Goal: Task Accomplishment & Management: Complete application form

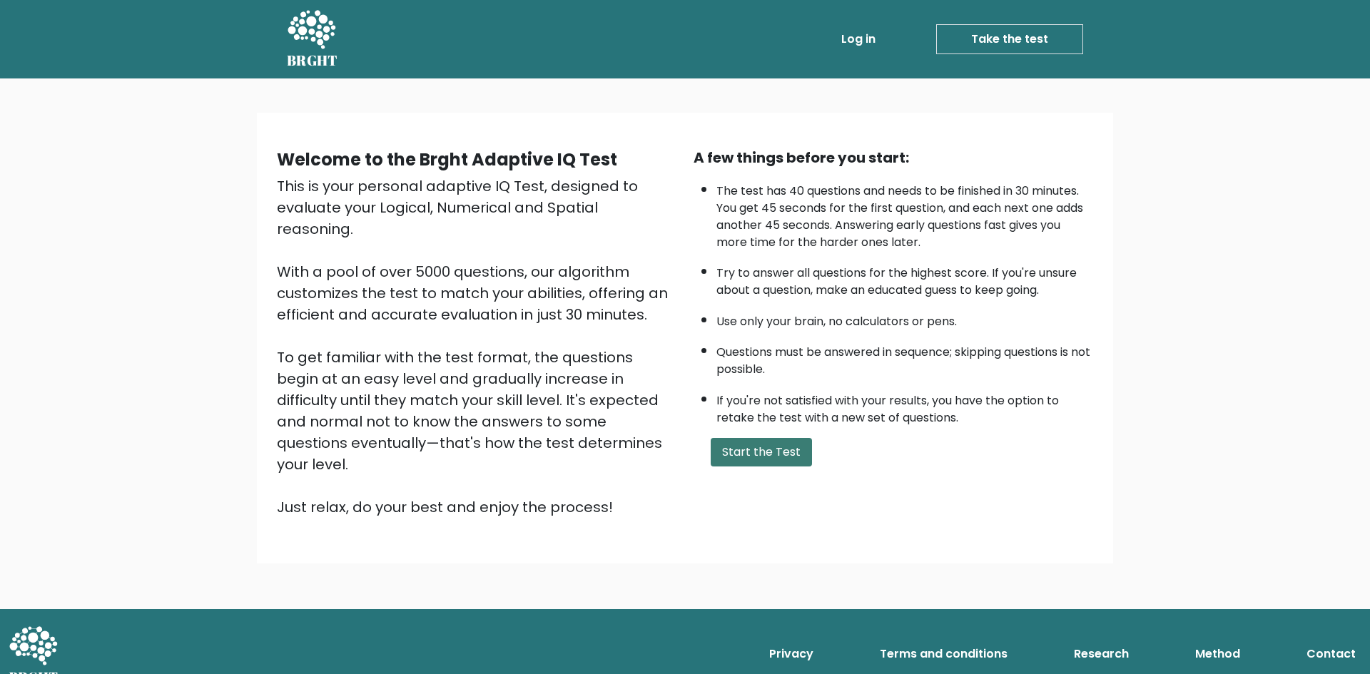
click at [763, 449] on button "Start the Test" at bounding box center [761, 452] width 101 height 29
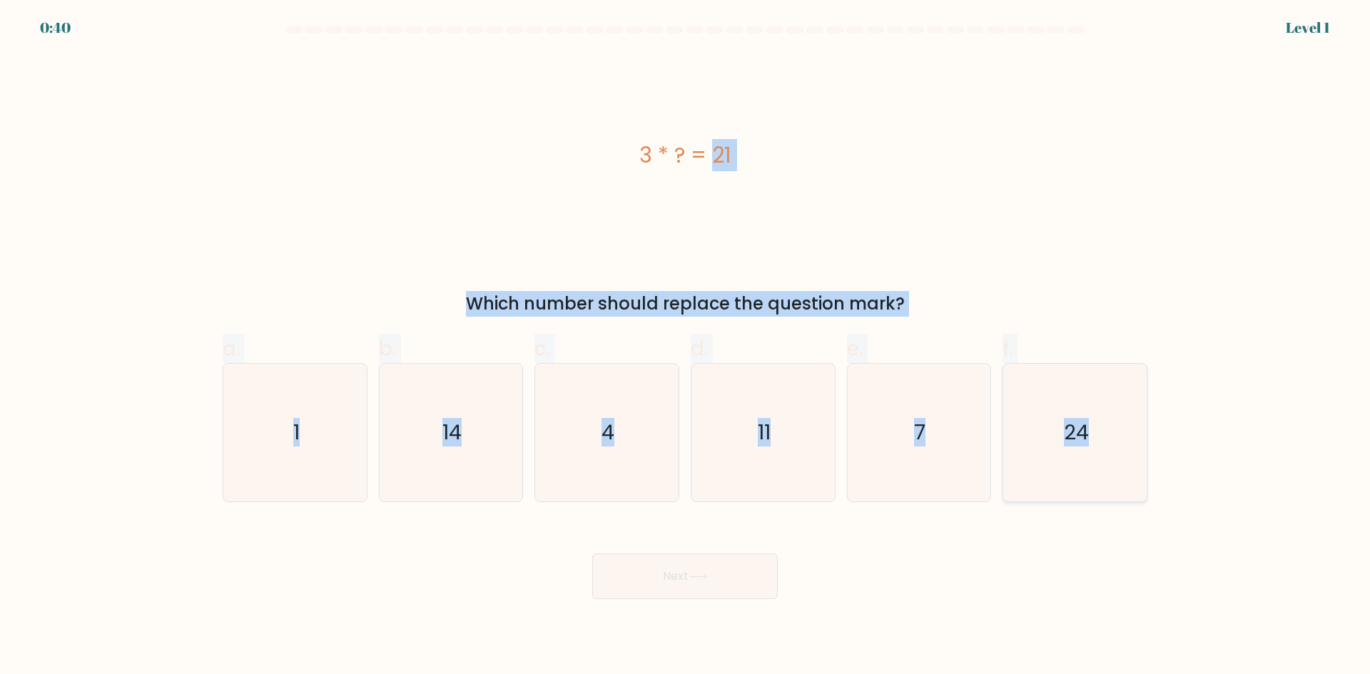
drag, startPoint x: 624, startPoint y: 146, endPoint x: 1119, endPoint y: 449, distance: 580.2
click at [1119, 449] on form "a. 1" at bounding box center [685, 312] width 1370 height 573
copy form "3 * ? = 21 Which number should replace the question mark? a. 1 b. 14 c. 4 d. 11…"
click at [558, 189] on div "3 * ? = 21" at bounding box center [685, 155] width 925 height 203
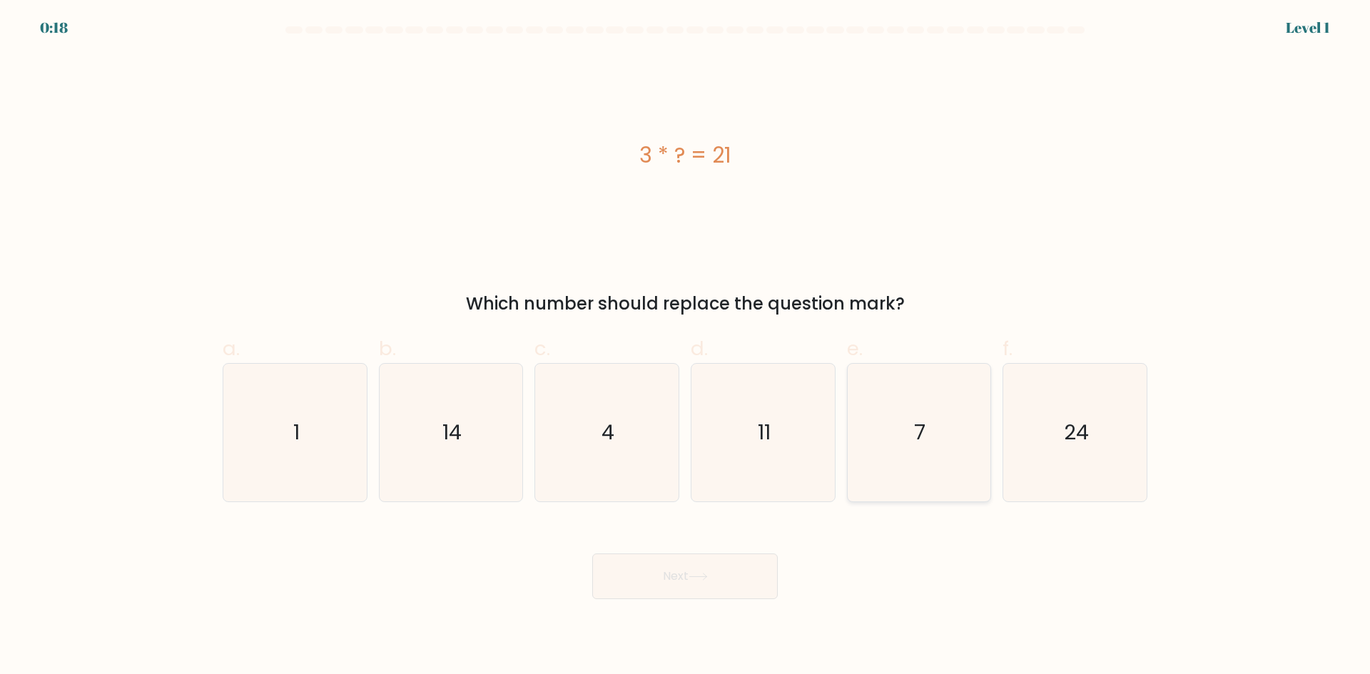
click at [885, 414] on icon "7" at bounding box center [919, 433] width 138 height 138
click at [686, 347] on input "e. 7" at bounding box center [685, 341] width 1 height 9
radio input "true"
click at [716, 584] on button "Next" at bounding box center [684, 577] width 185 height 46
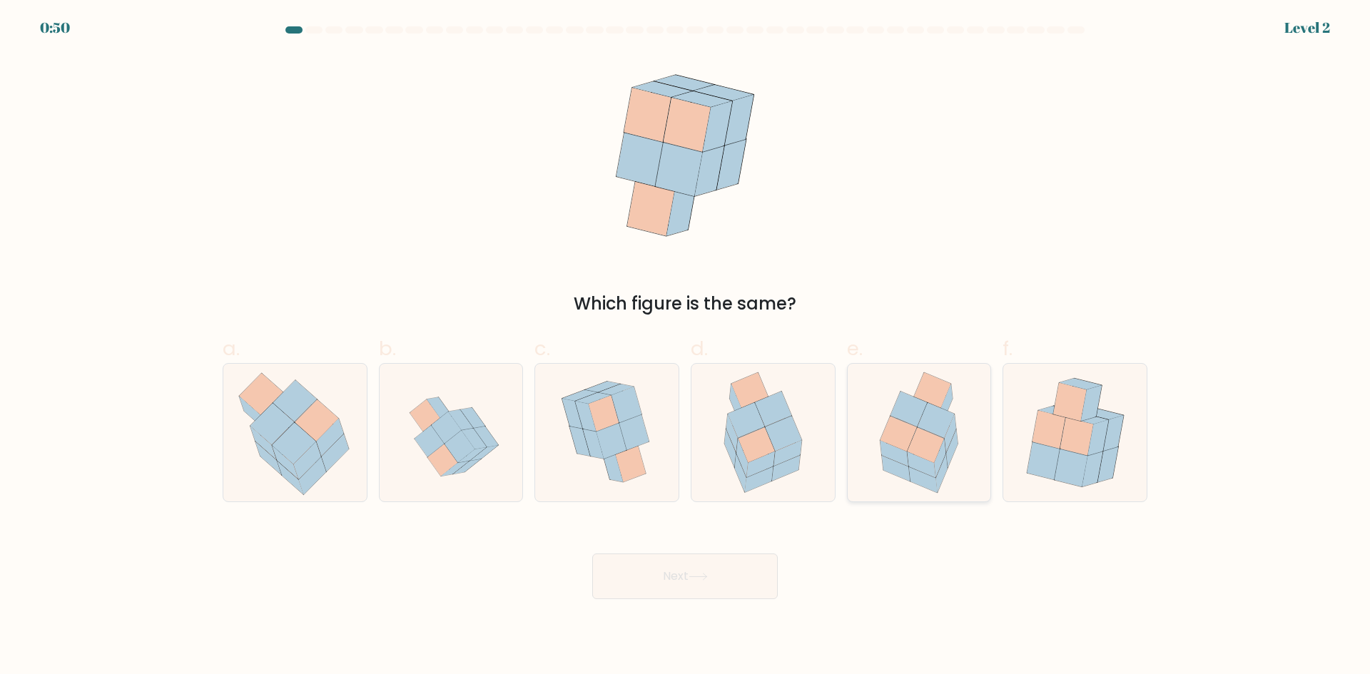
click at [908, 396] on icon at bounding box center [908, 409] width 36 height 35
click at [686, 347] on input "e." at bounding box center [685, 341] width 1 height 9
radio input "true"
click at [746, 586] on button "Next" at bounding box center [684, 577] width 185 height 46
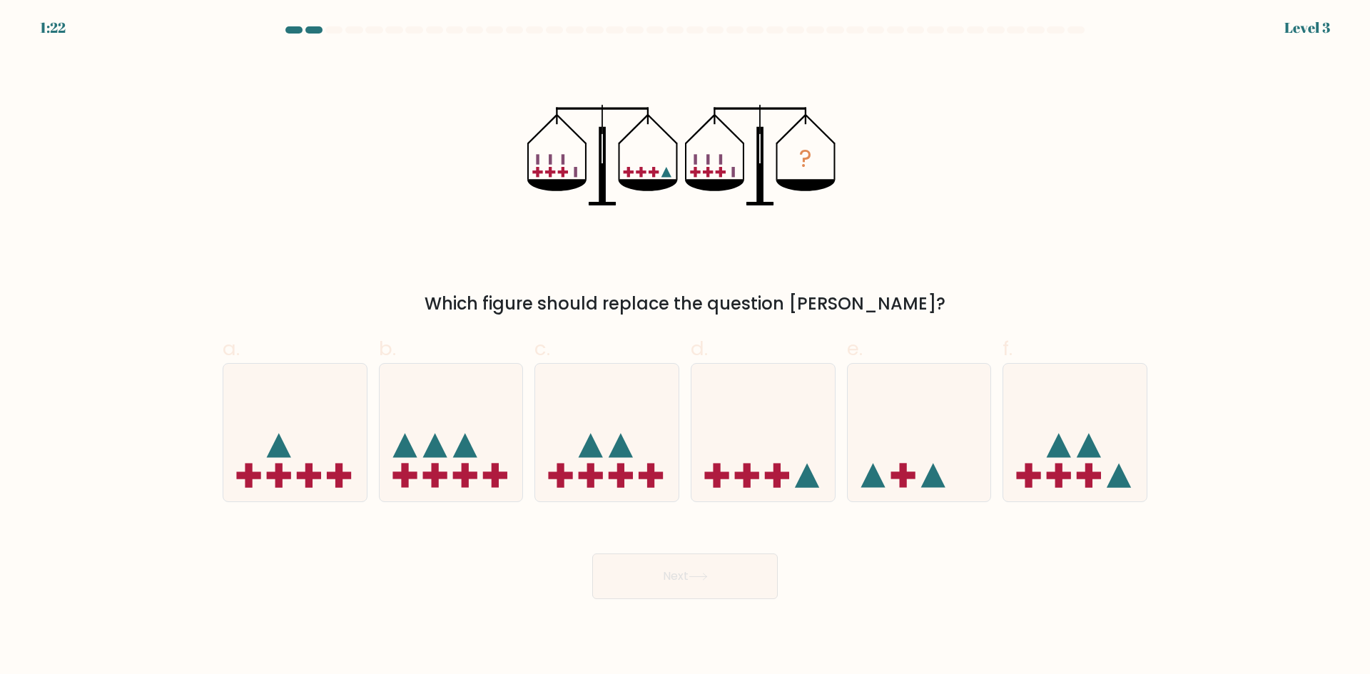
click at [784, 506] on form at bounding box center [685, 312] width 1370 height 573
click at [759, 472] on rect at bounding box center [747, 475] width 24 height 7
click at [686, 347] on input "d." at bounding box center [685, 341] width 1 height 9
radio input "true"
click at [729, 579] on button "Next" at bounding box center [684, 577] width 185 height 46
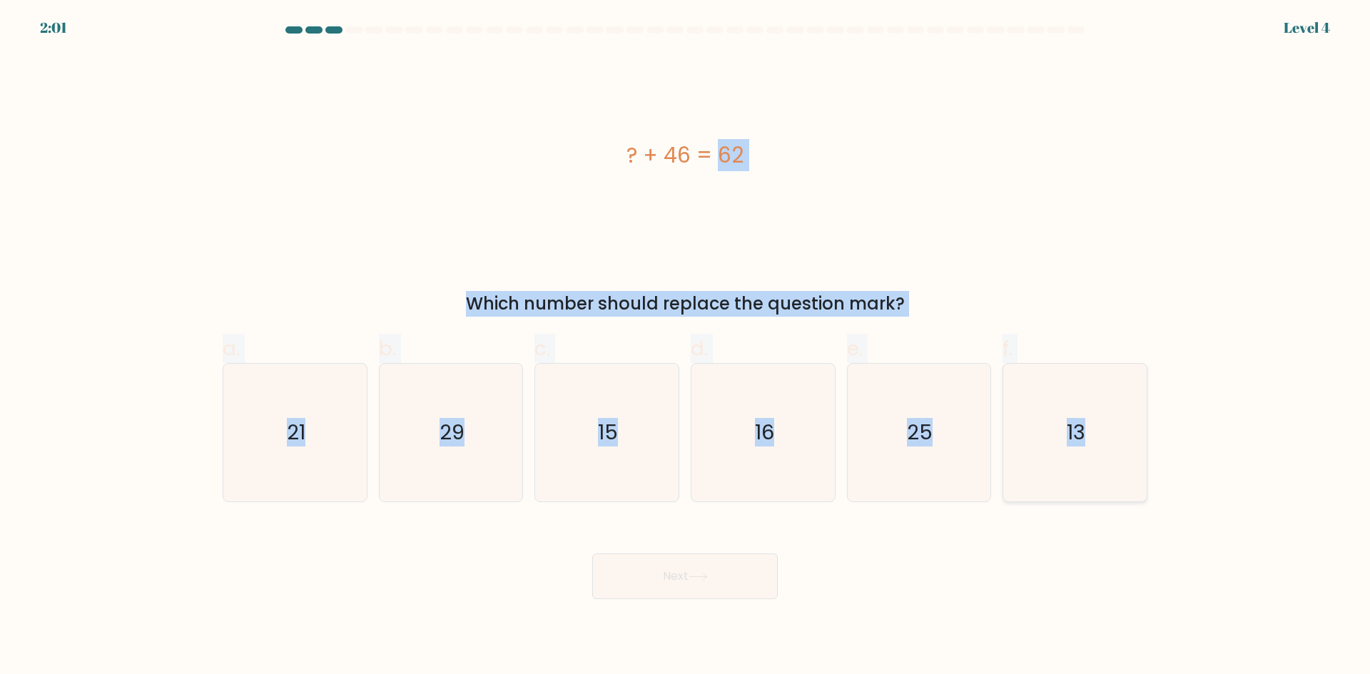
drag, startPoint x: 606, startPoint y: 145, endPoint x: 1098, endPoint y: 435, distance: 571.5
click at [1098, 435] on form "a." at bounding box center [685, 312] width 1370 height 573
copy form "? + 46 = 62 Which number should replace the question mark? a. 21 b. 29 c. 15 d.…"
click at [779, 452] on icon "16" at bounding box center [763, 433] width 138 height 138
click at [686, 347] on input "d. 16" at bounding box center [685, 341] width 1 height 9
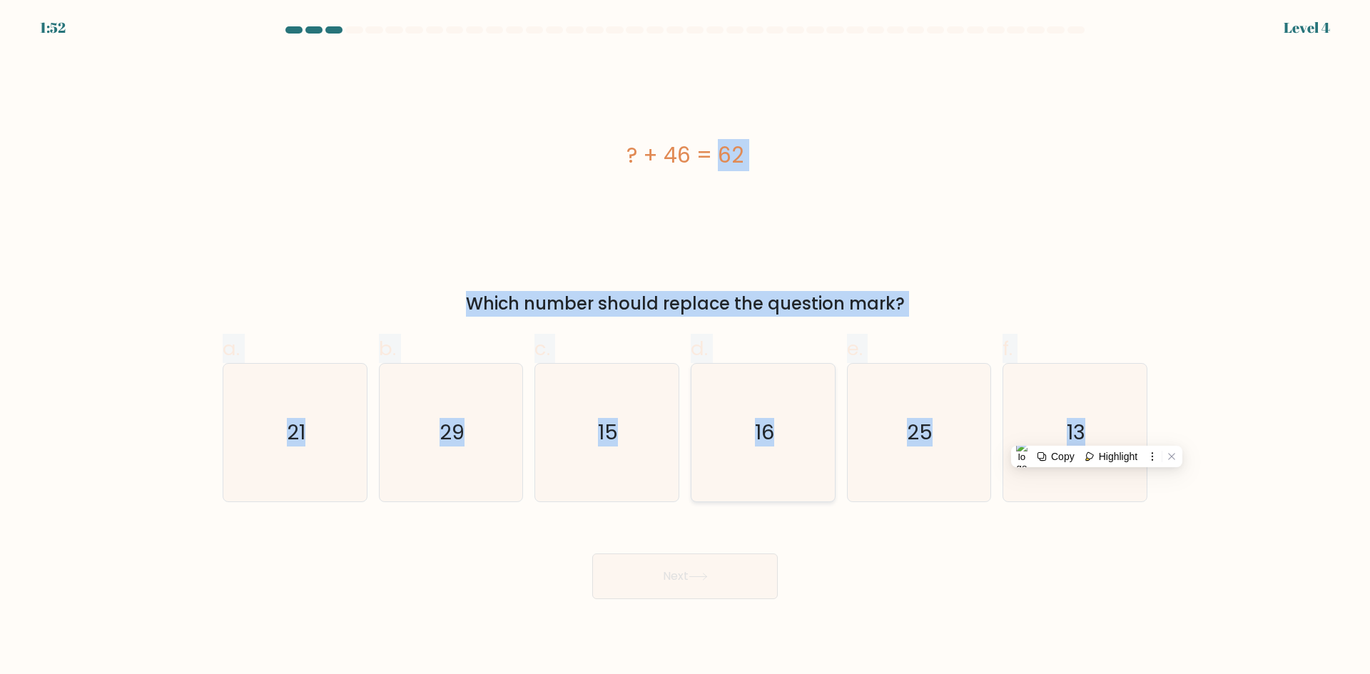
radio input "true"
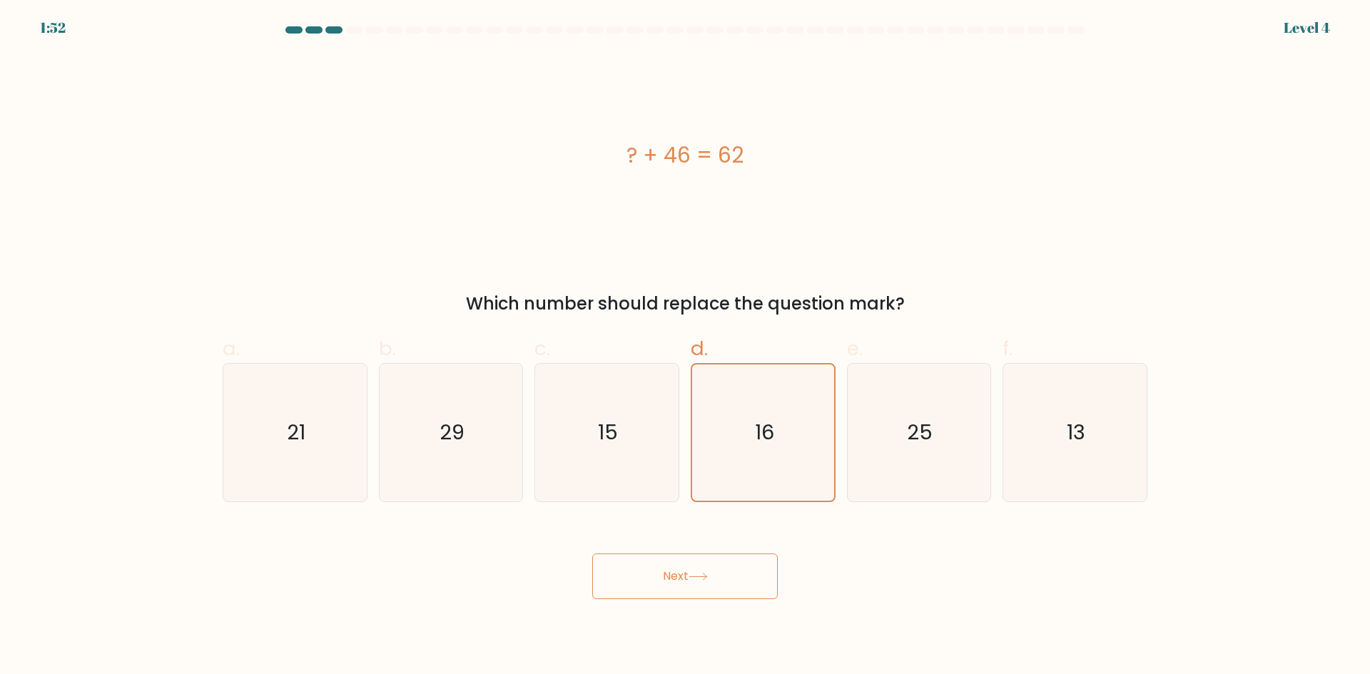
click at [741, 581] on button "Next" at bounding box center [684, 577] width 185 height 46
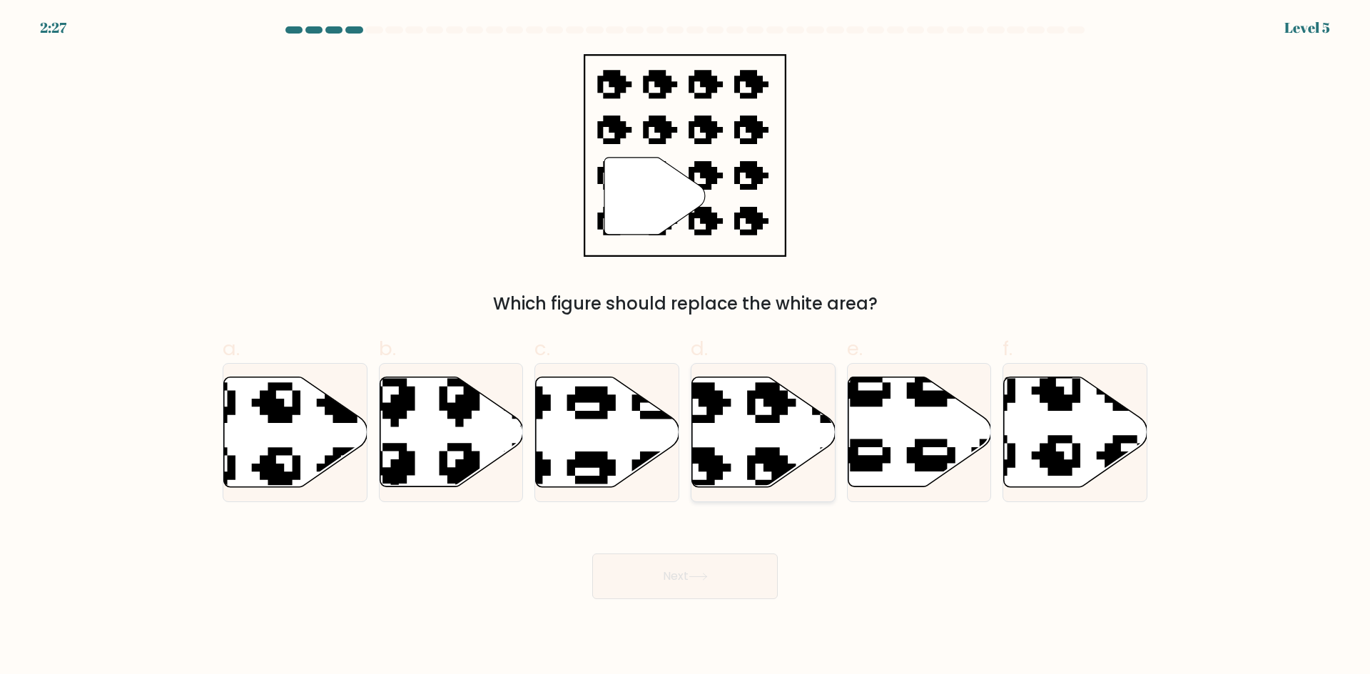
click at [754, 424] on icon at bounding box center [763, 432] width 143 height 110
click at [686, 347] on input "d." at bounding box center [685, 341] width 1 height 9
radio input "true"
click at [707, 582] on button "Next" at bounding box center [684, 577] width 185 height 46
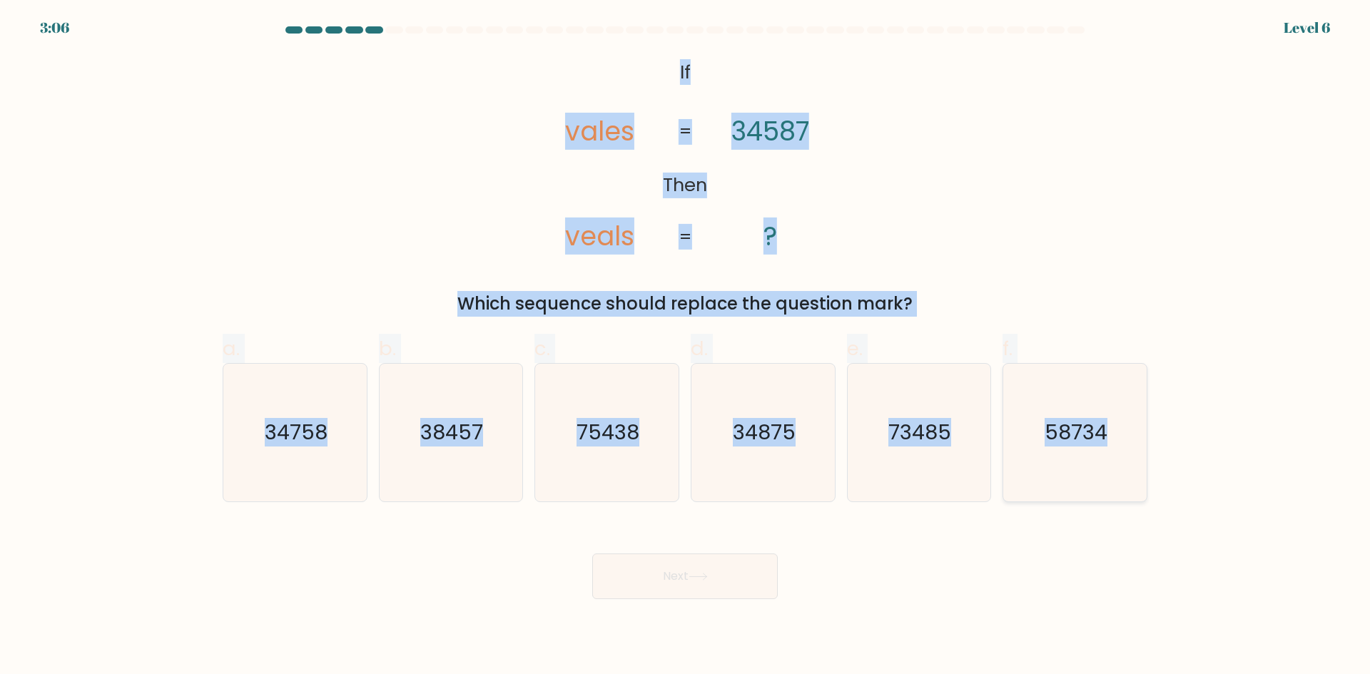
drag, startPoint x: 636, startPoint y: 52, endPoint x: 1124, endPoint y: 443, distance: 625.3
click at [1124, 443] on form "If ?" at bounding box center [685, 312] width 1370 height 573
copy form "If Then vales veals 34587 ? = = Which sequence should replace the question mark…"
click at [462, 429] on text "38457" at bounding box center [452, 432] width 63 height 29
click at [685, 347] on input "b. 38457" at bounding box center [685, 341] width 1 height 9
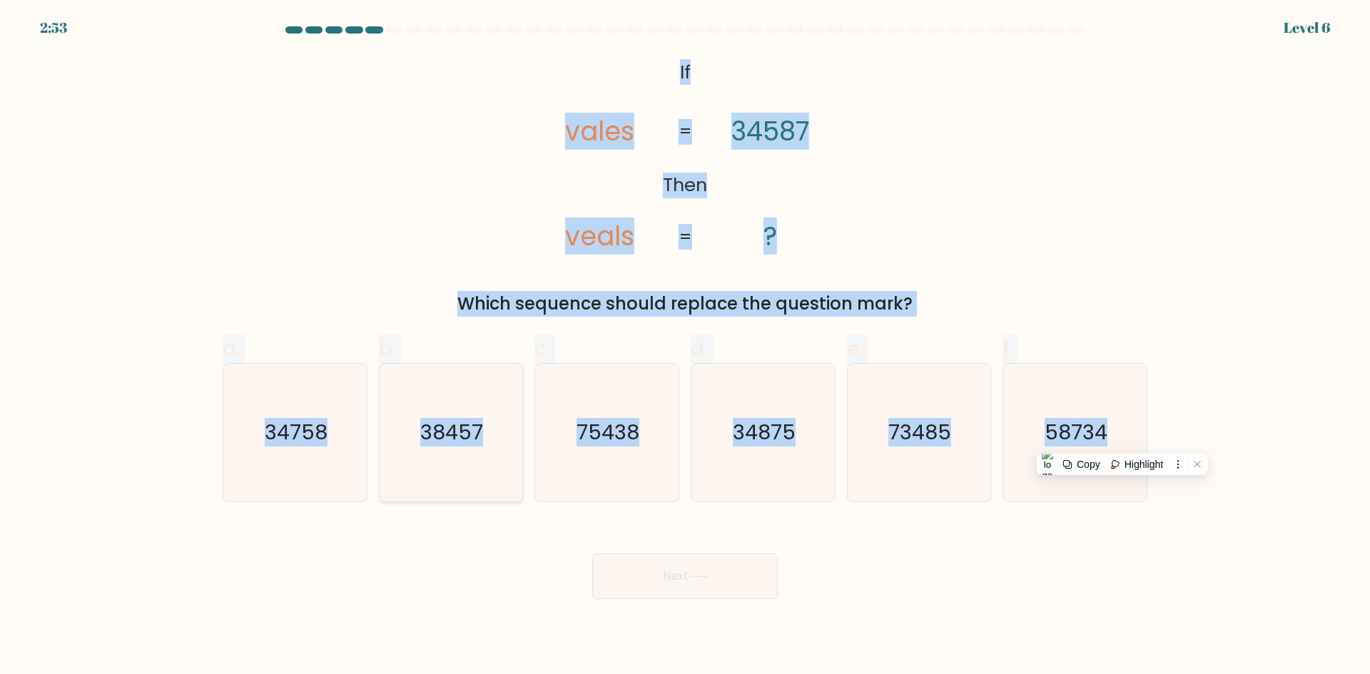
radio input "true"
click at [659, 566] on button "Next" at bounding box center [684, 577] width 185 height 46
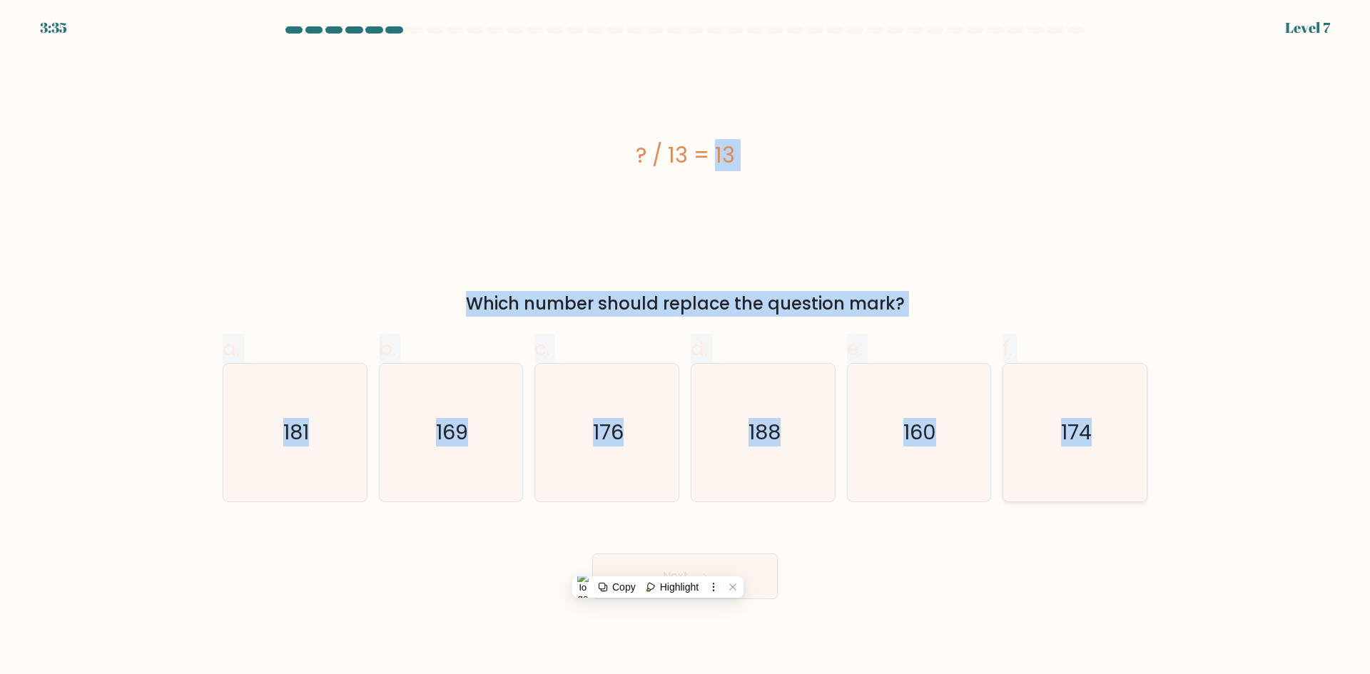
drag, startPoint x: 614, startPoint y: 139, endPoint x: 1117, endPoint y: 427, distance: 580.0
click at [1117, 427] on form "a." at bounding box center [685, 312] width 1370 height 573
copy form "? / 13 = 13 Which number should replace the question mark? a. 181 b. 169 c. 176…"
click at [476, 443] on icon "169" at bounding box center [451, 433] width 138 height 138
click at [685, 347] on input "b. 169" at bounding box center [685, 341] width 1 height 9
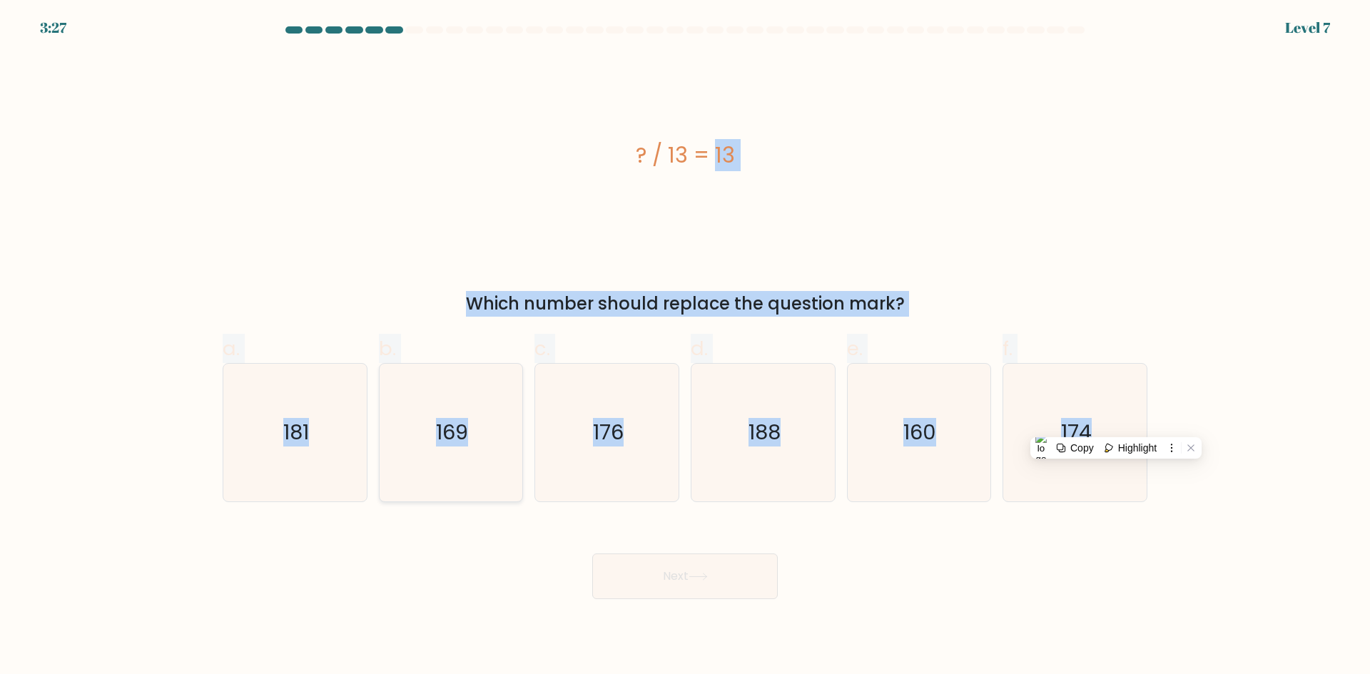
radio input "true"
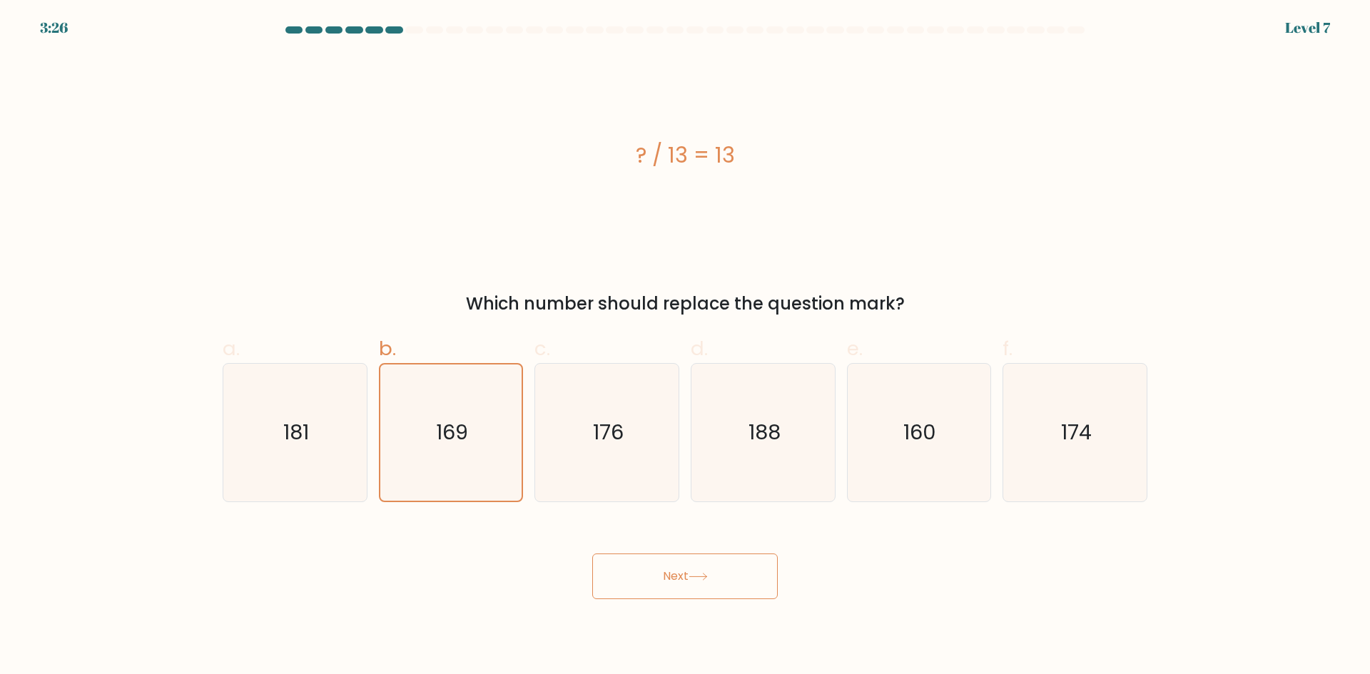
click at [680, 574] on button "Next" at bounding box center [684, 577] width 185 height 46
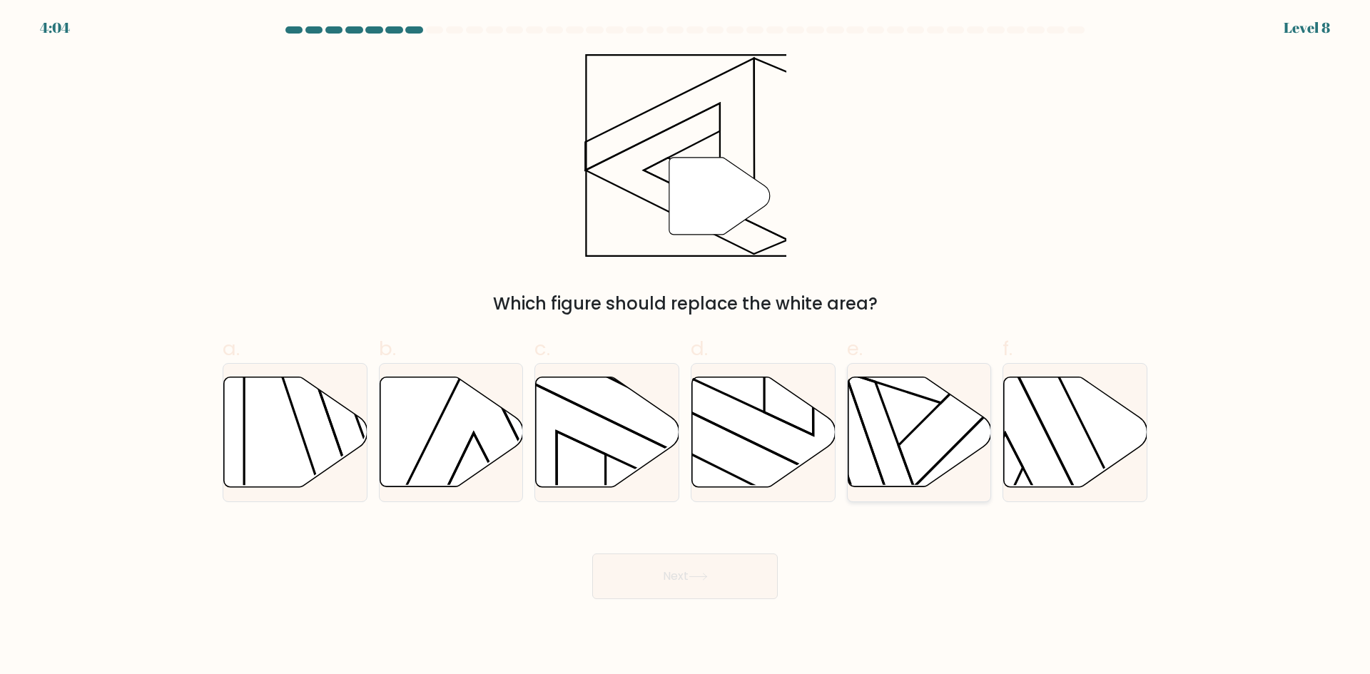
click at [855, 459] on icon at bounding box center [919, 432] width 143 height 110
click at [686, 347] on input "e." at bounding box center [685, 341] width 1 height 9
radio input "true"
click at [741, 584] on button "Next" at bounding box center [684, 577] width 185 height 46
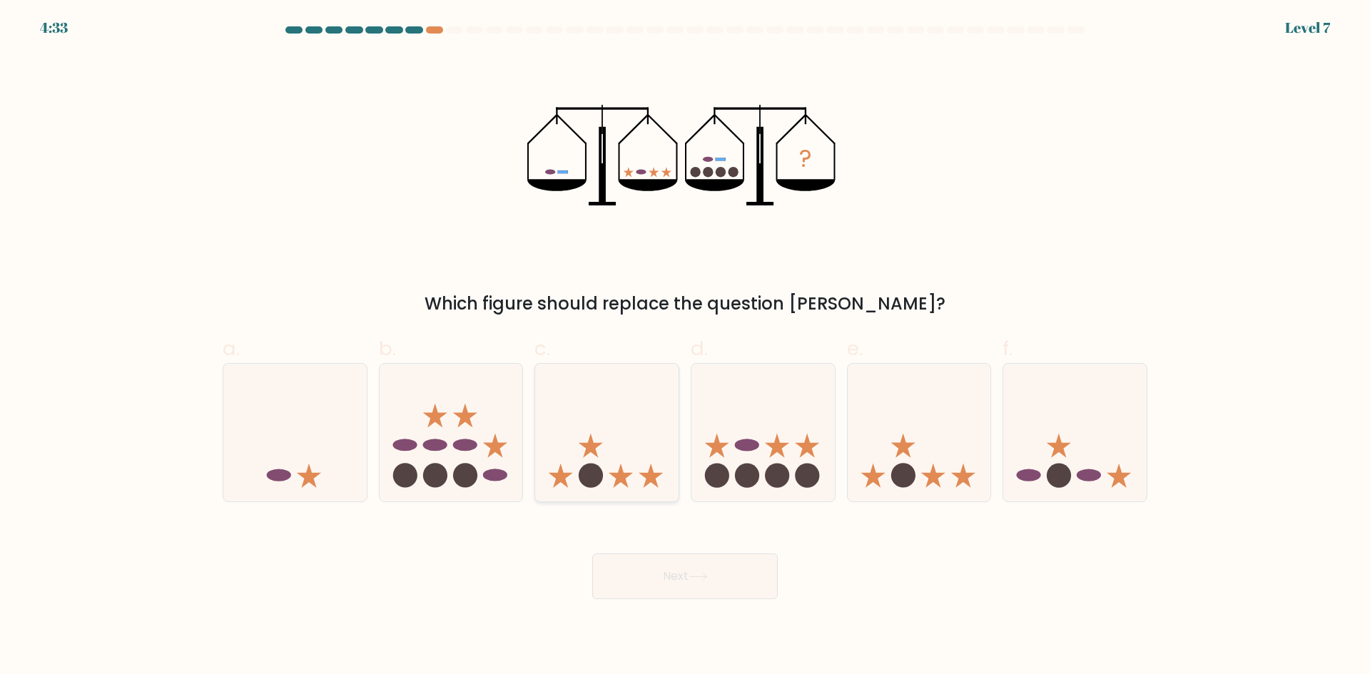
click at [603, 457] on icon at bounding box center [606, 432] width 143 height 118
click at [685, 347] on input "c." at bounding box center [685, 341] width 1 height 9
radio input "true"
click at [628, 571] on button "Next" at bounding box center [684, 577] width 185 height 46
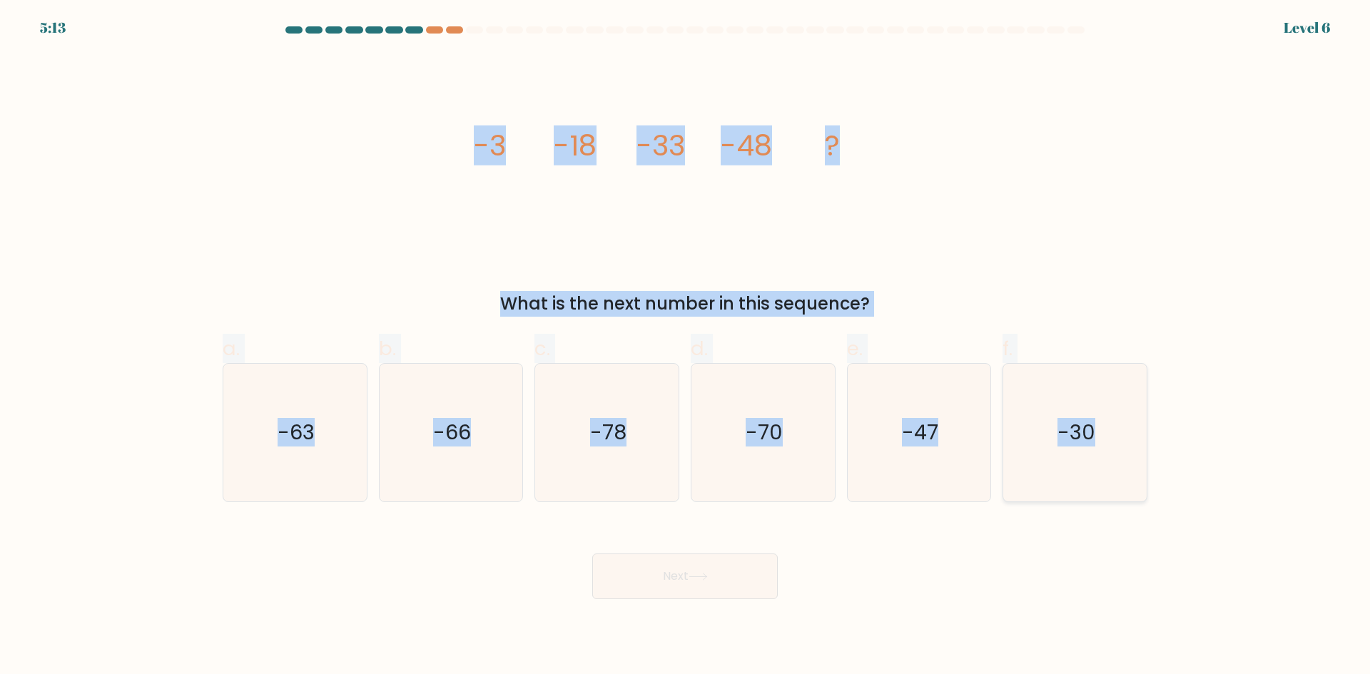
drag, startPoint x: 467, startPoint y: 131, endPoint x: 1109, endPoint y: 436, distance: 710.7
click at [1109, 436] on form at bounding box center [685, 312] width 1370 height 573
copy form "-3 -18 -33 -48 ? What is the next number in this sequence? a. -63 b. -66 c. -78…"
click at [318, 439] on icon "-63" at bounding box center [295, 433] width 138 height 138
click at [685, 347] on input "a. -63" at bounding box center [685, 341] width 1 height 9
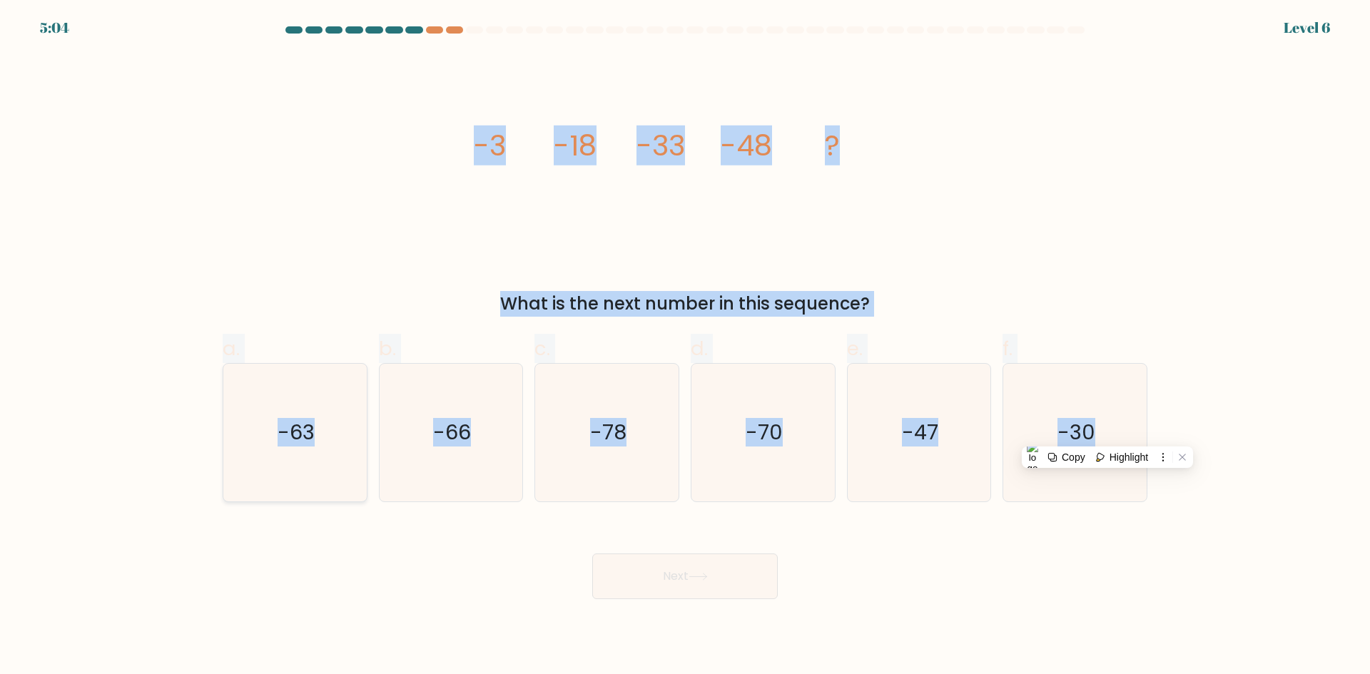
radio input "true"
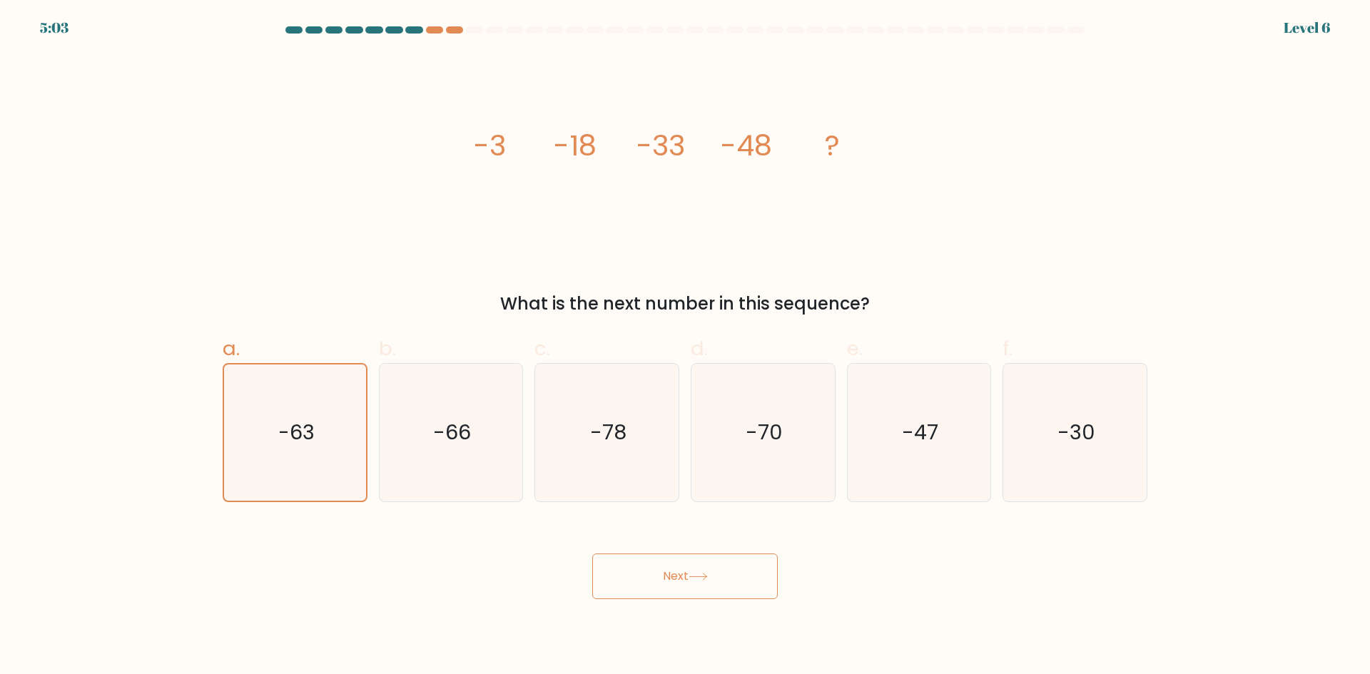
click at [652, 574] on button "Next" at bounding box center [684, 577] width 185 height 46
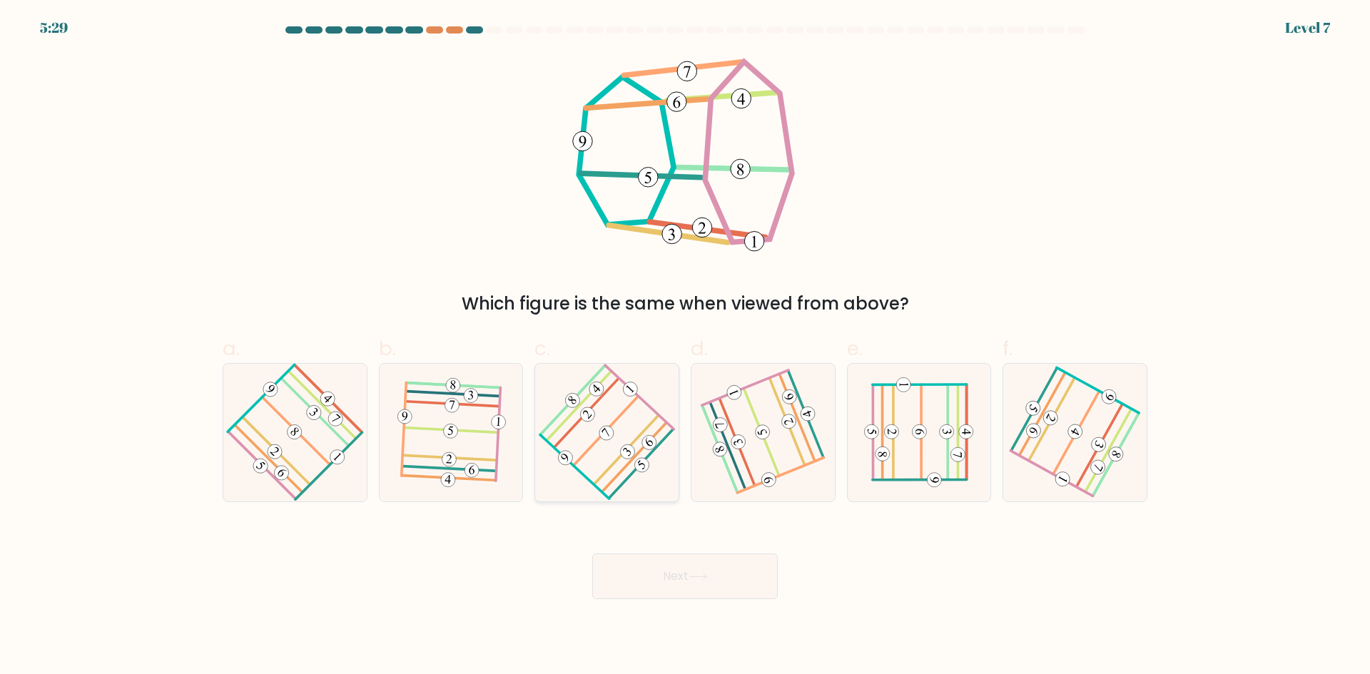
click at [589, 434] on icon at bounding box center [606, 432] width 109 height 110
click at [685, 347] on input "c." at bounding box center [685, 341] width 1 height 9
radio input "true"
click at [701, 575] on icon at bounding box center [697, 577] width 19 height 8
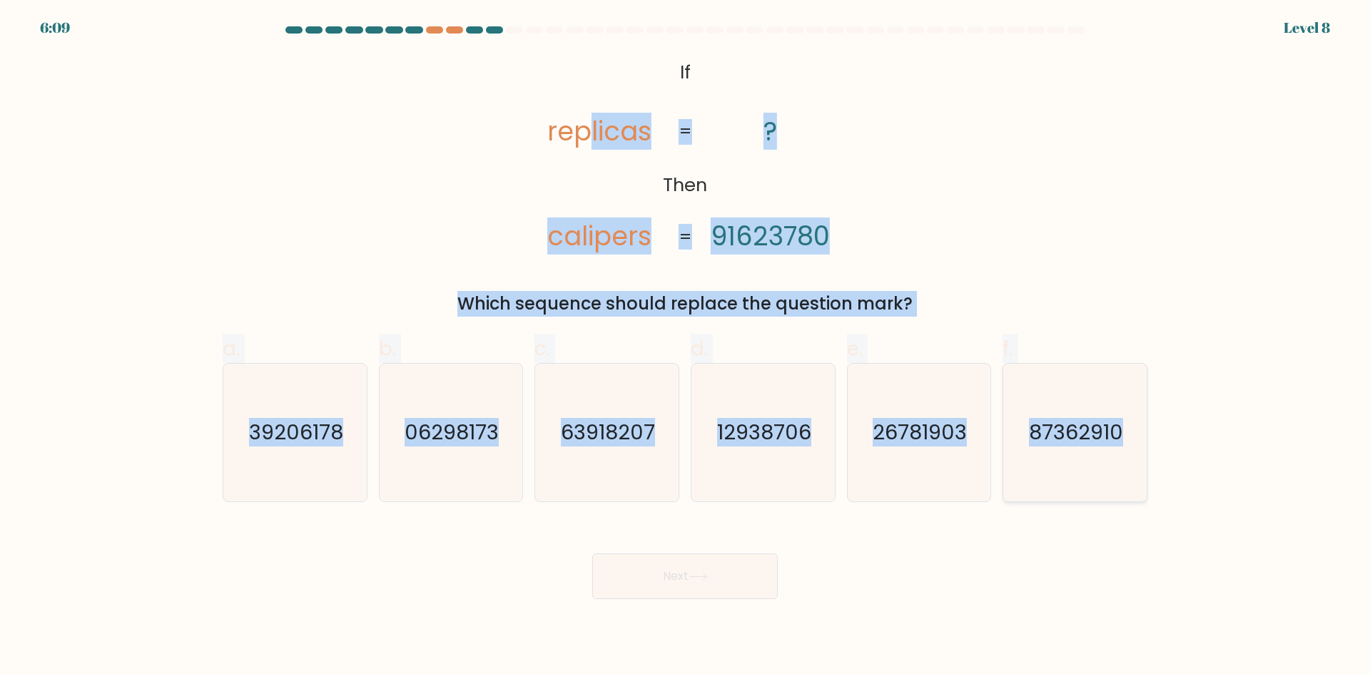
drag, startPoint x: 589, startPoint y: 61, endPoint x: 1132, endPoint y: 439, distance: 662.6
click at [1132, 439] on form "If ?" at bounding box center [685, 312] width 1370 height 573
copy form "licas calipers ? 91623780 = = Which sequence should replace the question mark? …"
click at [1060, 407] on icon "87362910" at bounding box center [1075, 433] width 138 height 138
click at [686, 347] on input "f. 87362910" at bounding box center [685, 341] width 1 height 9
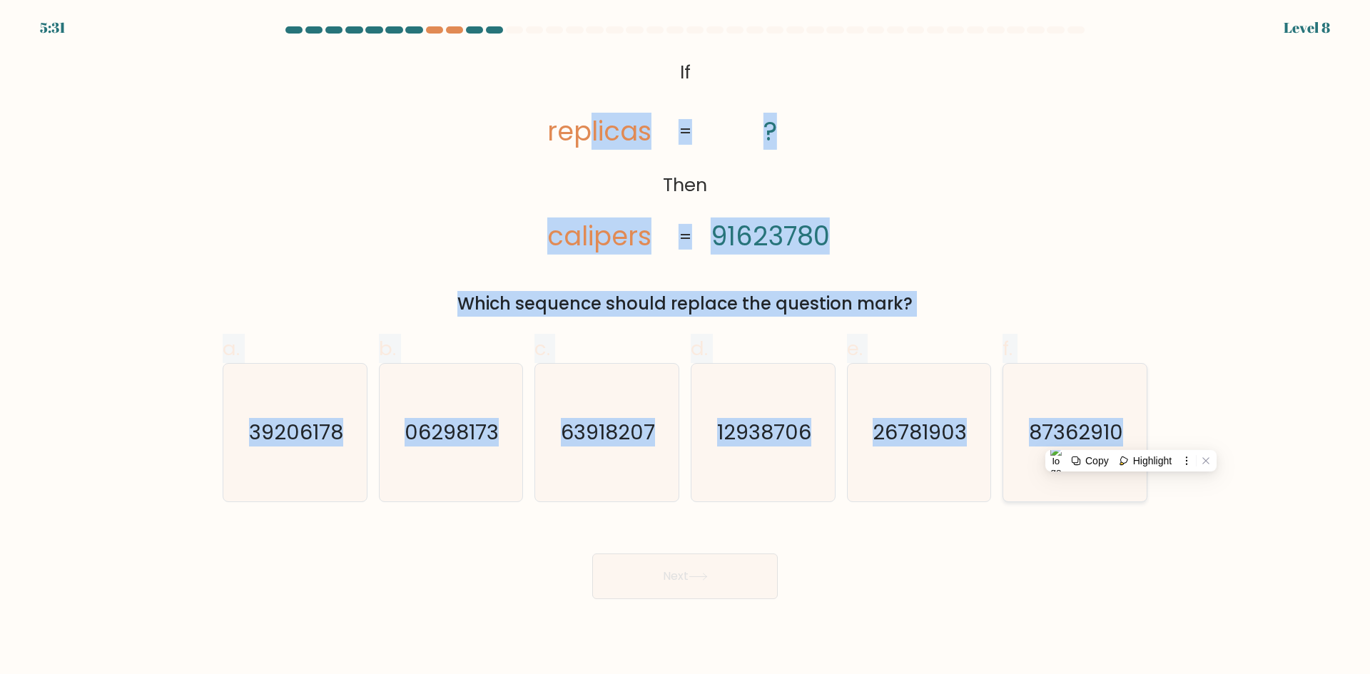
radio input "true"
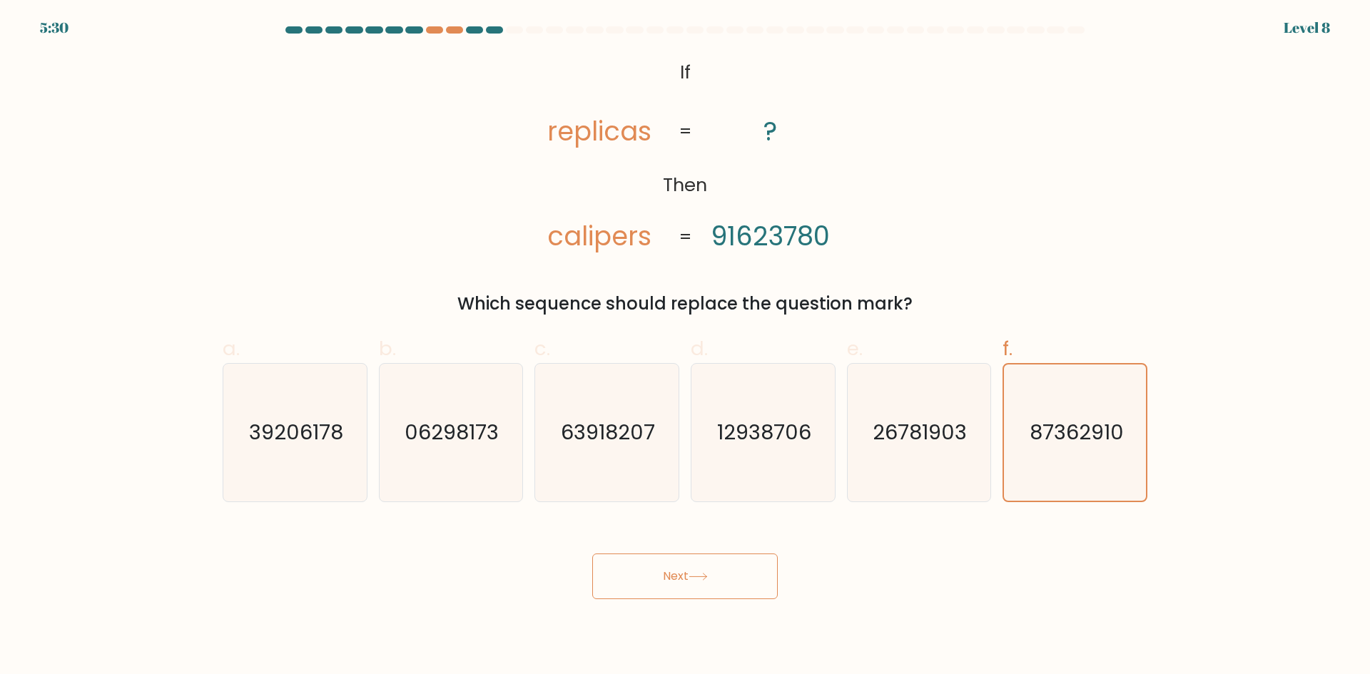
click at [655, 581] on button "Next" at bounding box center [684, 577] width 185 height 46
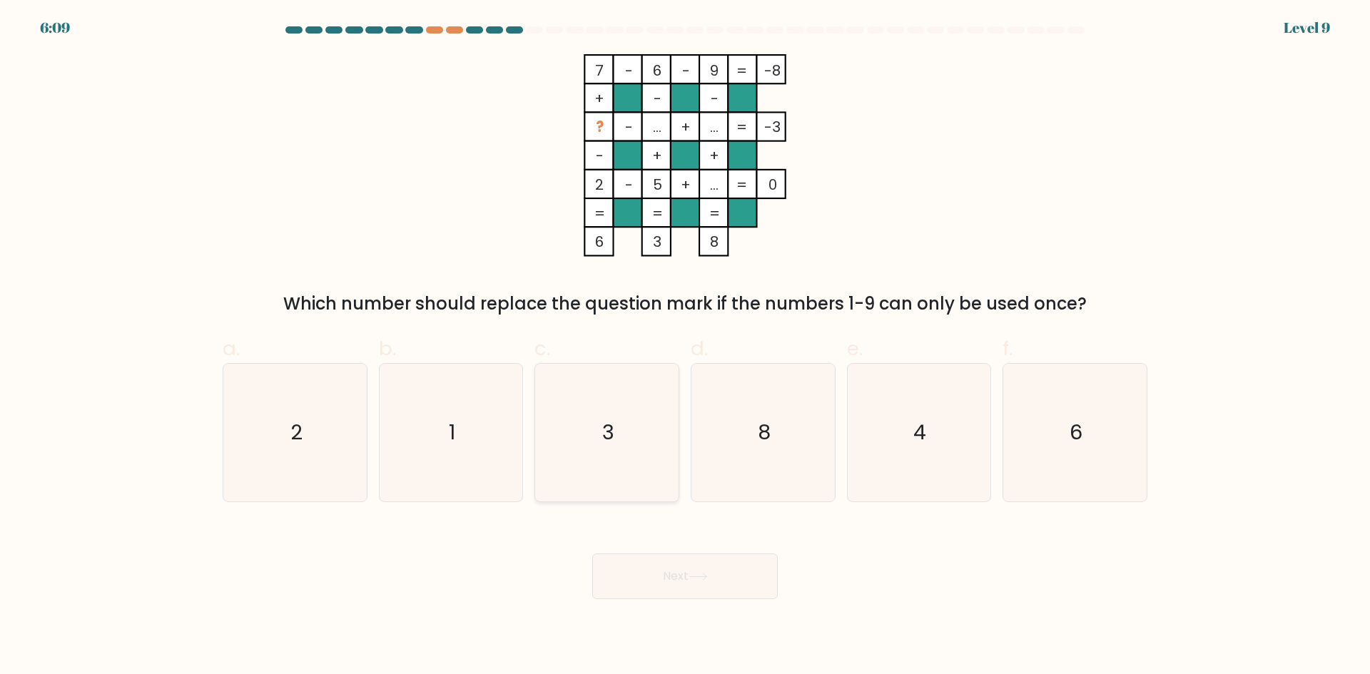
click at [636, 442] on icon "3" at bounding box center [607, 433] width 138 height 138
click at [685, 347] on input "c. 3" at bounding box center [685, 341] width 1 height 9
radio input "true"
click at [653, 568] on button "Next" at bounding box center [684, 577] width 185 height 46
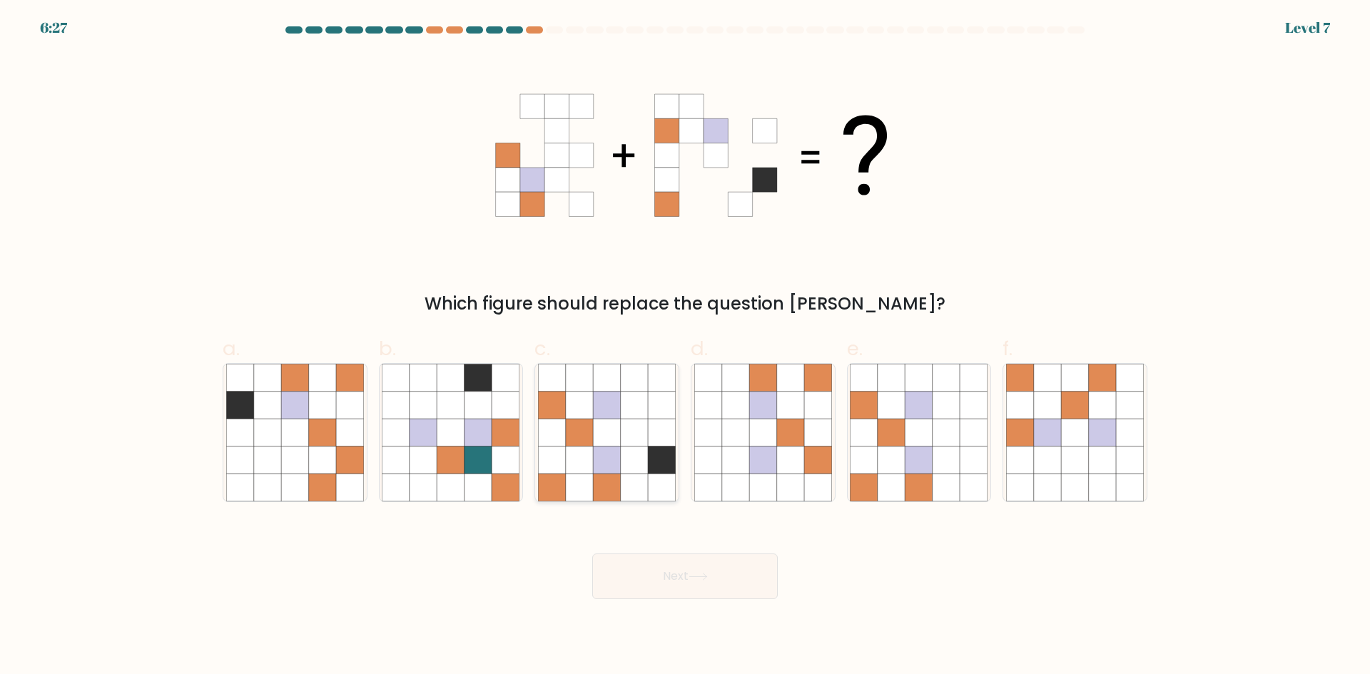
click at [654, 451] on icon at bounding box center [661, 460] width 27 height 27
click at [685, 347] on input "c." at bounding box center [685, 341] width 1 height 9
radio input "true"
click at [662, 566] on button "Next" at bounding box center [684, 577] width 185 height 46
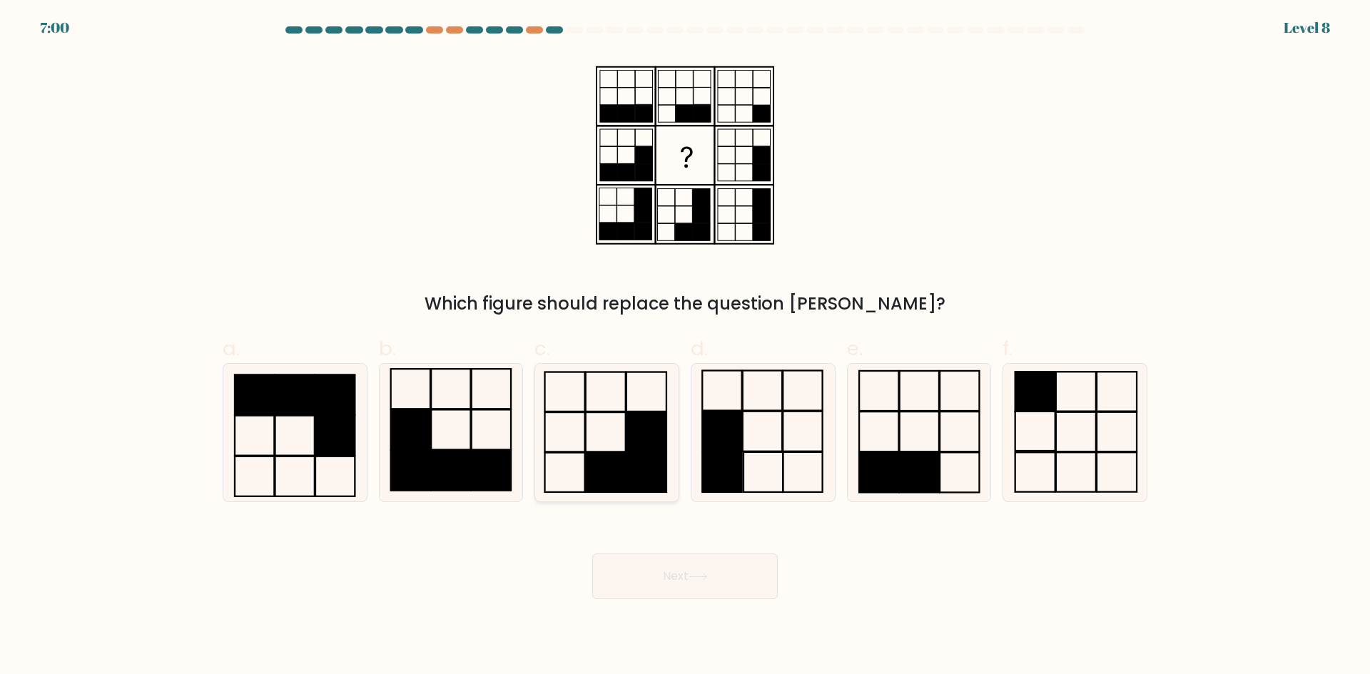
click at [640, 424] on rect at bounding box center [646, 431] width 40 height 39
click at [685, 347] on input "c." at bounding box center [685, 341] width 1 height 9
radio input "true"
click at [709, 569] on button "Next" at bounding box center [684, 577] width 185 height 46
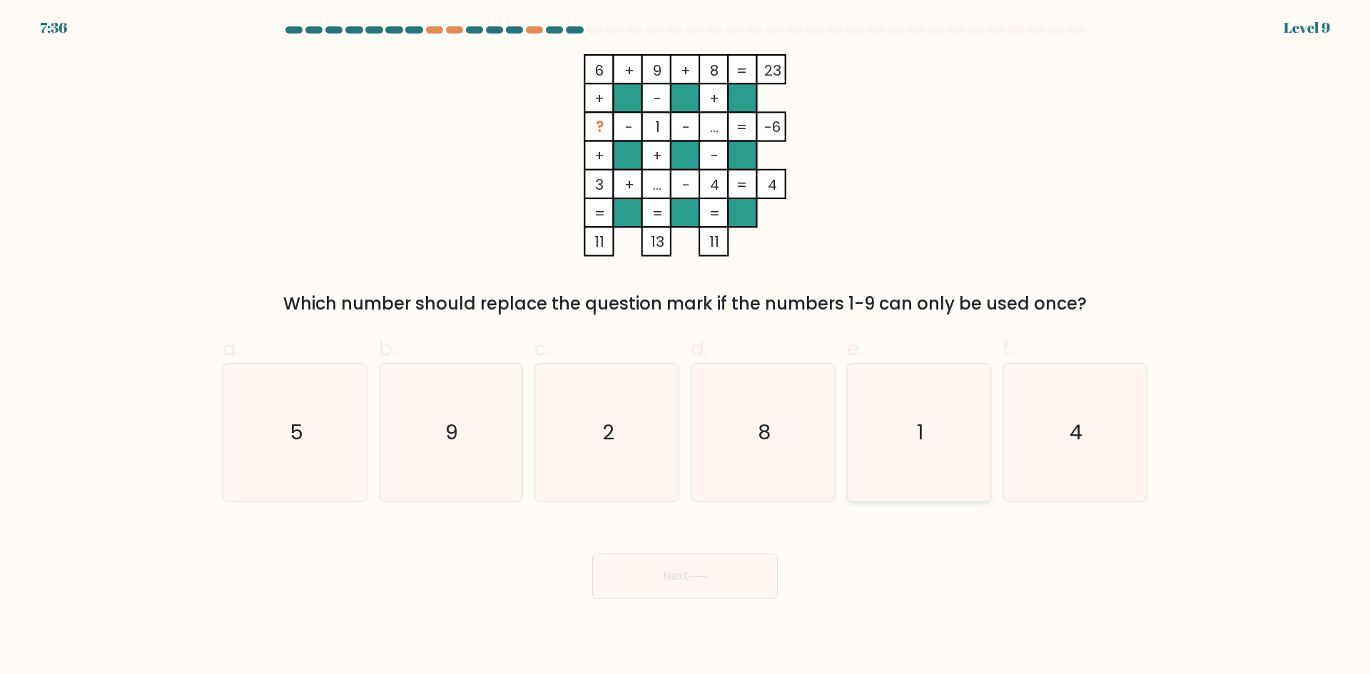
click at [985, 454] on icon "1" at bounding box center [919, 433] width 138 height 138
click at [686, 347] on input "e. 1" at bounding box center [685, 341] width 1 height 9
radio input "true"
click at [1086, 438] on icon "4" at bounding box center [1075, 433] width 138 height 138
click at [686, 347] on input "f. 4" at bounding box center [685, 341] width 1 height 9
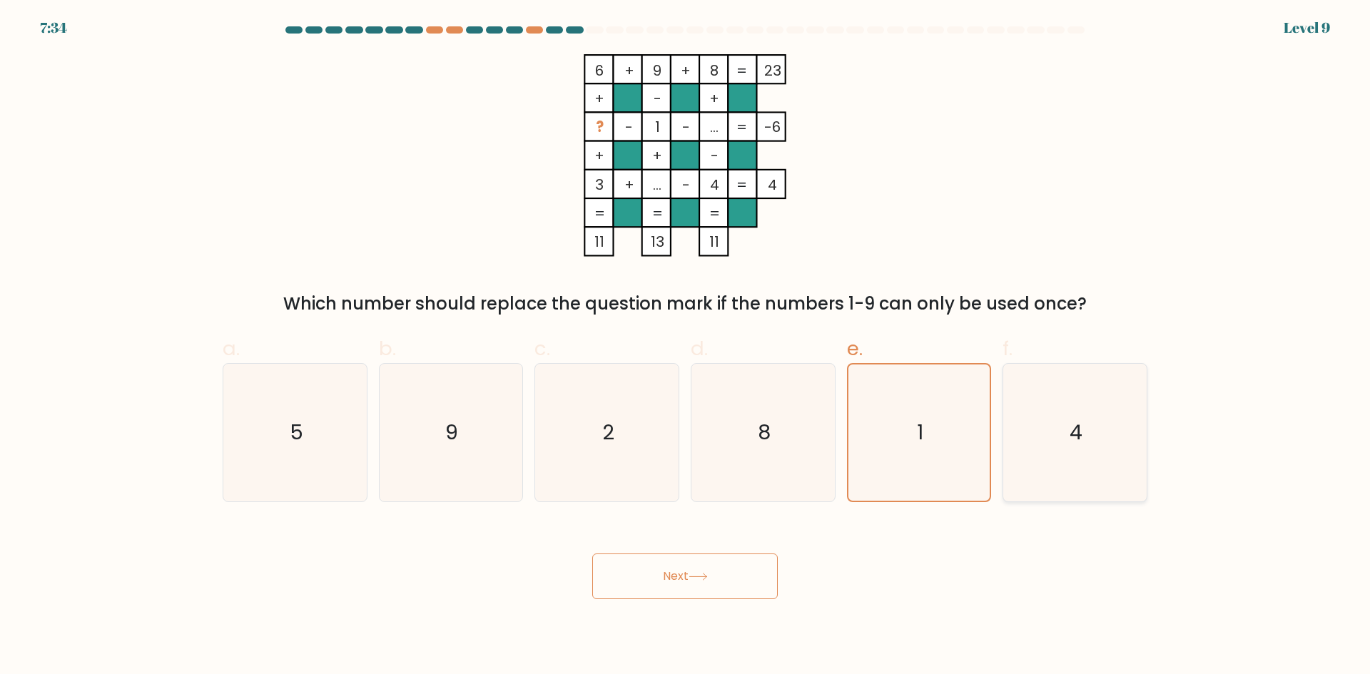
radio input "true"
click at [762, 591] on button "Next" at bounding box center [684, 577] width 185 height 46
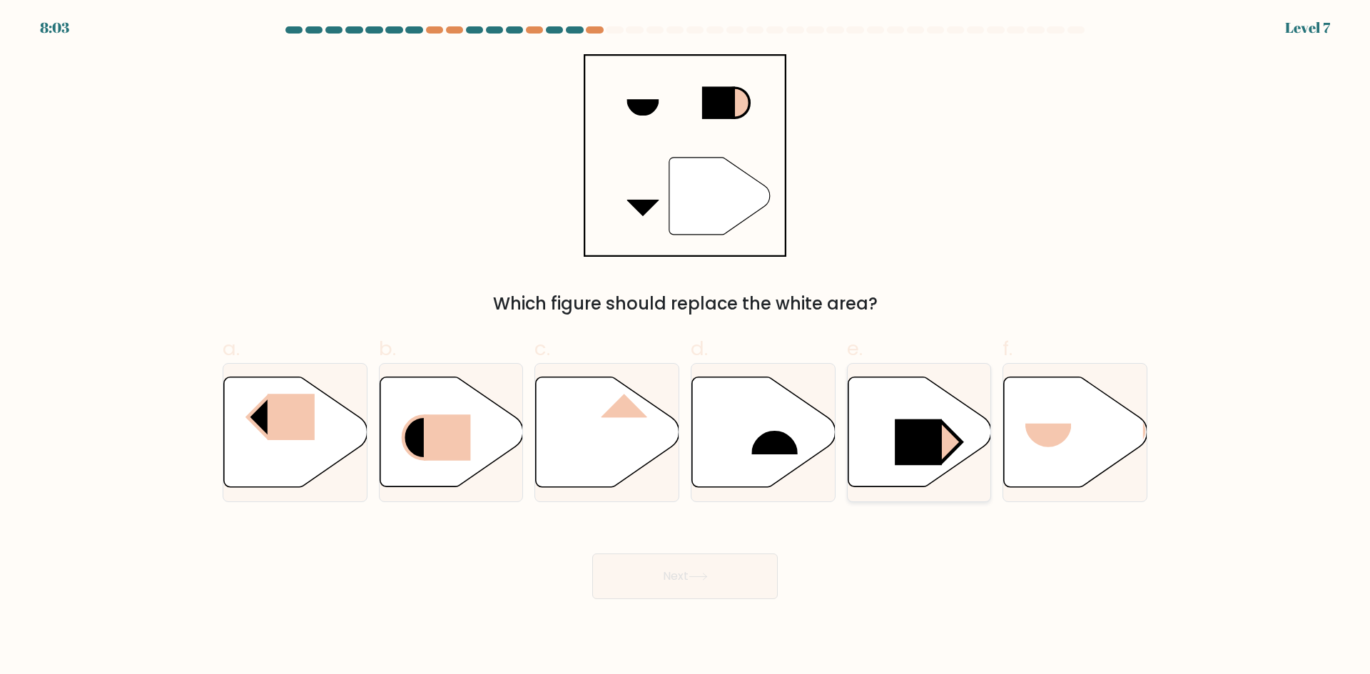
click at [945, 434] on rect at bounding box center [941, 442] width 41 height 41
click at [686, 347] on input "e." at bounding box center [685, 341] width 1 height 9
radio input "true"
click at [726, 572] on button "Next" at bounding box center [684, 577] width 185 height 46
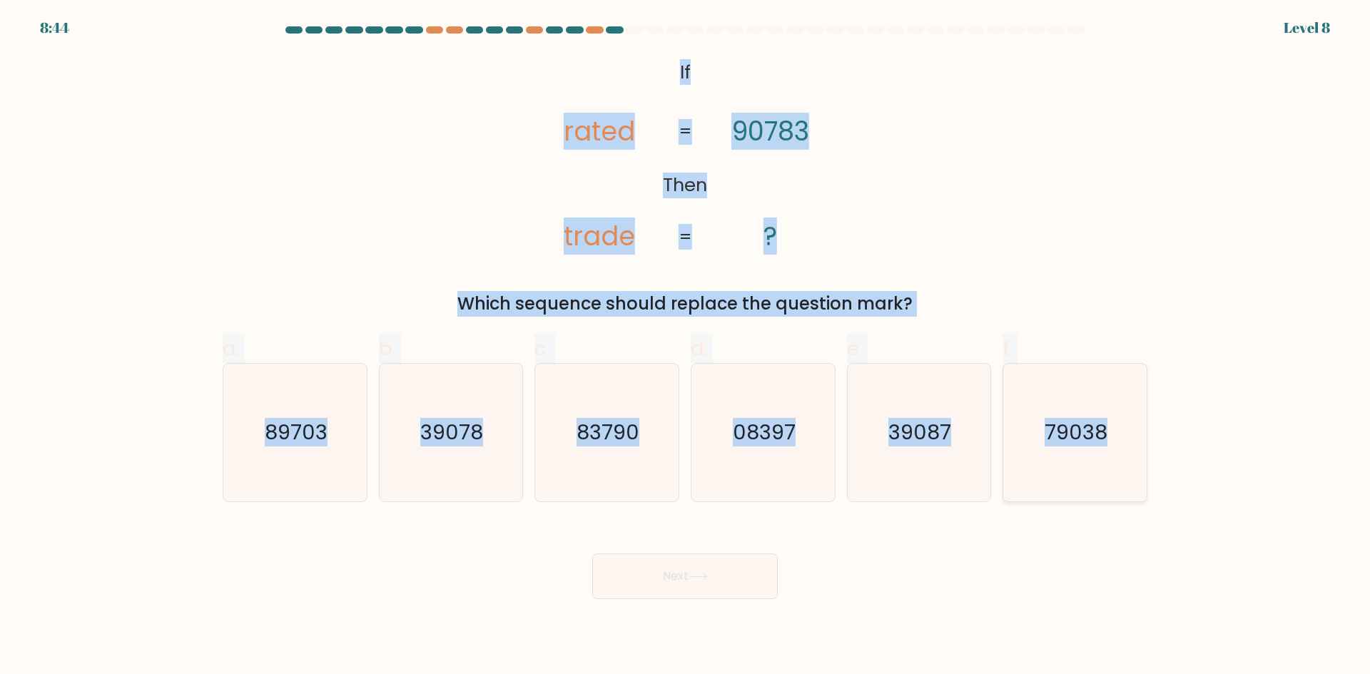
drag, startPoint x: 662, startPoint y: 65, endPoint x: 1107, endPoint y: 400, distance: 556.3
click at [1107, 400] on form "If ?" at bounding box center [685, 312] width 1370 height 573
copy form "If Then rated trade 90783 ? = = Which sequence should replace the question mark…"
click at [411, 148] on div "@import url('https://fonts.googleapis.com/css?family=Abril+Fatface:400,100,100i…" at bounding box center [685, 185] width 942 height 263
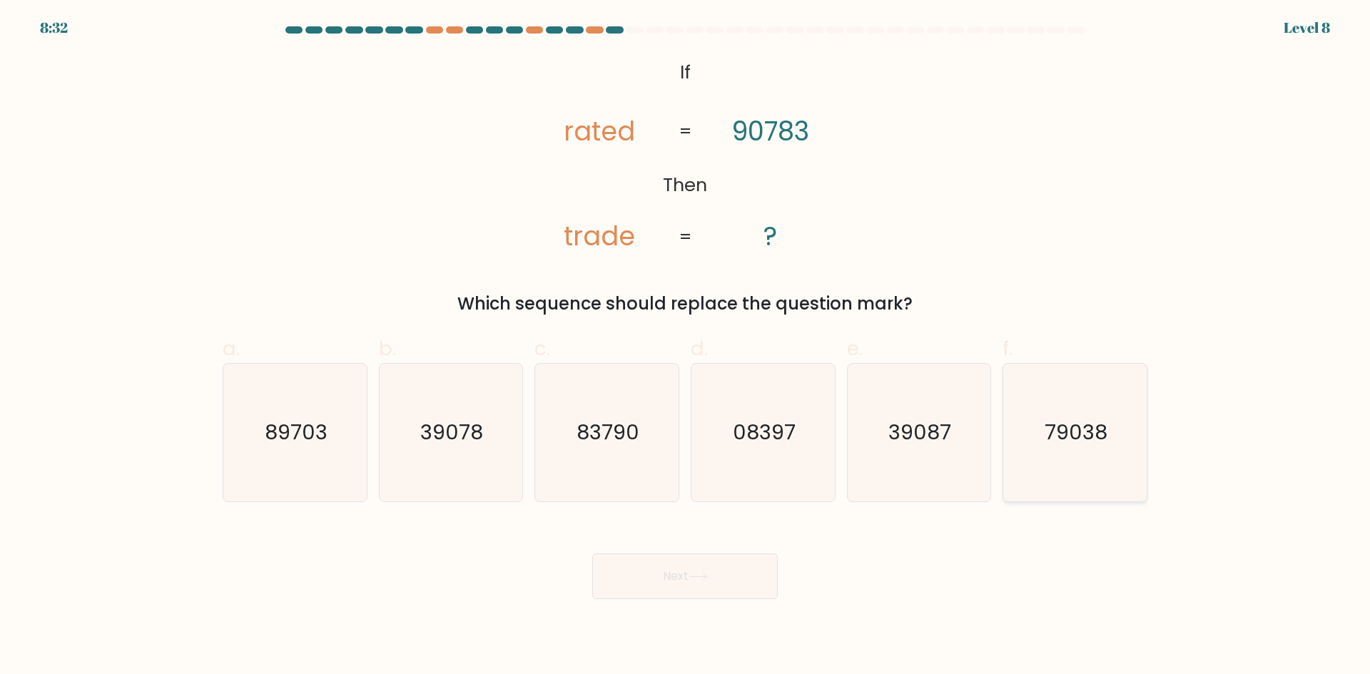
click at [1124, 456] on icon "79038" at bounding box center [1075, 433] width 138 height 138
click at [686, 347] on input "f. 79038" at bounding box center [685, 341] width 1 height 9
radio input "true"
click at [741, 577] on button "Next" at bounding box center [684, 577] width 185 height 46
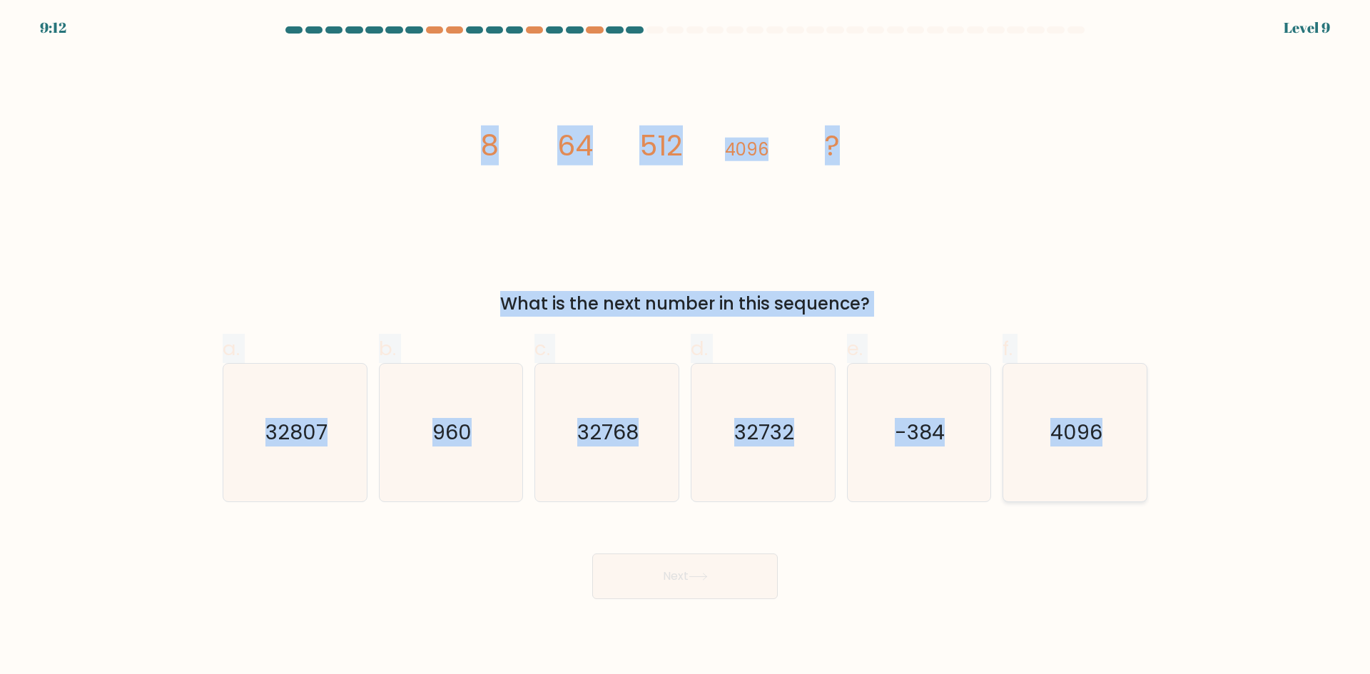
drag, startPoint x: 473, startPoint y: 140, endPoint x: 1142, endPoint y: 447, distance: 736.2
click at [1142, 447] on form at bounding box center [685, 312] width 1370 height 573
copy form "8 64 512 4096 ? What is the next number in this sequence? a. 32807 b. 960 c. 32…"
click at [481, 147] on tspan "8" at bounding box center [490, 146] width 18 height 40
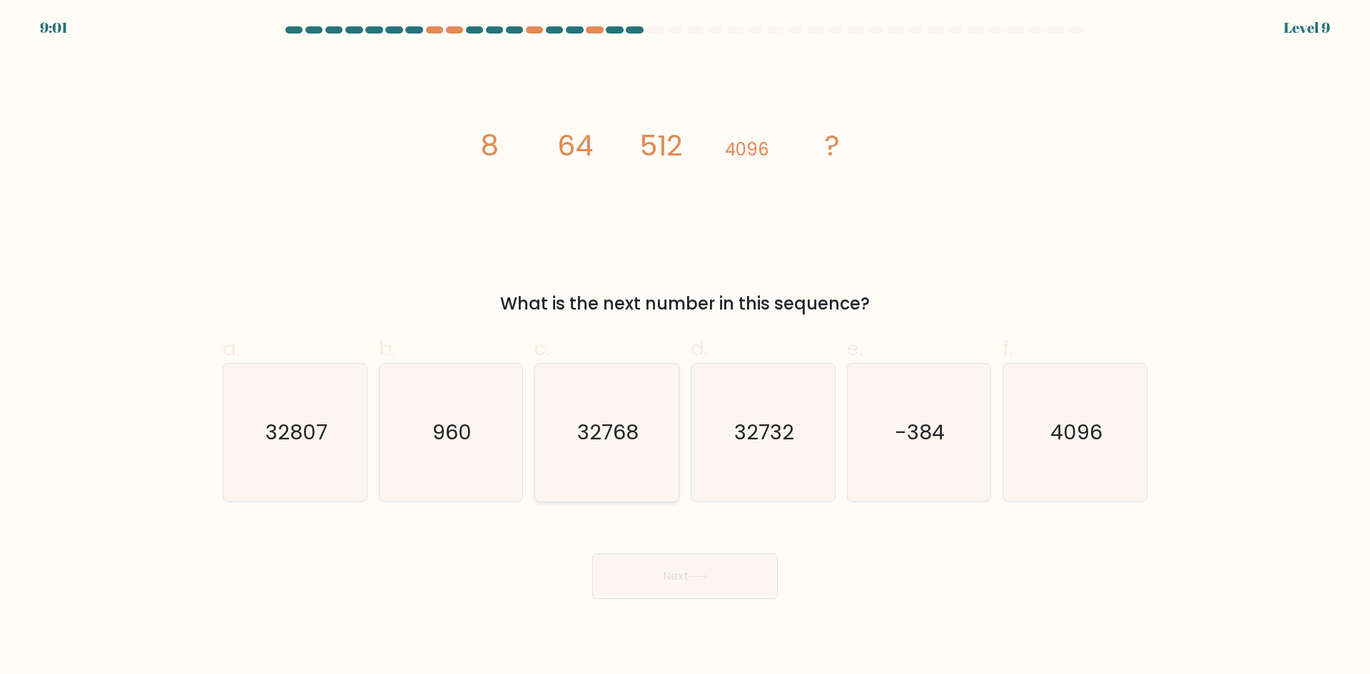
click at [625, 442] on text "32768" at bounding box center [608, 432] width 61 height 29
click at [685, 347] on input "c. 32768" at bounding box center [685, 341] width 1 height 9
radio input "true"
click at [645, 579] on button "Next" at bounding box center [684, 577] width 185 height 46
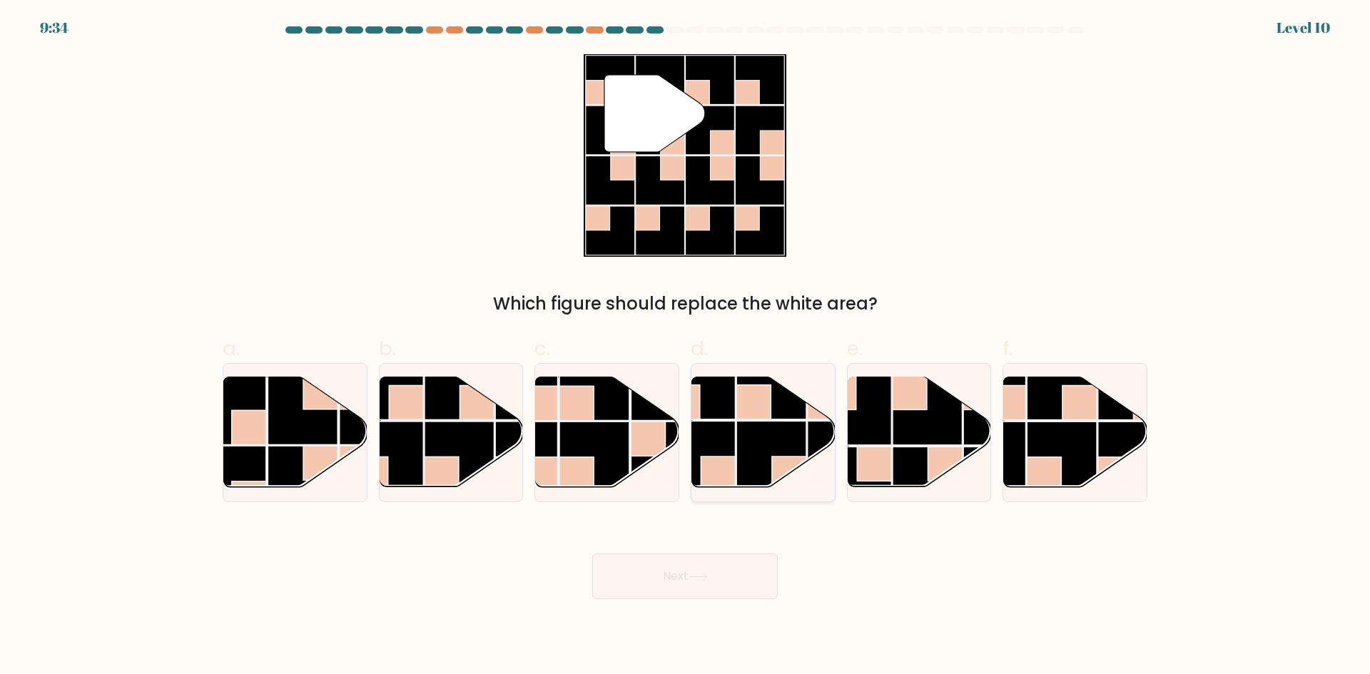
click at [772, 410] on rect at bounding box center [771, 385] width 70 height 70
click at [686, 347] on input "d." at bounding box center [685, 341] width 1 height 9
radio input "true"
click at [706, 574] on icon at bounding box center [697, 577] width 19 height 8
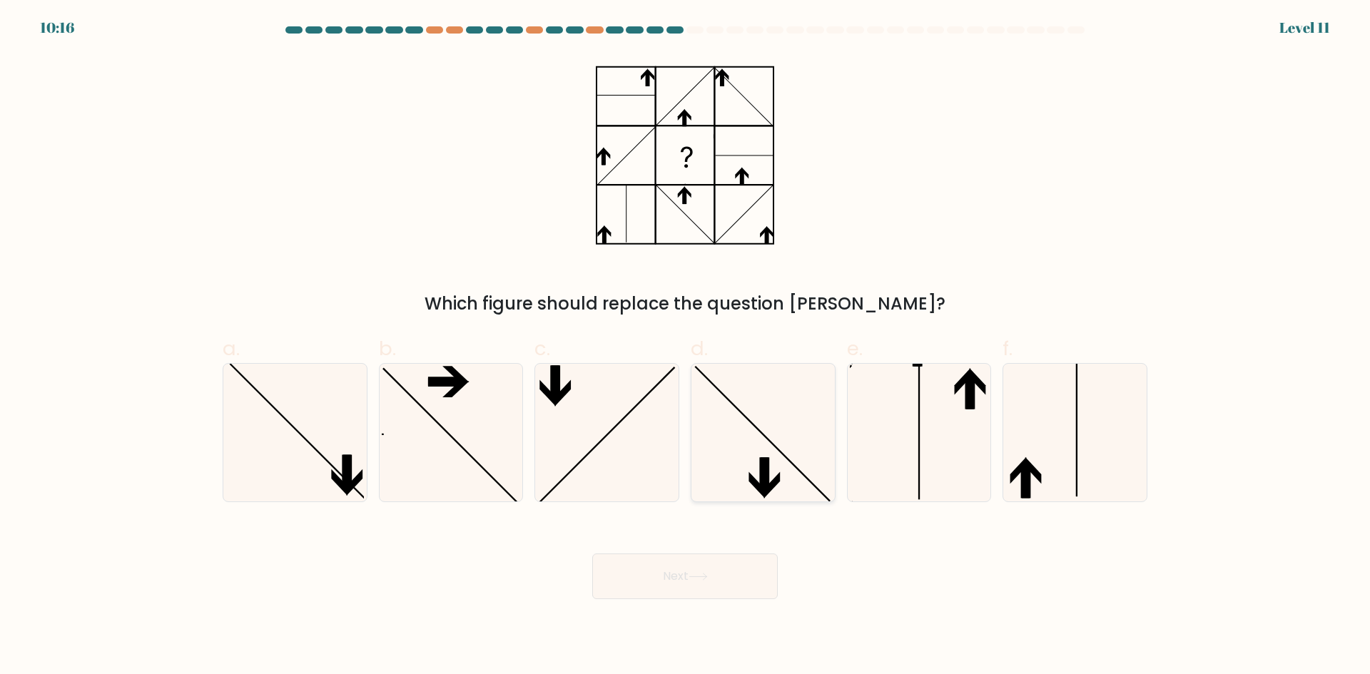
click at [731, 450] on icon at bounding box center [763, 433] width 138 height 138
click at [686, 347] on input "d." at bounding box center [685, 341] width 1 height 9
radio input "true"
click at [690, 566] on button "Next" at bounding box center [684, 577] width 185 height 46
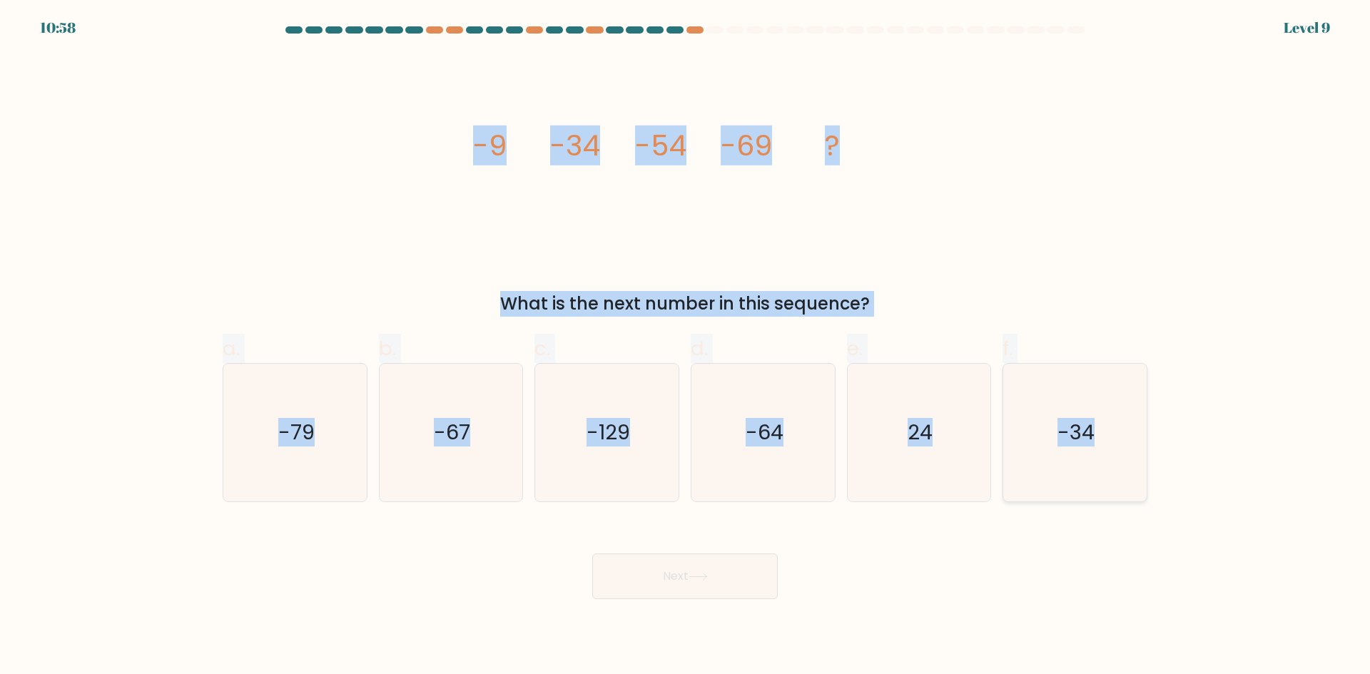
drag, startPoint x: 471, startPoint y: 136, endPoint x: 1136, endPoint y: 418, distance: 722.4
click at [1136, 418] on form at bounding box center [685, 312] width 1370 height 573
copy form "-9 -34 -54 -69 ? What is the next number in this sequence? a. -79 b. -67 c. -12…"
click at [854, 72] on icon "image/svg+xml -9 -34 -54 -69 ?" at bounding box center [685, 155] width 428 height 203
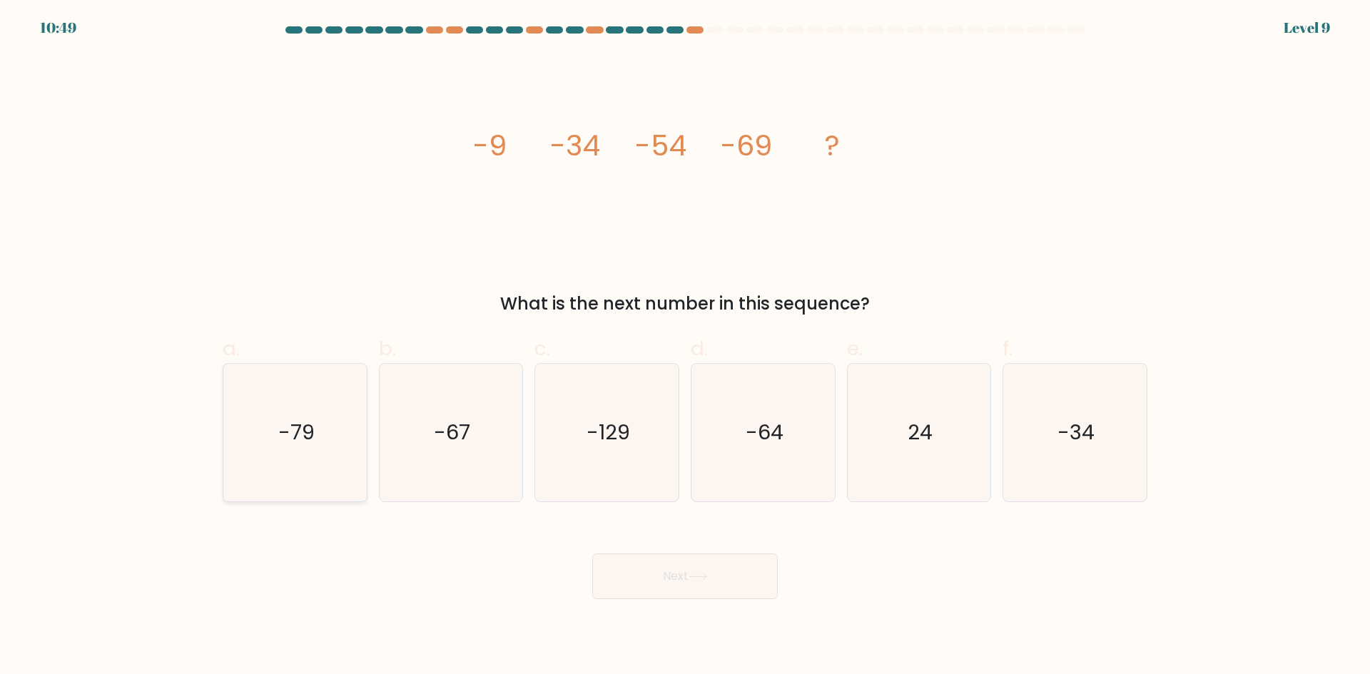
click at [323, 449] on icon "-79" at bounding box center [295, 433] width 138 height 138
click at [685, 347] on input "a. -79" at bounding box center [685, 341] width 1 height 9
radio input "true"
click at [615, 568] on button "Next" at bounding box center [684, 577] width 185 height 46
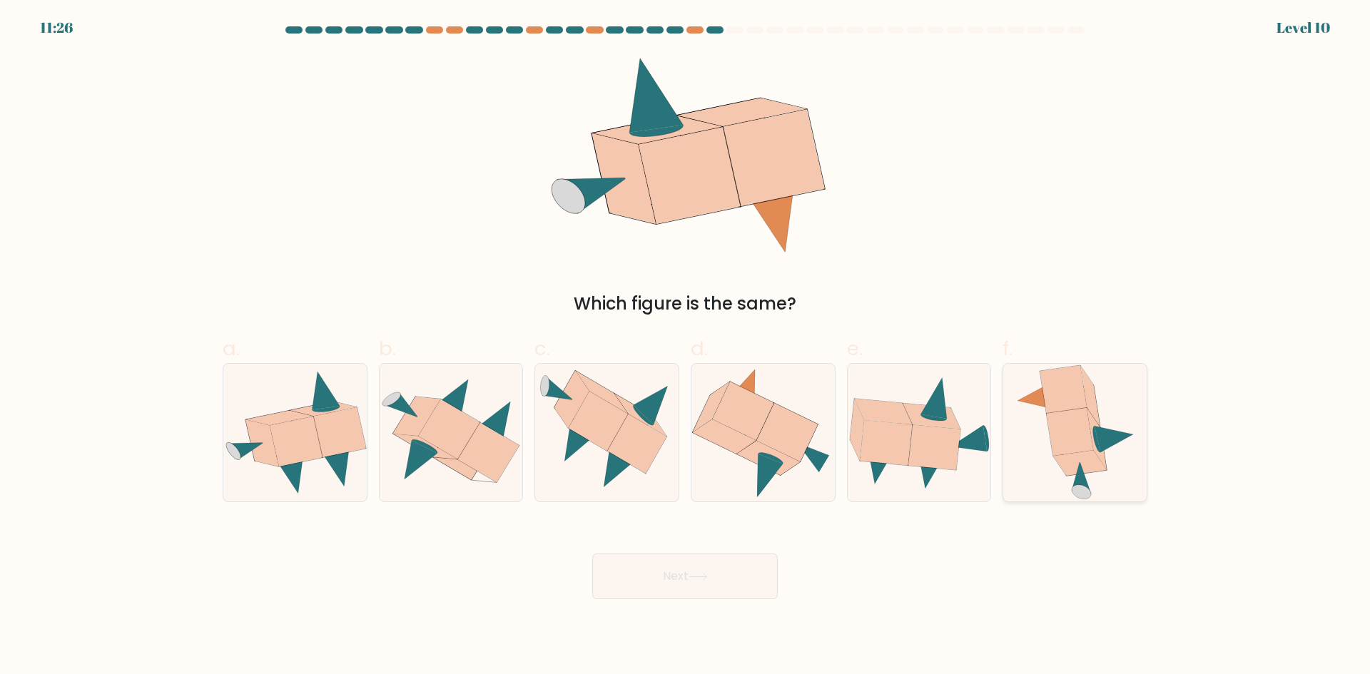
click at [1065, 442] on icon at bounding box center [1069, 432] width 46 height 48
click at [686, 347] on input "f." at bounding box center [685, 341] width 1 height 9
radio input "true"
click at [736, 579] on button "Next" at bounding box center [684, 577] width 185 height 46
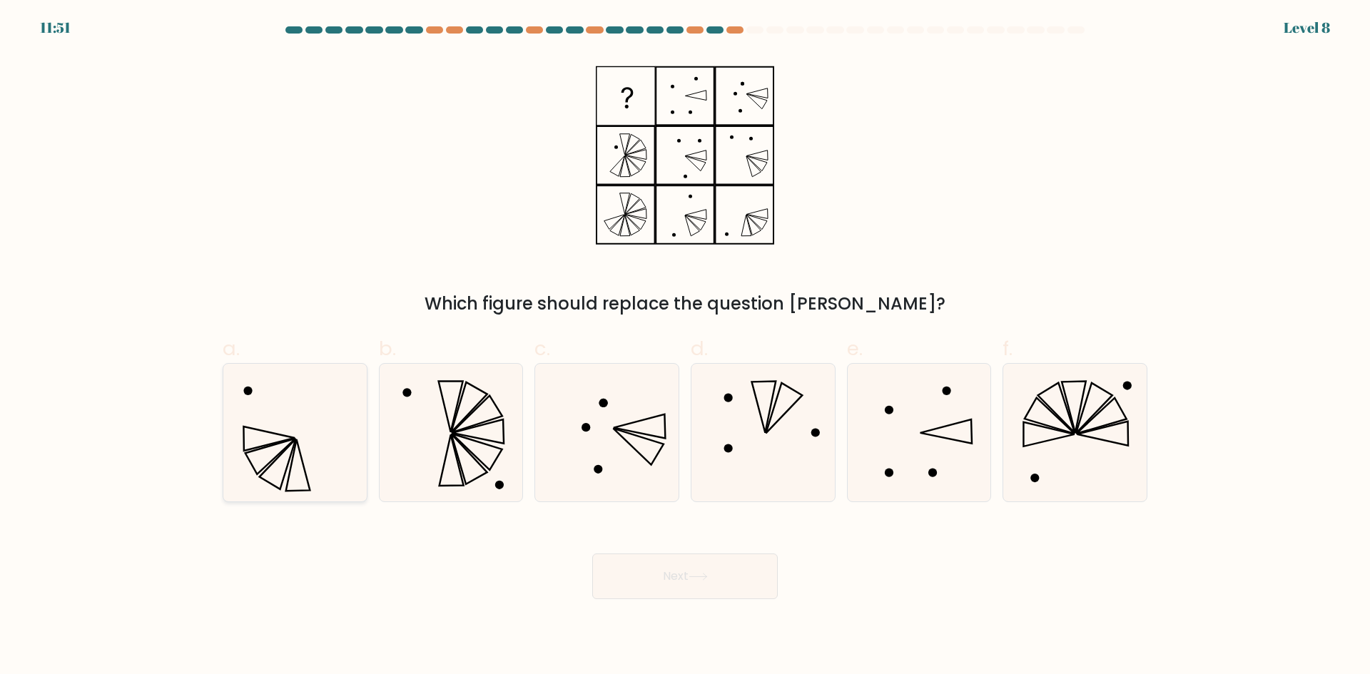
click at [286, 449] on icon at bounding box center [277, 464] width 36 height 50
click at [685, 347] on input "a." at bounding box center [685, 341] width 1 height 9
radio input "true"
click at [650, 584] on button "Next" at bounding box center [684, 577] width 185 height 46
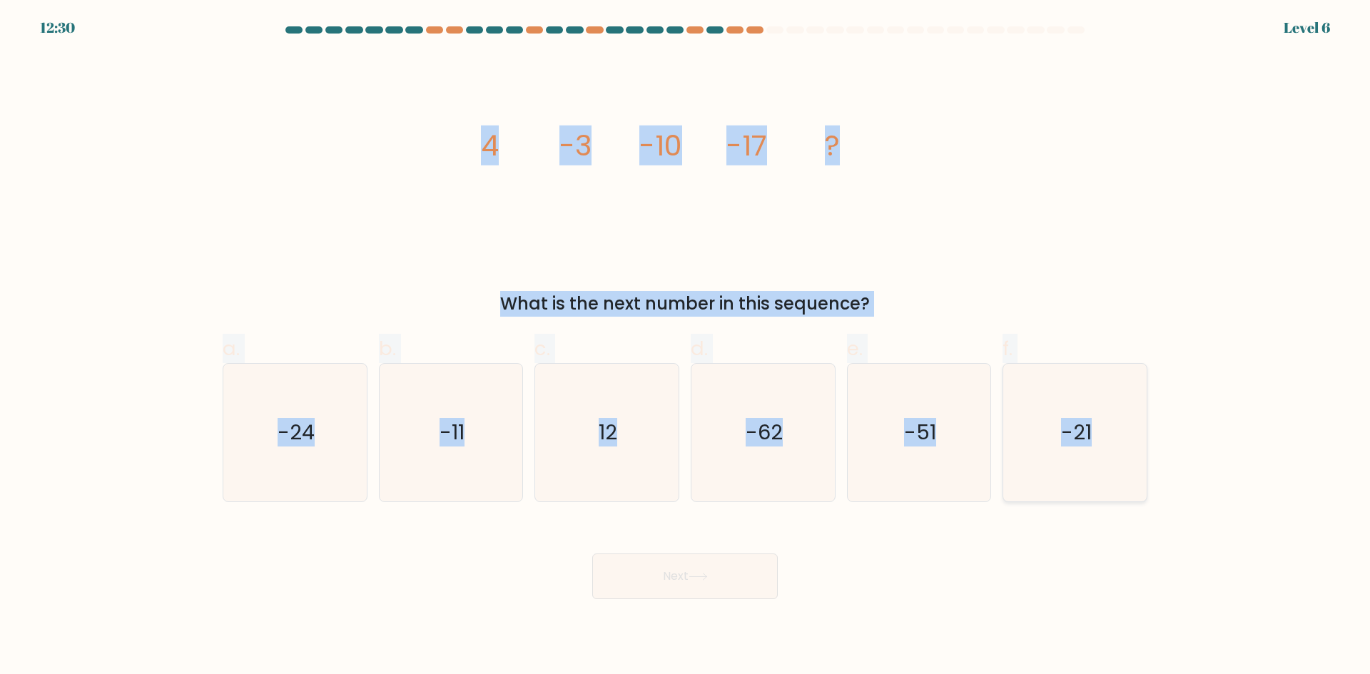
drag, startPoint x: 477, startPoint y: 142, endPoint x: 1119, endPoint y: 440, distance: 708.0
click at [1119, 440] on form at bounding box center [685, 312] width 1370 height 573
copy form "4 -3 -10 -17 ? What is the next number in this sequence? a. -24 b. -11 c. 12 d.…"
click at [740, 104] on icon "image/svg+xml 4 -3 -10 -17 ?" at bounding box center [685, 155] width 428 height 203
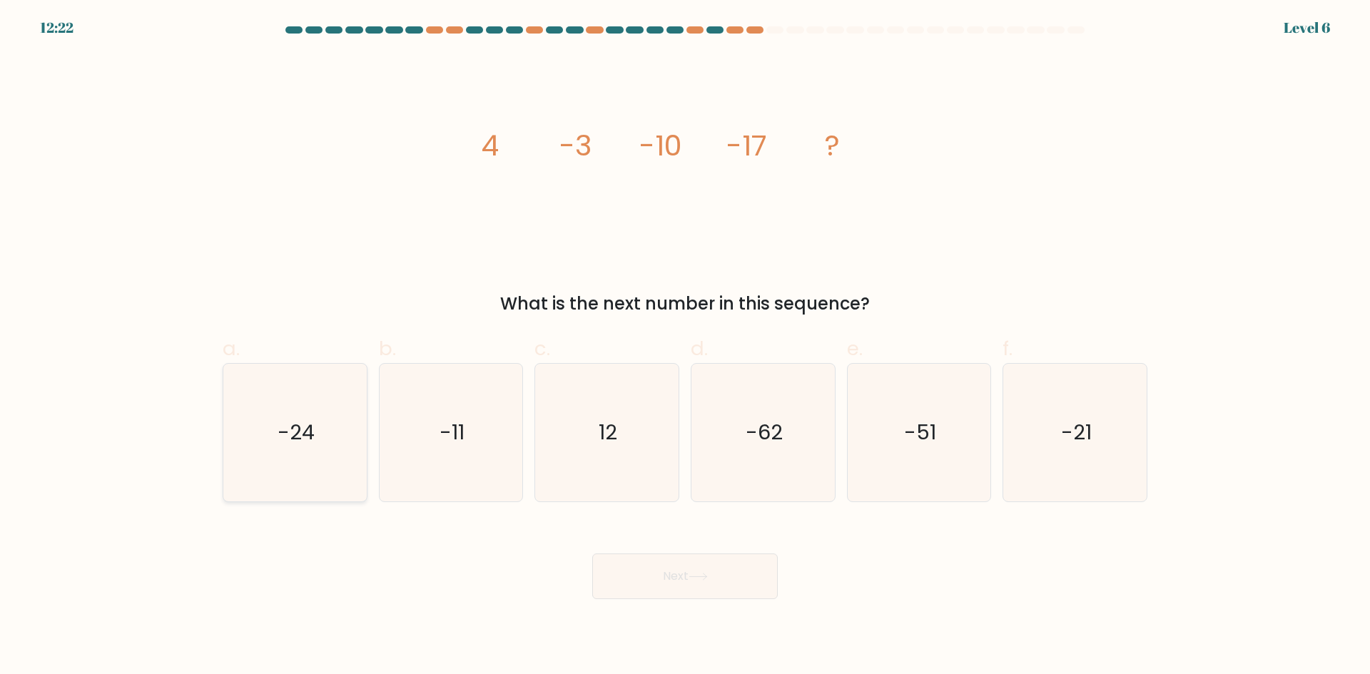
click at [288, 434] on text "-24" at bounding box center [296, 432] width 37 height 29
click at [685, 347] on input "a. -24" at bounding box center [685, 341] width 1 height 9
radio input "true"
click at [705, 576] on icon at bounding box center [697, 577] width 17 height 6
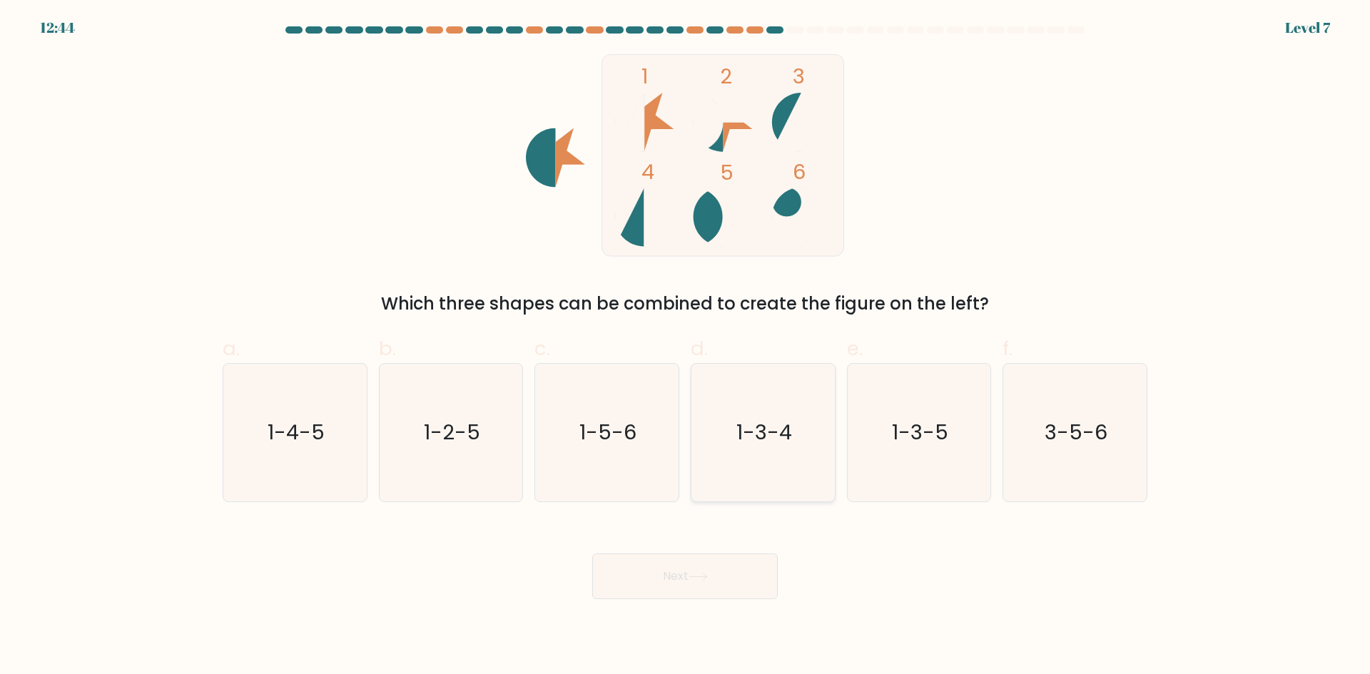
click at [723, 467] on icon "1-3-4" at bounding box center [763, 433] width 138 height 138
click at [686, 347] on input "d. 1-3-4" at bounding box center [685, 341] width 1 height 9
radio input "true"
drag, startPoint x: 656, startPoint y: 629, endPoint x: 658, endPoint y: 616, distance: 12.3
click at [654, 629] on body "12:44 Level 7" at bounding box center [685, 353] width 1370 height 706
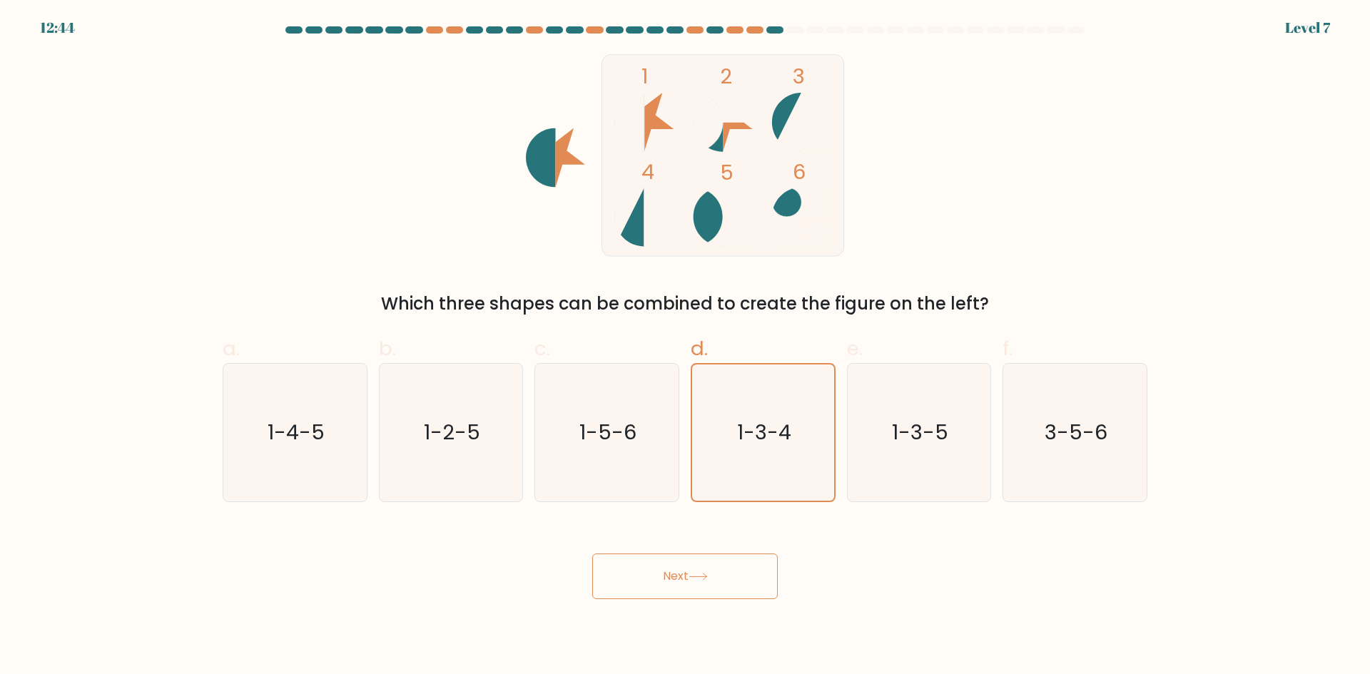
click at [664, 596] on button "Next" at bounding box center [684, 577] width 185 height 46
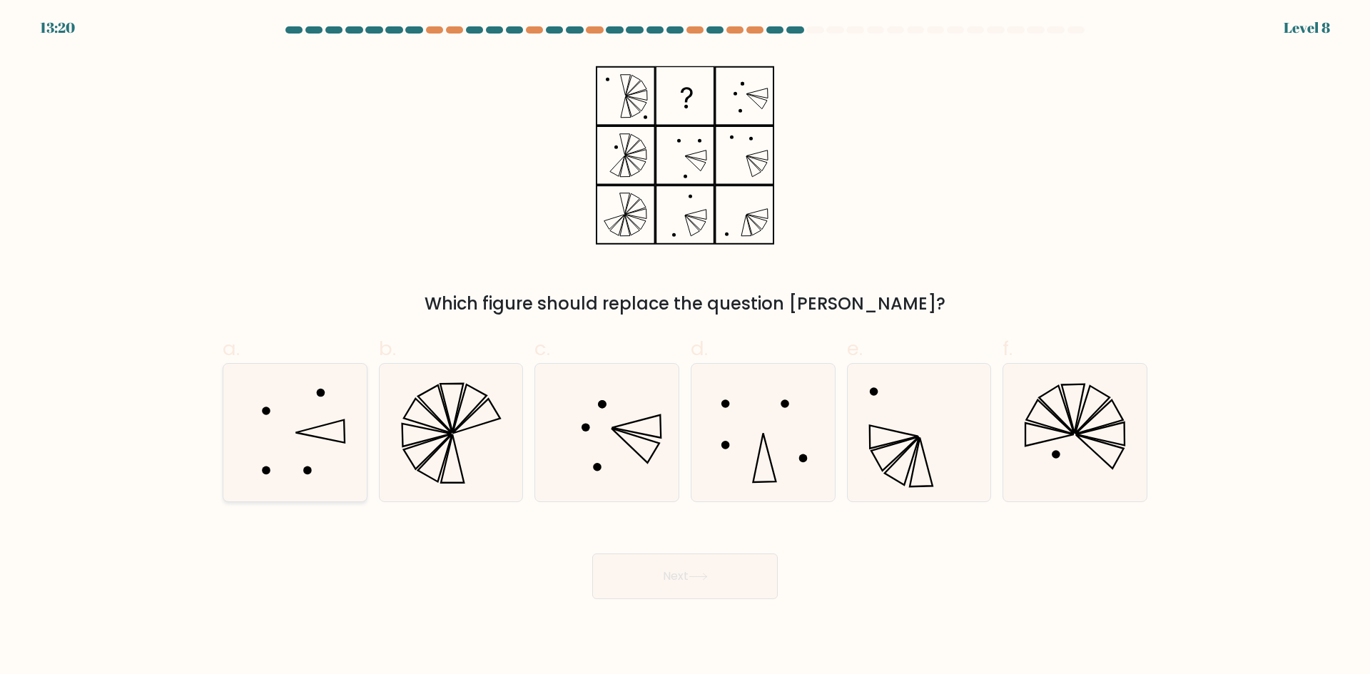
click at [332, 434] on icon at bounding box center [295, 433] width 138 height 138
click at [685, 347] on input "a." at bounding box center [685, 341] width 1 height 9
radio input "true"
click at [683, 569] on button "Next" at bounding box center [684, 577] width 185 height 46
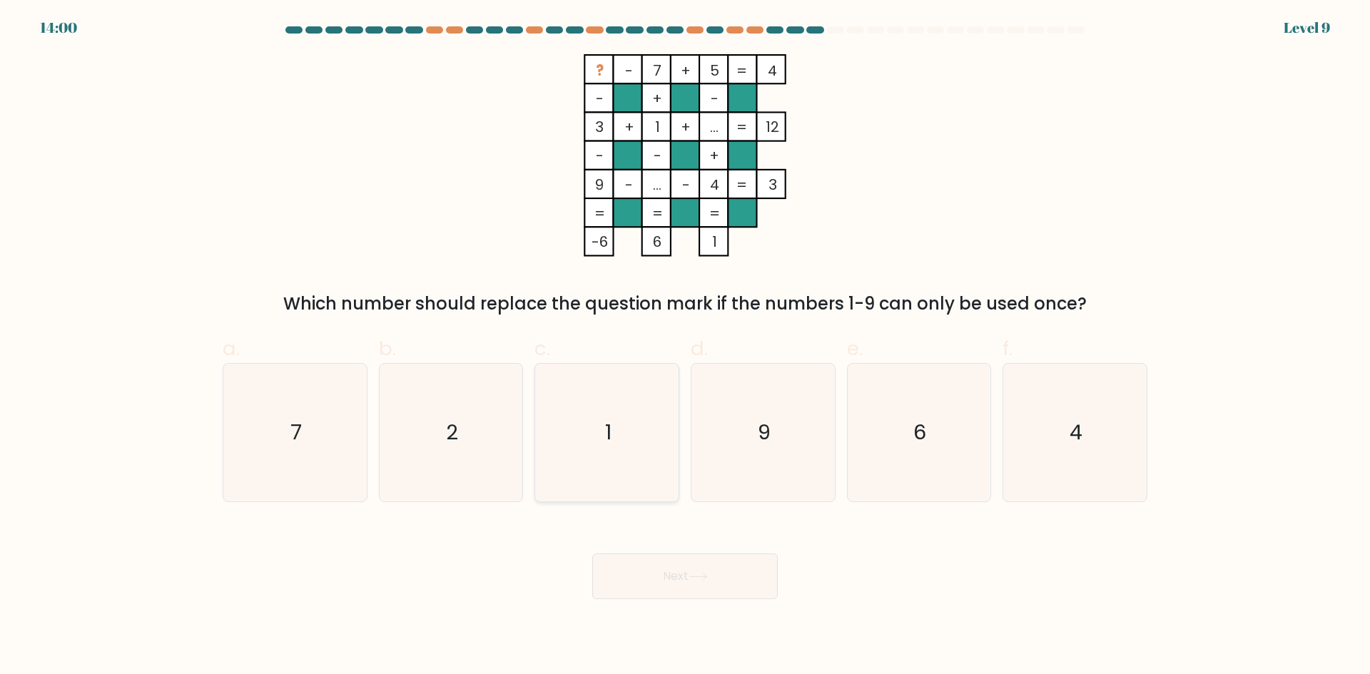
drag, startPoint x: 594, startPoint y: 448, endPoint x: 656, endPoint y: 564, distance: 131.5
click at [593, 449] on icon "1" at bounding box center [607, 433] width 138 height 138
click at [685, 347] on input "c. 1" at bounding box center [685, 341] width 1 height 9
radio input "true"
click at [671, 582] on button "Next" at bounding box center [684, 577] width 185 height 46
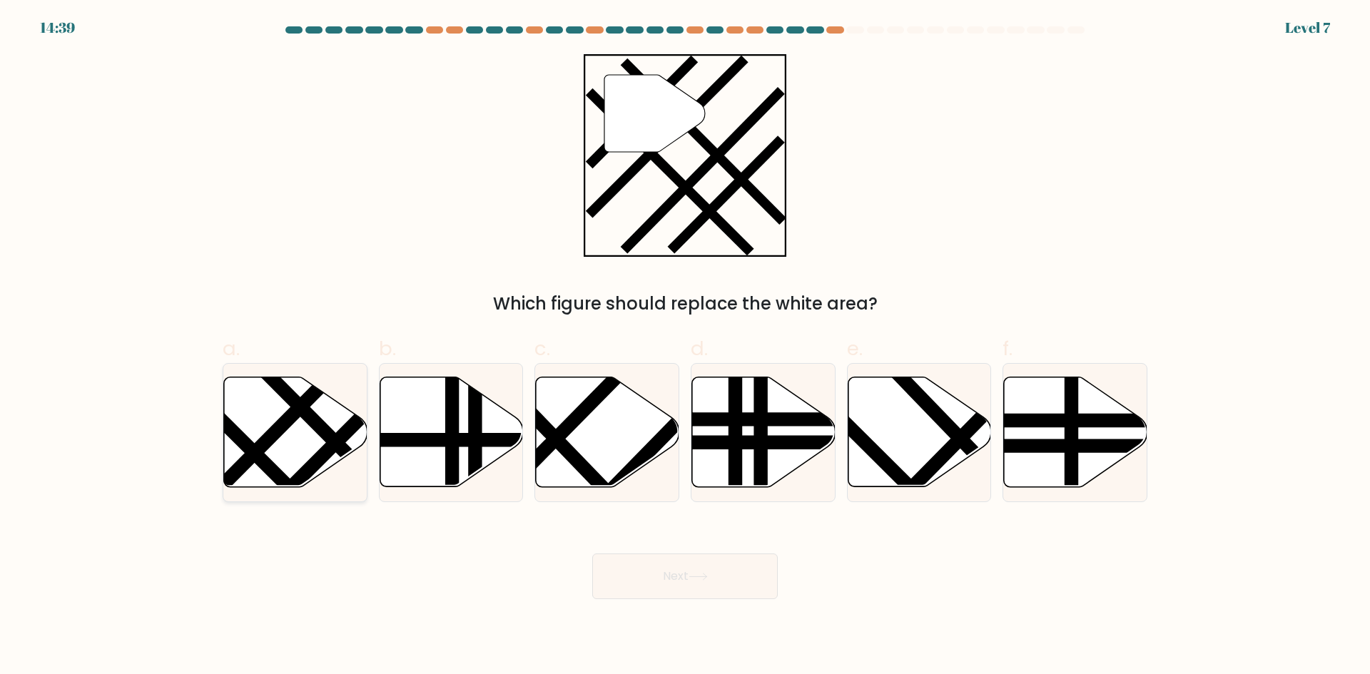
click at [303, 439] on icon at bounding box center [295, 432] width 143 height 110
click at [685, 347] on input "a." at bounding box center [685, 341] width 1 height 9
radio input "true"
click at [679, 570] on button "Next" at bounding box center [684, 577] width 185 height 46
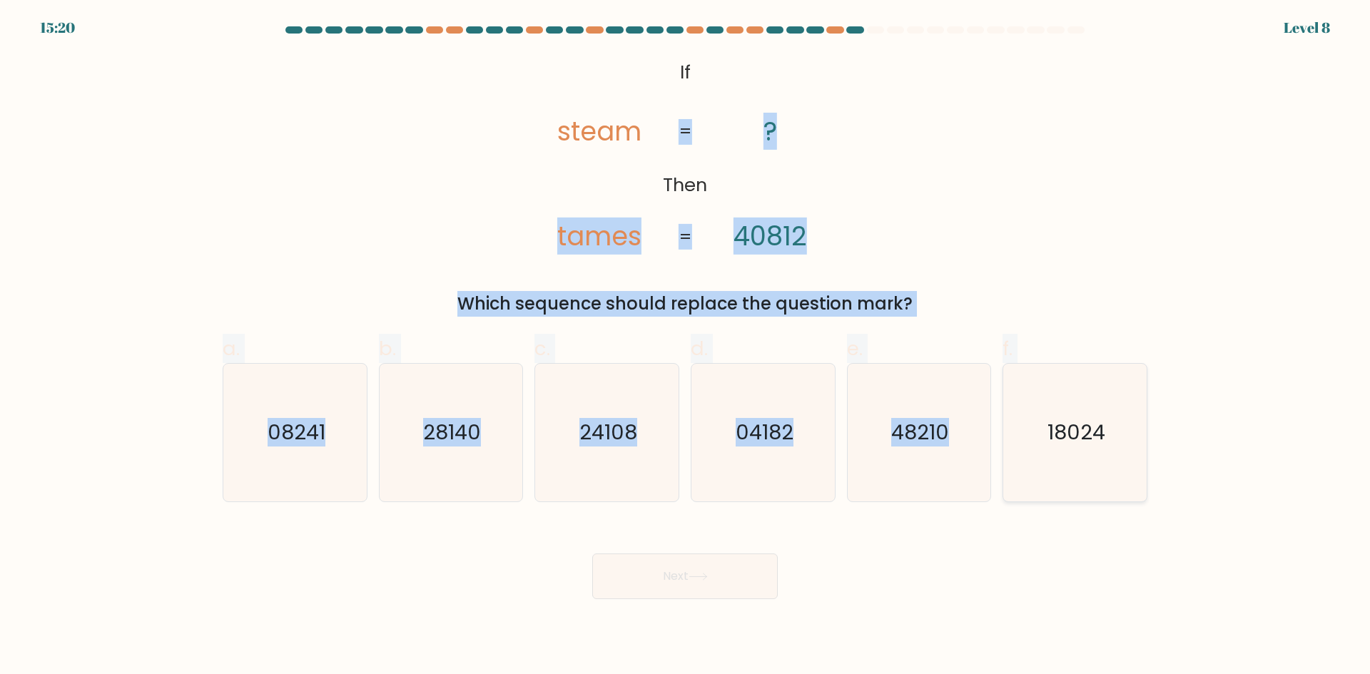
drag, startPoint x: 632, startPoint y: 68, endPoint x: 1114, endPoint y: 456, distance: 619.0
click at [1114, 456] on form "If ?" at bounding box center [685, 312] width 1370 height 573
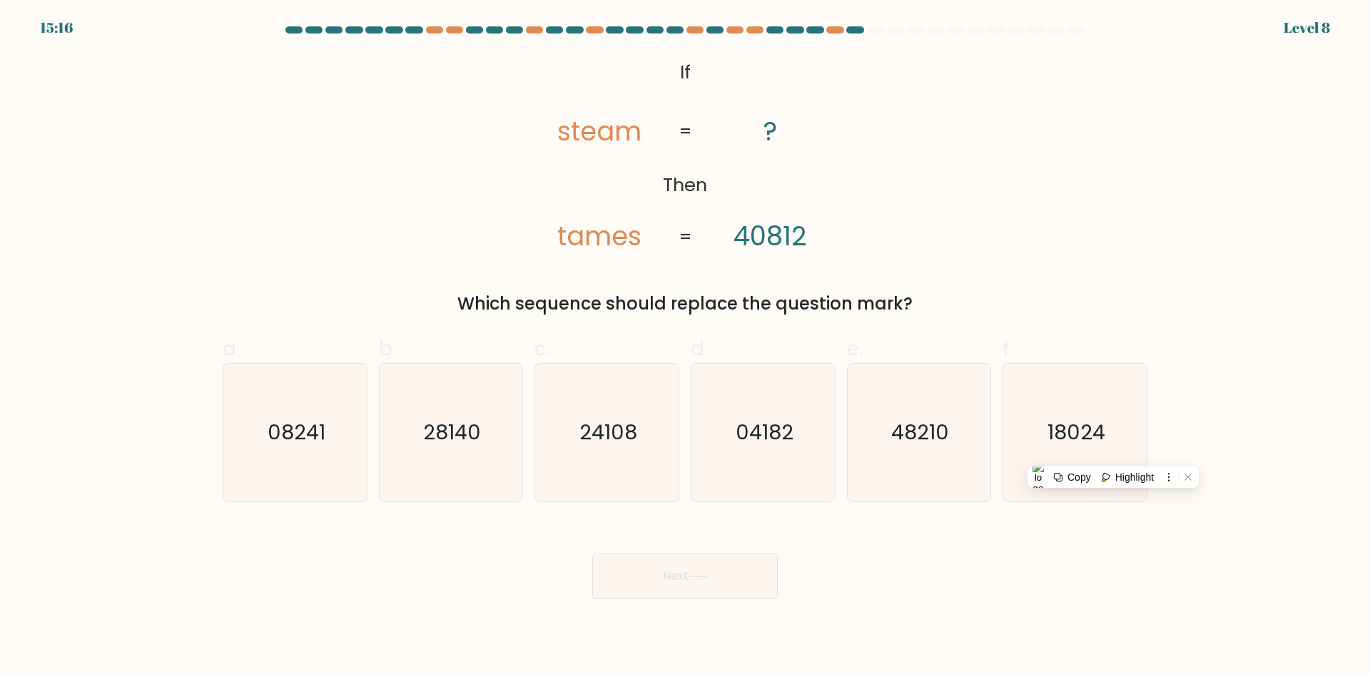
click at [496, 104] on div "@import url('https://fonts.googleapis.com/css?family=Abril+Fatface:400,100,100i…" at bounding box center [685, 185] width 942 height 263
click at [608, 454] on icon "24108" at bounding box center [607, 433] width 138 height 138
click at [685, 347] on input "c. 24108" at bounding box center [685, 341] width 1 height 9
radio input "true"
click at [631, 576] on button "Next" at bounding box center [684, 577] width 185 height 46
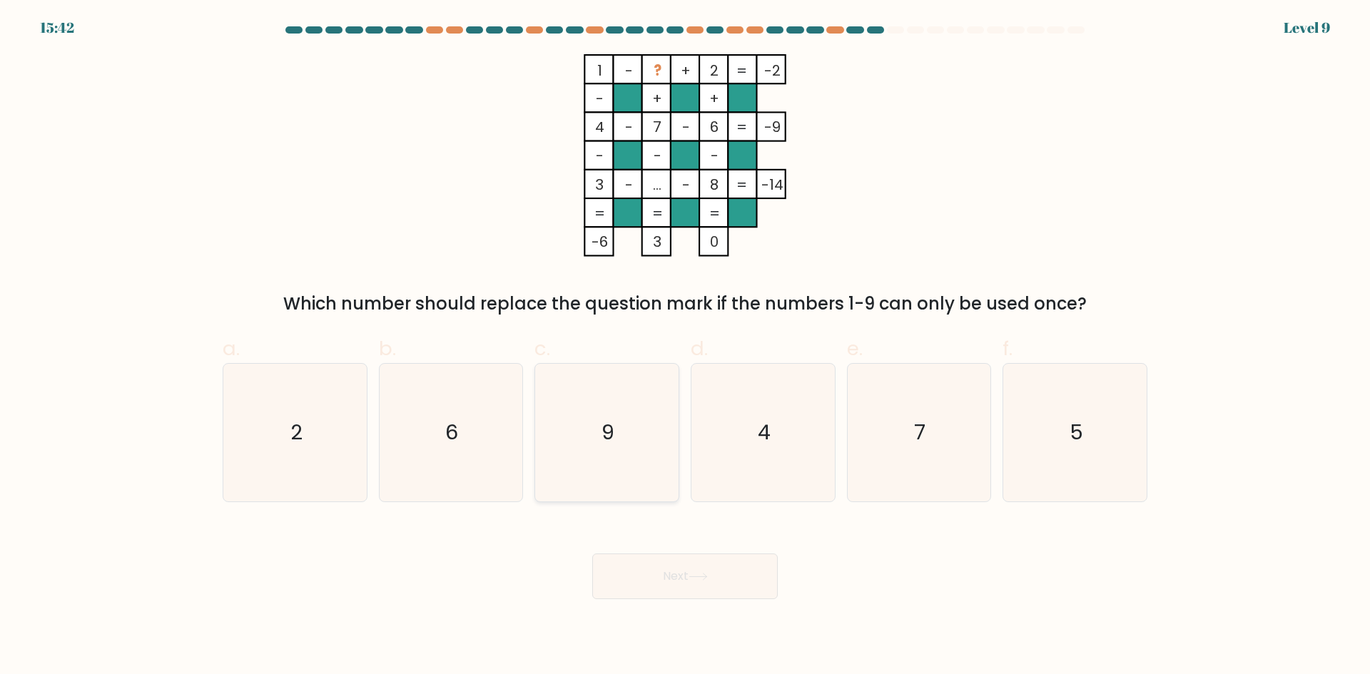
click at [638, 430] on icon "9" at bounding box center [607, 433] width 138 height 138
click at [685, 347] on input "c. 9" at bounding box center [685, 341] width 1 height 9
radio input "true"
click at [614, 565] on button "Next" at bounding box center [684, 577] width 185 height 46
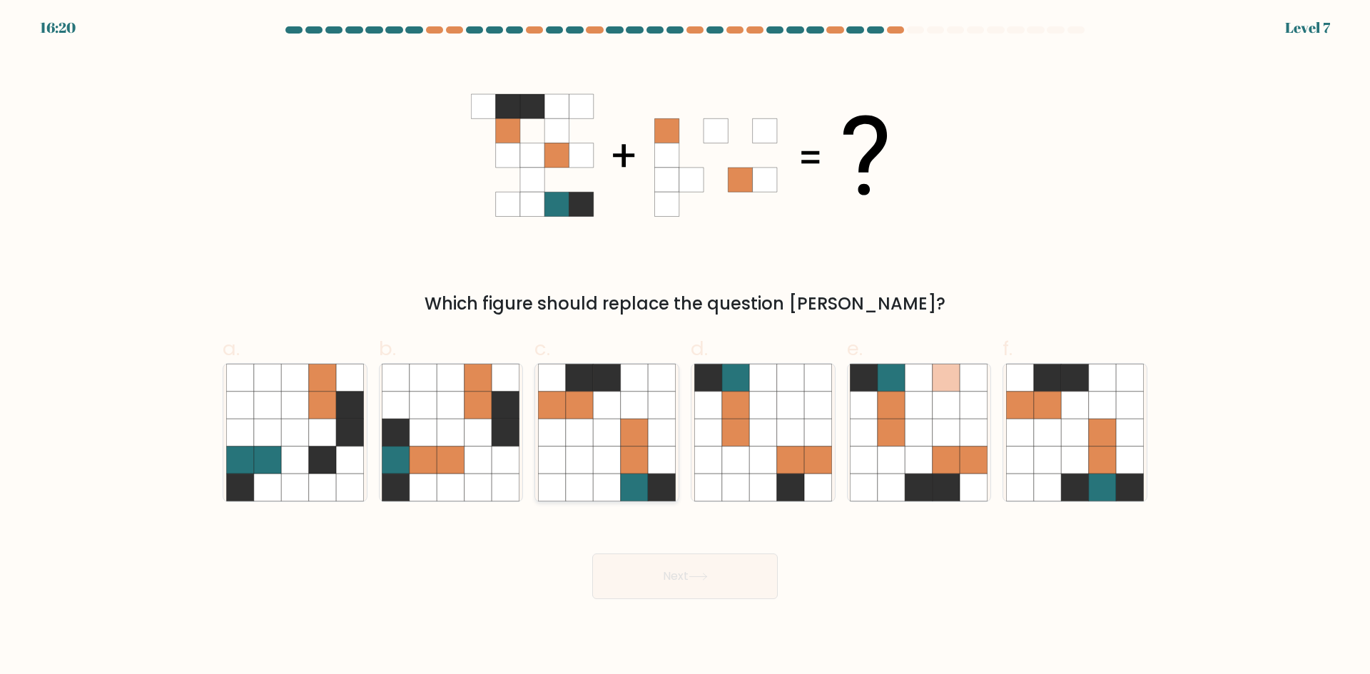
click at [618, 471] on icon at bounding box center [606, 460] width 27 height 27
click at [685, 347] on input "c." at bounding box center [685, 341] width 1 height 9
radio input "true"
click at [684, 575] on button "Next" at bounding box center [684, 577] width 185 height 46
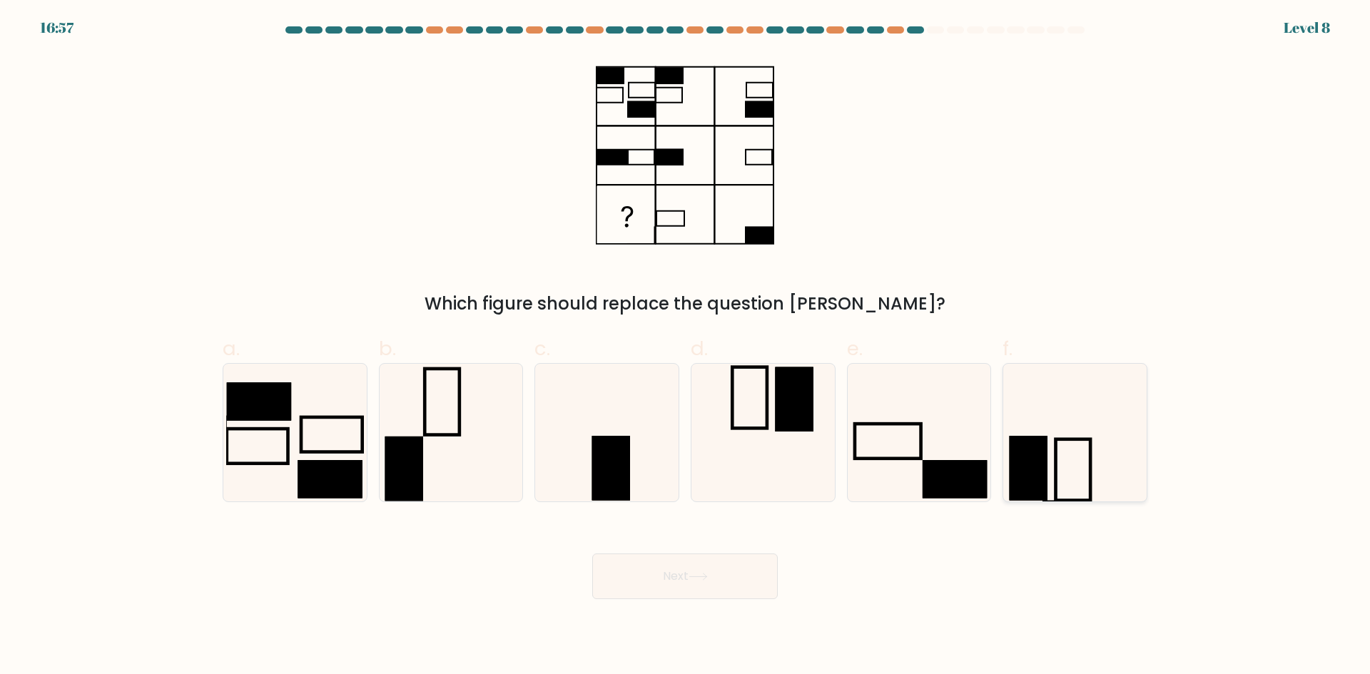
click at [1030, 419] on icon at bounding box center [1075, 433] width 138 height 138
click at [686, 347] on input "f." at bounding box center [685, 341] width 1 height 9
radio input "true"
click at [686, 574] on button "Next" at bounding box center [684, 577] width 185 height 46
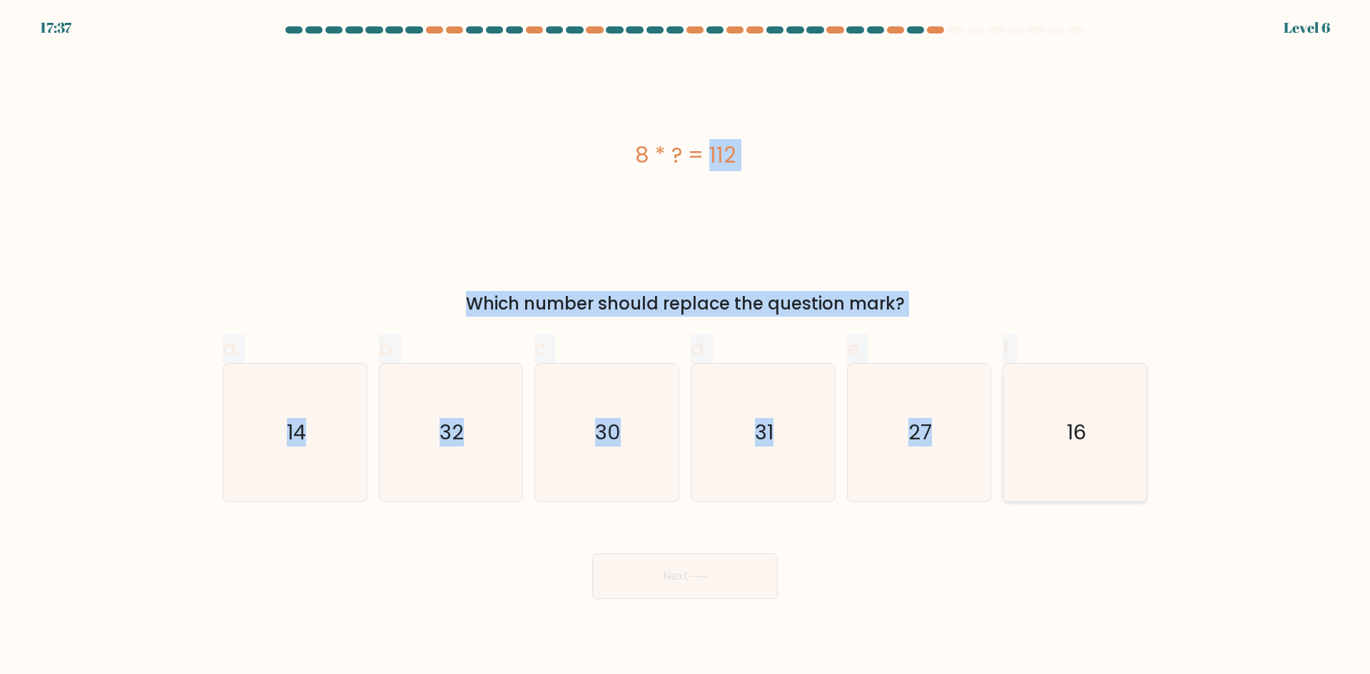
drag, startPoint x: 606, startPoint y: 146, endPoint x: 1129, endPoint y: 448, distance: 603.8
click at [1129, 448] on form "a." at bounding box center [685, 312] width 1370 height 573
click at [586, 103] on div "8 * ? = 112" at bounding box center [685, 155] width 925 height 203
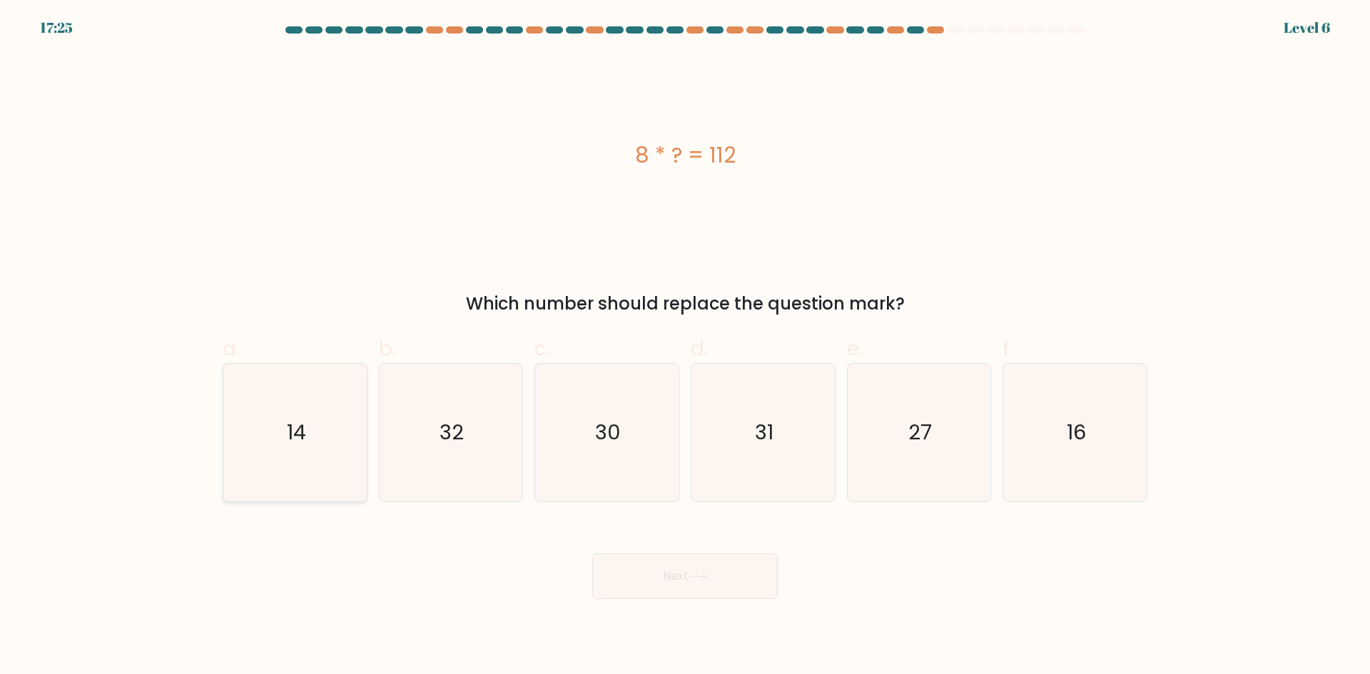
click at [302, 457] on icon "14" at bounding box center [295, 433] width 138 height 138
click at [685, 347] on input "a. 14" at bounding box center [685, 341] width 1 height 9
radio input "true"
click at [673, 581] on button "Next" at bounding box center [684, 577] width 185 height 46
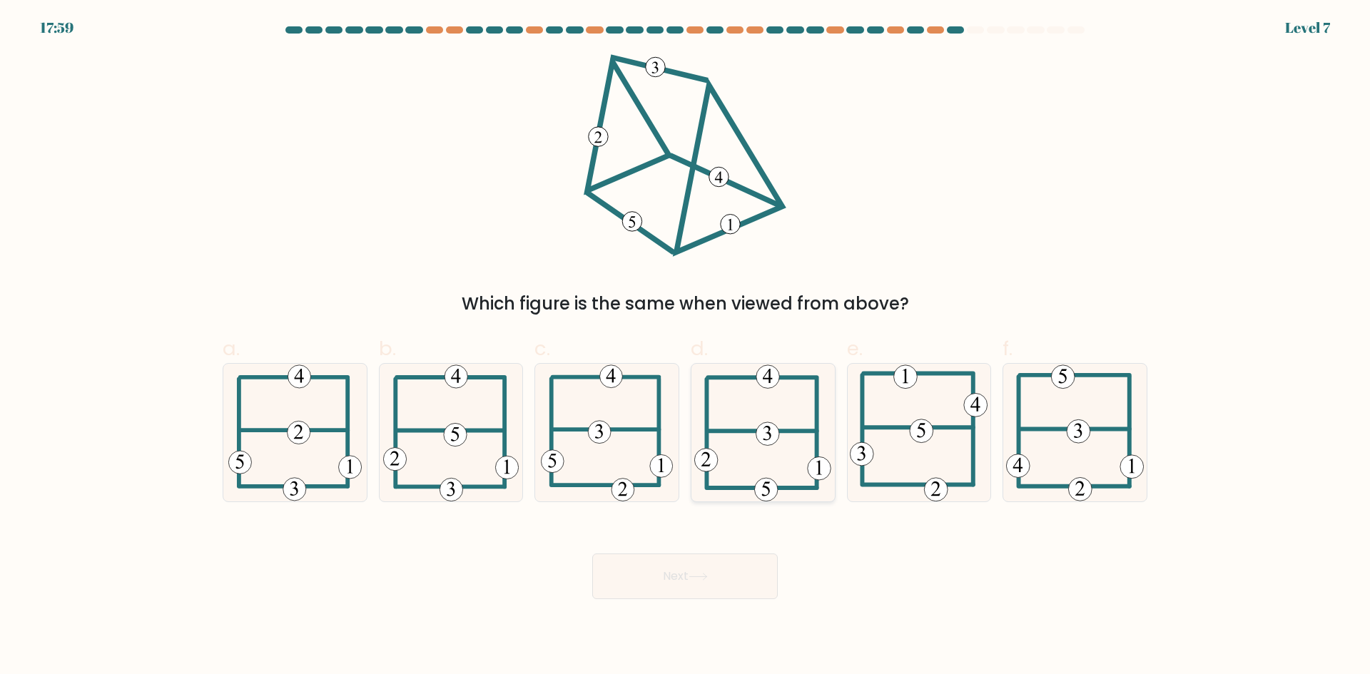
click at [726, 445] on icon at bounding box center [762, 433] width 137 height 138
click at [686, 347] on input "d." at bounding box center [685, 341] width 1 height 9
radio input "true"
click at [689, 598] on button "Next" at bounding box center [684, 577] width 185 height 46
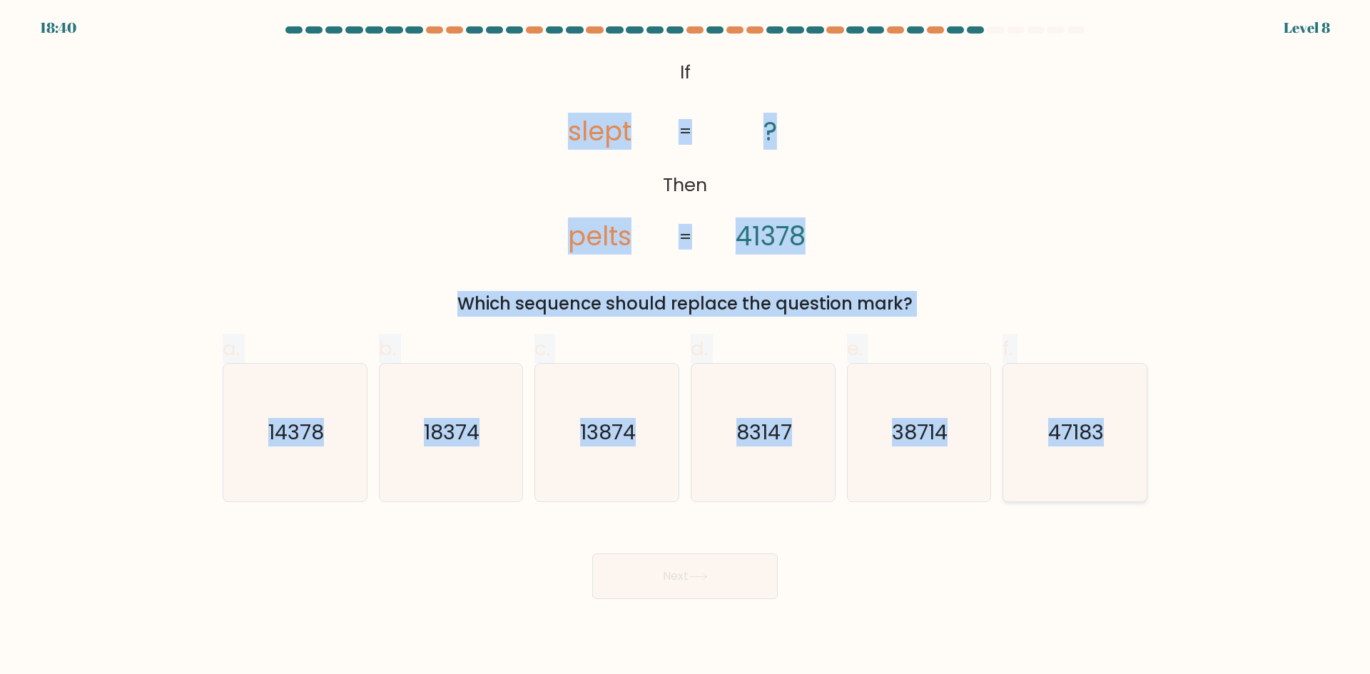
drag, startPoint x: 570, startPoint y: 73, endPoint x: 1126, endPoint y: 415, distance: 653.4
click at [1126, 415] on form "If ?" at bounding box center [685, 312] width 1370 height 573
click at [615, 149] on tspan "slept" at bounding box center [599, 131] width 63 height 37
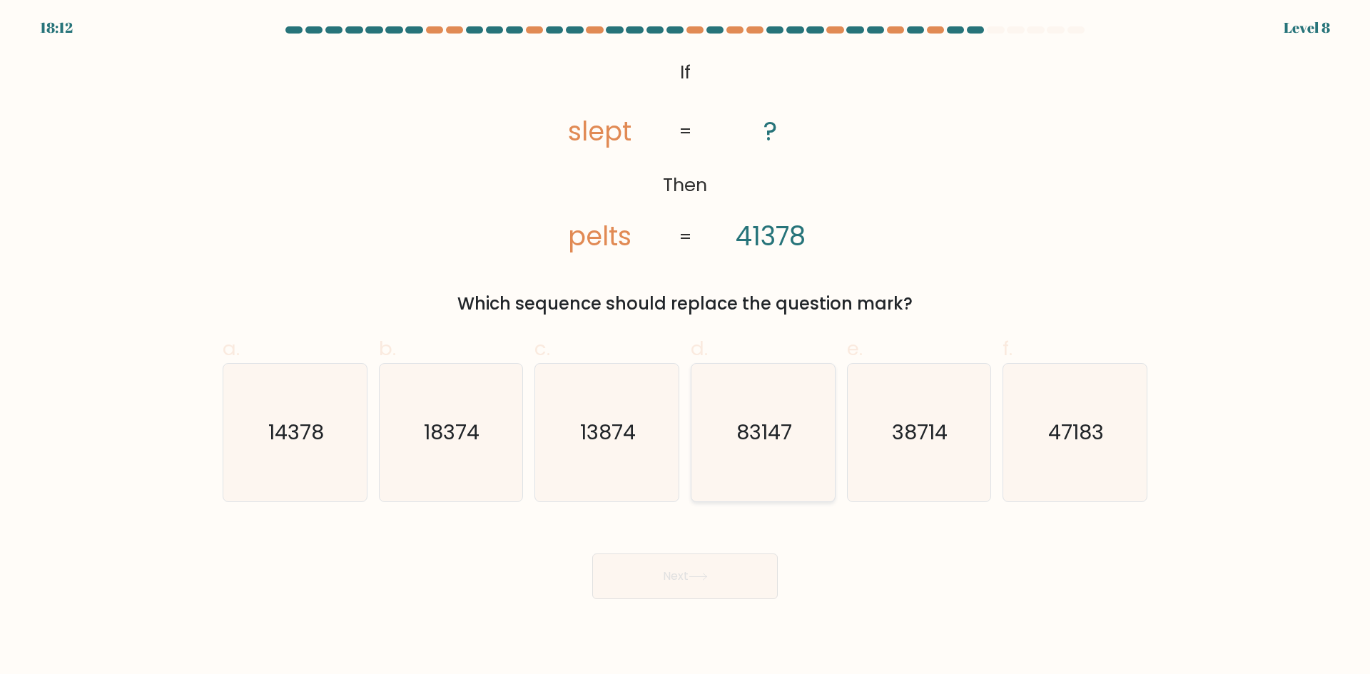
click at [792, 427] on text "83147" at bounding box center [764, 432] width 56 height 29
click at [686, 347] on input "d. 83147" at bounding box center [685, 341] width 1 height 9
radio input "true"
click at [718, 588] on button "Next" at bounding box center [684, 577] width 185 height 46
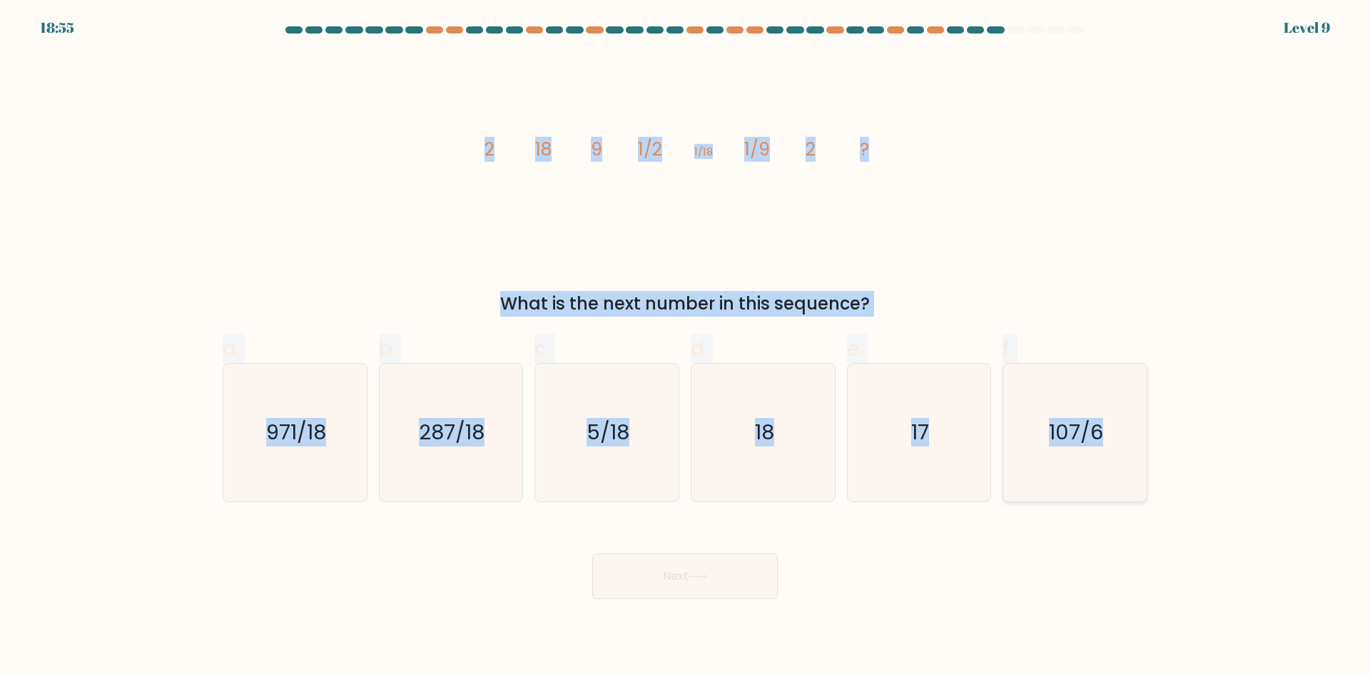
drag, startPoint x: 461, startPoint y: 168, endPoint x: 1141, endPoint y: 447, distance: 735.6
click at [1141, 447] on form at bounding box center [685, 312] width 1370 height 573
click at [816, 432] on icon "18" at bounding box center [763, 433] width 138 height 138
click at [686, 347] on input "d. 18" at bounding box center [685, 341] width 1 height 9
radio input "true"
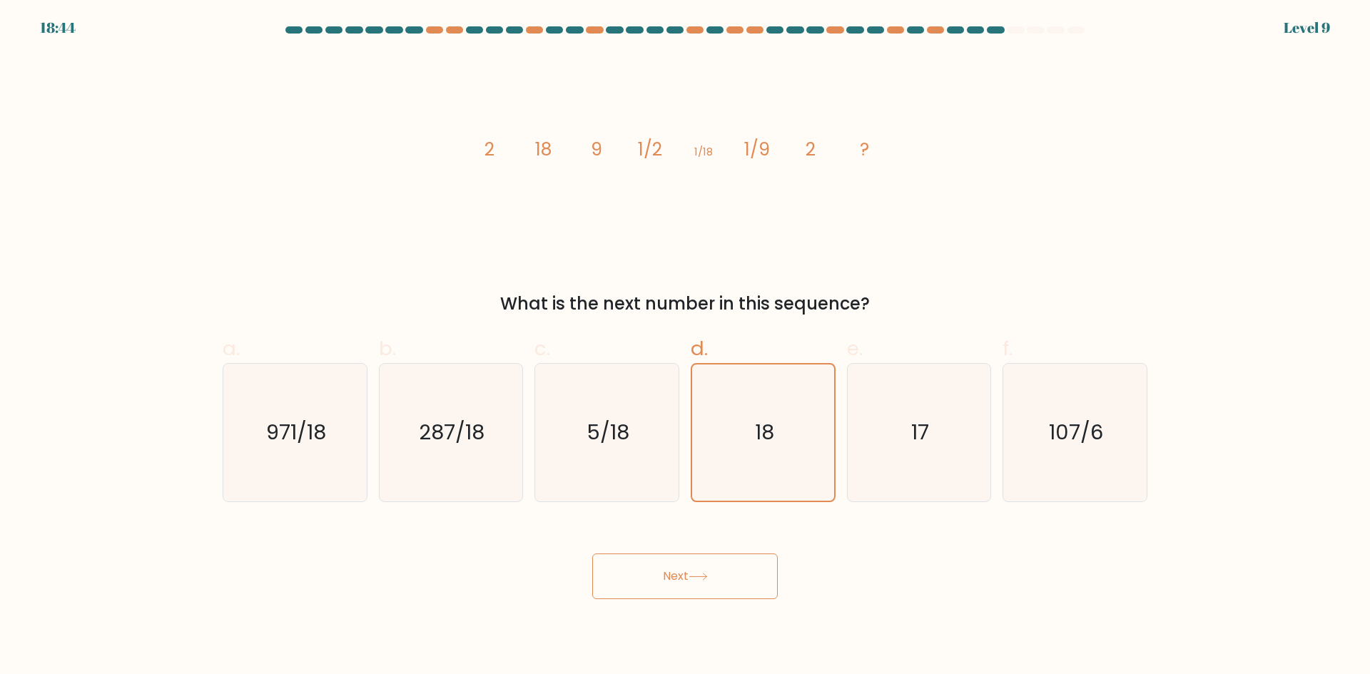
click at [724, 589] on button "Next" at bounding box center [684, 577] width 185 height 46
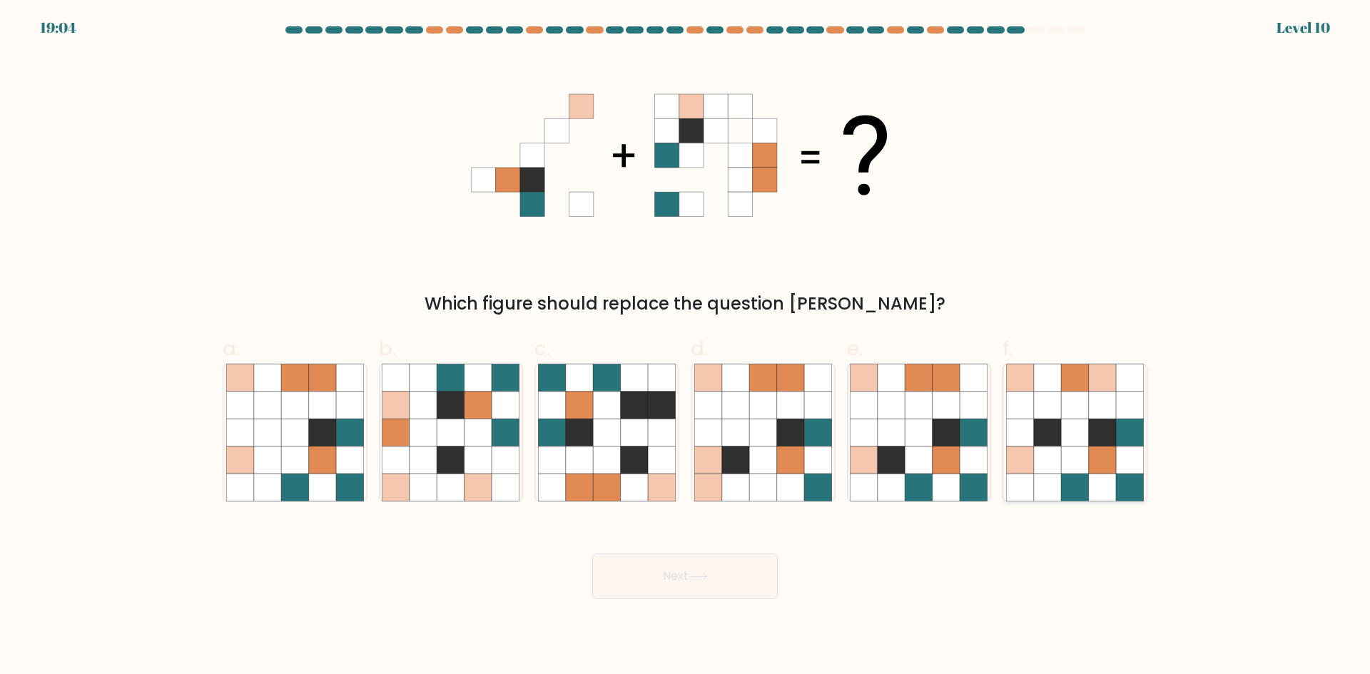
click at [1065, 461] on icon at bounding box center [1074, 460] width 27 height 27
click at [686, 347] on input "f." at bounding box center [685, 341] width 1 height 9
radio input "true"
click at [713, 581] on button "Next" at bounding box center [684, 577] width 185 height 46
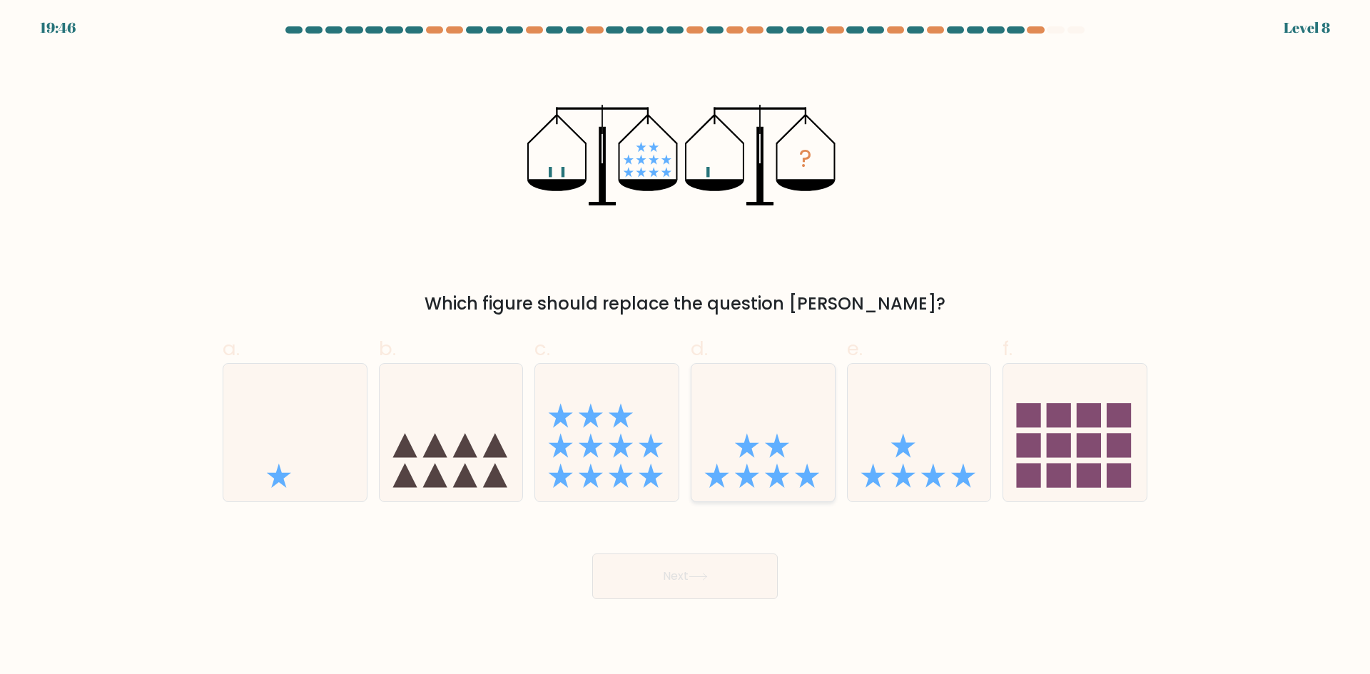
click at [758, 457] on icon at bounding box center [762, 432] width 143 height 118
click at [686, 347] on input "d." at bounding box center [685, 341] width 1 height 9
radio input "true"
click at [884, 482] on icon at bounding box center [919, 432] width 143 height 118
click at [686, 347] on input "e." at bounding box center [685, 341] width 1 height 9
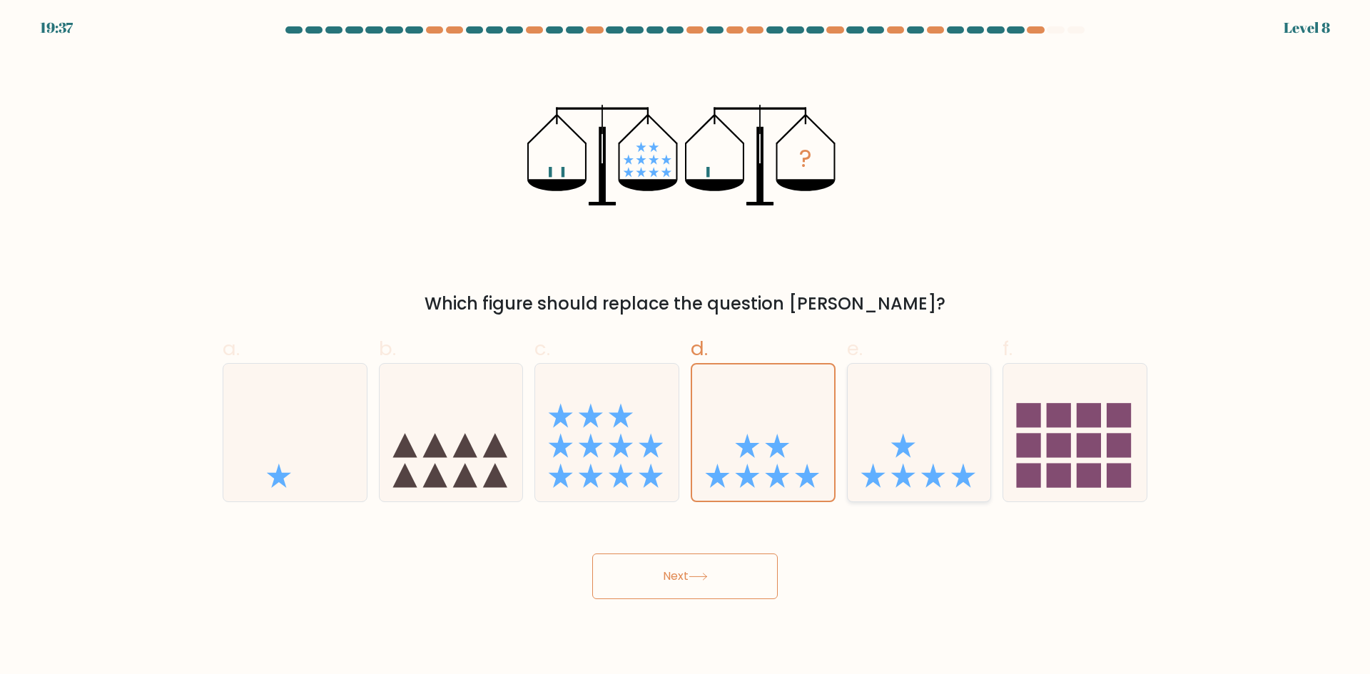
radio input "true"
click at [726, 580] on button "Next" at bounding box center [684, 577] width 185 height 46
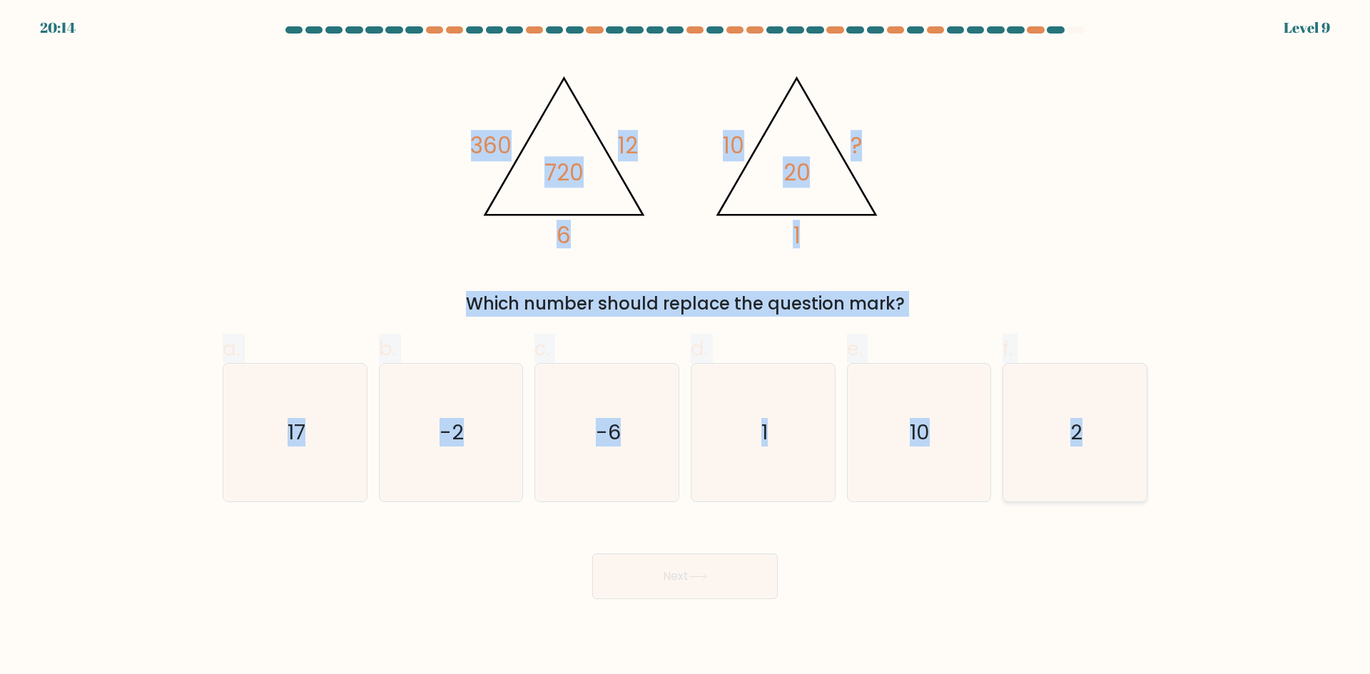
drag, startPoint x: 434, startPoint y: 93, endPoint x: 1099, endPoint y: 499, distance: 779.4
click at [1099, 499] on form at bounding box center [685, 312] width 1370 height 573
click at [576, 190] on icon "@import url('https://fonts.googleapis.com/css?family=Abril+Fatface:400,100,100i…" at bounding box center [685, 155] width 428 height 203
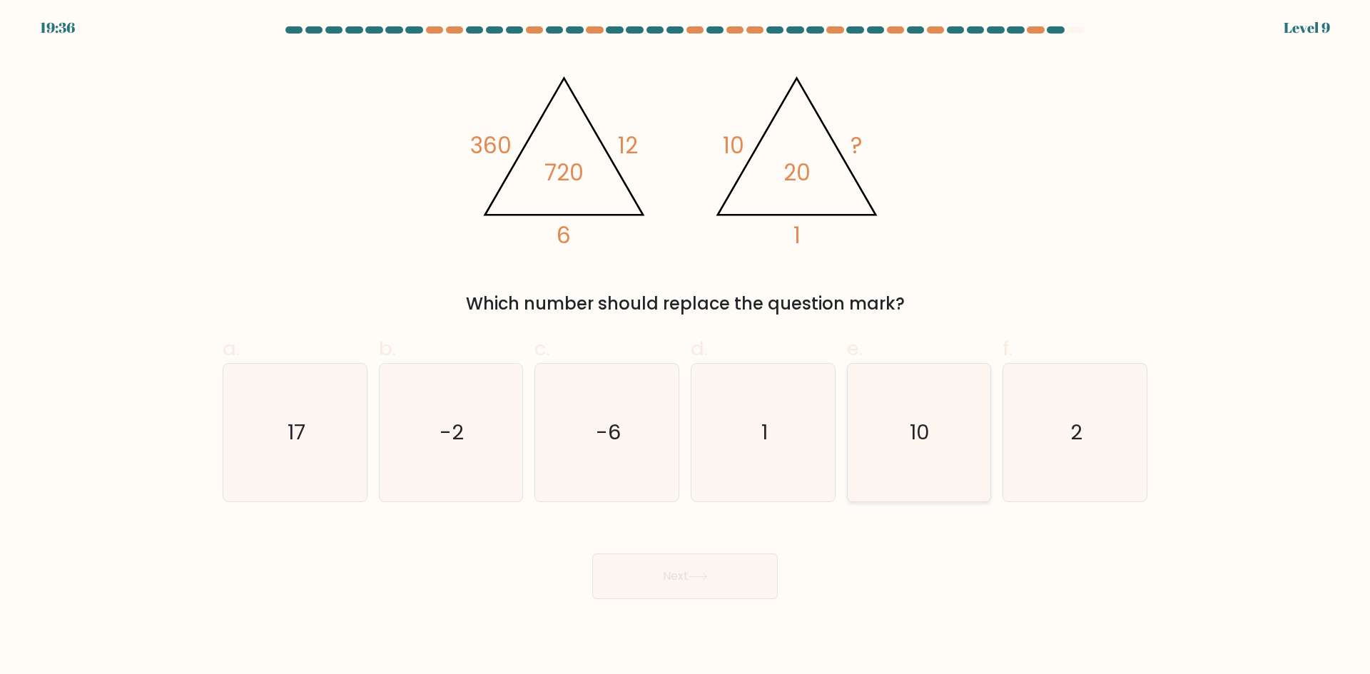
click at [881, 448] on icon "10" at bounding box center [919, 433] width 138 height 138
click at [686, 347] on input "e. 10" at bounding box center [685, 341] width 1 height 9
radio input "true"
click at [768, 586] on button "Next" at bounding box center [684, 577] width 185 height 46
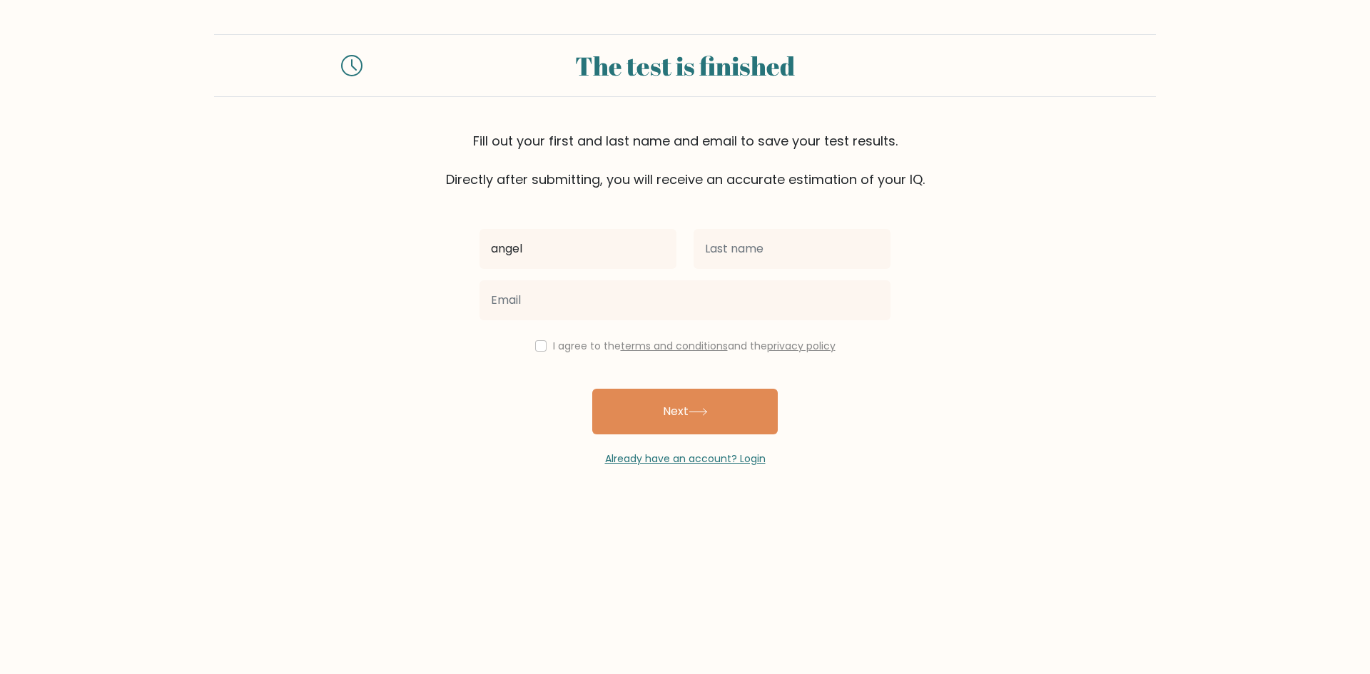
type input "Angel Marie"
click at [748, 244] on input "text" at bounding box center [791, 249] width 197 height 40
type input "Daisog"
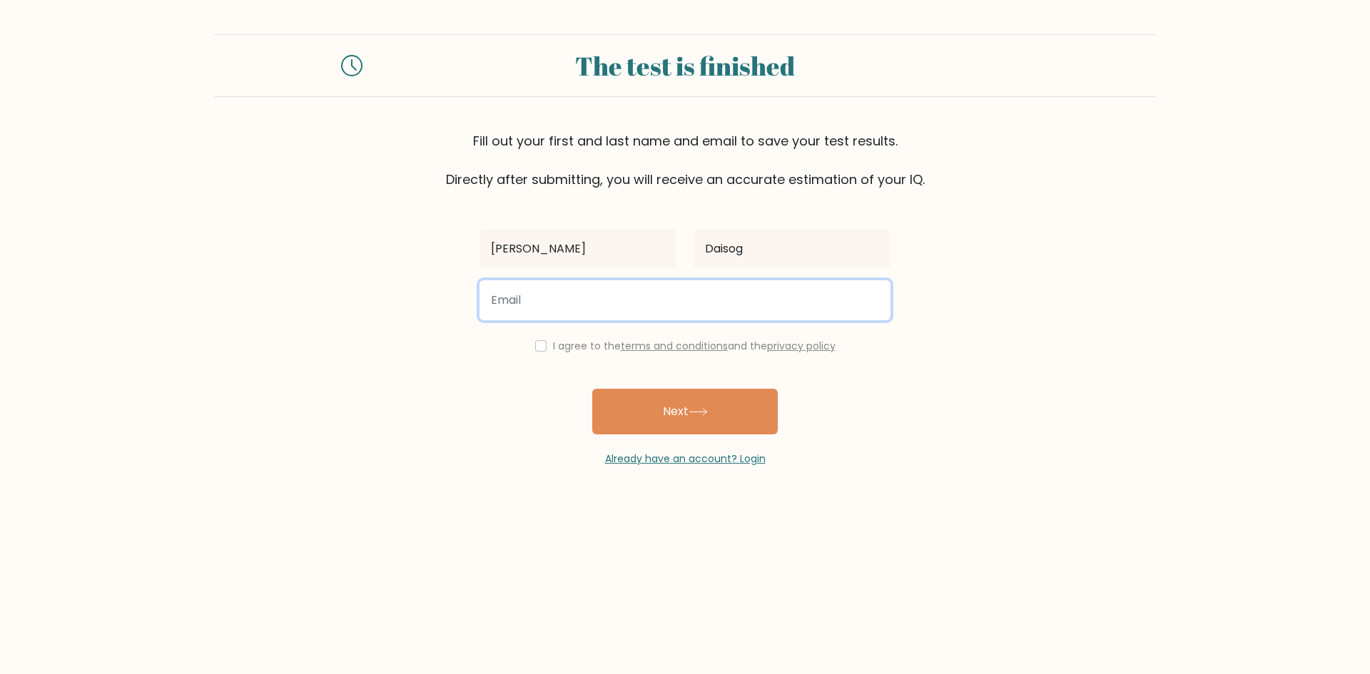
click at [721, 305] on input "email" at bounding box center [684, 300] width 411 height 40
type input "angelmariepdaisog0308@gmail.com"
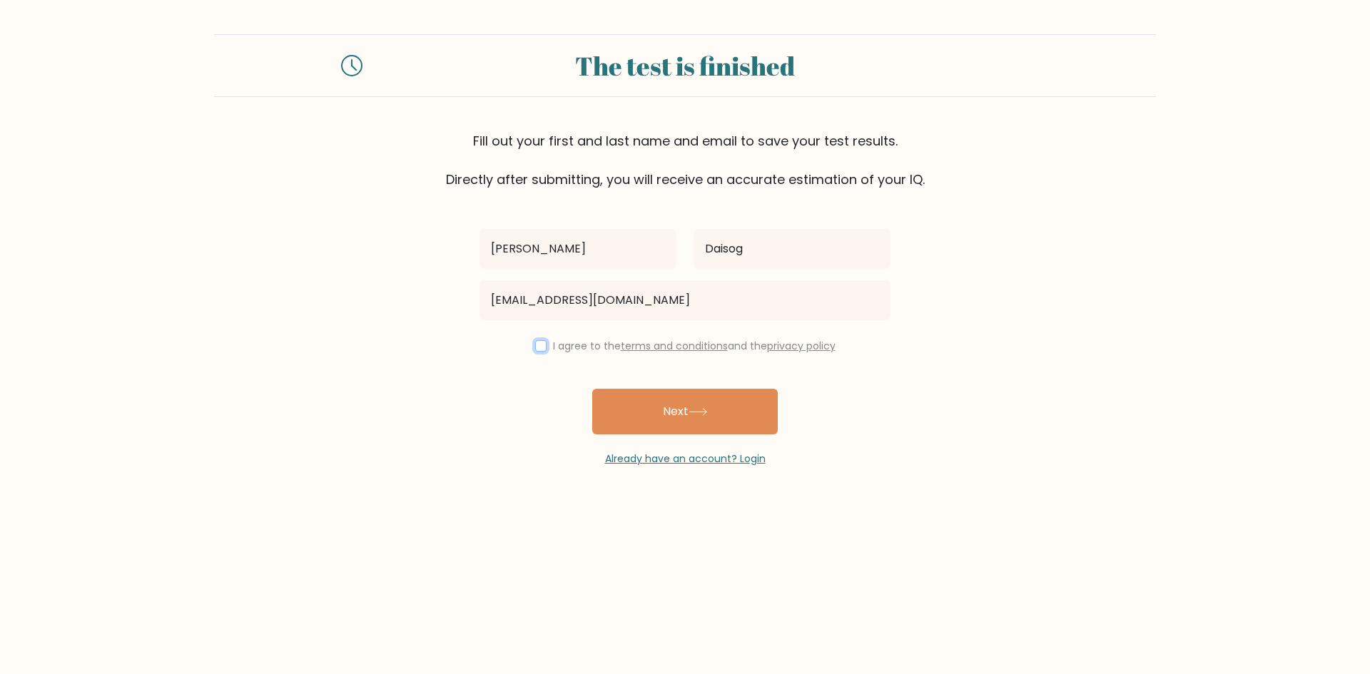
click at [540, 350] on input "checkbox" at bounding box center [540, 345] width 11 height 11
checkbox input "true"
click at [633, 401] on button "Next" at bounding box center [684, 412] width 185 height 46
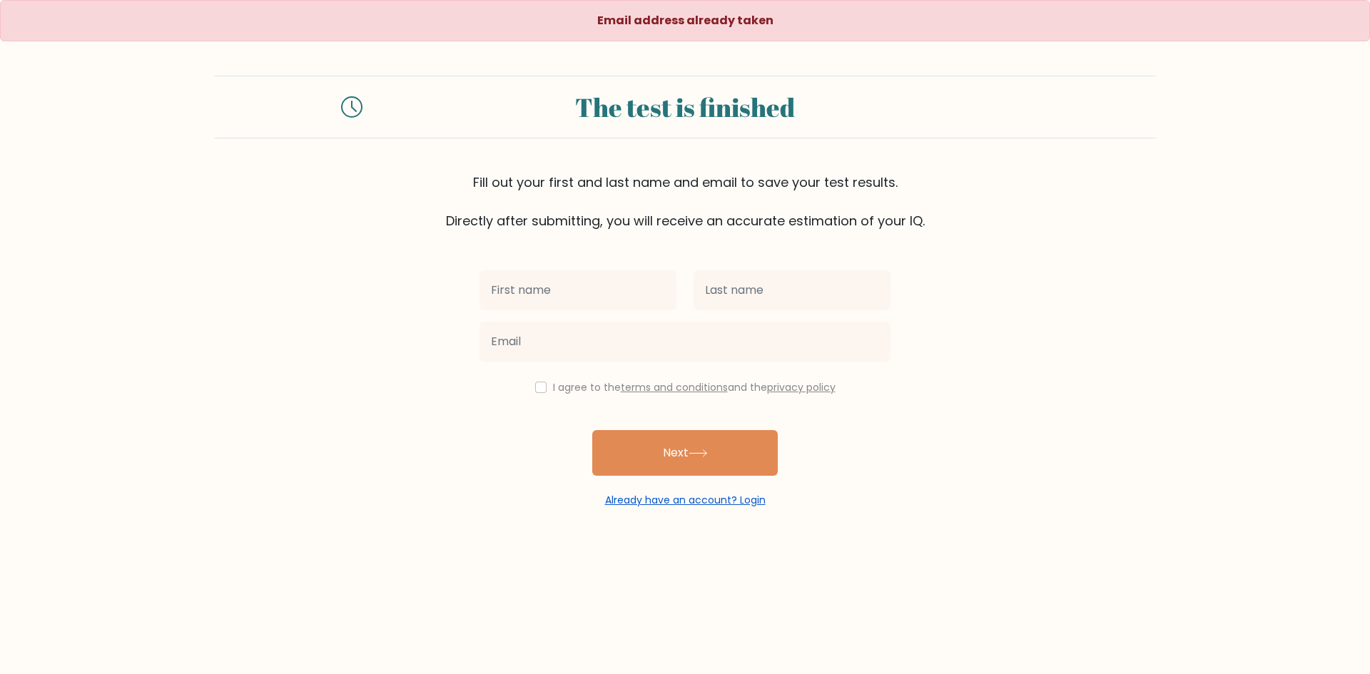
click at [656, 498] on link "Already have an account? Login" at bounding box center [685, 500] width 161 height 14
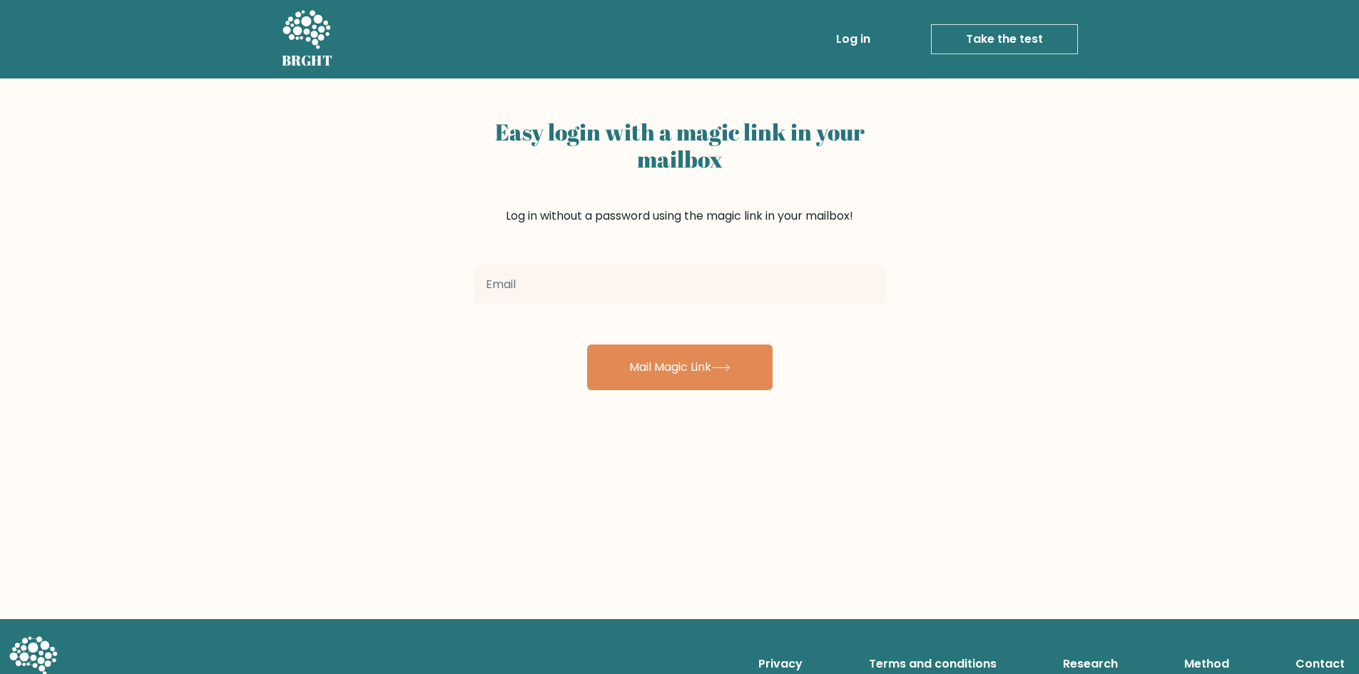
click at [636, 291] on input "email" at bounding box center [679, 285] width 411 height 40
type input "angelmariepdaisog0308@gmail.com"
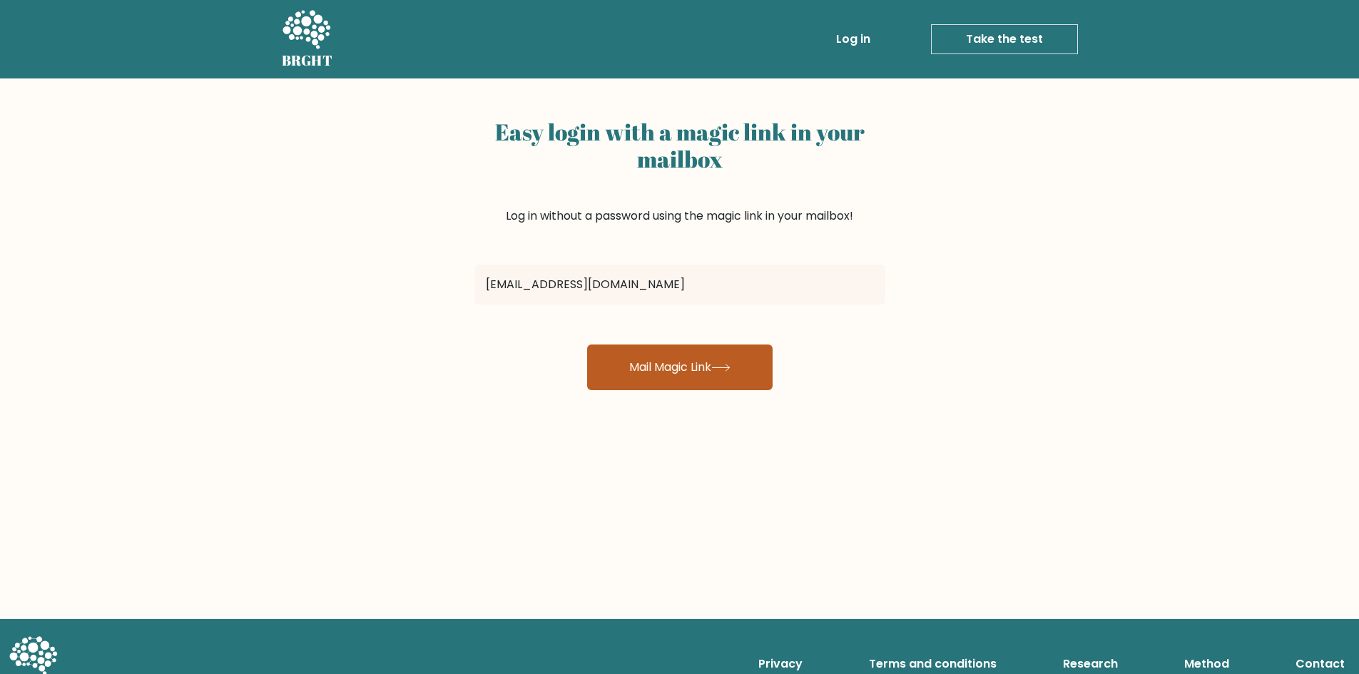
click at [644, 362] on button "Mail Magic Link" at bounding box center [679, 368] width 185 height 46
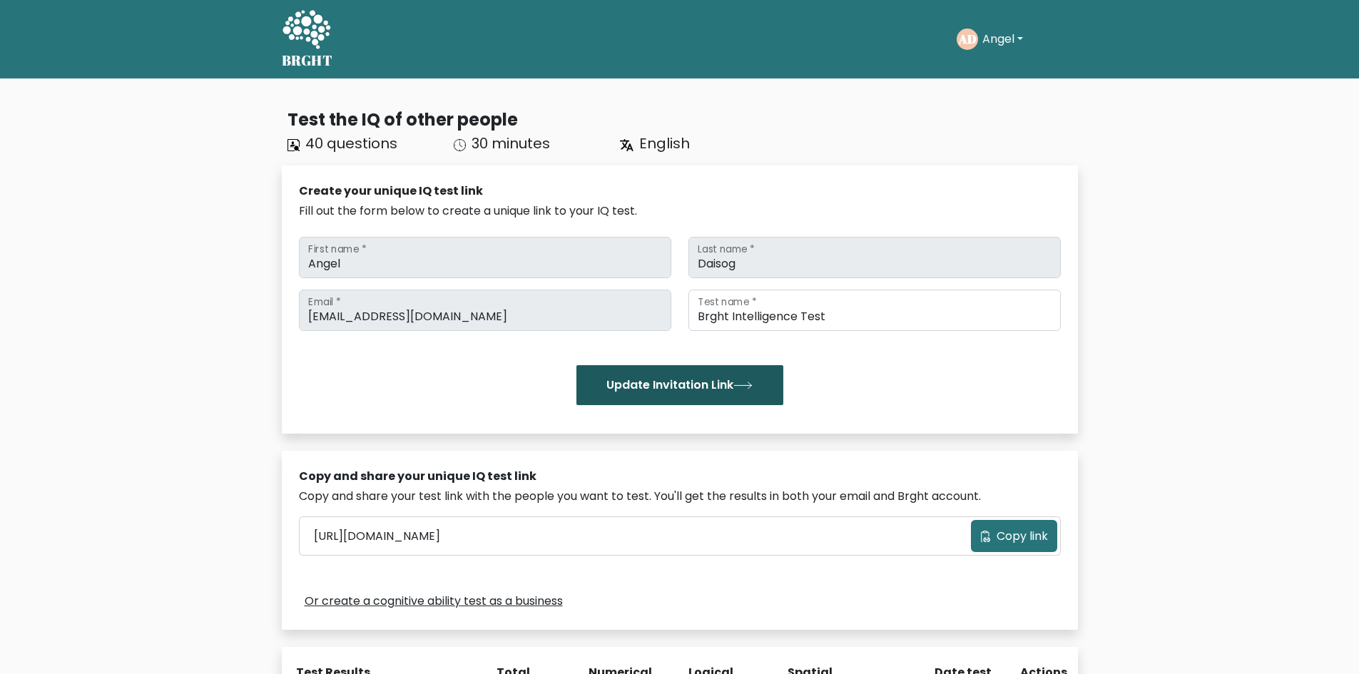
click at [677, 374] on button "Update Invitation Link" at bounding box center [679, 385] width 207 height 40
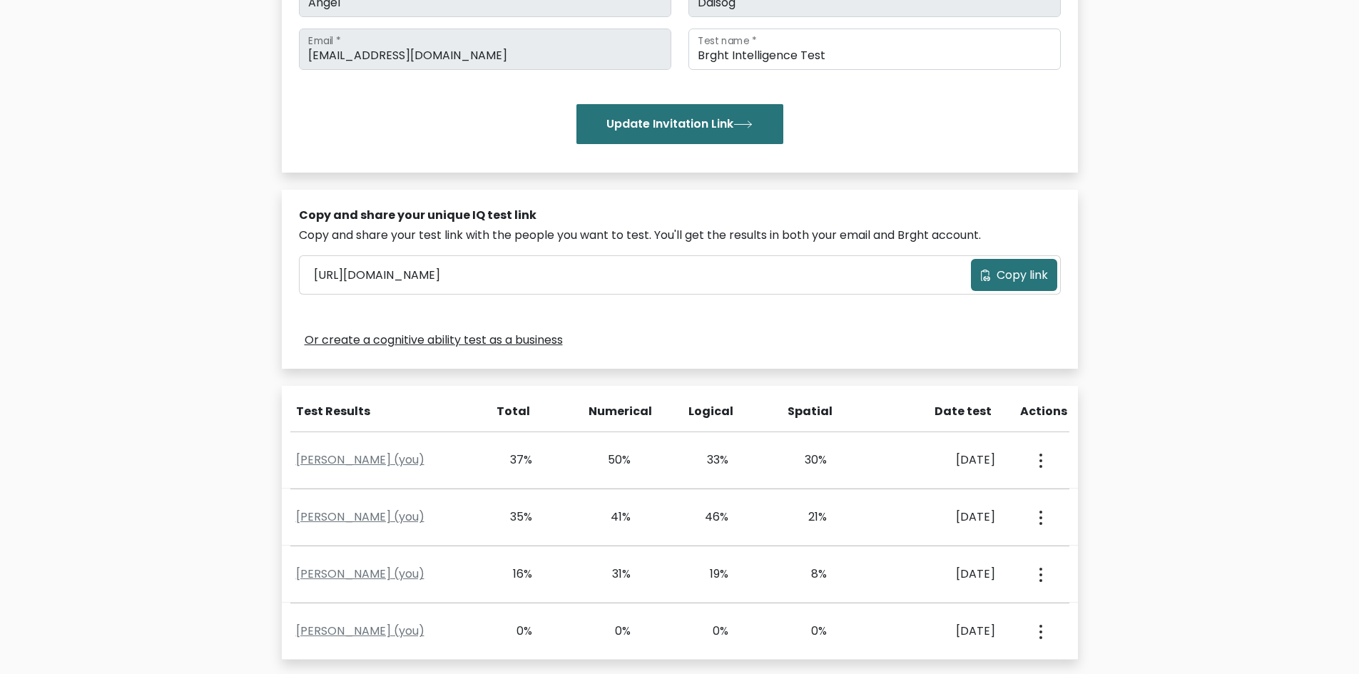
scroll to position [258, 0]
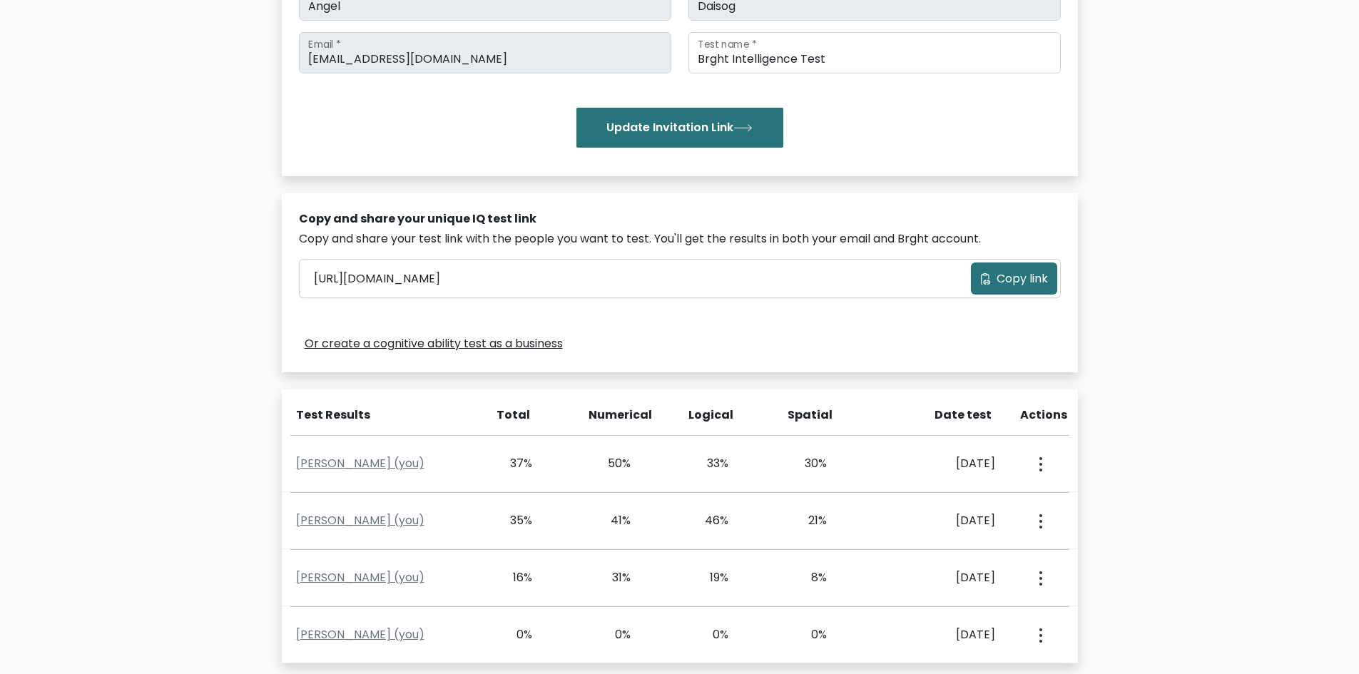
click at [1017, 269] on button "Copy link" at bounding box center [1014, 279] width 86 height 32
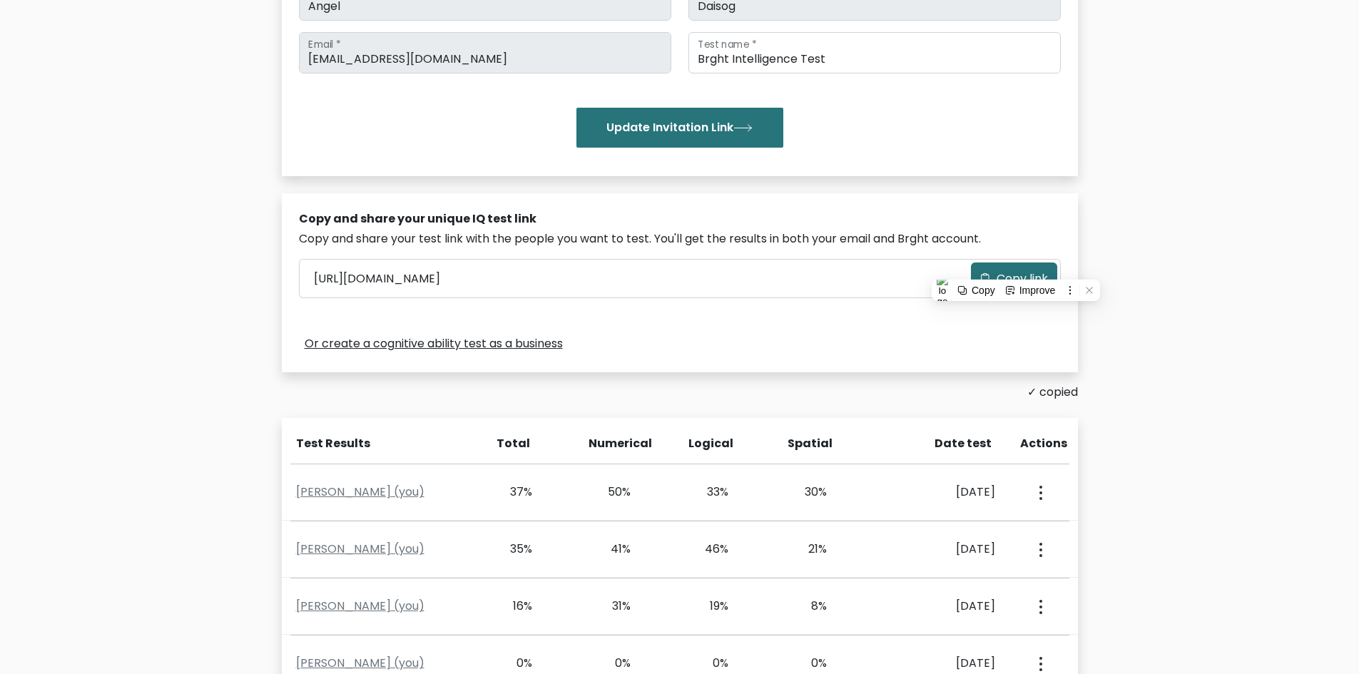
click at [671, 338] on div "Or create a cognitive ability test as a business" at bounding box center [680, 343] width 762 height 23
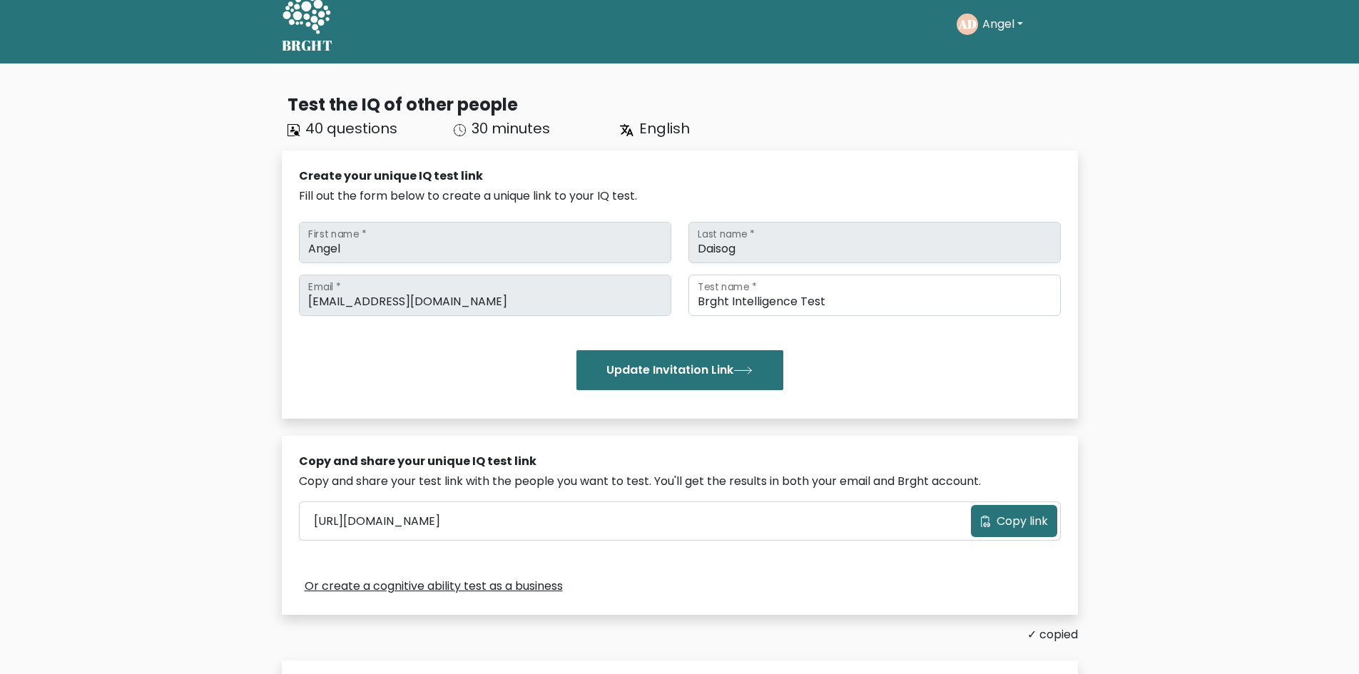
scroll to position [0, 0]
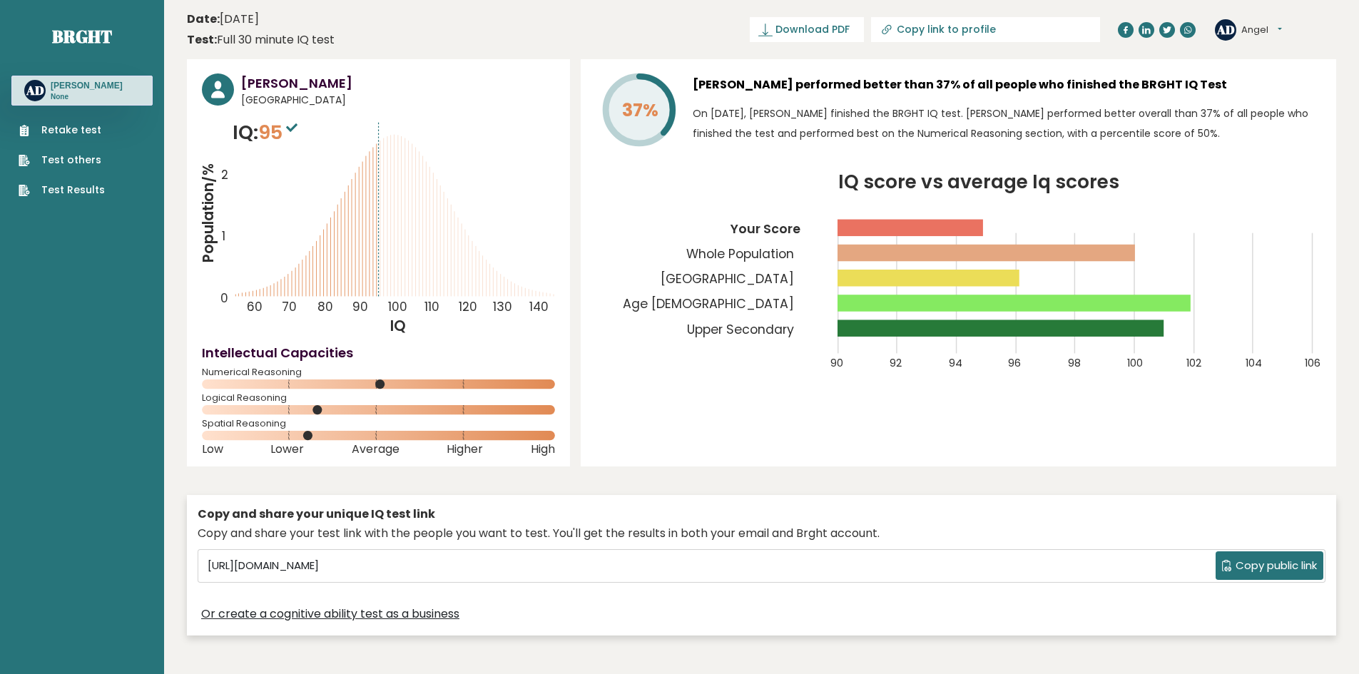
drag, startPoint x: 230, startPoint y: 23, endPoint x: 281, endPoint y: 31, distance: 51.3
click at [281, 31] on div "Date: [DATE] Test: Full 30 minute IQ test" at bounding box center [261, 30] width 148 height 38
click at [41, 189] on link "Test Results" at bounding box center [62, 190] width 86 height 15
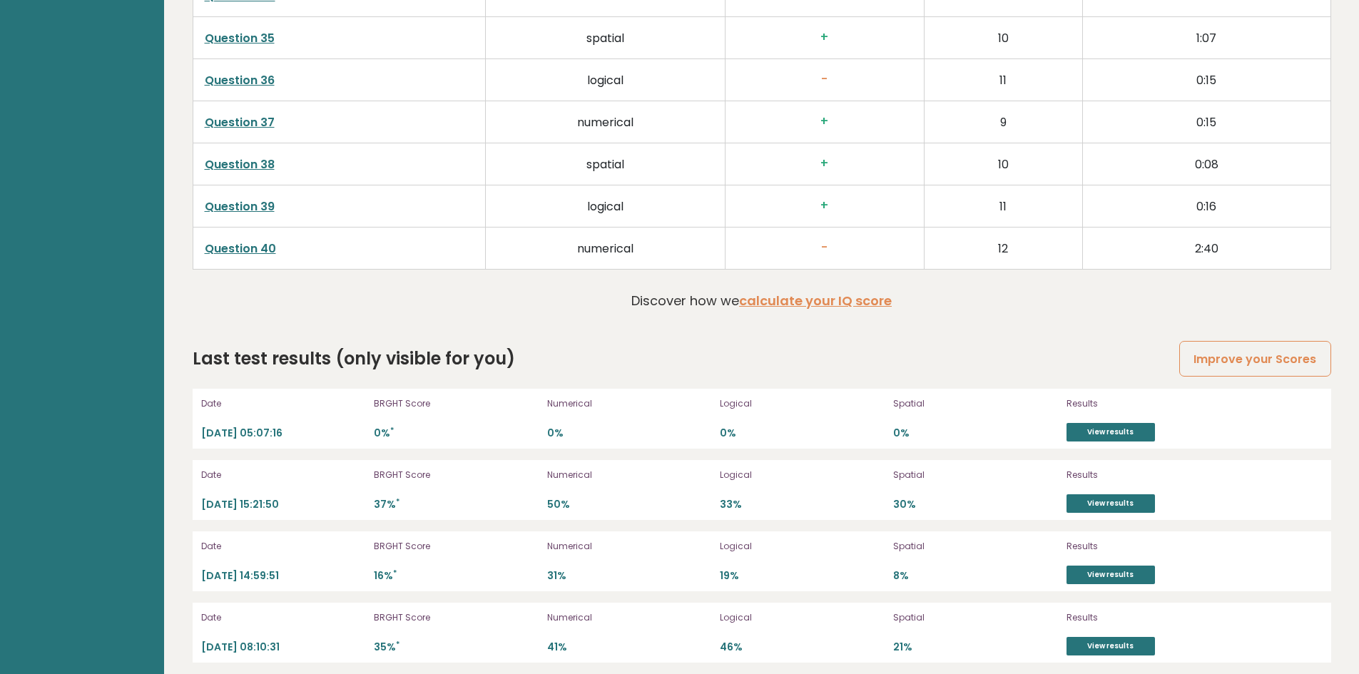
scroll to position [3836, 0]
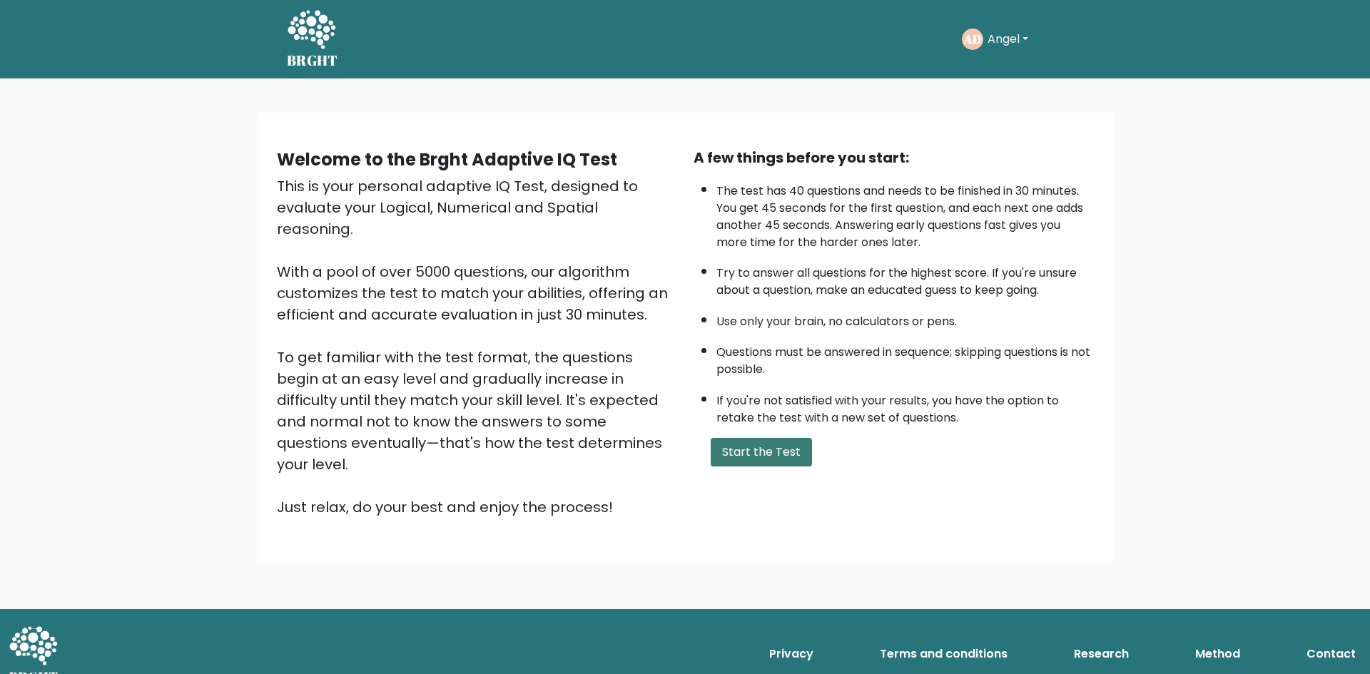
click at [723, 452] on button "Start the Test" at bounding box center [761, 452] width 101 height 29
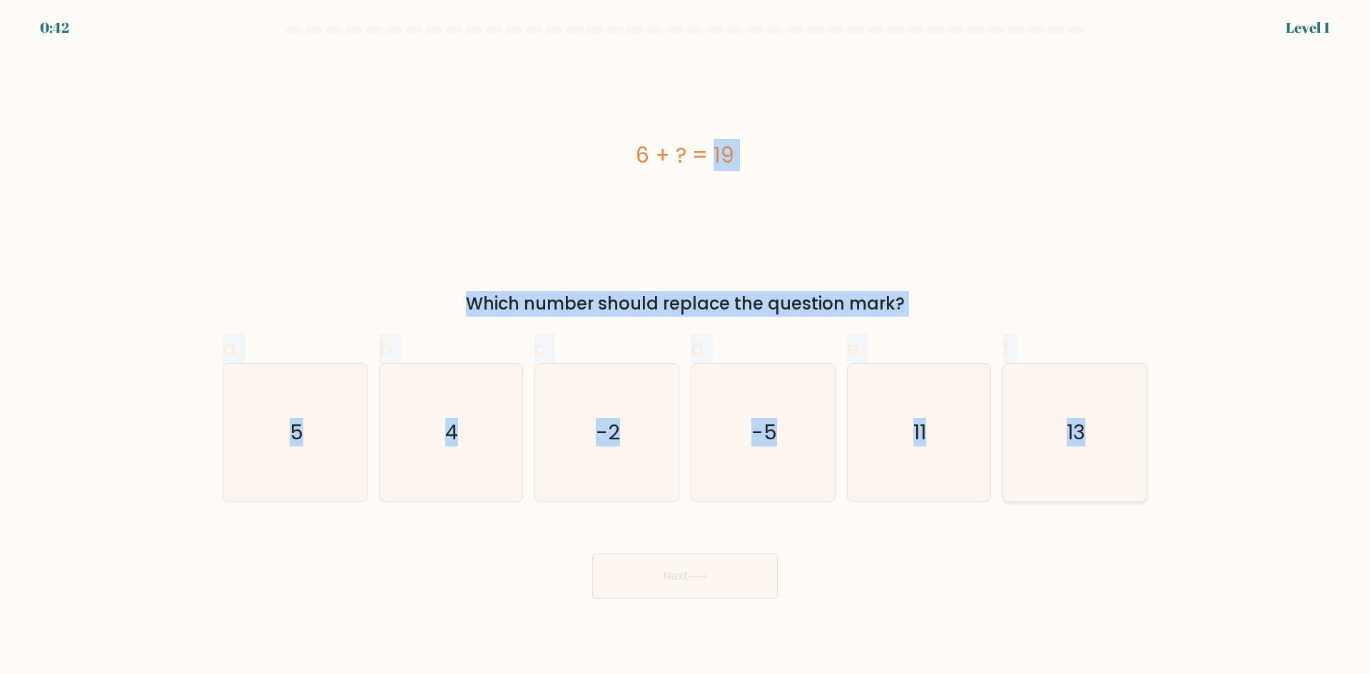
drag, startPoint x: 612, startPoint y: 131, endPoint x: 1123, endPoint y: 441, distance: 597.7
click at [1123, 441] on form "a. 5" at bounding box center [685, 312] width 1370 height 573
copy form "6 + ? = 19 Which number should replace the question mark? a. 5 b. 4 c. -2 d. -5…"
click at [795, 191] on div "6 + ? = 19" at bounding box center [685, 155] width 925 height 203
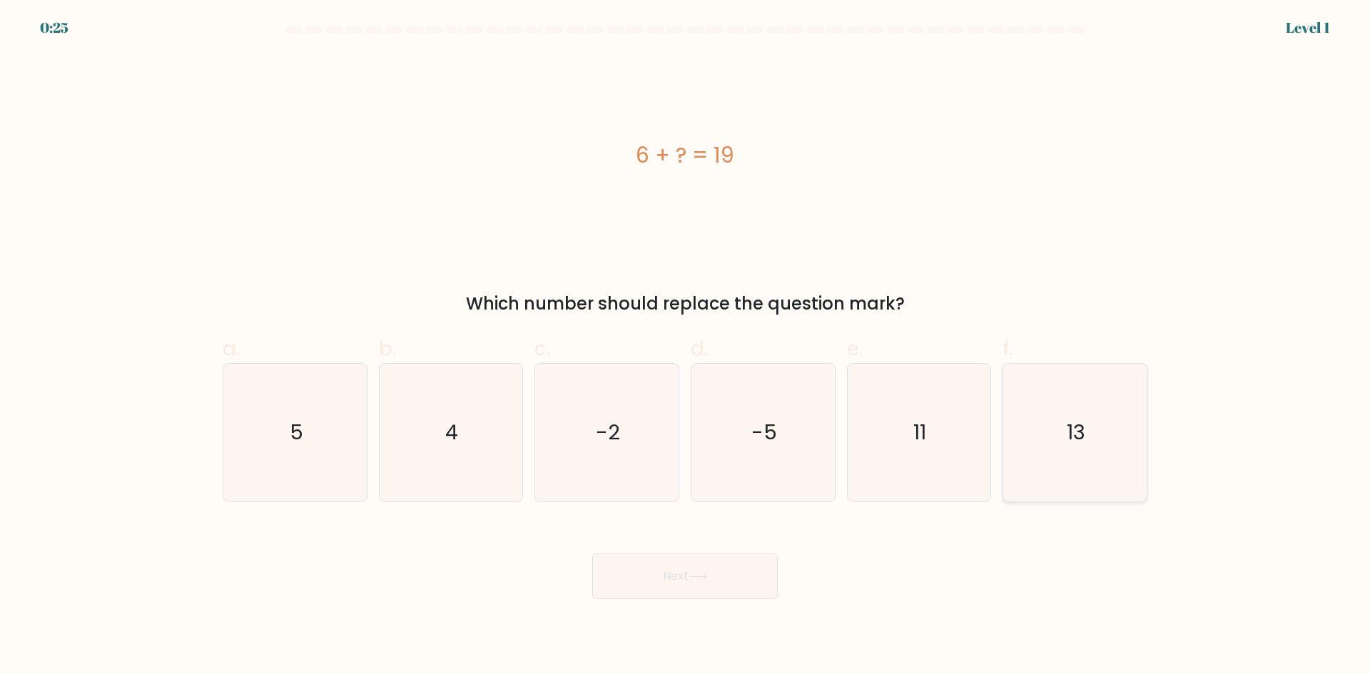
click at [1067, 419] on text "13" at bounding box center [1076, 432] width 19 height 29
click at [686, 347] on input "f. 13" at bounding box center [685, 341] width 1 height 9
radio input "true"
click at [713, 574] on button "Next" at bounding box center [684, 577] width 185 height 46
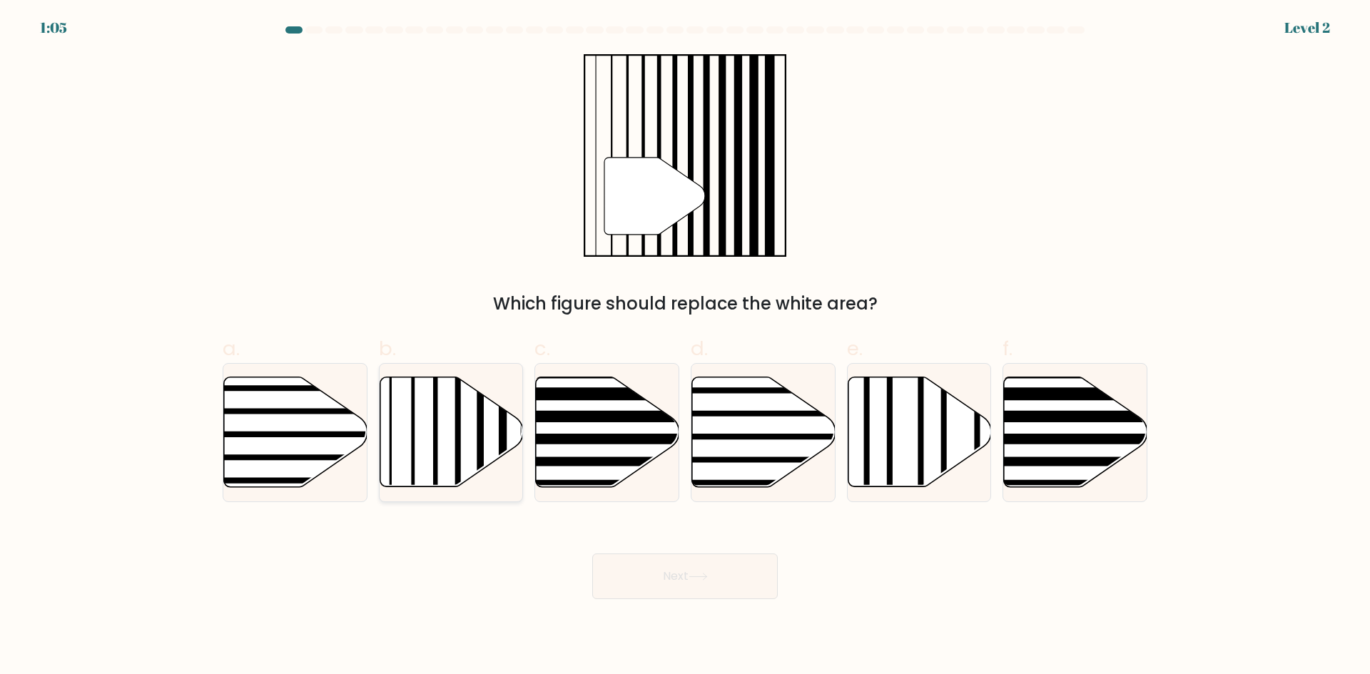
click at [467, 420] on icon at bounding box center [451, 432] width 143 height 110
click at [685, 347] on input "b." at bounding box center [685, 341] width 1 height 9
radio input "true"
click at [643, 571] on button "Next" at bounding box center [684, 577] width 185 height 46
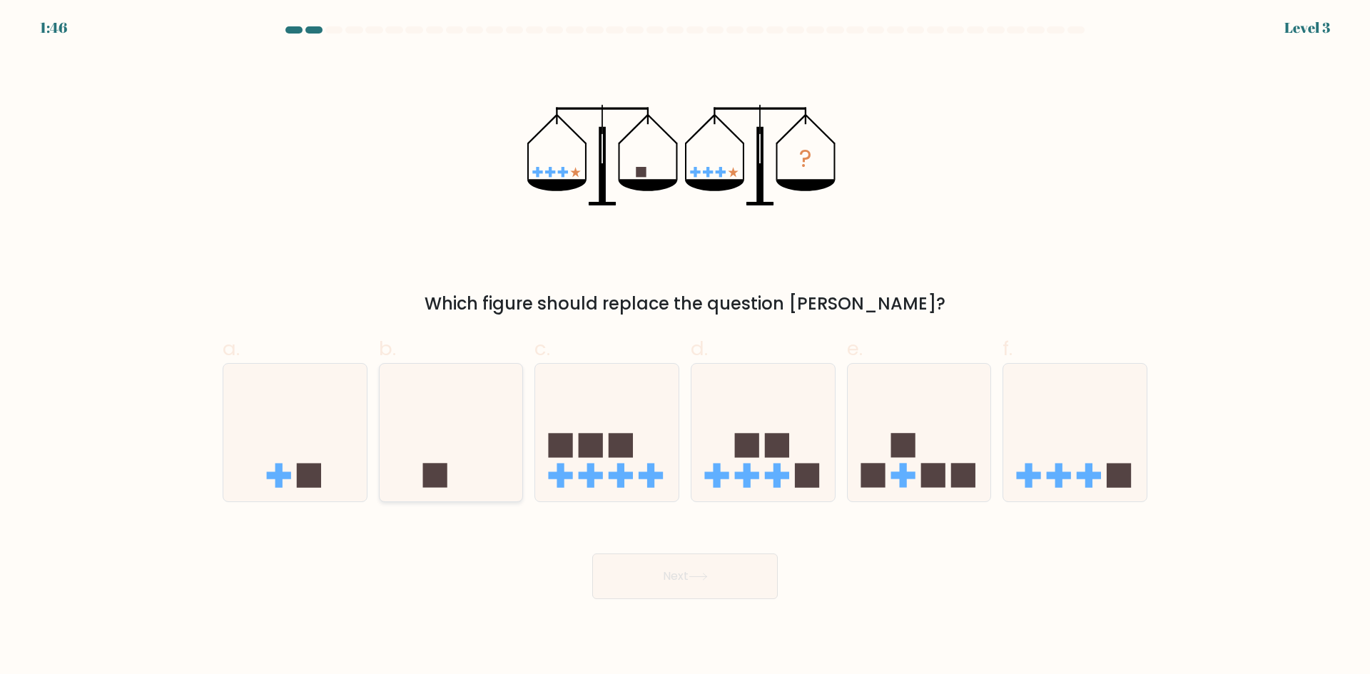
click at [463, 489] on icon at bounding box center [451, 432] width 143 height 118
click at [685, 347] on input "b." at bounding box center [685, 341] width 1 height 9
radio input "true"
click at [646, 597] on button "Next" at bounding box center [684, 577] width 185 height 46
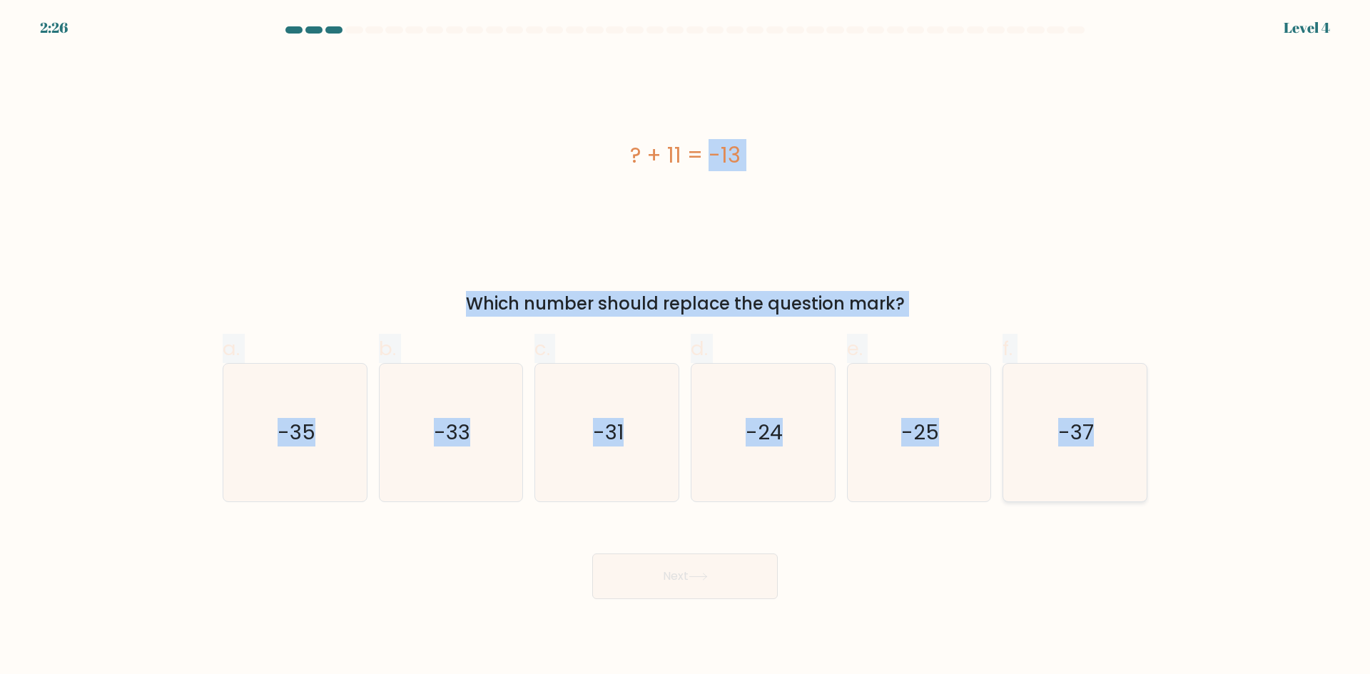
drag, startPoint x: 591, startPoint y: 143, endPoint x: 1130, endPoint y: 422, distance: 607.5
click at [1130, 422] on form "a." at bounding box center [685, 312] width 1370 height 573
copy form "? + 11 = -13 Which number should replace the question mark? a. -35 b. -33 c. -3…"
click at [780, 220] on div "? + 11 = -13" at bounding box center [685, 155] width 925 height 203
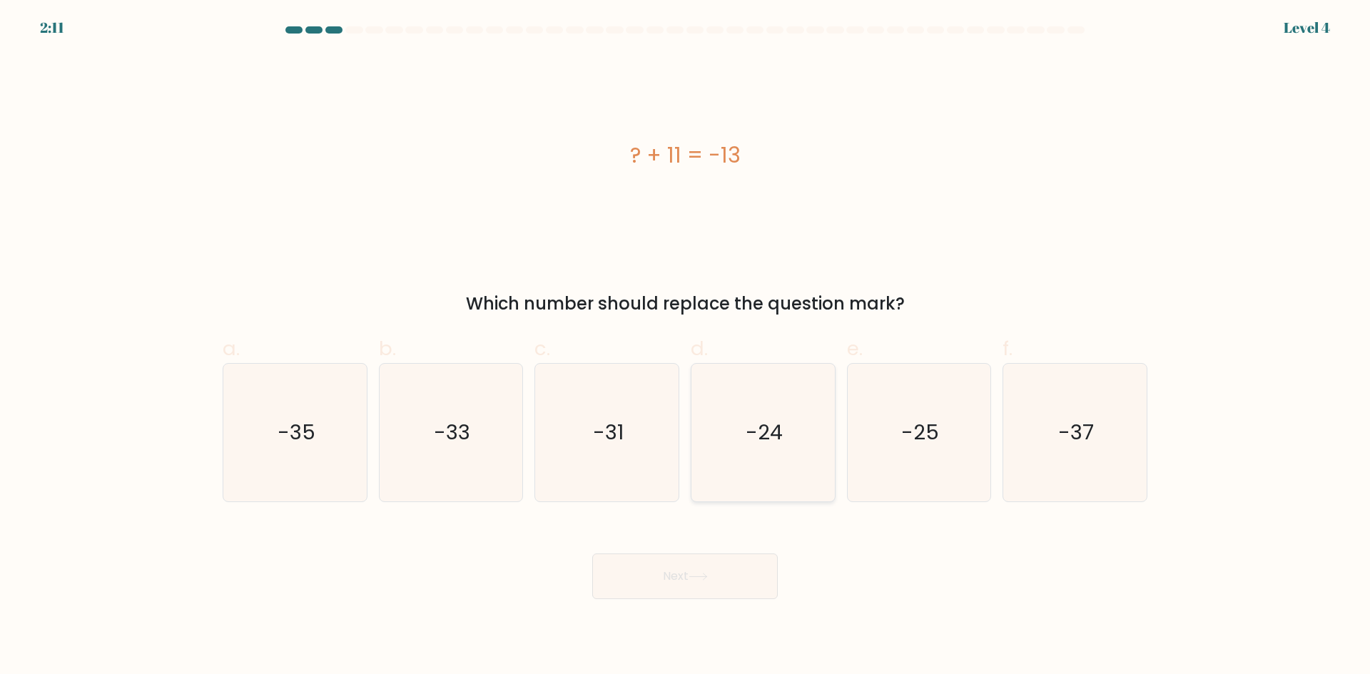
click at [773, 378] on icon "-24" at bounding box center [763, 433] width 138 height 138
click at [686, 347] on input "d. -24" at bounding box center [685, 341] width 1 height 9
radio input "true"
click at [706, 565] on button "Next" at bounding box center [684, 577] width 185 height 46
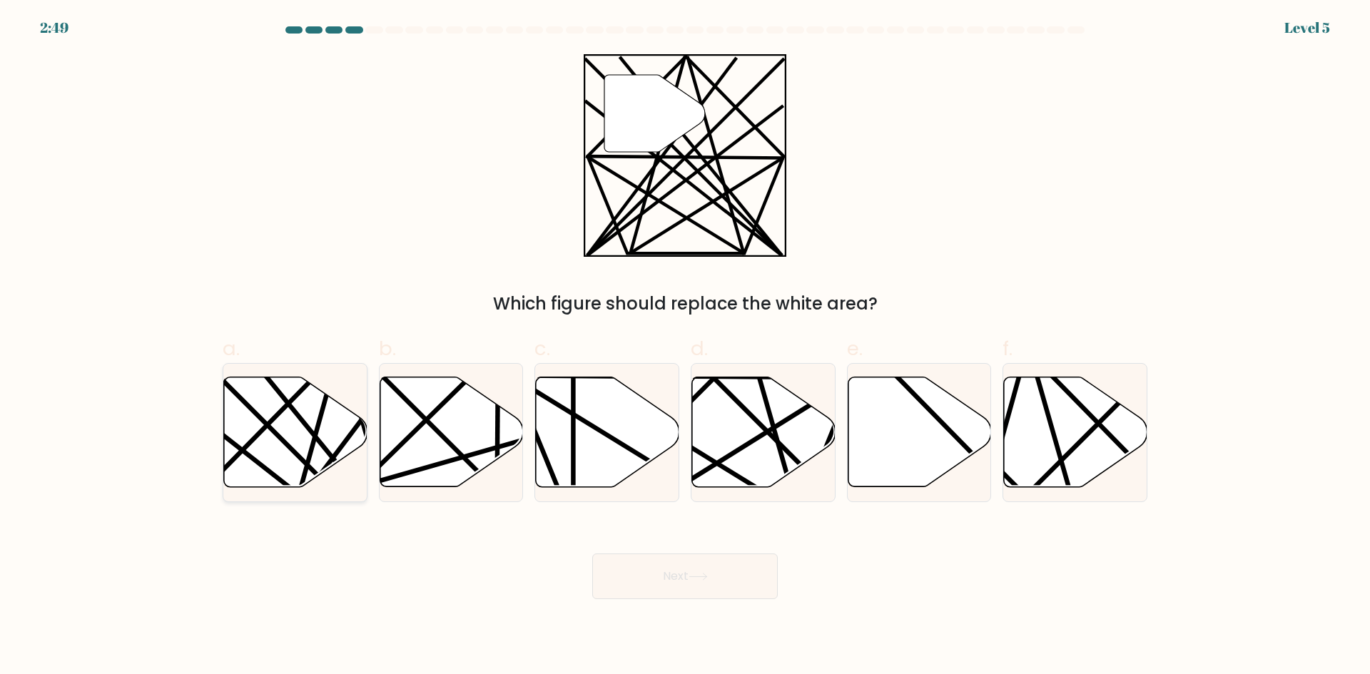
click at [313, 458] on icon at bounding box center [295, 432] width 143 height 110
click at [685, 347] on input "a." at bounding box center [685, 341] width 1 height 9
radio input "true"
click at [626, 564] on button "Next" at bounding box center [684, 577] width 185 height 46
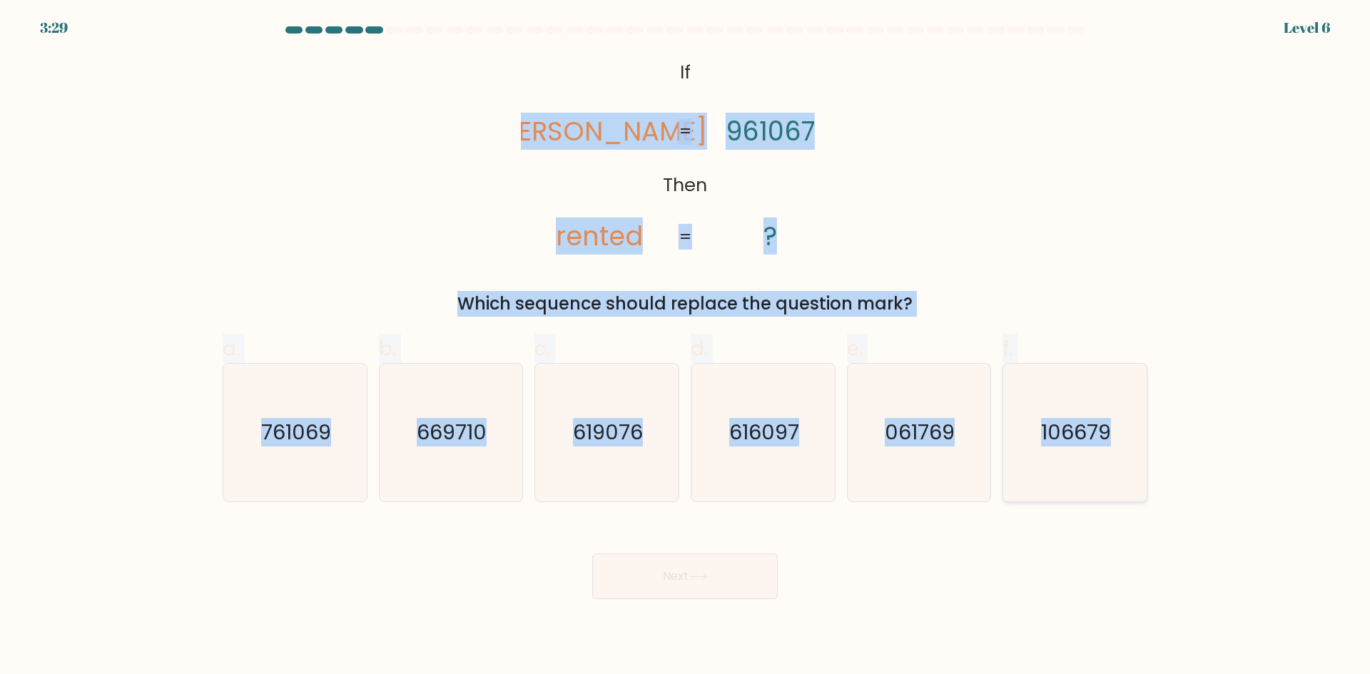
drag, startPoint x: 571, startPoint y: 59, endPoint x: 1126, endPoint y: 437, distance: 672.2
click at [1126, 437] on form "If ?" at bounding box center [685, 312] width 1370 height 573
drag, startPoint x: 666, startPoint y: 46, endPoint x: 1136, endPoint y: 435, distance: 610.6
click at [1136, 435] on form "If ?" at bounding box center [685, 312] width 1370 height 573
copy form "If Then denter rented 961067 ? = = Which sequence should replace the question m…"
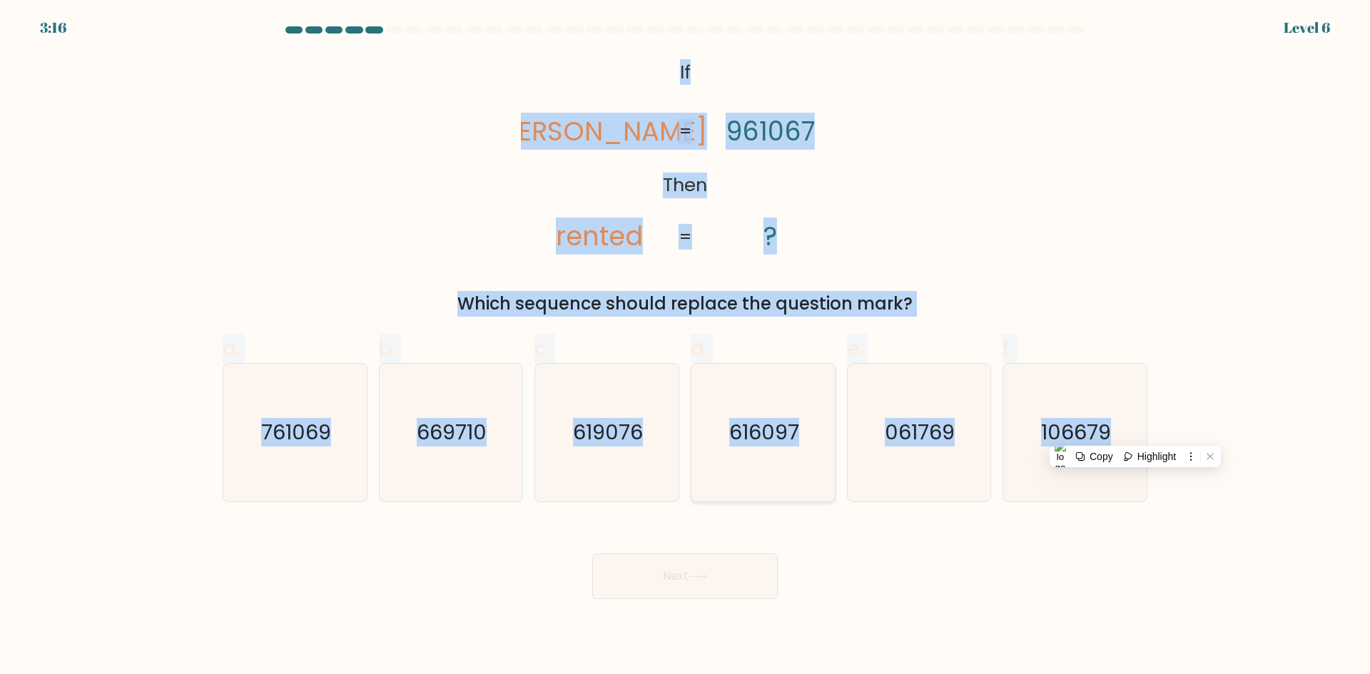
click at [767, 459] on icon "616097" at bounding box center [763, 433] width 138 height 138
click at [686, 347] on input "d. 616097" at bounding box center [685, 341] width 1 height 9
radio input "true"
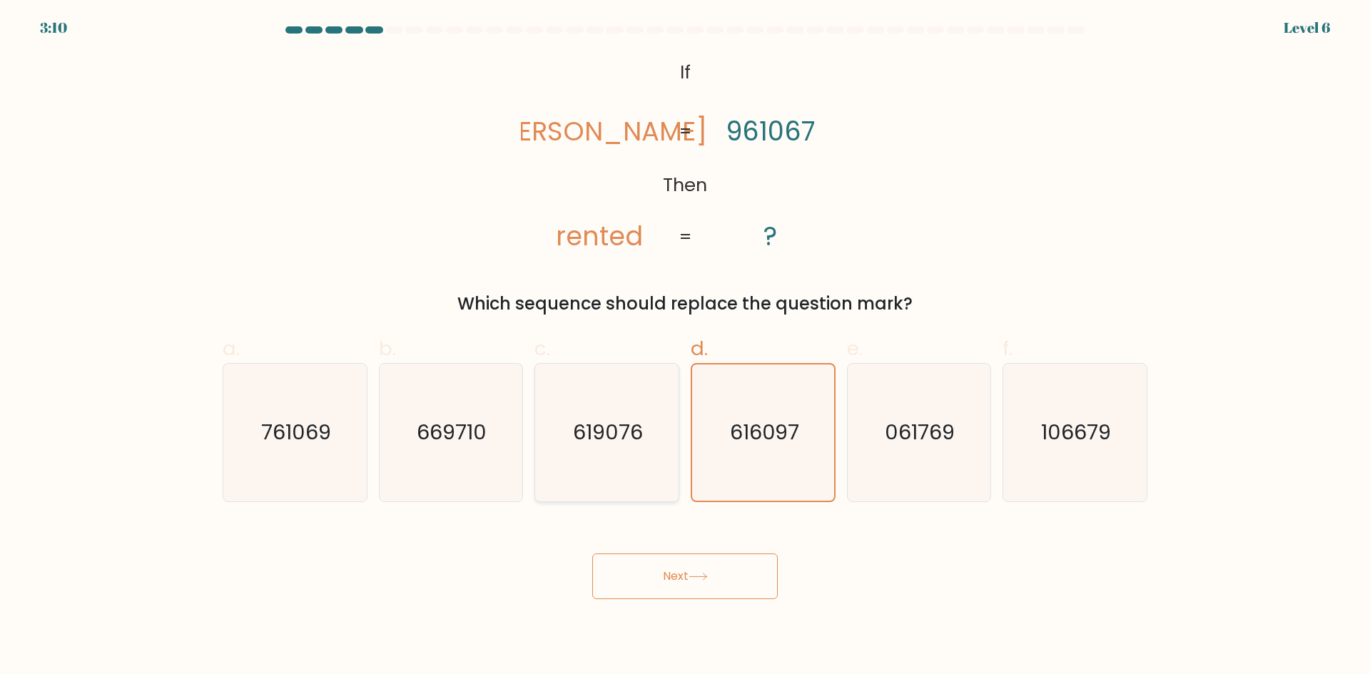
click at [625, 438] on text "619076" at bounding box center [609, 432] width 70 height 29
click at [685, 347] on input "c. 619076" at bounding box center [685, 341] width 1 height 9
radio input "true"
click at [688, 586] on button "Next" at bounding box center [684, 577] width 185 height 46
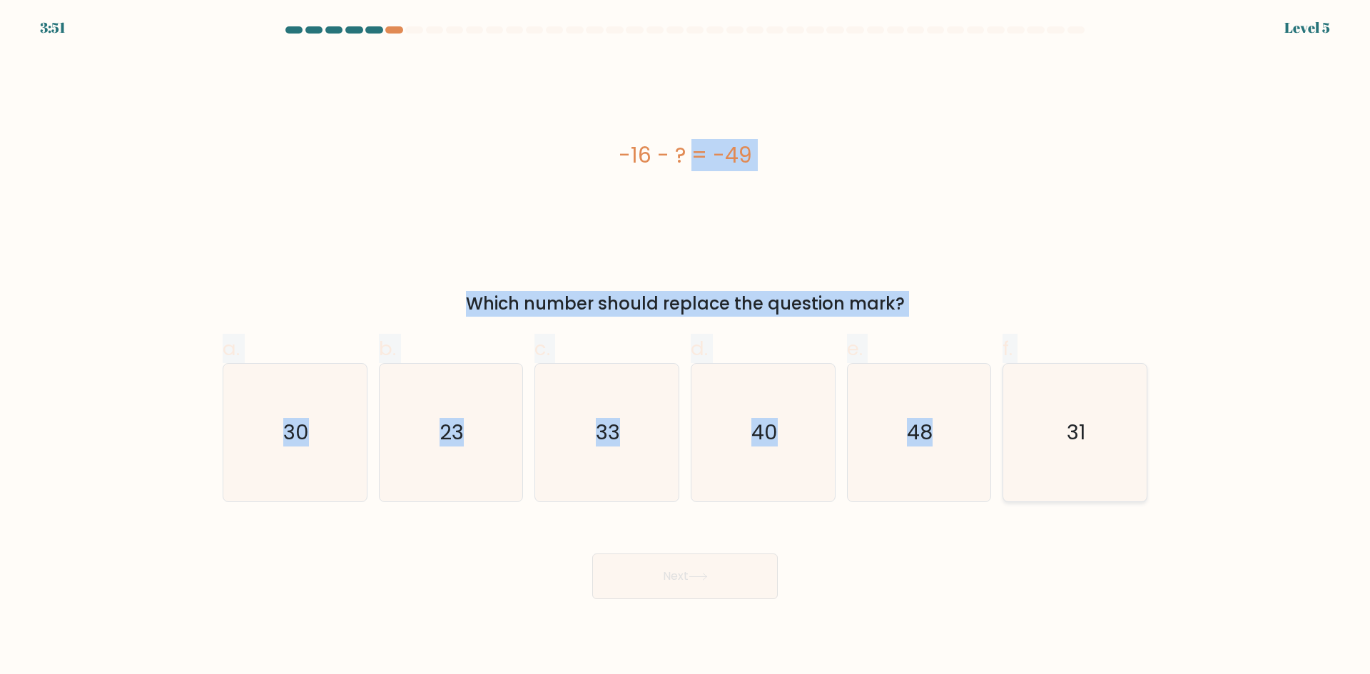
drag, startPoint x: 591, startPoint y: 138, endPoint x: 1116, endPoint y: 414, distance: 592.9
click at [1116, 414] on form "a." at bounding box center [685, 312] width 1370 height 573
copy form "-16 - ? = -49 Which number should replace the question mark? a. 30 b. 23 c. 33 …"
click at [620, 442] on text "33" at bounding box center [608, 432] width 24 height 29
click at [685, 347] on input "c. 33" at bounding box center [685, 341] width 1 height 9
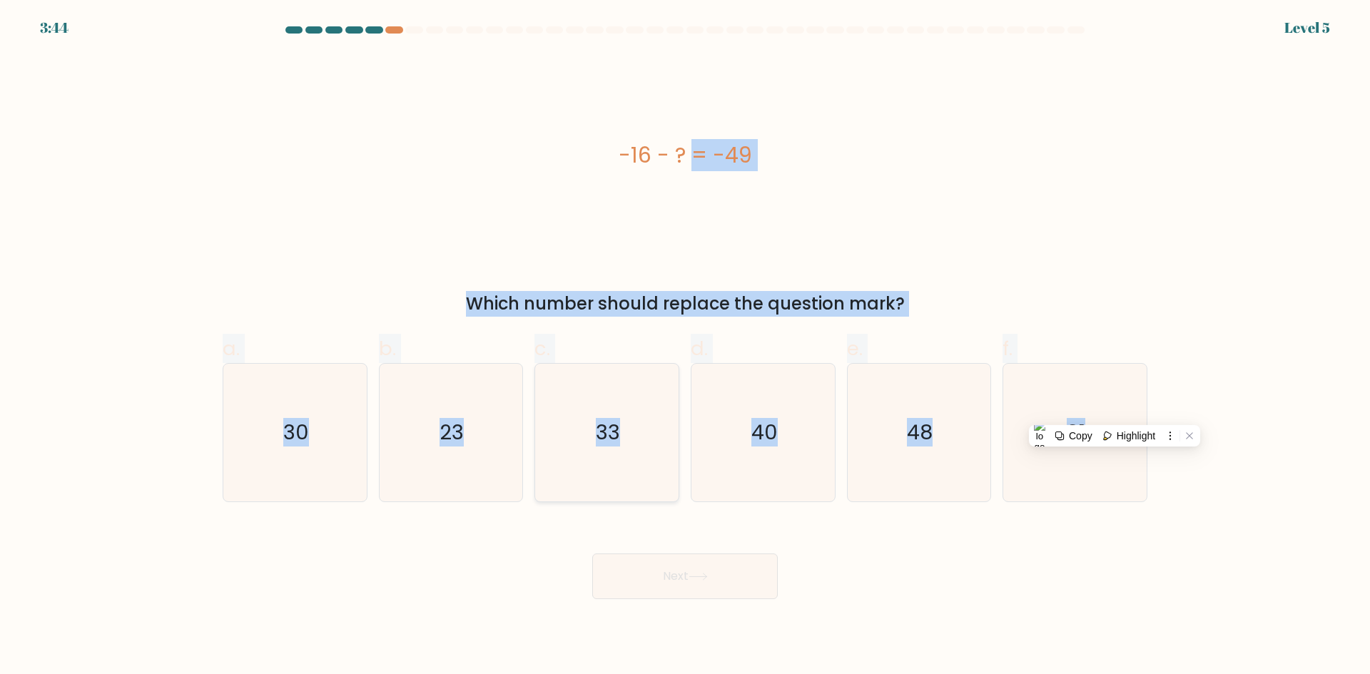
radio input "true"
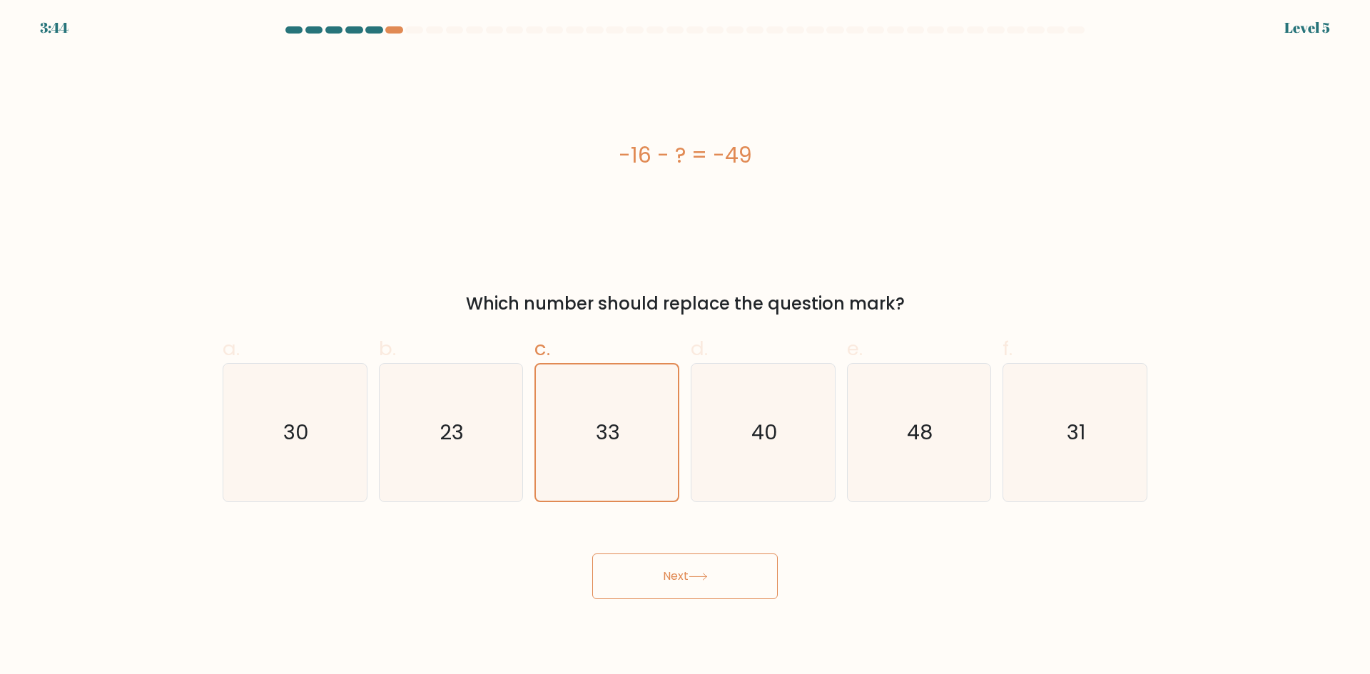
click at [666, 568] on button "Next" at bounding box center [684, 577] width 185 height 46
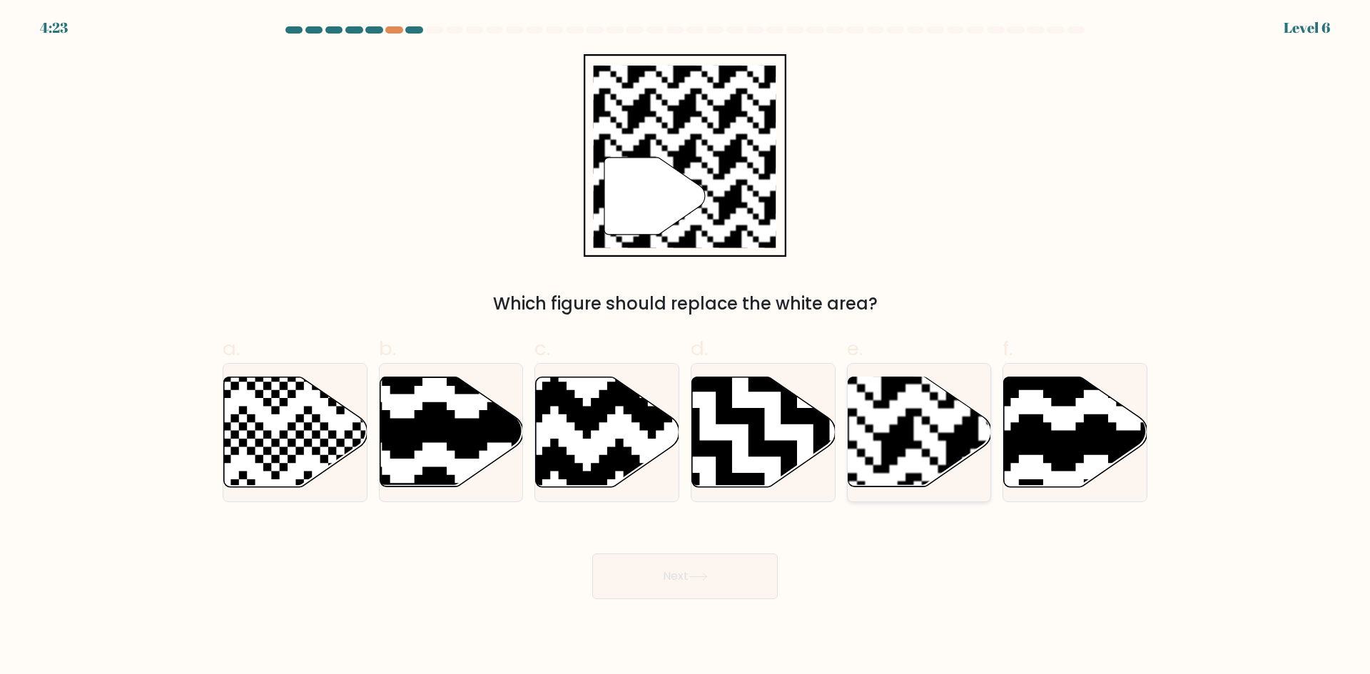
click at [918, 427] on rect at bounding box center [963, 376] width 260 height 260
click at [686, 347] on input "e." at bounding box center [685, 341] width 1 height 9
radio input "true"
click at [729, 588] on button "Next" at bounding box center [684, 577] width 185 height 46
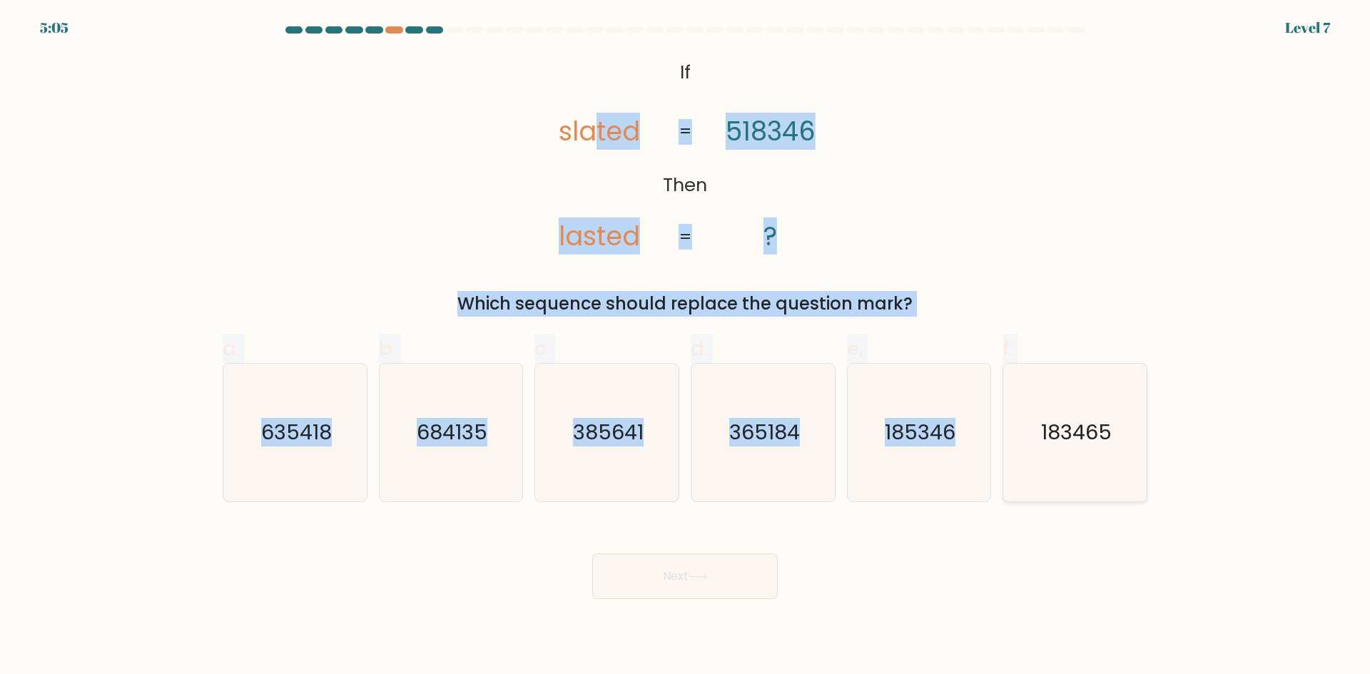
drag, startPoint x: 608, startPoint y: 59, endPoint x: 1124, endPoint y: 446, distance: 645.6
click at [1124, 446] on form "If ?" at bounding box center [685, 312] width 1370 height 573
drag, startPoint x: 678, startPoint y: 65, endPoint x: 1114, endPoint y: 423, distance: 564.7
click at [1114, 423] on form "If ?" at bounding box center [685, 312] width 1370 height 573
copy form "If Then slated lasted 518346 ? = = Which sequence should replace the question m…"
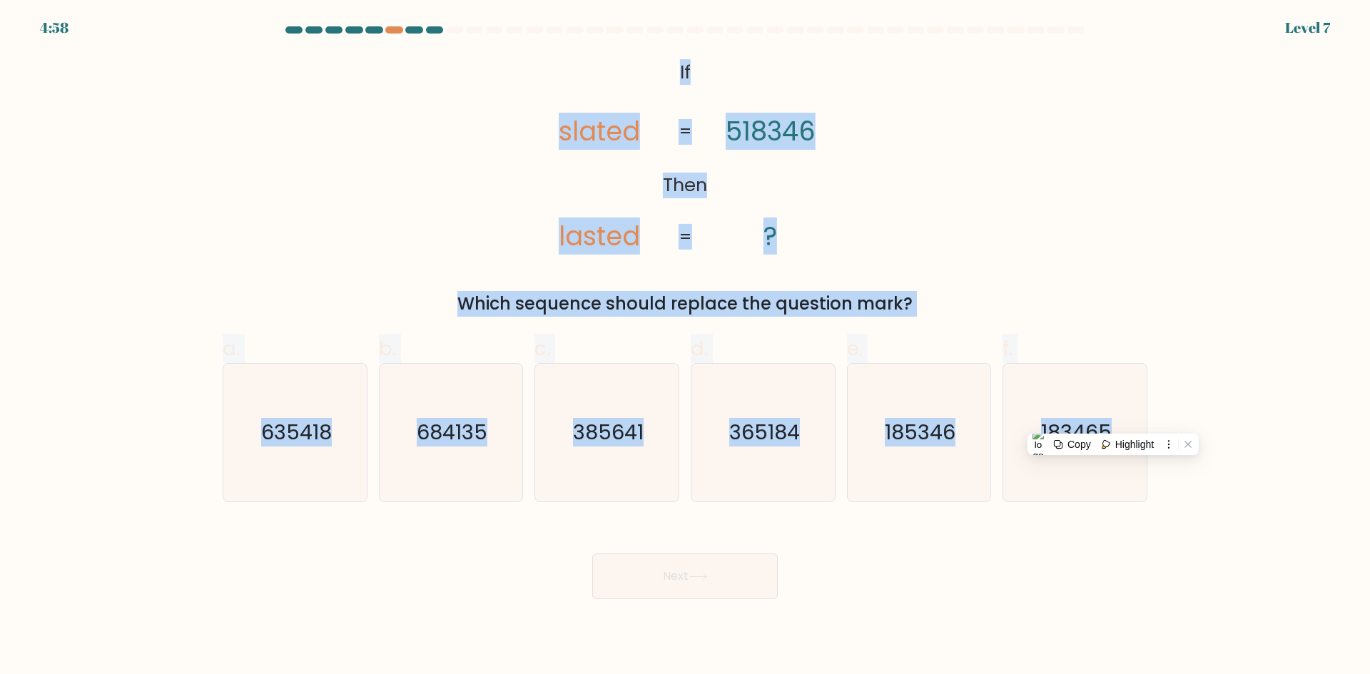
click at [818, 93] on icon "@import url('https://fonts.googleapis.com/css?family=Abril+Fatface:400,100,100i…" at bounding box center [685, 155] width 328 height 203
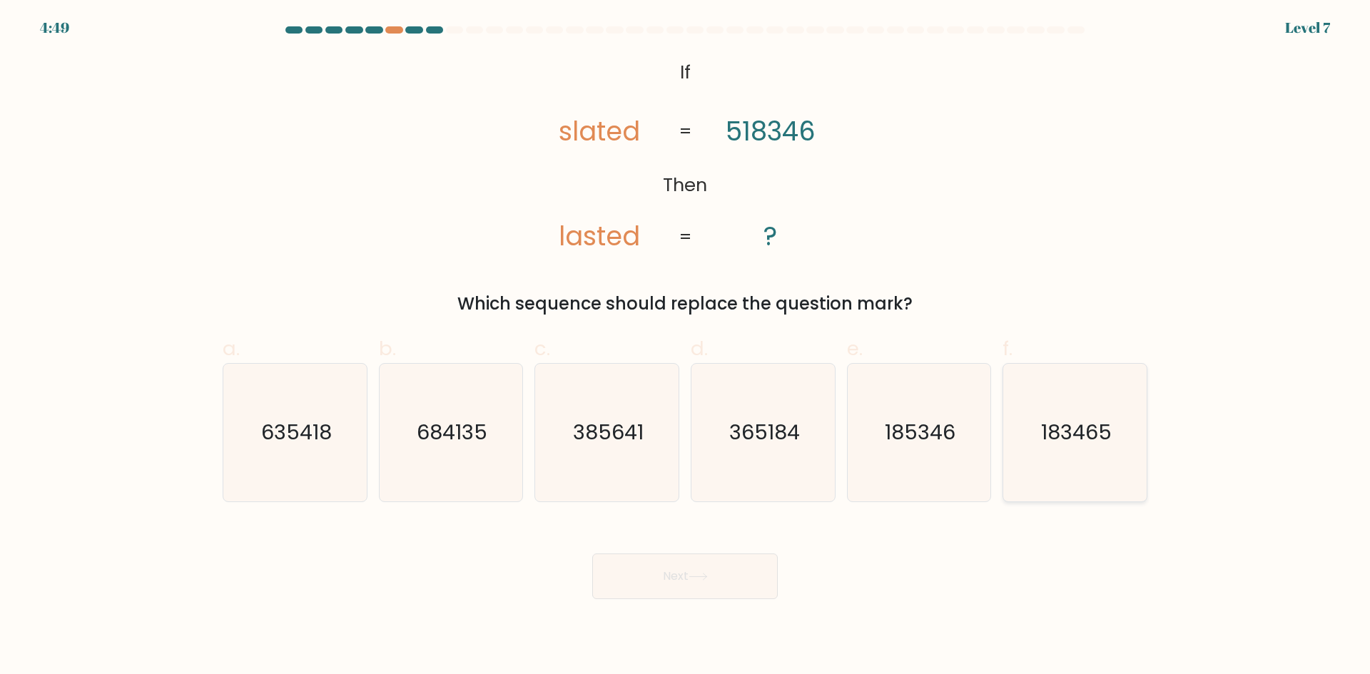
click at [1093, 435] on text "183465" at bounding box center [1076, 432] width 71 height 29
click at [686, 347] on input "f. 183465" at bounding box center [685, 341] width 1 height 9
radio input "true"
click at [704, 580] on icon at bounding box center [697, 577] width 19 height 8
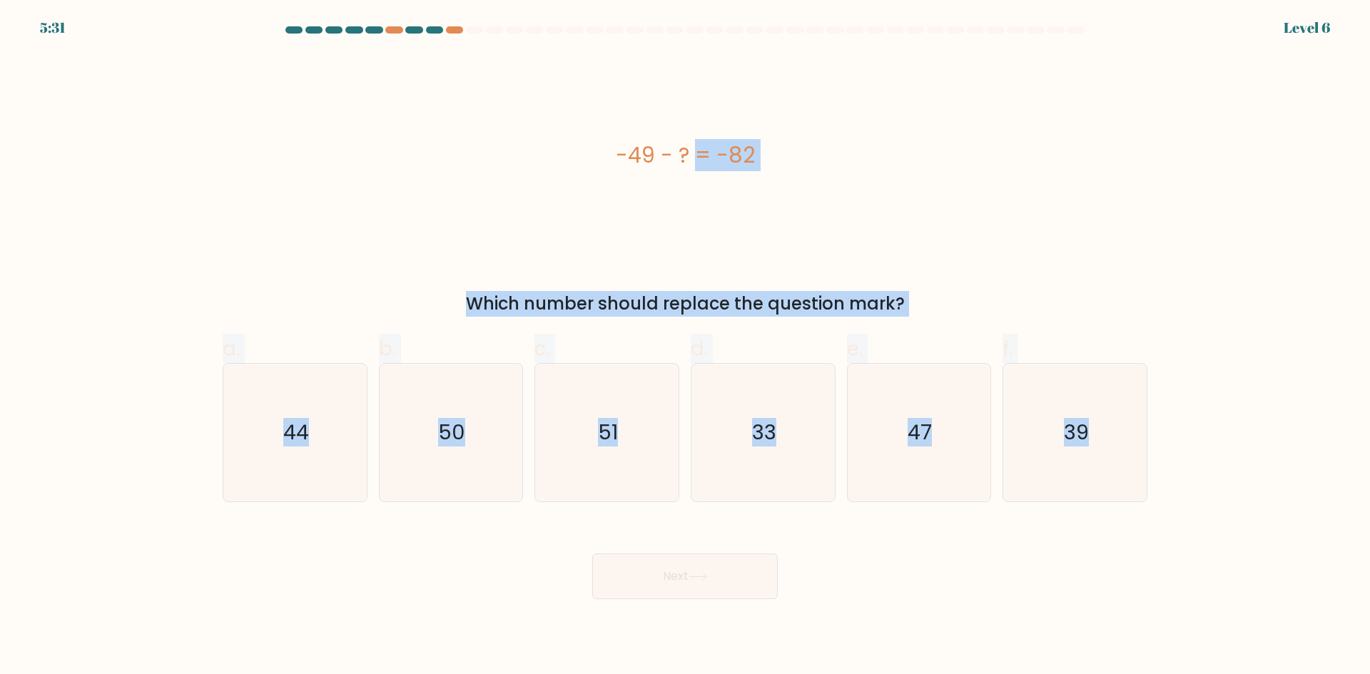
drag, startPoint x: 586, startPoint y: 131, endPoint x: 1168, endPoint y: 430, distance: 653.8
click at [1168, 430] on form "a." at bounding box center [685, 312] width 1370 height 573
copy form "-49 - ? = -82 Which number should replace the question mark? a. 44 b. 50 c. 51 …"
click at [794, 460] on icon "33" at bounding box center [763, 433] width 138 height 138
click at [686, 347] on input "d. 33" at bounding box center [685, 341] width 1 height 9
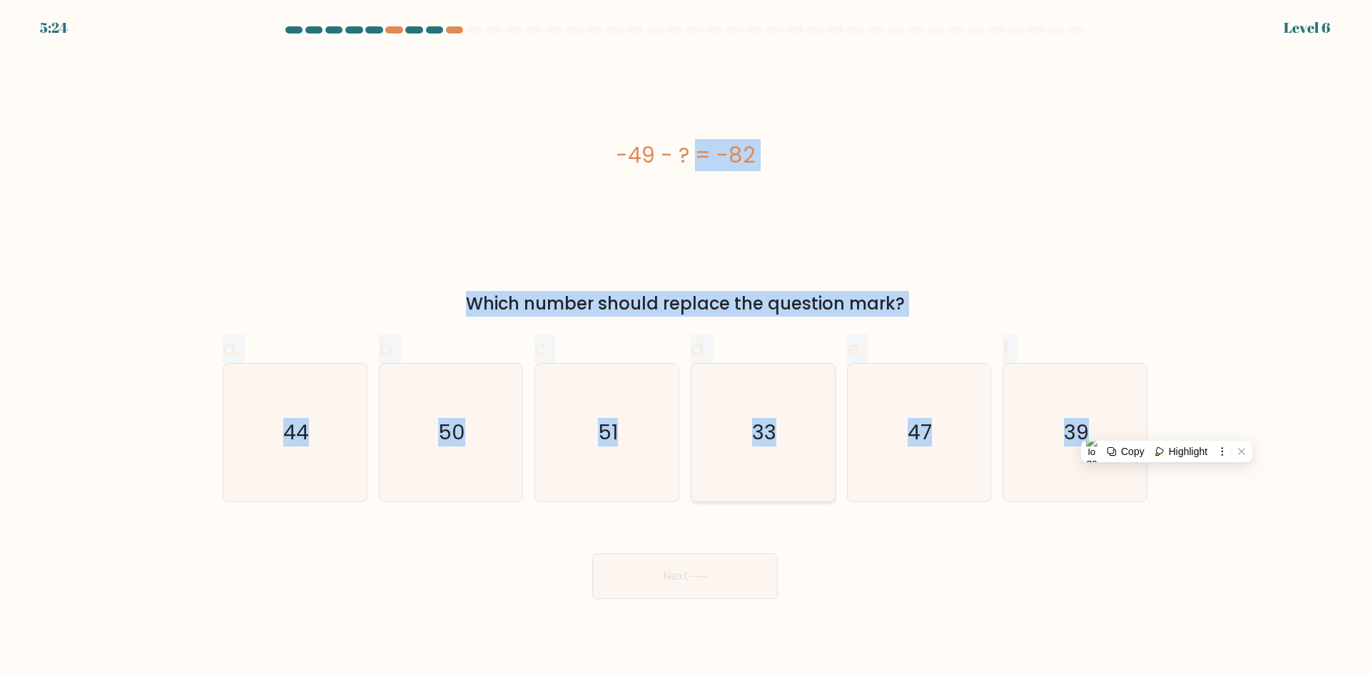
radio input "true"
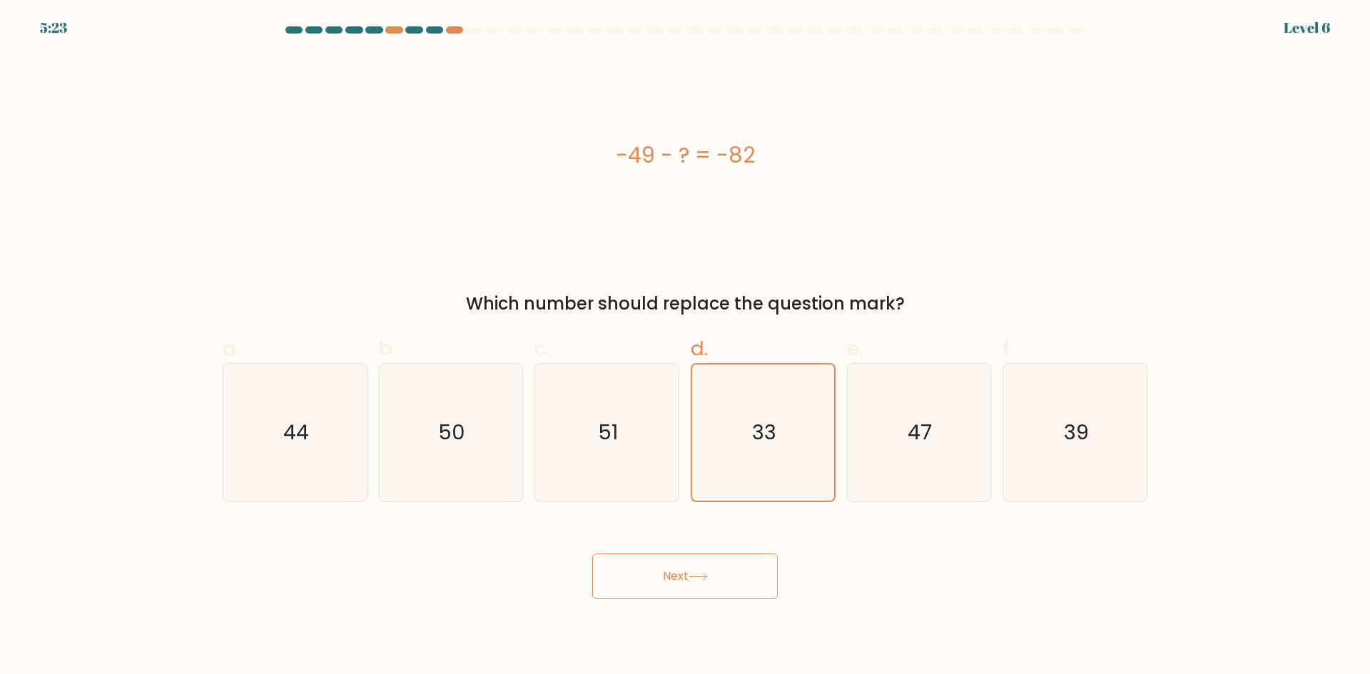
click at [736, 574] on button "Next" at bounding box center [684, 577] width 185 height 46
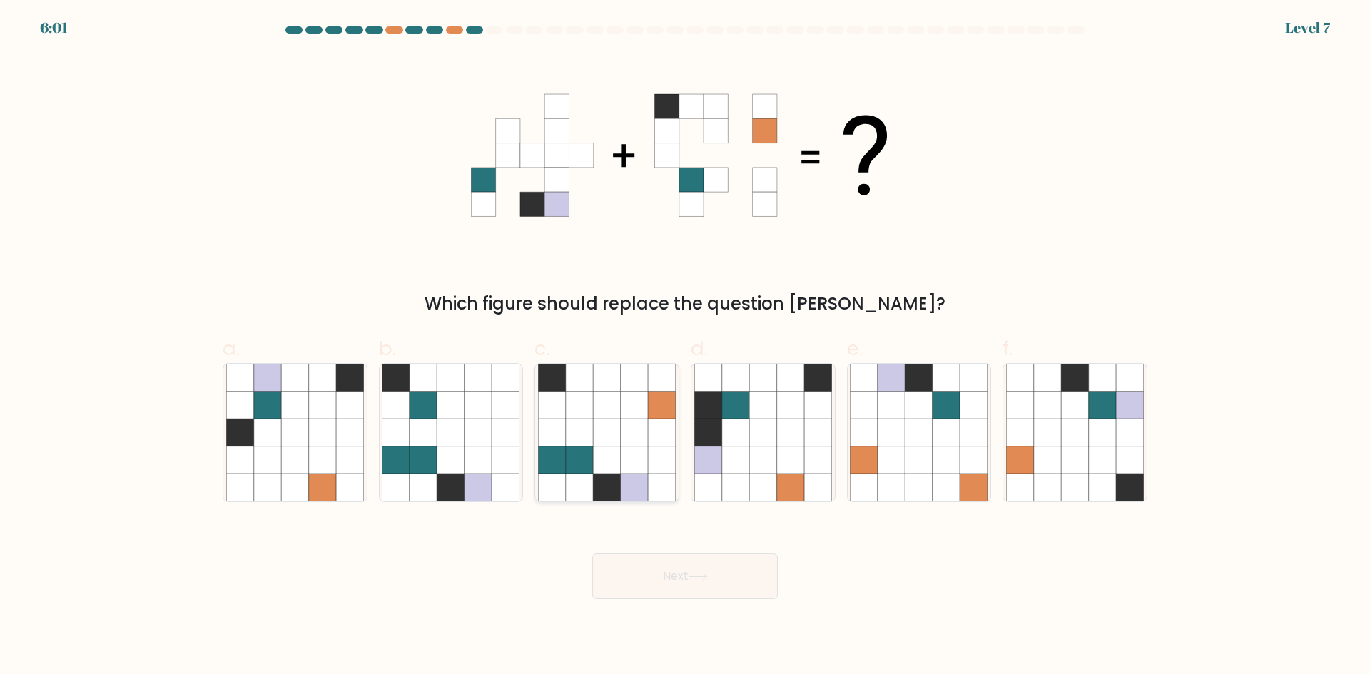
click at [624, 461] on icon at bounding box center [634, 460] width 27 height 27
click at [685, 347] on input "c." at bounding box center [685, 341] width 1 height 9
radio input "true"
click at [641, 587] on button "Next" at bounding box center [684, 577] width 185 height 46
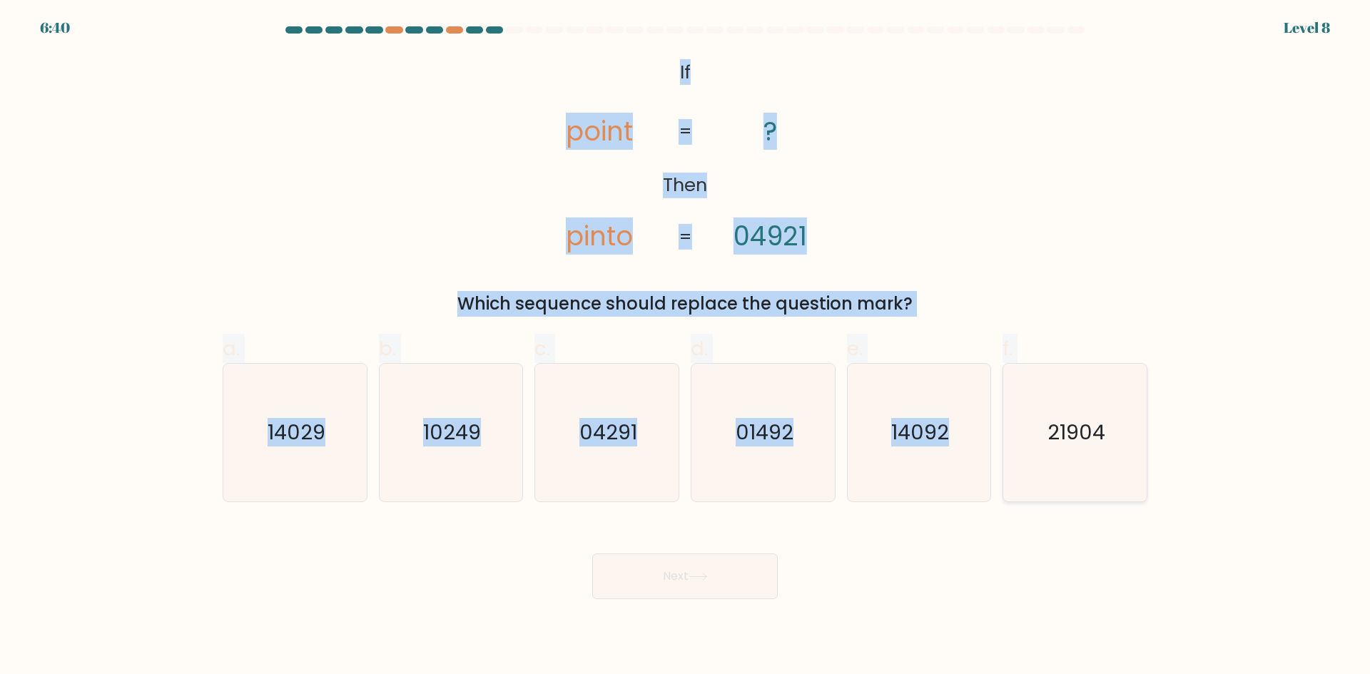
drag, startPoint x: 657, startPoint y: 67, endPoint x: 1111, endPoint y: 442, distance: 588.8
click at [1111, 442] on form "If ?" at bounding box center [685, 312] width 1370 height 573
copy form "If Then point pinto ? 04921 = = Which sequence should replace the question mark…"
drag, startPoint x: 768, startPoint y: 455, endPoint x: 760, endPoint y: 477, distance: 23.1
click at [768, 455] on icon "01492" at bounding box center [763, 433] width 138 height 138
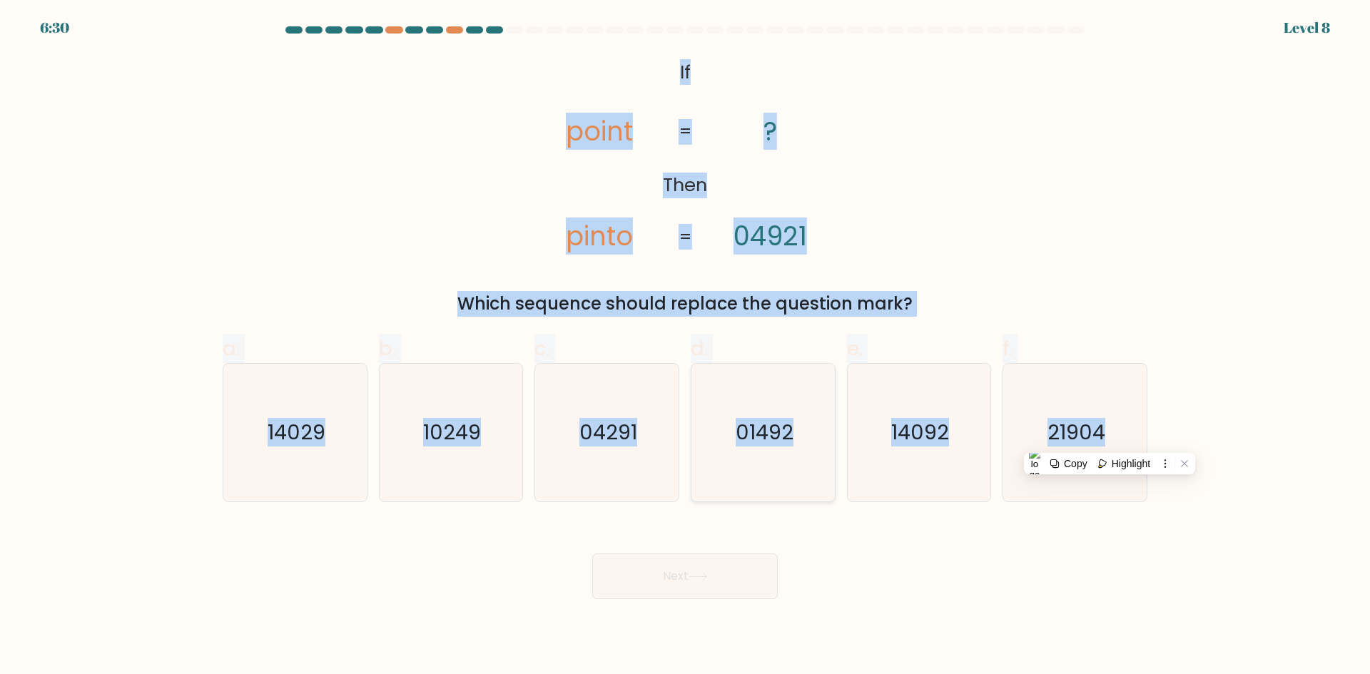
click at [686, 347] on input "d. 01492" at bounding box center [685, 341] width 1 height 9
radio input "true"
click at [712, 573] on button "Next" at bounding box center [684, 577] width 185 height 46
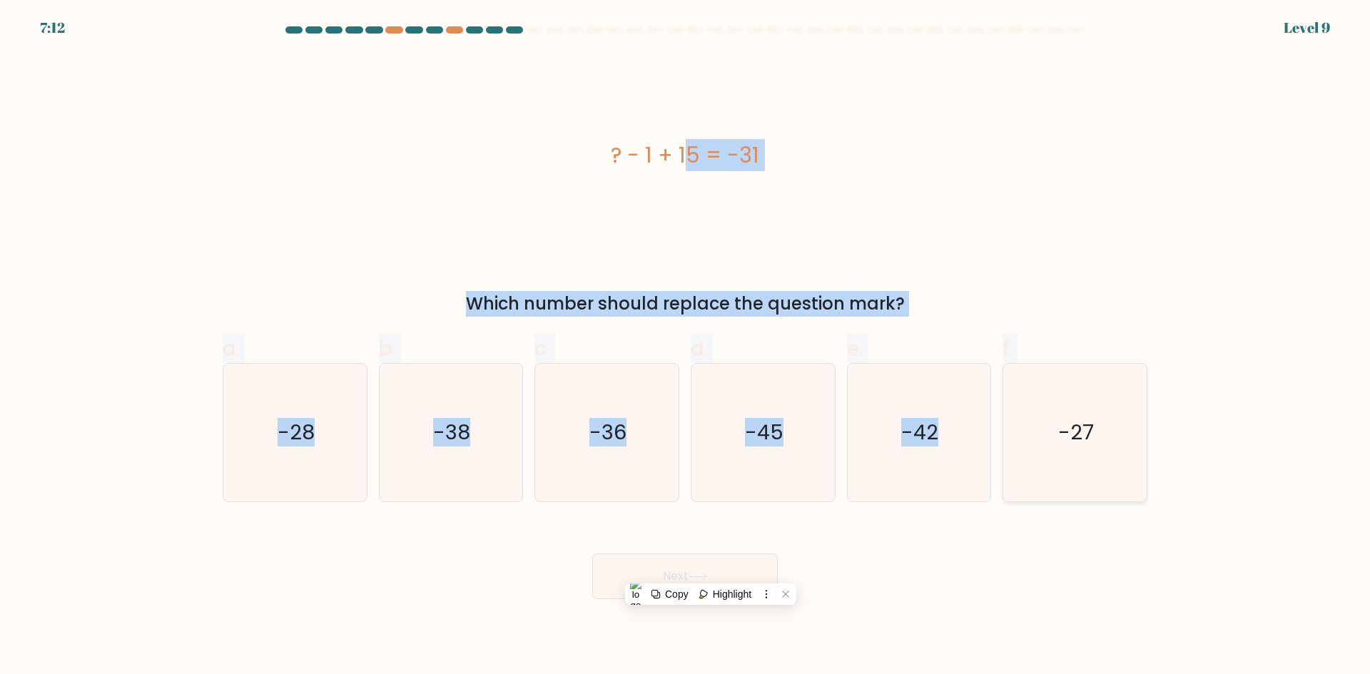
drag, startPoint x: 594, startPoint y: 140, endPoint x: 1115, endPoint y: 444, distance: 603.6
click at [1115, 444] on form "a." at bounding box center [685, 312] width 1370 height 573
copy form "? - 1 + 15 = -31 Which number should replace the question mark? a. -28 b. -38 c…"
click at [737, 136] on div "? - 1 + 15 = -31" at bounding box center [685, 155] width 925 height 203
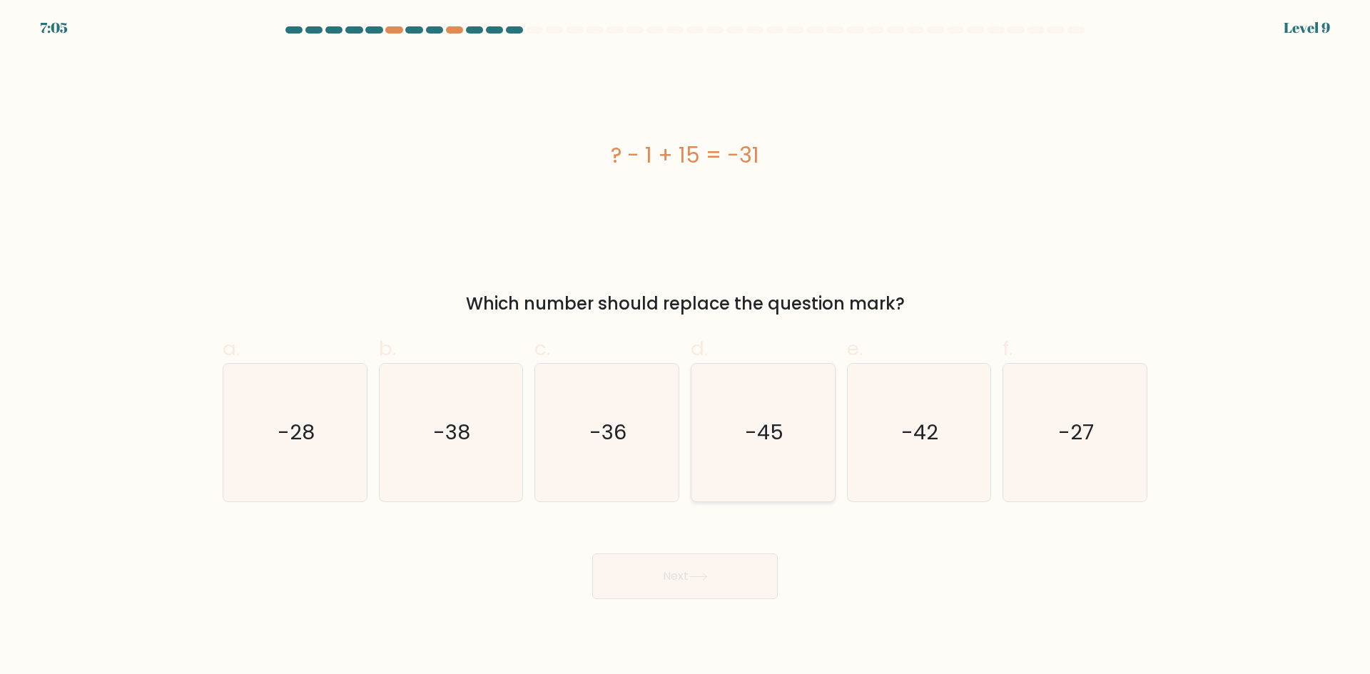
click at [793, 412] on icon "-45" at bounding box center [763, 433] width 138 height 138
click at [686, 347] on input "d. -45" at bounding box center [685, 341] width 1 height 9
radio input "true"
click at [732, 561] on button "Next" at bounding box center [684, 577] width 185 height 46
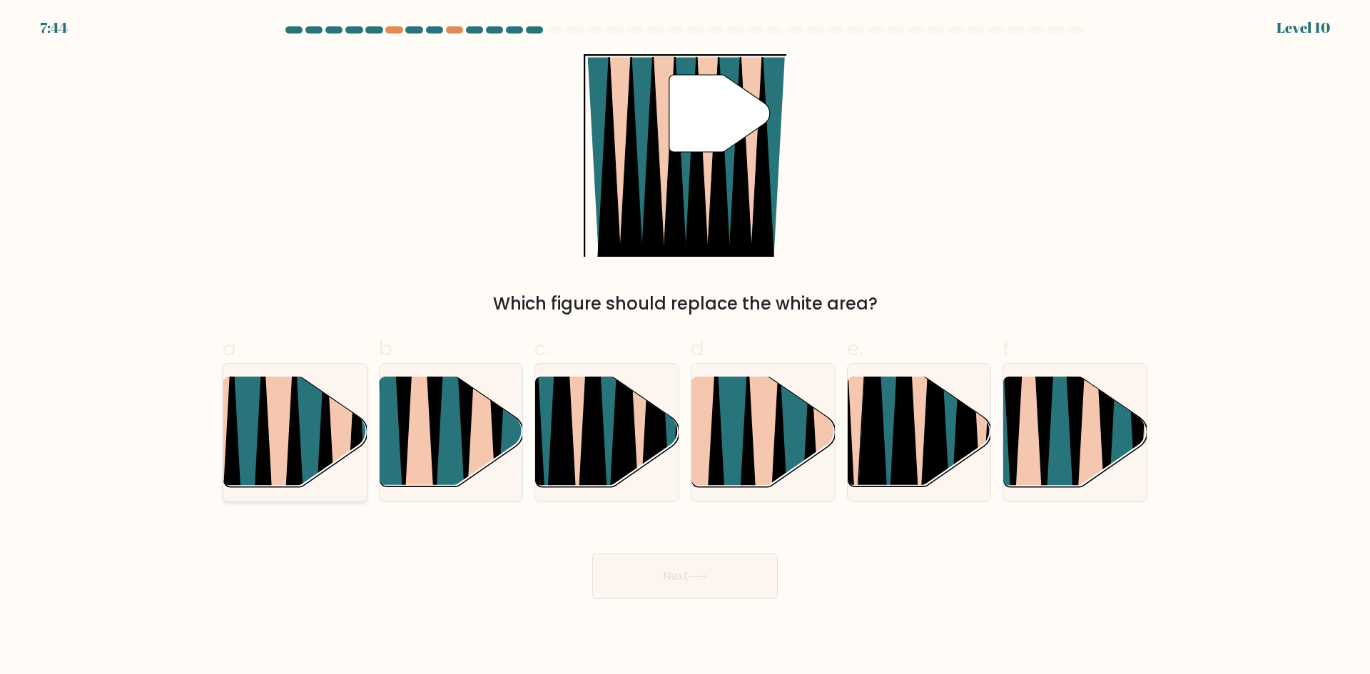
click at [256, 410] on icon at bounding box center [248, 495] width 31 height 286
click at [685, 347] on input "a." at bounding box center [685, 341] width 1 height 9
radio input "true"
click at [644, 574] on button "Next" at bounding box center [684, 577] width 185 height 46
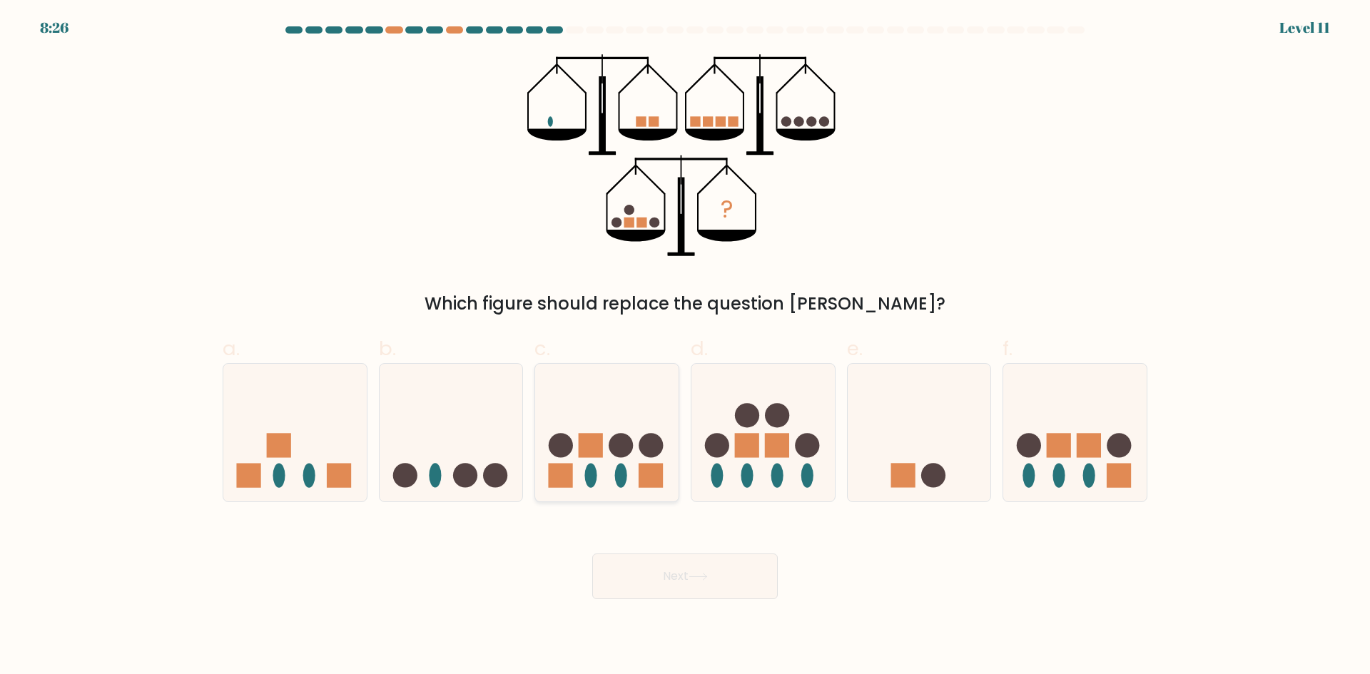
click at [610, 441] on circle at bounding box center [621, 446] width 24 height 24
click at [685, 347] on input "c." at bounding box center [685, 341] width 1 height 9
radio input "true"
click at [948, 467] on icon at bounding box center [919, 432] width 143 height 118
click at [686, 347] on input "e." at bounding box center [685, 341] width 1 height 9
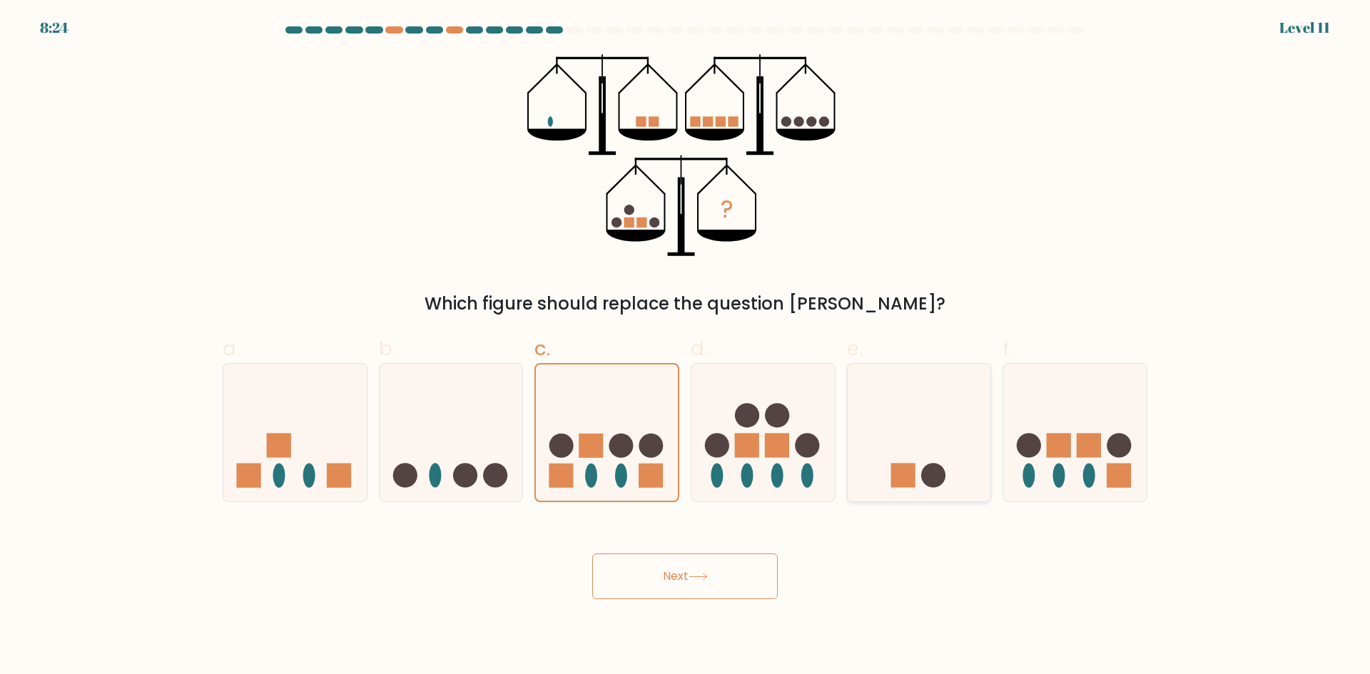
radio input "true"
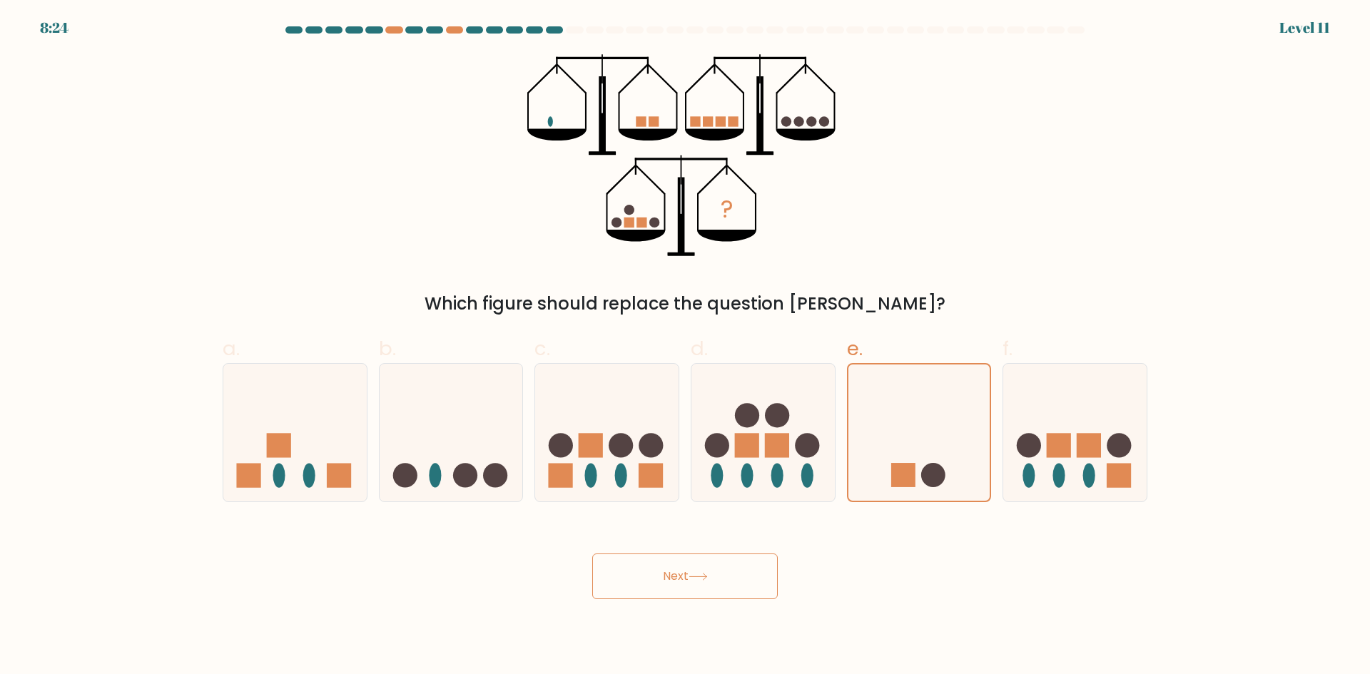
click at [736, 563] on button "Next" at bounding box center [684, 577] width 185 height 46
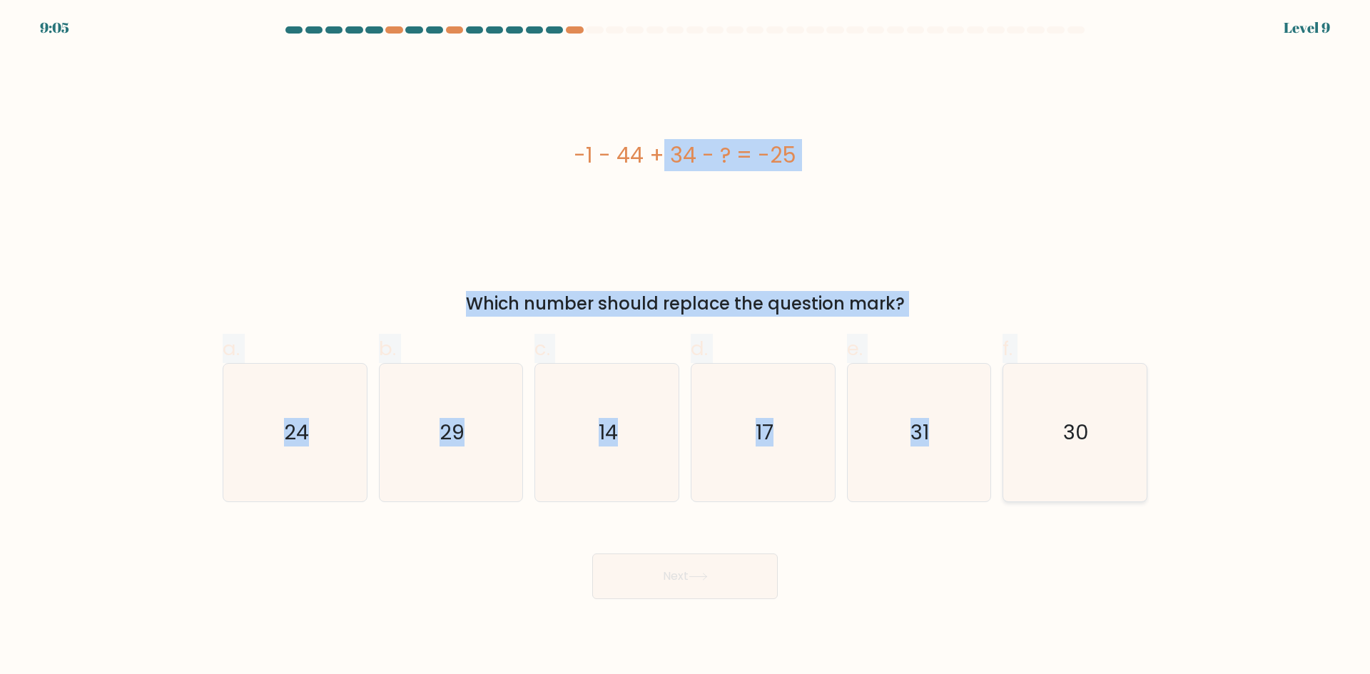
drag, startPoint x: 569, startPoint y: 151, endPoint x: 1098, endPoint y: 434, distance: 600.0
click at [1098, 434] on form "a." at bounding box center [685, 312] width 1370 height 573
copy form "-1 - 44 + 34 - ? = -25 Which number should replace the question mark? a. 24 b. …"
click at [743, 65] on div "-1 - 44 + 34 - ? = -25" at bounding box center [685, 155] width 925 height 203
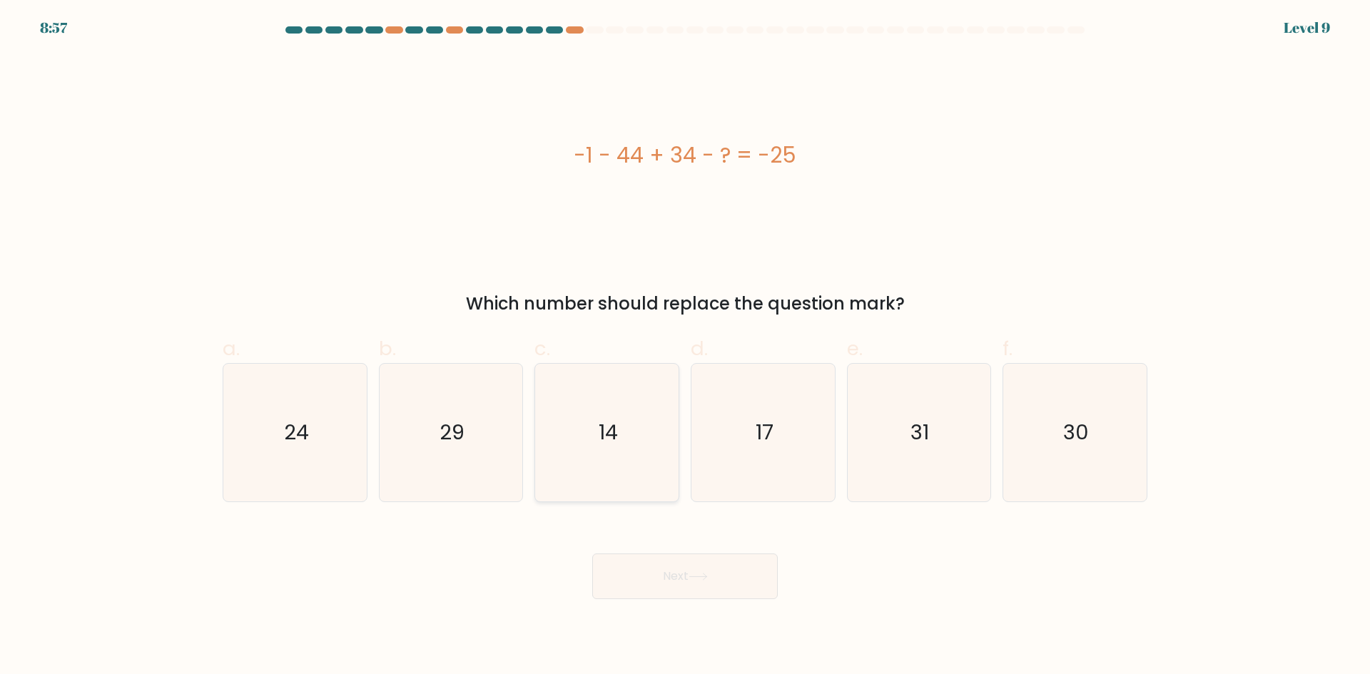
drag, startPoint x: 629, startPoint y: 375, endPoint x: 643, endPoint y: 462, distance: 88.8
click at [629, 377] on icon "14" at bounding box center [607, 433] width 138 height 138
click at [685, 347] on input "c. 14" at bounding box center [685, 341] width 1 height 9
radio input "true"
click at [656, 574] on button "Next" at bounding box center [684, 577] width 185 height 46
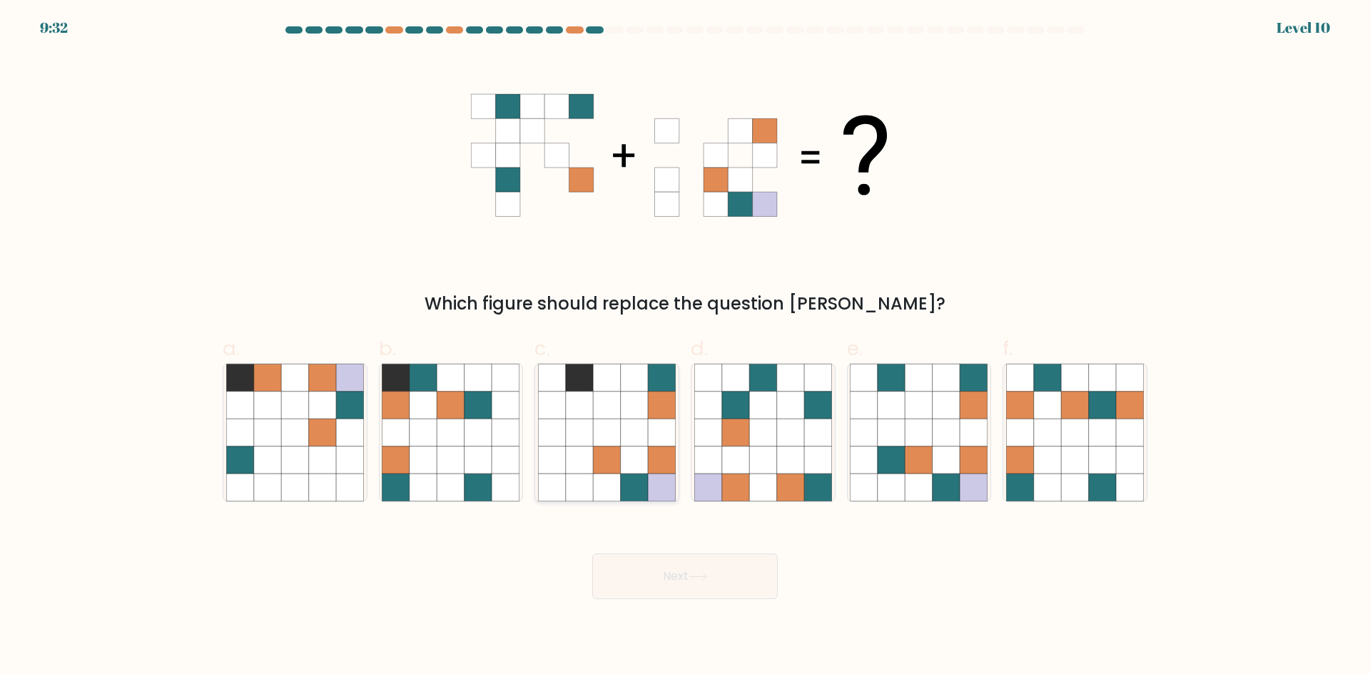
click at [616, 412] on icon at bounding box center [606, 405] width 27 height 27
click at [685, 347] on input "c." at bounding box center [685, 341] width 1 height 9
radio input "true"
click at [680, 589] on button "Next" at bounding box center [684, 577] width 185 height 46
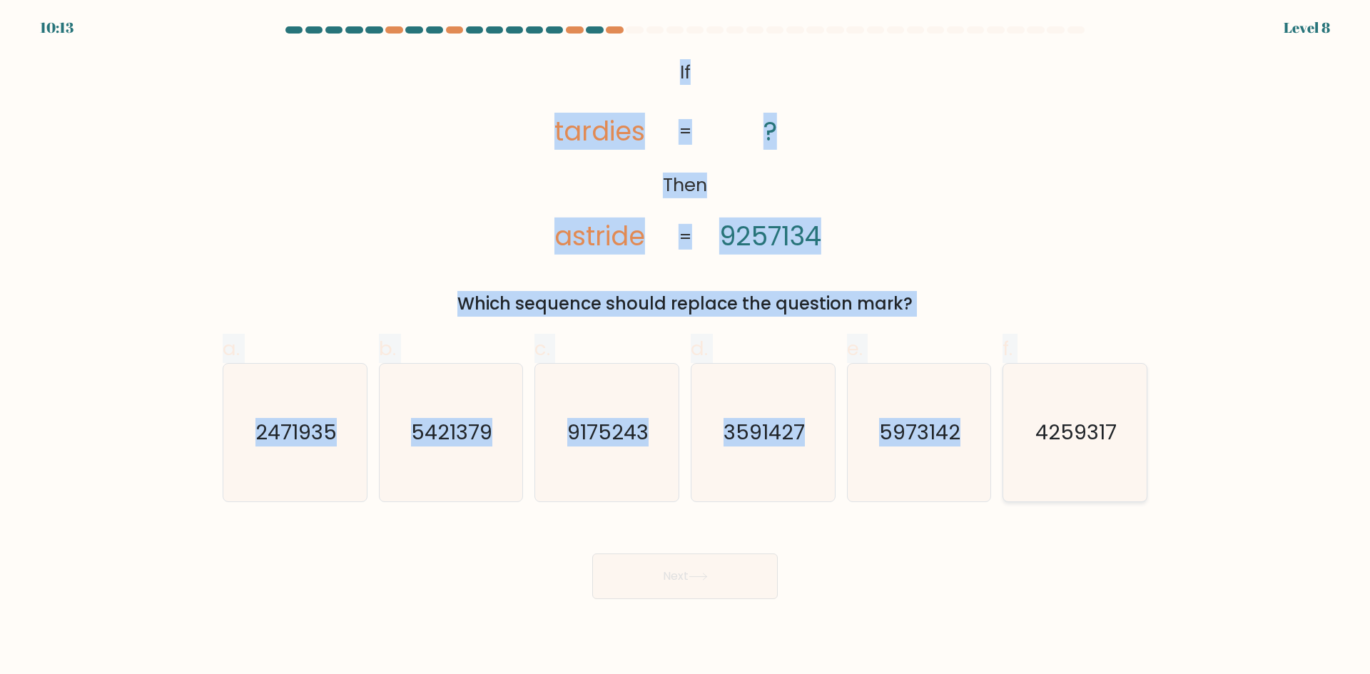
drag, startPoint x: 637, startPoint y: 58, endPoint x: 1128, endPoint y: 433, distance: 617.9
click at [1128, 433] on form "If ?" at bounding box center [685, 312] width 1370 height 573
copy form "If Then tardies astride ? 9257134 = = Which sequence should replace the questio…"
click at [580, 457] on icon "9175243" at bounding box center [607, 433] width 138 height 138
click at [685, 347] on input "c. 9175243" at bounding box center [685, 341] width 1 height 9
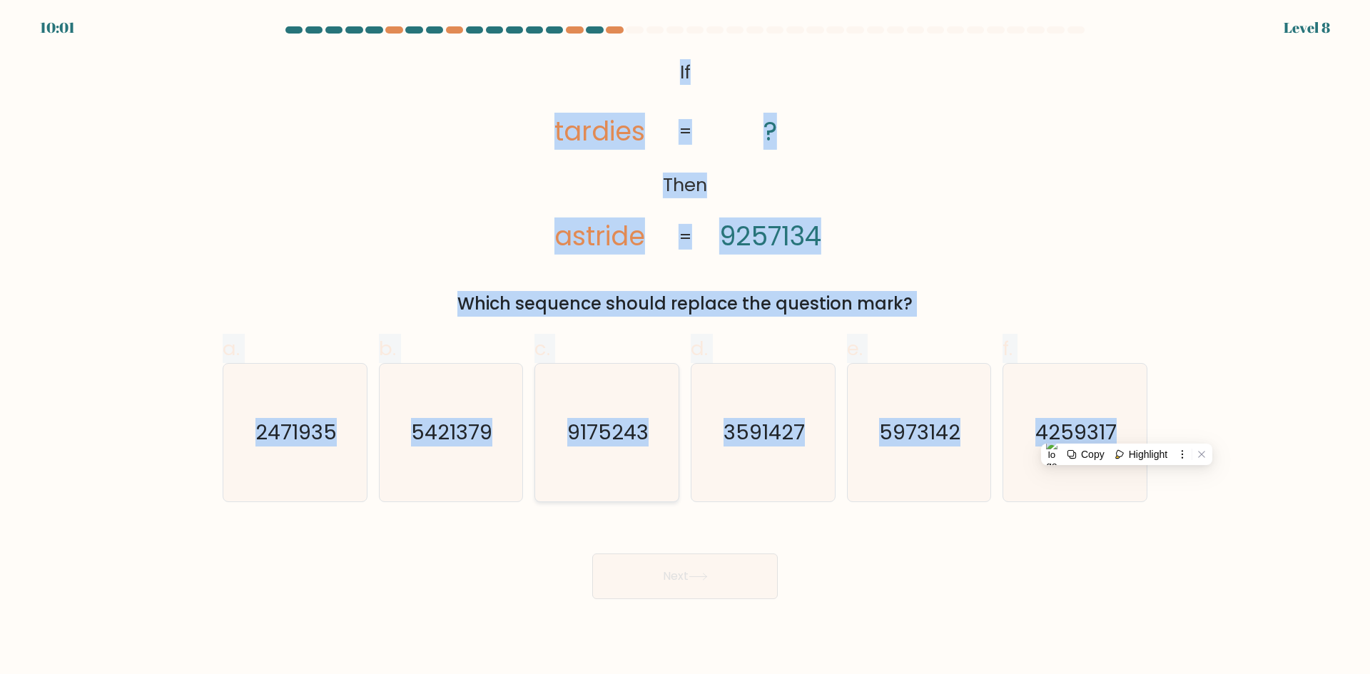
radio input "true"
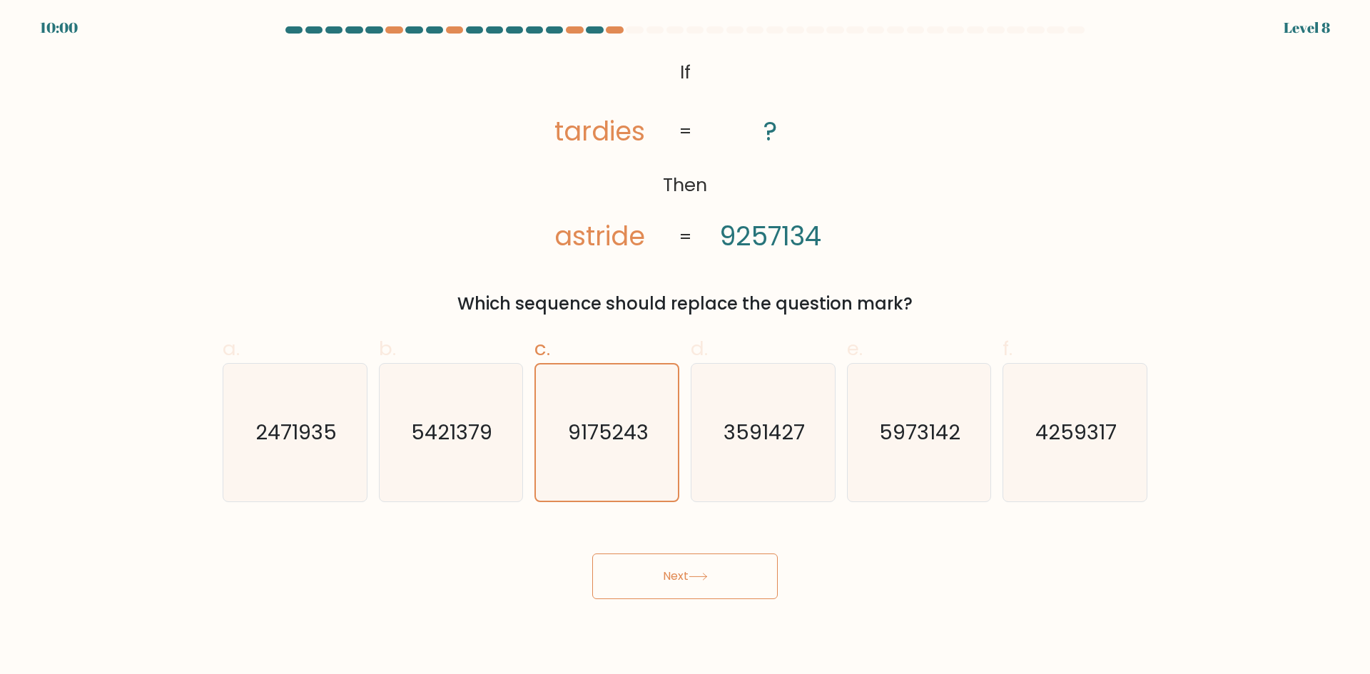
click at [705, 579] on icon at bounding box center [697, 577] width 19 height 8
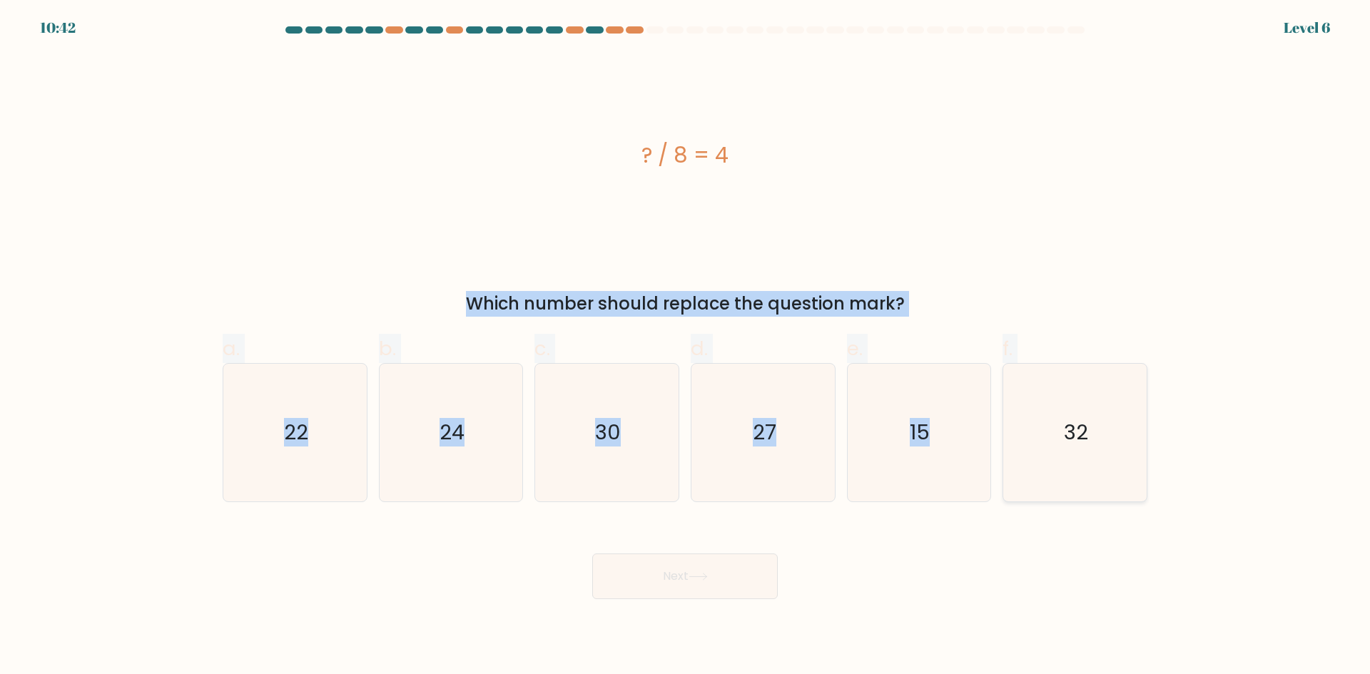
drag, startPoint x: 618, startPoint y: 135, endPoint x: 1113, endPoint y: 427, distance: 574.7
click at [1113, 427] on form "a." at bounding box center [685, 312] width 1370 height 573
click at [1055, 387] on icon "32" at bounding box center [1075, 433] width 138 height 138
click at [686, 347] on input "f. 32" at bounding box center [685, 341] width 1 height 9
radio input "true"
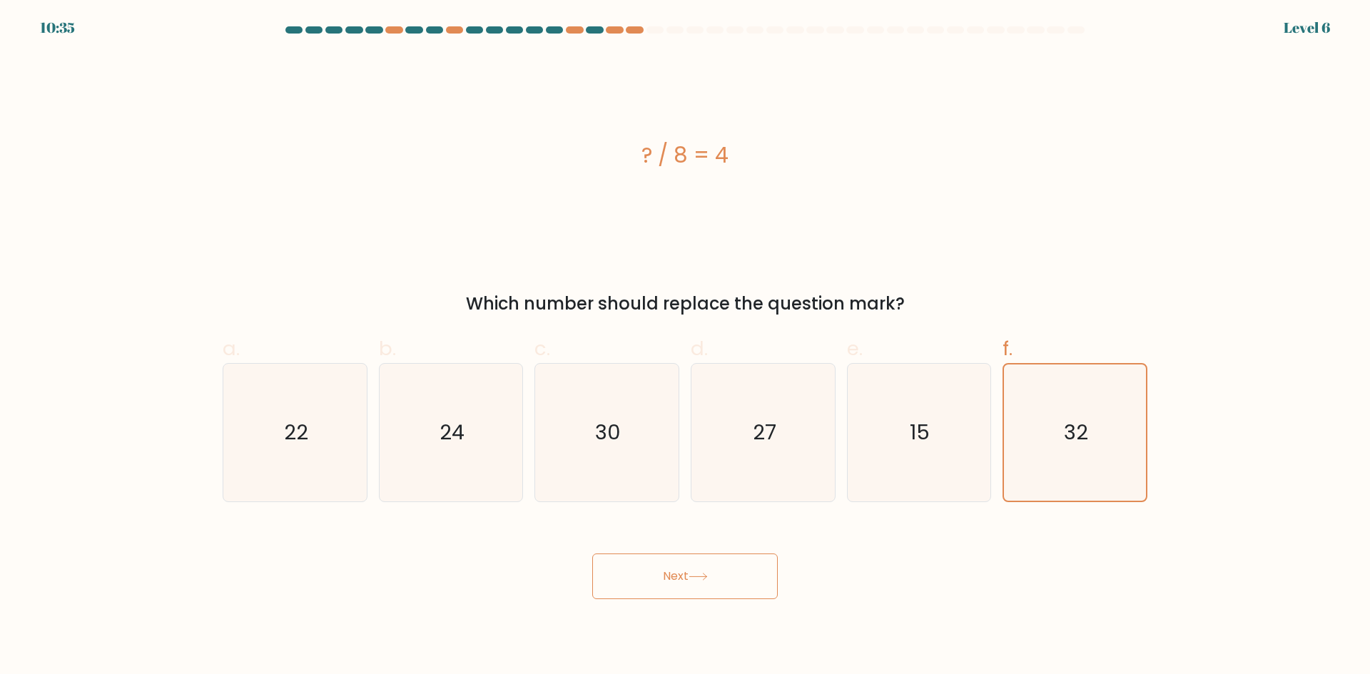
click at [732, 582] on button "Next" at bounding box center [684, 577] width 185 height 46
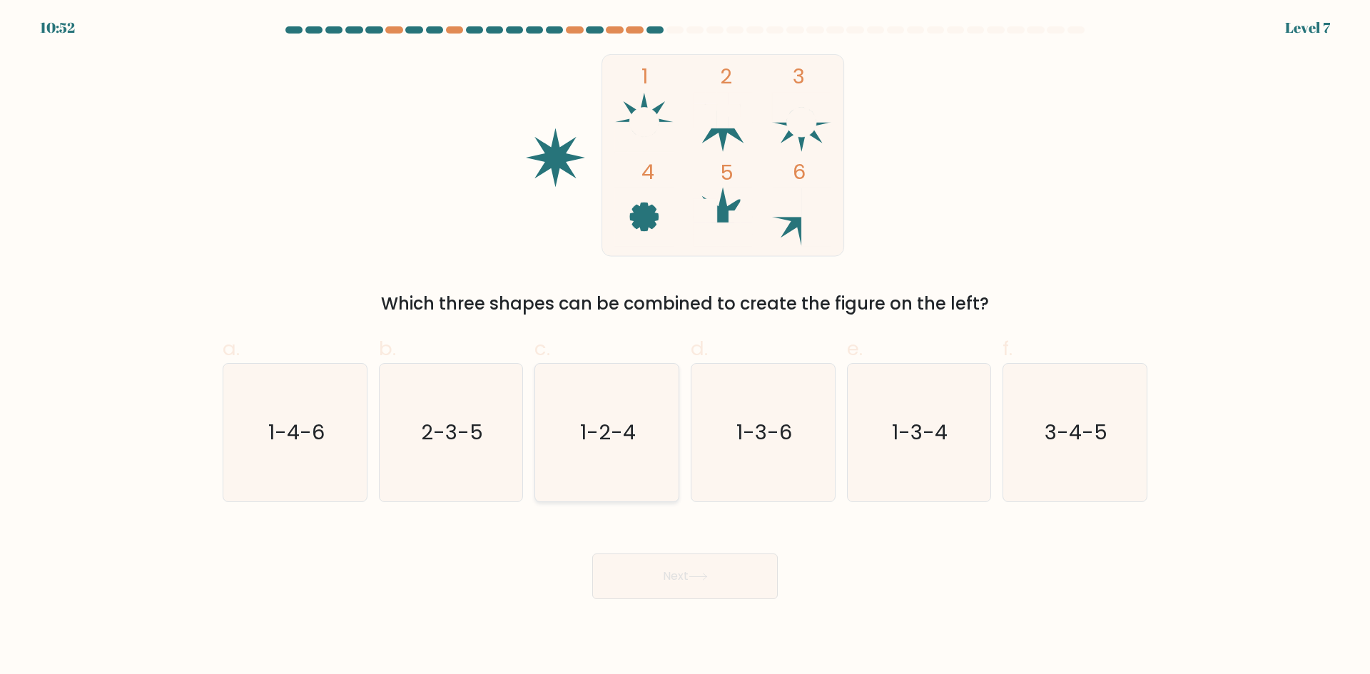
click at [624, 454] on icon "1-2-4" at bounding box center [607, 433] width 138 height 138
click at [685, 347] on input "c. 1-2-4" at bounding box center [685, 341] width 1 height 9
radio input "true"
click at [738, 574] on button "Next" at bounding box center [684, 577] width 185 height 46
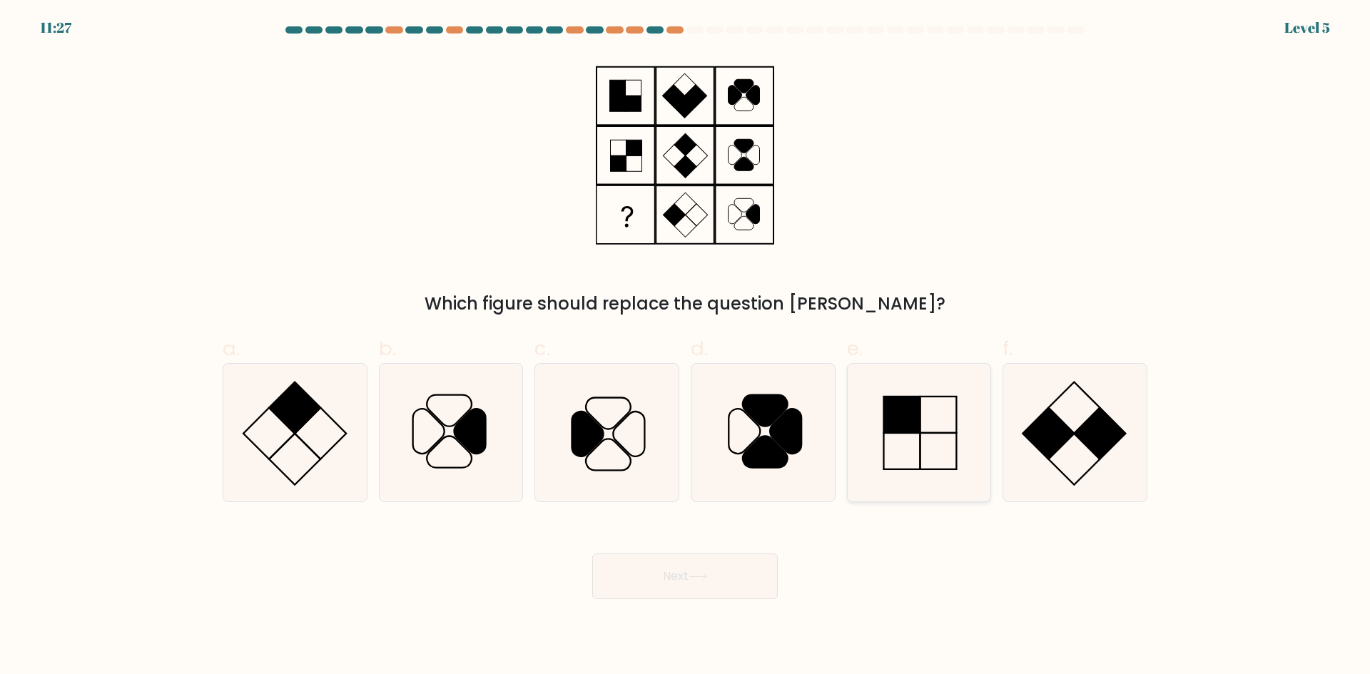
click at [902, 405] on rect at bounding box center [902, 415] width 36 height 36
click at [686, 347] on input "e." at bounding box center [685, 341] width 1 height 9
radio input "true"
click at [668, 583] on button "Next" at bounding box center [684, 577] width 185 height 46
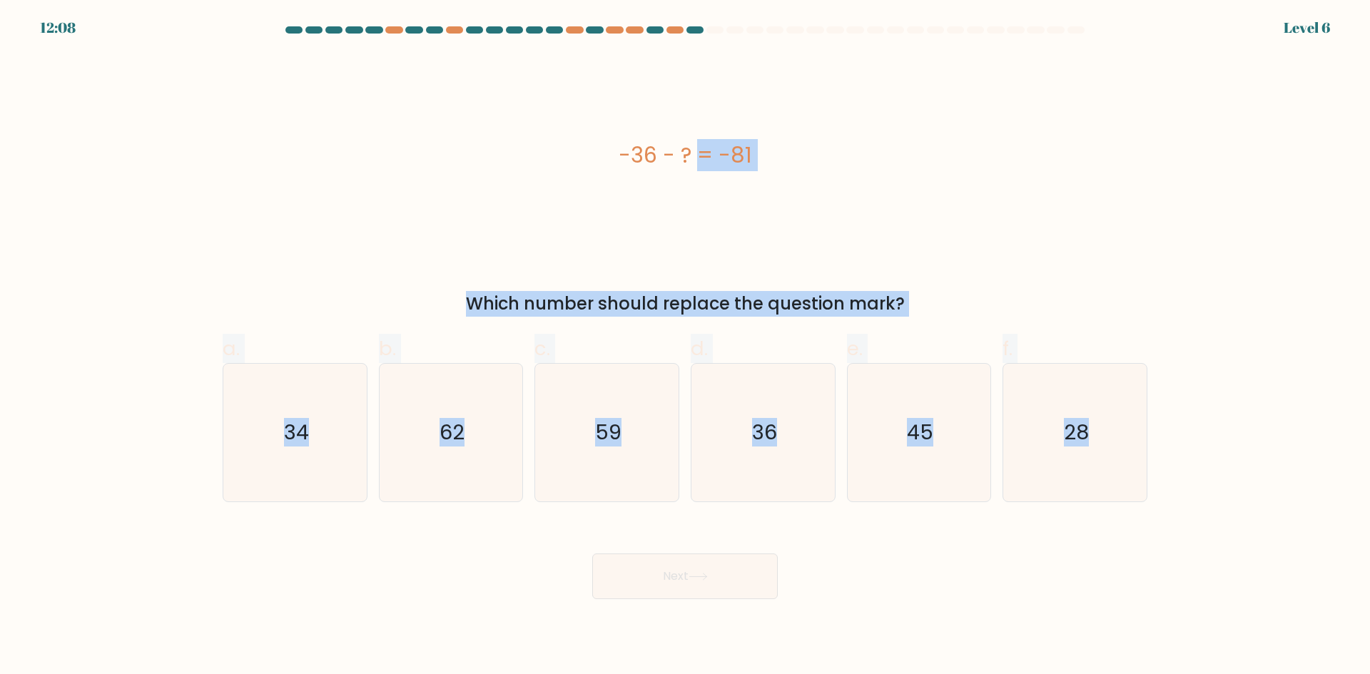
drag, startPoint x: 606, startPoint y: 147, endPoint x: 1153, endPoint y: 447, distance: 623.9
click at [1153, 447] on form "a." at bounding box center [685, 312] width 1370 height 573
click at [680, 113] on div "-36 - ? = -81" at bounding box center [685, 155] width 925 height 203
click at [676, 142] on div "-36 - ? = -81" at bounding box center [685, 155] width 925 height 32
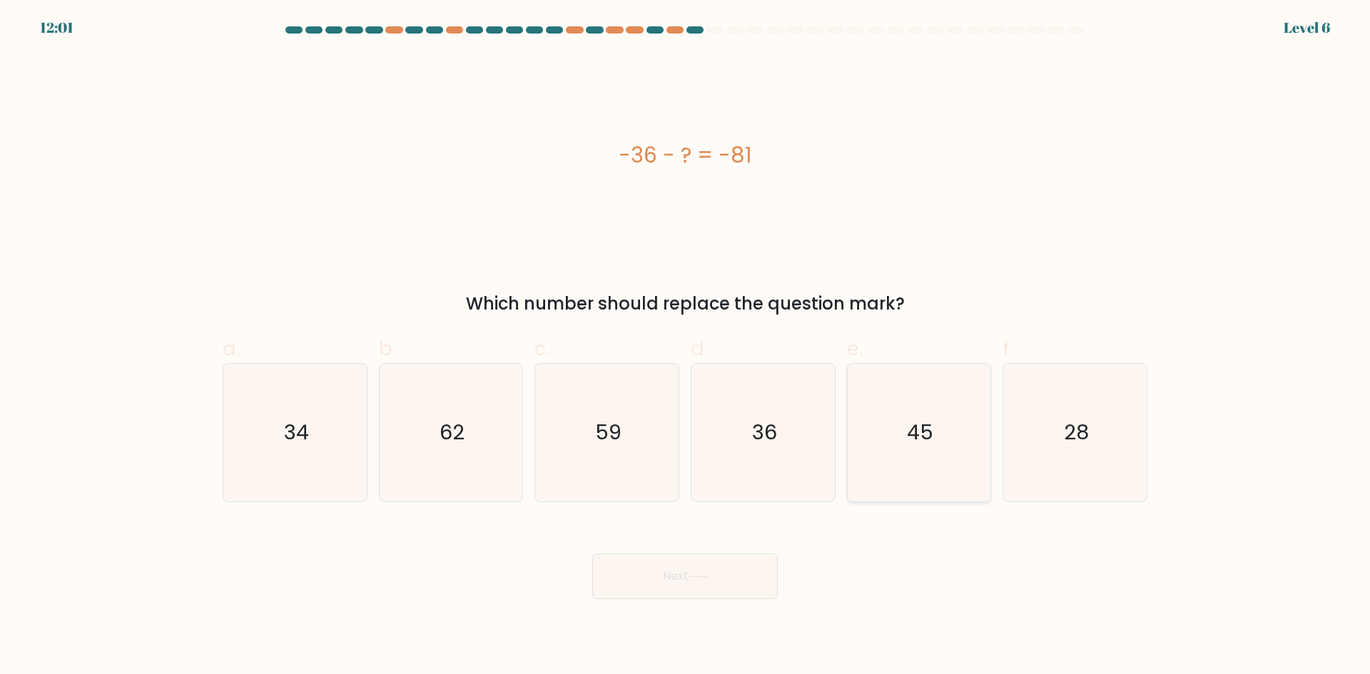
click at [921, 397] on icon "45" at bounding box center [919, 433] width 138 height 138
click at [686, 347] on input "e. 45" at bounding box center [685, 341] width 1 height 9
radio input "true"
click at [736, 579] on button "Next" at bounding box center [684, 577] width 185 height 46
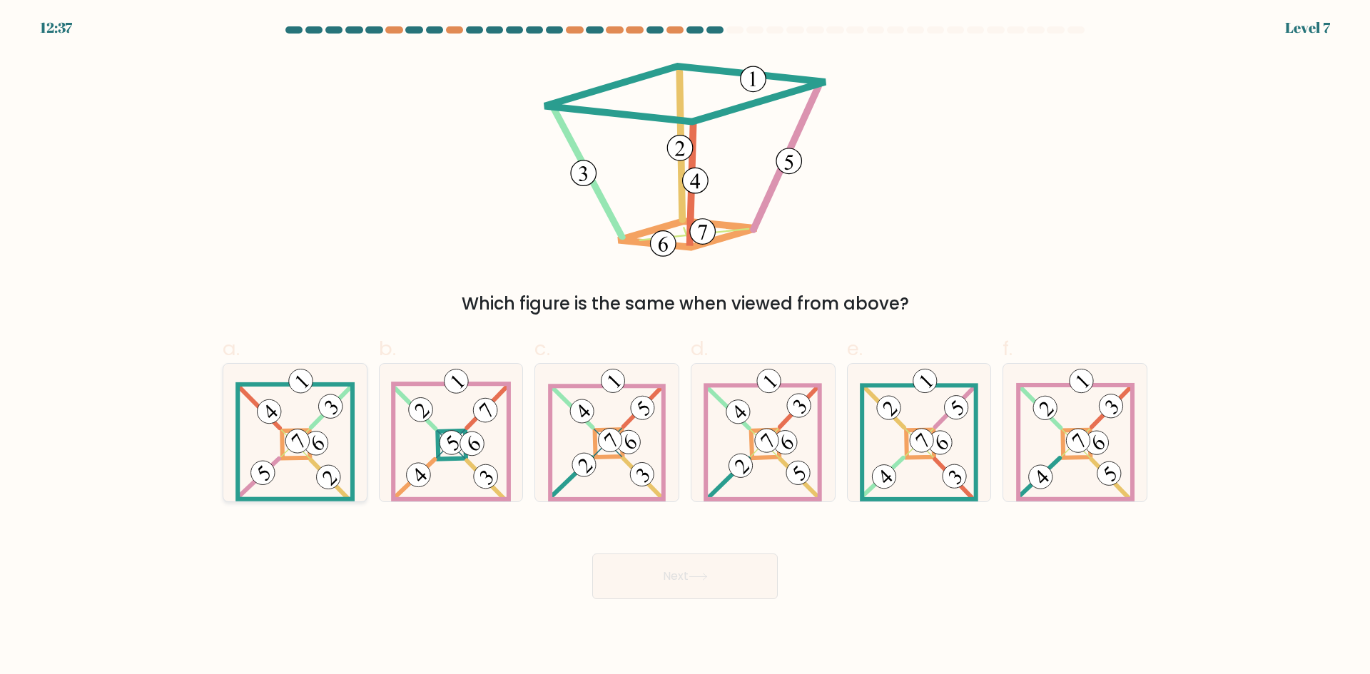
click at [307, 449] on 877 at bounding box center [316, 444] width 34 height 34
click at [685, 347] on input "a." at bounding box center [685, 341] width 1 height 9
radio input "true"
click at [594, 574] on button "Next" at bounding box center [684, 577] width 185 height 46
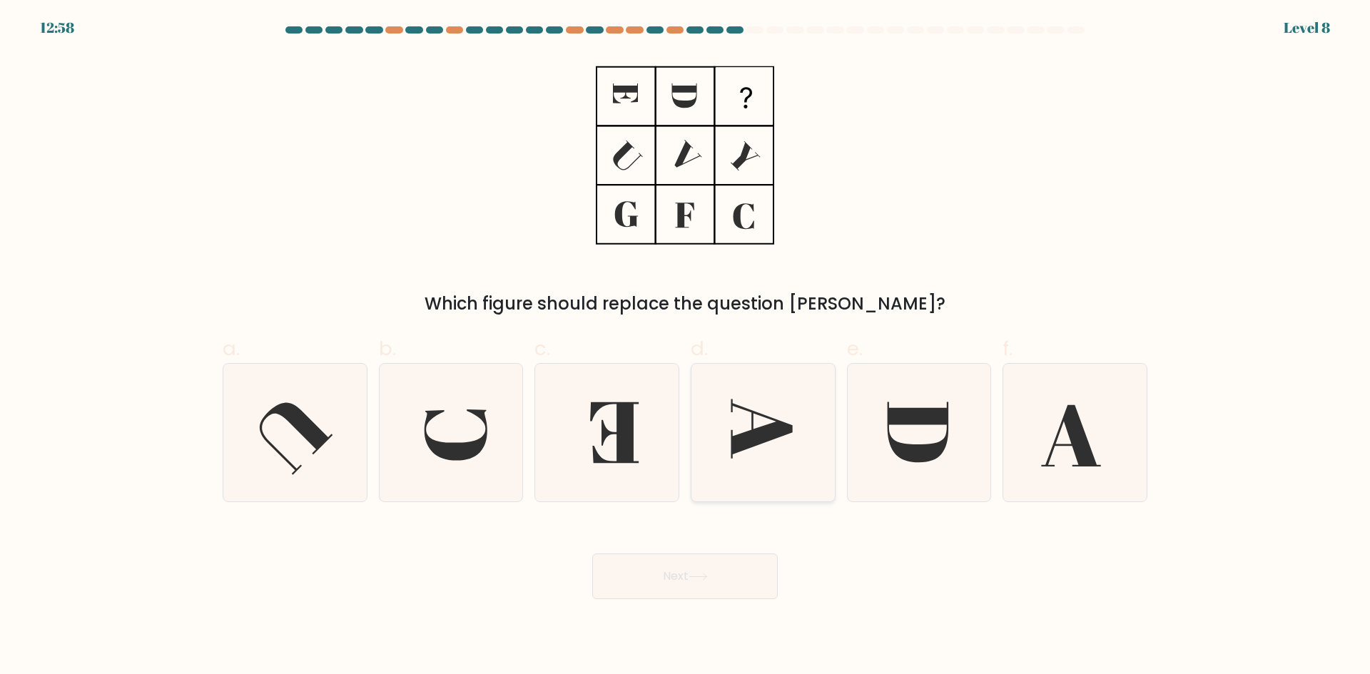
click at [754, 427] on icon at bounding box center [763, 433] width 138 height 138
click at [686, 347] on input "d." at bounding box center [685, 341] width 1 height 9
radio input "true"
click at [713, 571] on button "Next" at bounding box center [684, 577] width 185 height 46
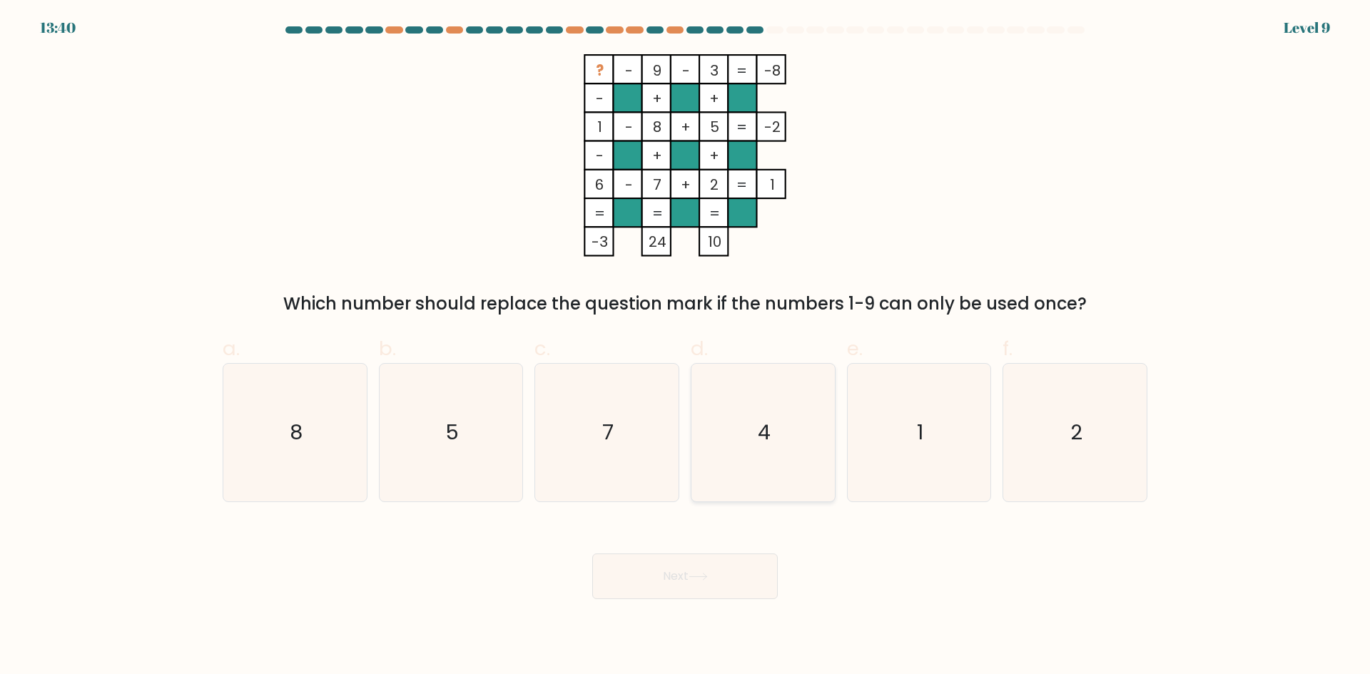
click at [740, 424] on icon "4" at bounding box center [763, 433] width 138 height 138
click at [686, 347] on input "d. 4" at bounding box center [685, 341] width 1 height 9
radio input "true"
click at [707, 563] on button "Next" at bounding box center [684, 577] width 185 height 46
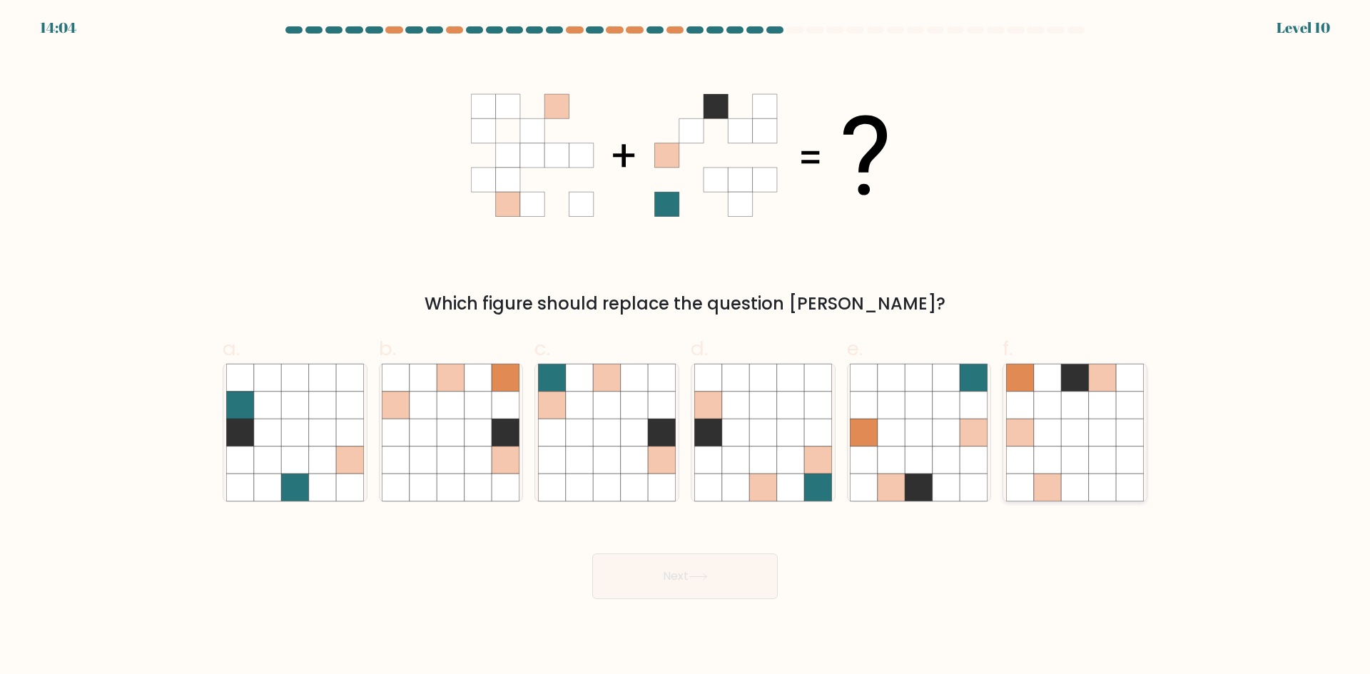
click at [1054, 474] on icon at bounding box center [1047, 487] width 27 height 27
click at [686, 347] on input "f." at bounding box center [685, 341] width 1 height 9
radio input "true"
click at [707, 596] on button "Next" at bounding box center [684, 577] width 185 height 46
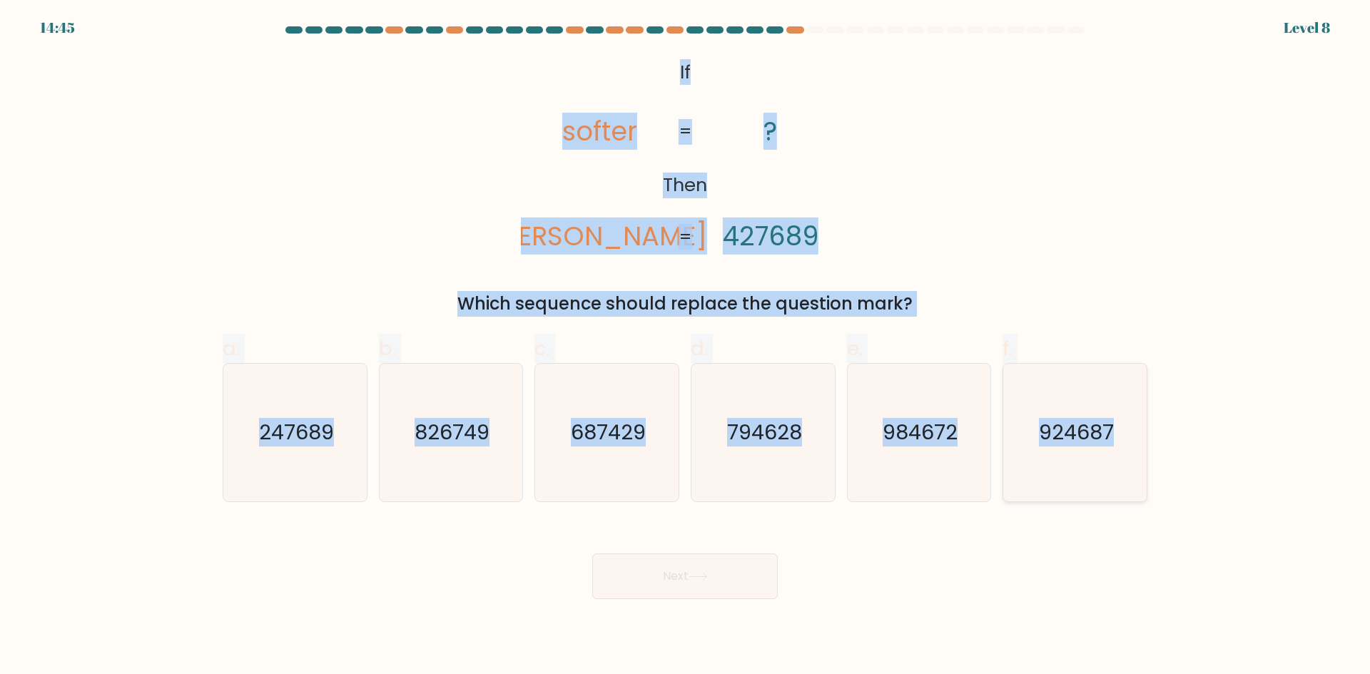
drag, startPoint x: 657, startPoint y: 71, endPoint x: 1117, endPoint y: 441, distance: 589.6
click at [1117, 441] on form "If ?" at bounding box center [685, 312] width 1370 height 573
click at [328, 425] on text "247689" at bounding box center [296, 432] width 75 height 29
click at [685, 347] on input "a. 247689" at bounding box center [685, 341] width 1 height 9
radio input "true"
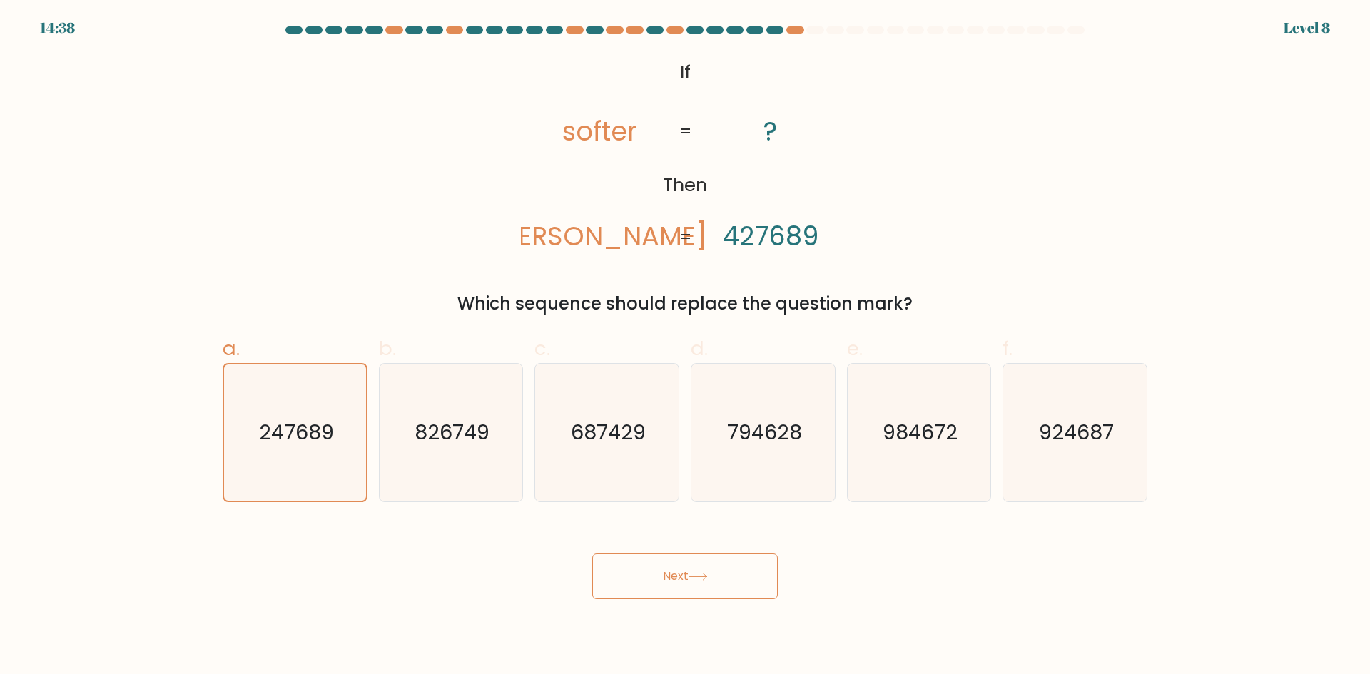
click at [627, 570] on button "Next" at bounding box center [684, 577] width 185 height 46
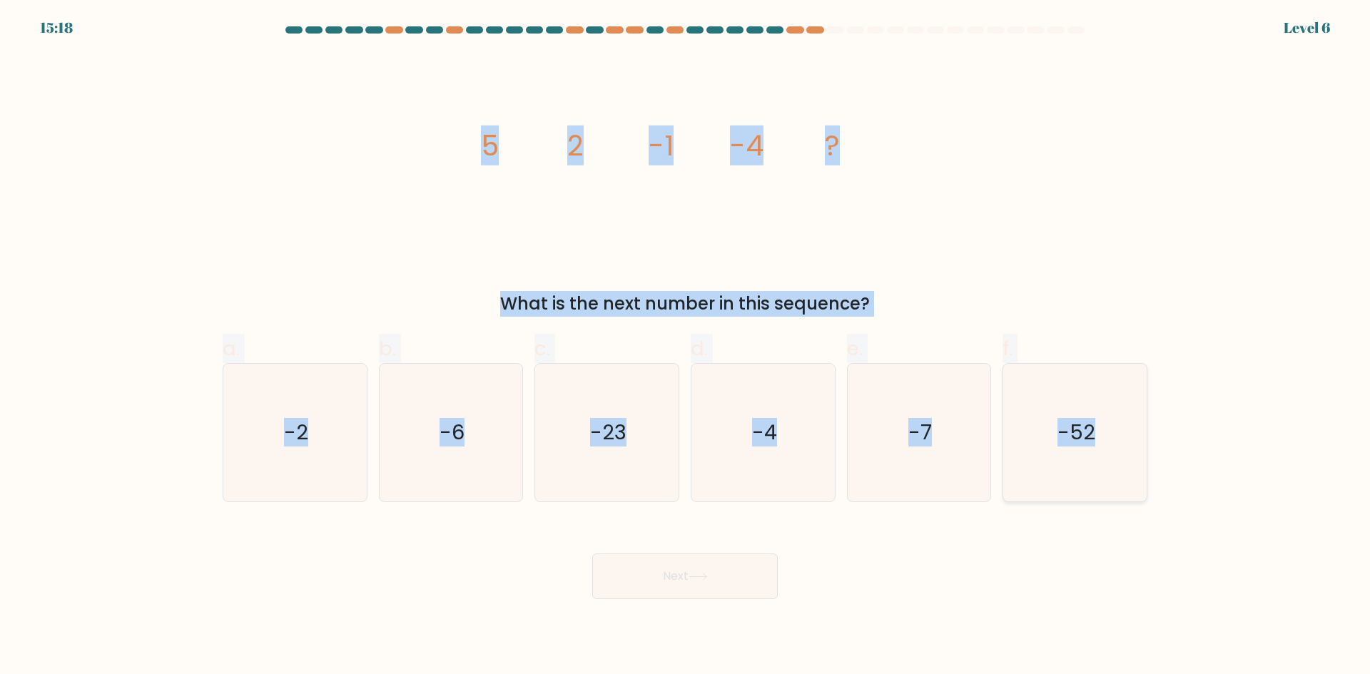
drag, startPoint x: 461, startPoint y: 129, endPoint x: 1125, endPoint y: 439, distance: 733.1
click at [1125, 439] on form at bounding box center [685, 312] width 1370 height 573
click at [900, 401] on icon "-7" at bounding box center [919, 433] width 138 height 138
click at [686, 347] on input "e. -7" at bounding box center [685, 341] width 1 height 9
radio input "true"
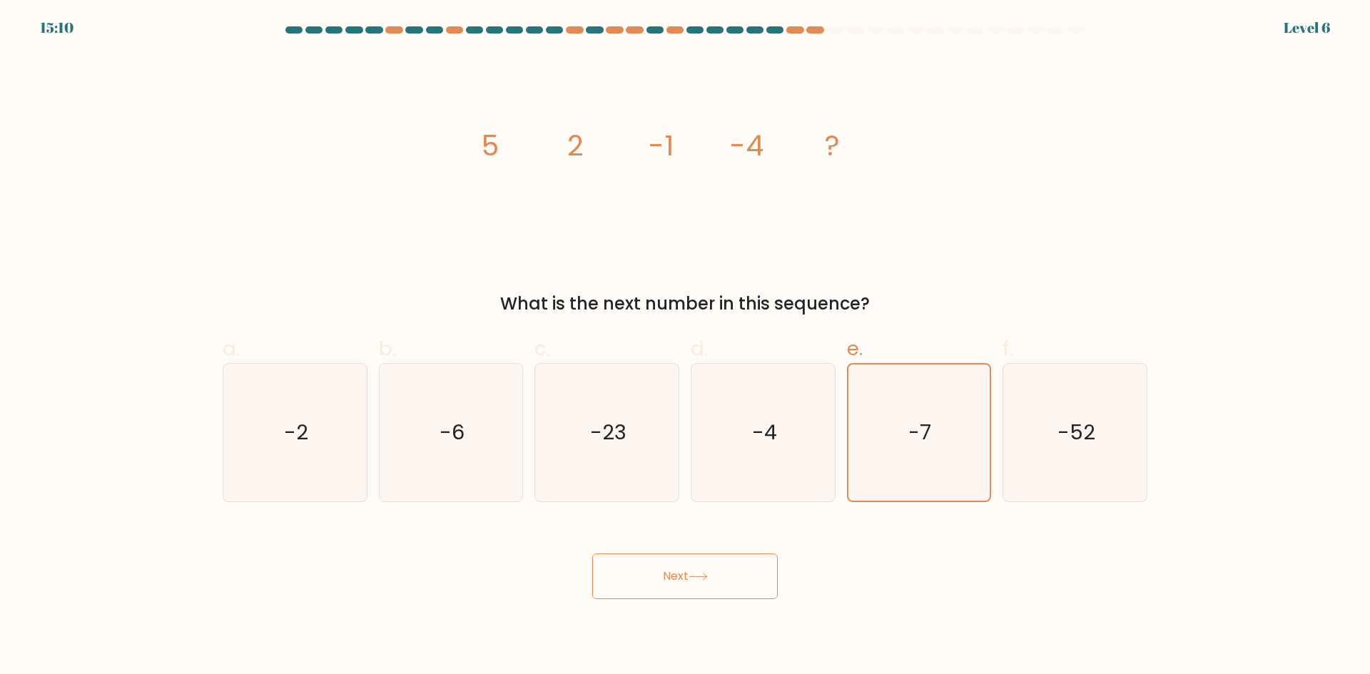
click at [757, 564] on button "Next" at bounding box center [684, 577] width 185 height 46
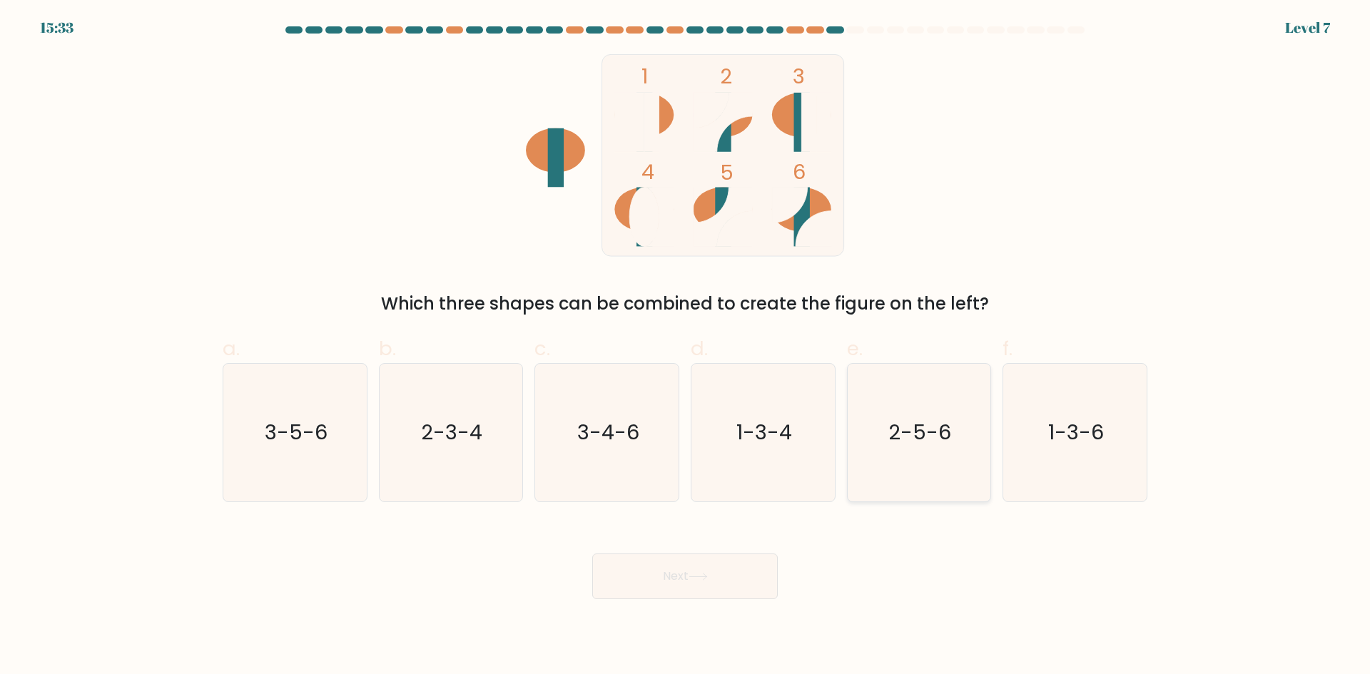
click at [900, 449] on icon "2-5-6" at bounding box center [919, 433] width 138 height 138
click at [686, 347] on input "e. 2-5-6" at bounding box center [685, 341] width 1 height 9
radio input "true"
click at [728, 578] on button "Next" at bounding box center [684, 577] width 185 height 46
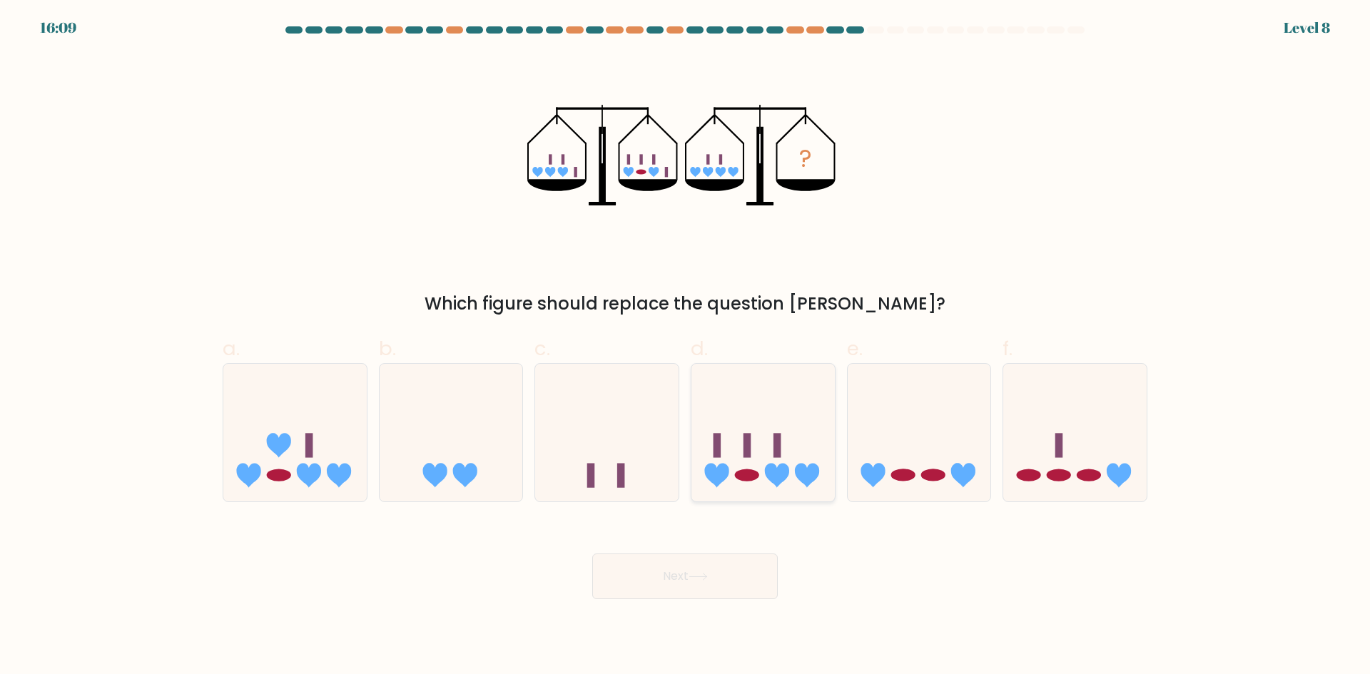
click at [744, 466] on icon at bounding box center [762, 432] width 143 height 118
click at [686, 347] on input "d." at bounding box center [685, 341] width 1 height 9
radio input "true"
click at [721, 569] on button "Next" at bounding box center [684, 577] width 185 height 46
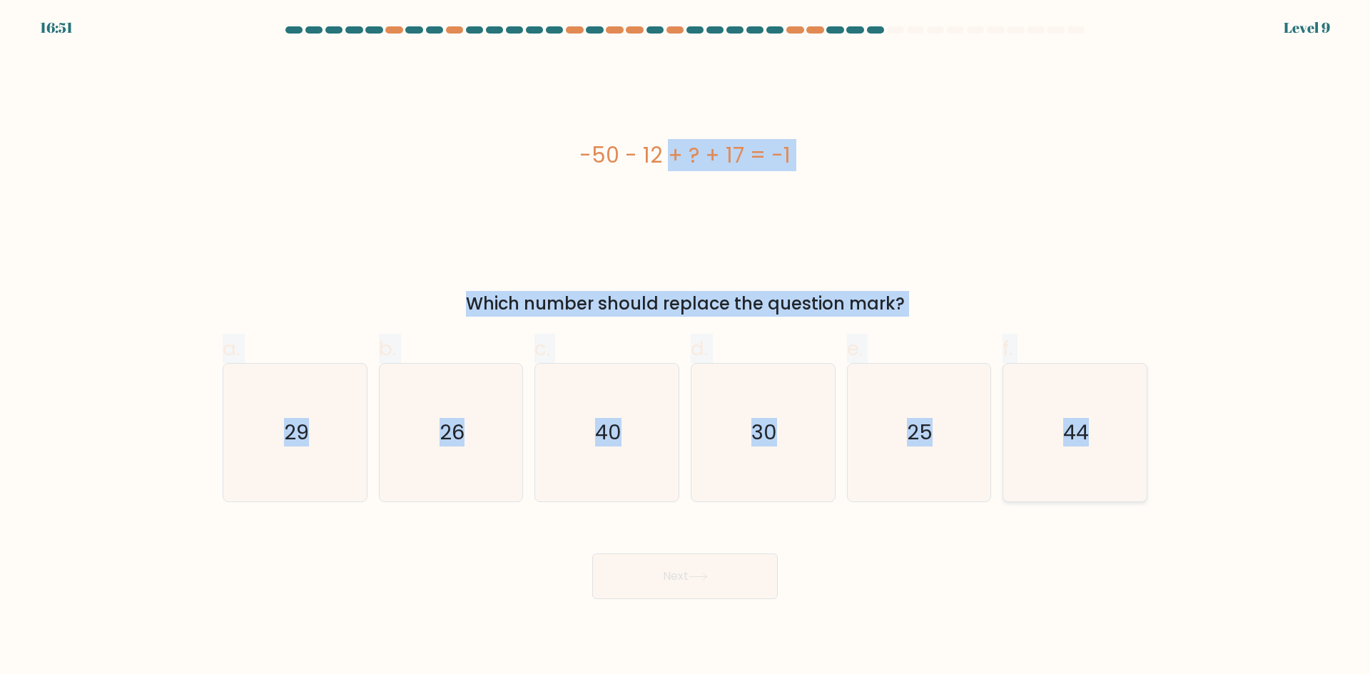
drag, startPoint x: 564, startPoint y: 148, endPoint x: 1094, endPoint y: 447, distance: 609.2
click at [1094, 447] on form "a." at bounding box center [685, 312] width 1370 height 573
click at [1069, 389] on icon "44" at bounding box center [1075, 433] width 138 height 138
click at [686, 347] on input "f. 44" at bounding box center [685, 341] width 1 height 9
radio input "true"
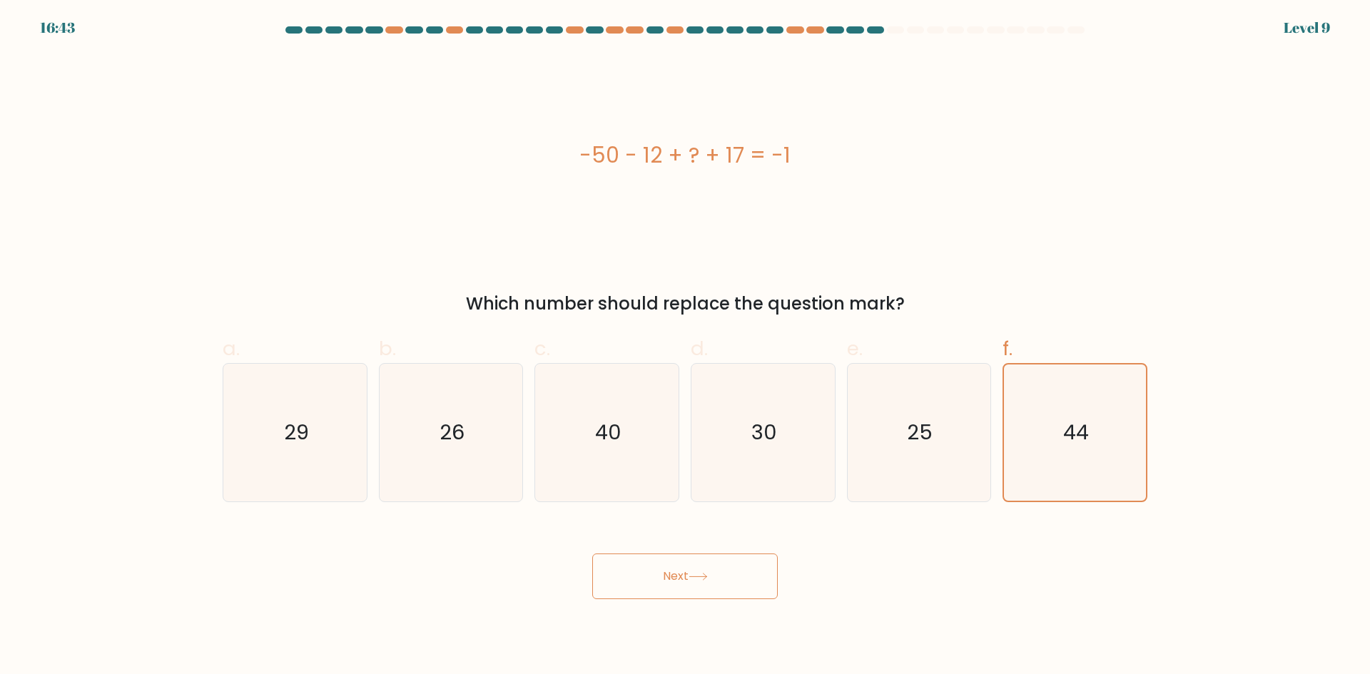
click at [739, 569] on button "Next" at bounding box center [684, 577] width 185 height 46
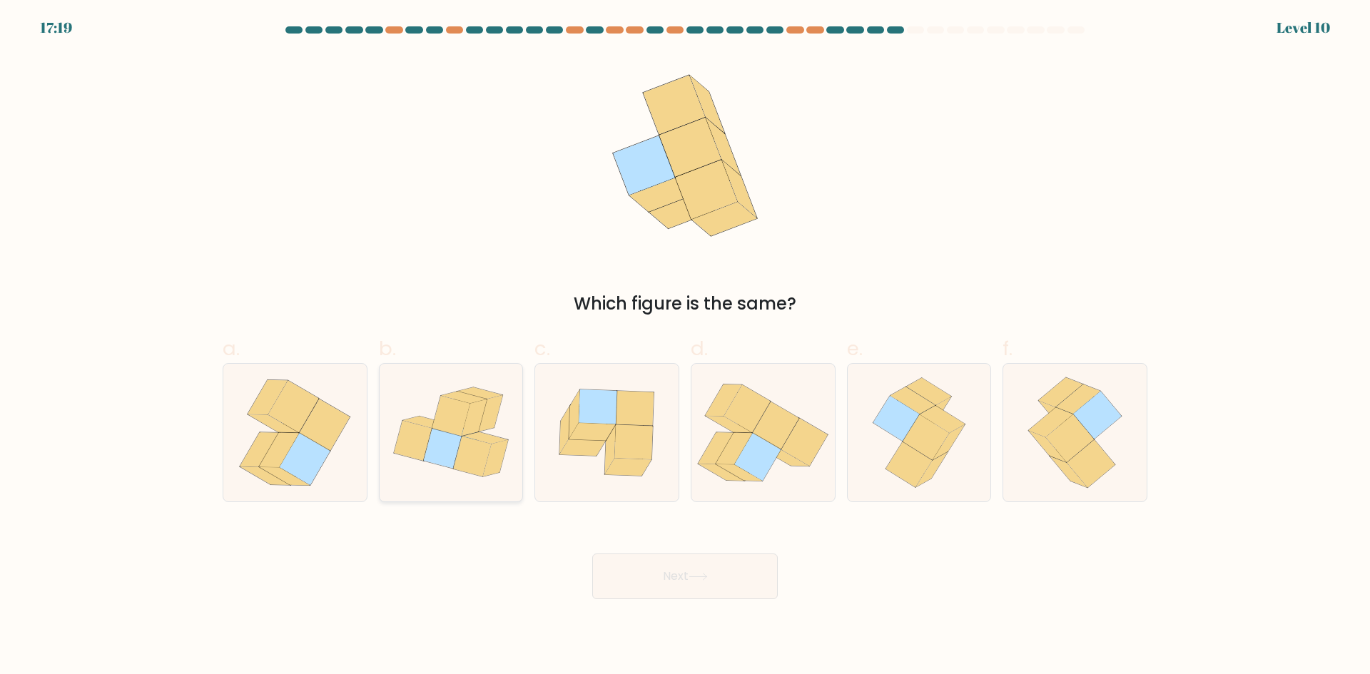
click at [479, 442] on icon at bounding box center [472, 457] width 38 height 40
click at [685, 347] on input "b." at bounding box center [685, 341] width 1 height 9
radio input "true"
click at [636, 560] on button "Next" at bounding box center [684, 577] width 185 height 46
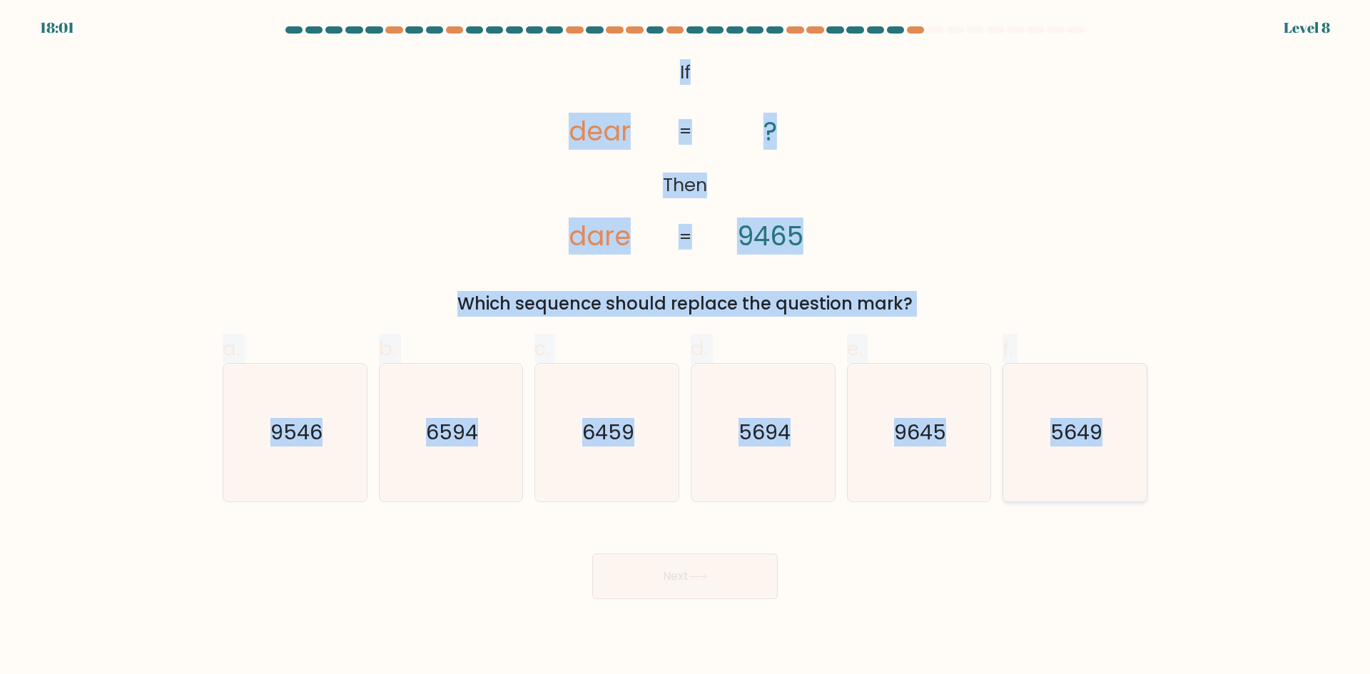
drag, startPoint x: 663, startPoint y: 68, endPoint x: 1110, endPoint y: 444, distance: 583.8
click at [1110, 444] on form "If ?" at bounding box center [685, 312] width 1370 height 573
click at [332, 462] on icon "9546" at bounding box center [295, 433] width 138 height 138
click at [685, 347] on input "a. 9546" at bounding box center [685, 341] width 1 height 9
radio input "true"
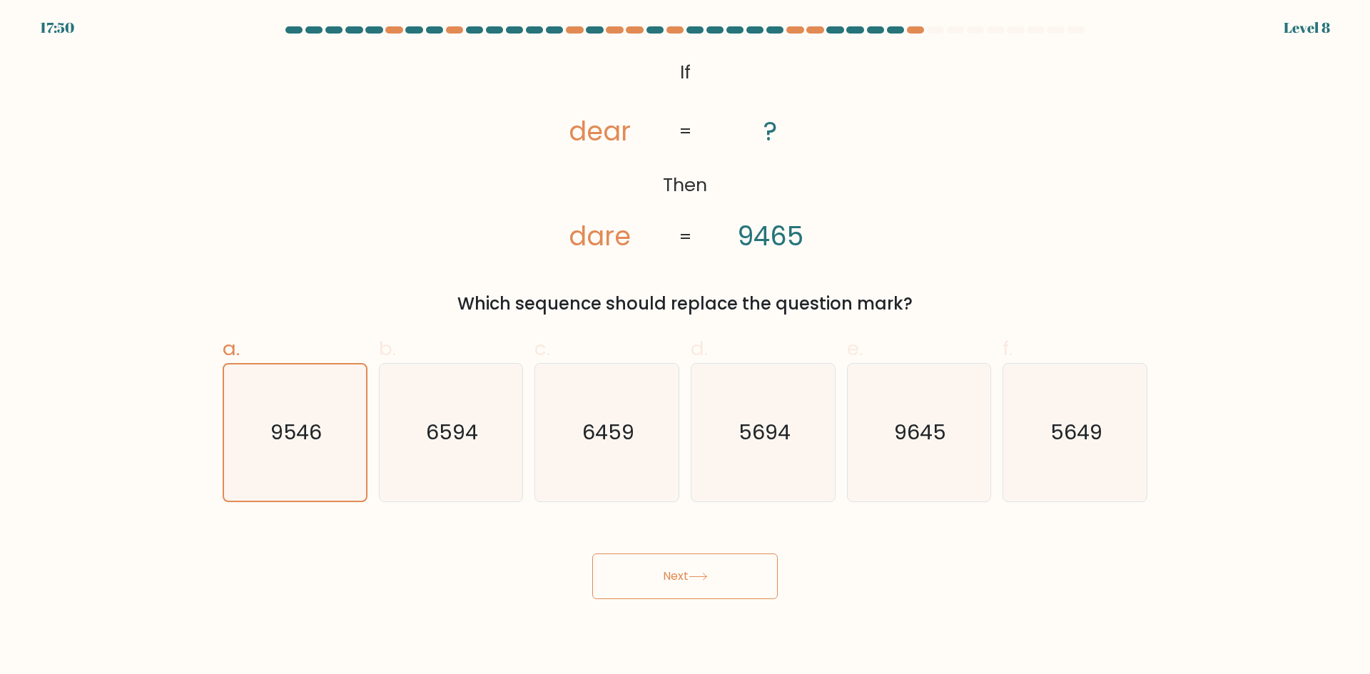
click at [641, 575] on button "Next" at bounding box center [684, 577] width 185 height 46
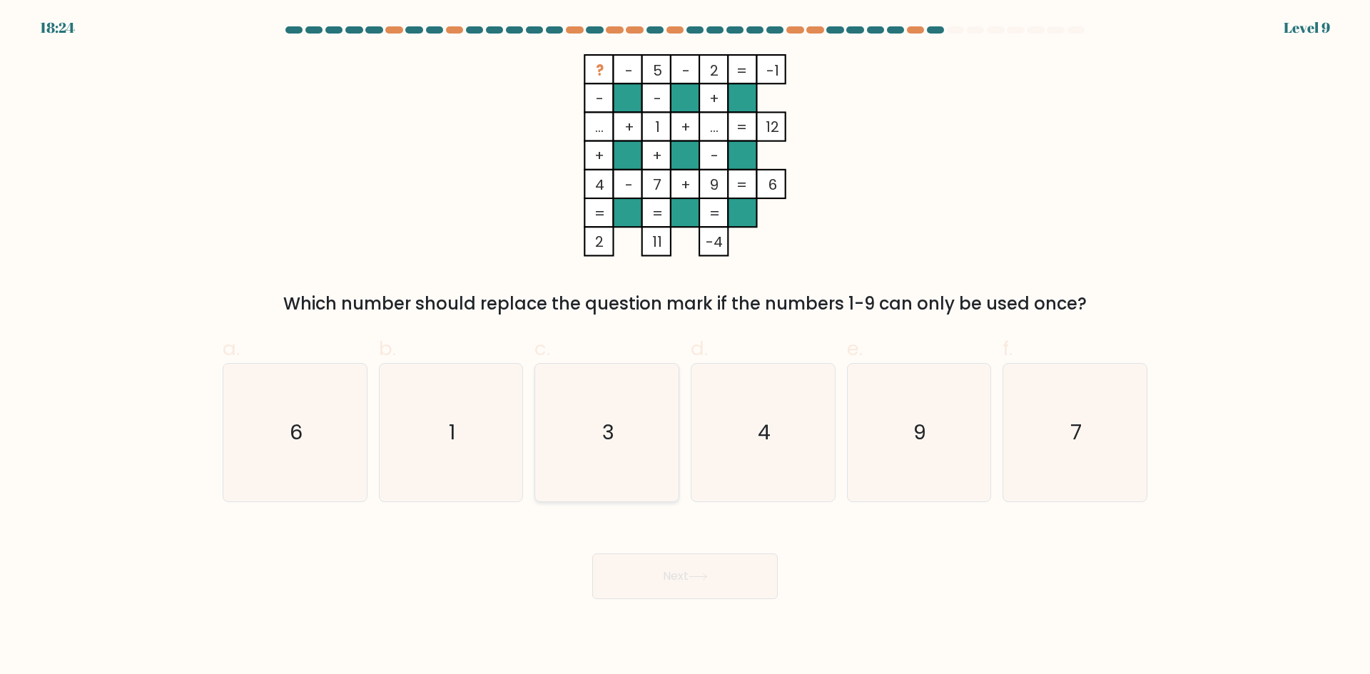
click at [598, 432] on icon "3" at bounding box center [607, 433] width 138 height 138
click at [685, 347] on input "c. 3" at bounding box center [685, 341] width 1 height 9
radio input "true"
click at [626, 570] on button "Next" at bounding box center [684, 577] width 185 height 46
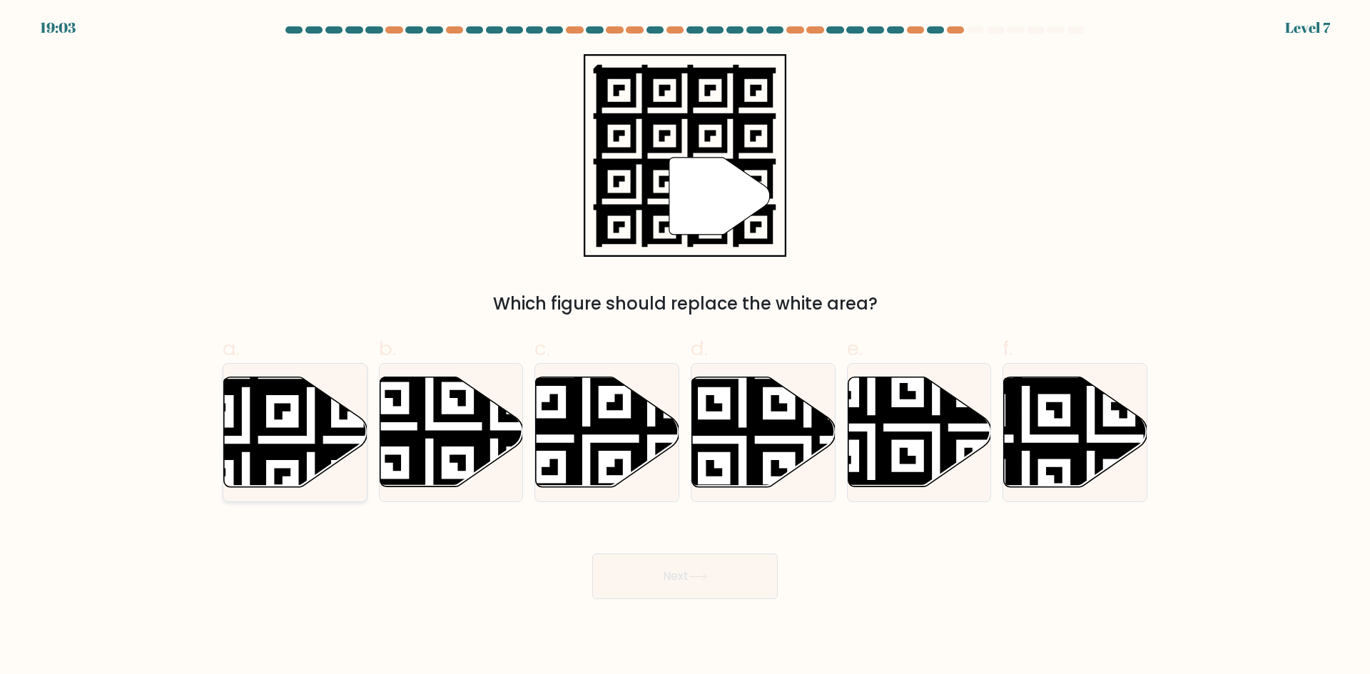
click at [330, 432] on icon at bounding box center [246, 375] width 260 height 260
click at [685, 347] on input "a." at bounding box center [685, 341] width 1 height 9
radio input "true"
click at [639, 571] on button "Next" at bounding box center [684, 577] width 185 height 46
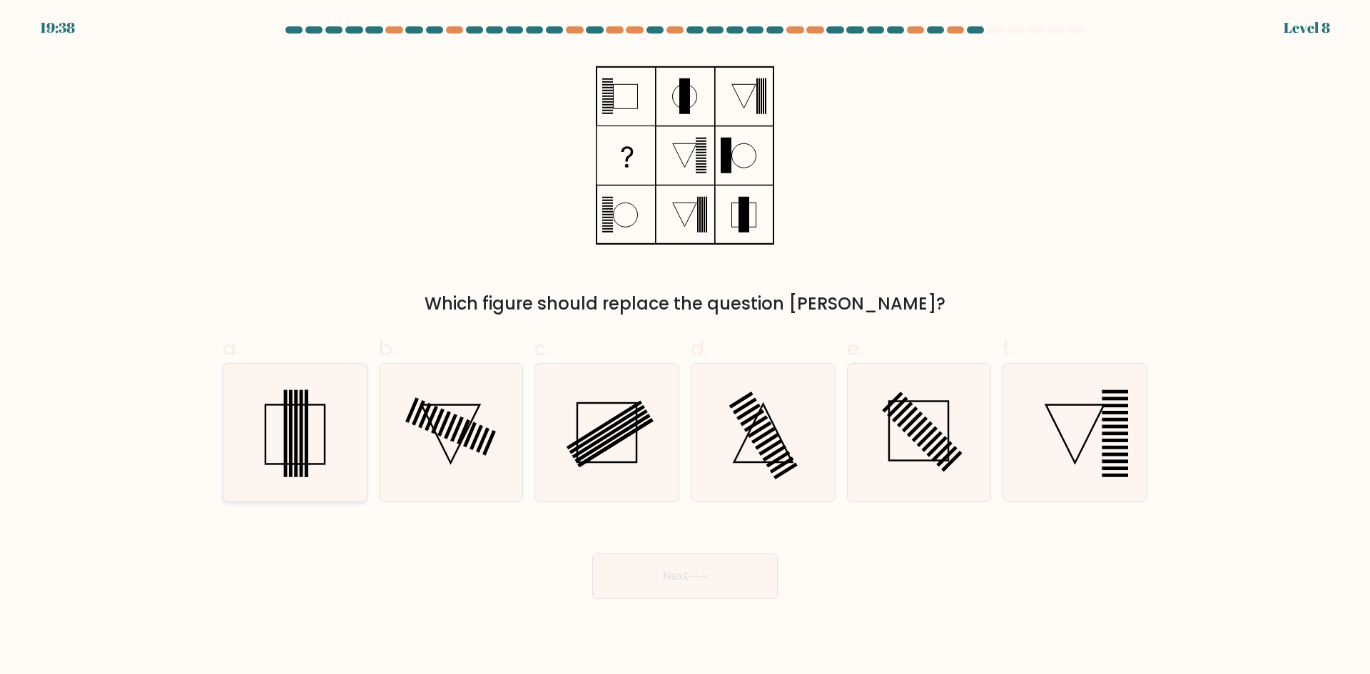
click at [323, 427] on icon at bounding box center [295, 433] width 138 height 138
click at [685, 347] on input "a." at bounding box center [685, 341] width 1 height 9
radio input "true"
click at [671, 591] on button "Next" at bounding box center [684, 577] width 185 height 46
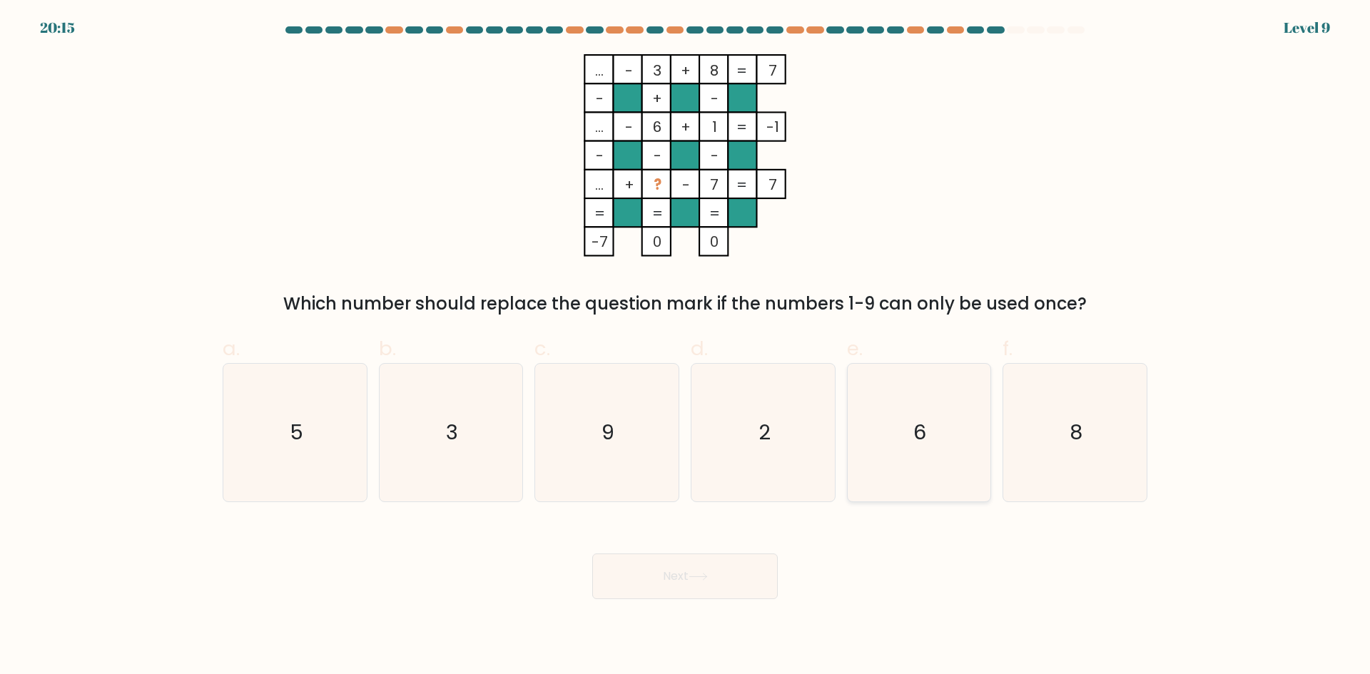
click at [961, 434] on icon "6" at bounding box center [919, 433] width 138 height 138
click at [686, 347] on input "e. 6" at bounding box center [685, 341] width 1 height 9
radio input "true"
click at [697, 565] on button "Next" at bounding box center [684, 577] width 185 height 46
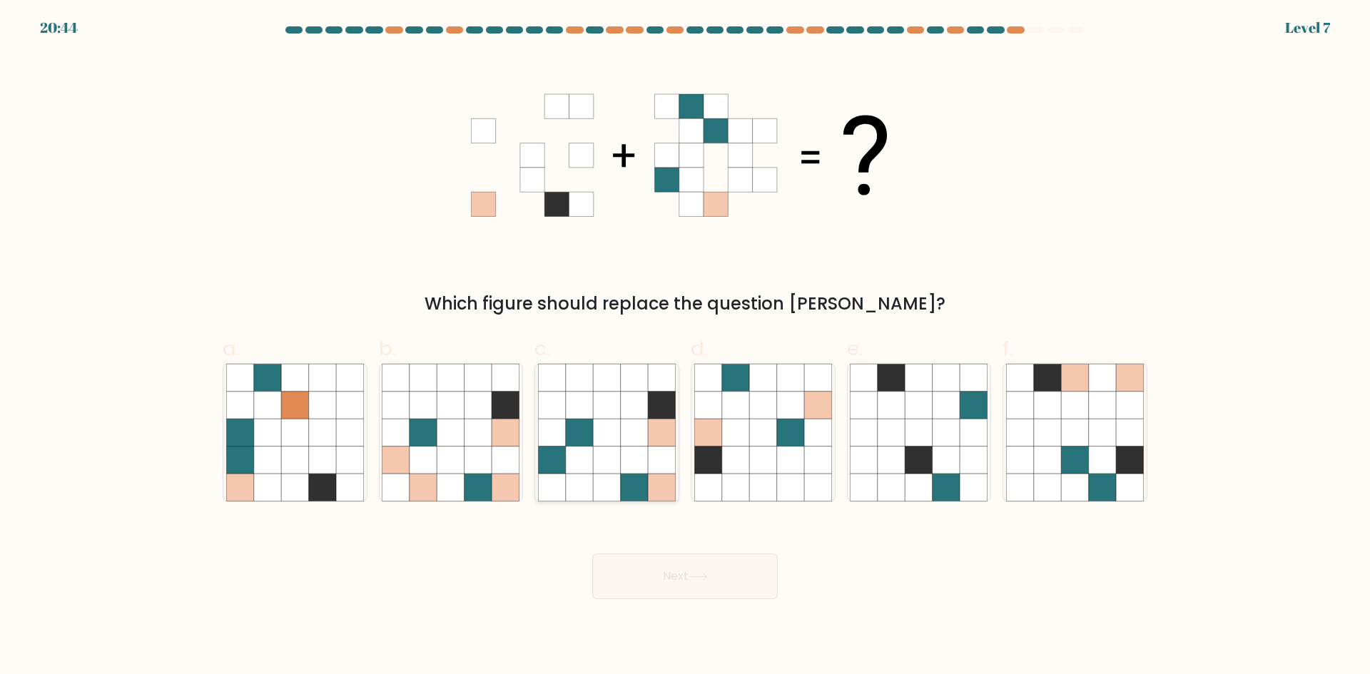
click at [599, 499] on icon at bounding box center [606, 487] width 27 height 27
click at [685, 347] on input "c." at bounding box center [685, 341] width 1 height 9
radio input "true"
click at [508, 460] on icon at bounding box center [505, 460] width 27 height 27
click at [685, 347] on input "b." at bounding box center [685, 341] width 1 height 9
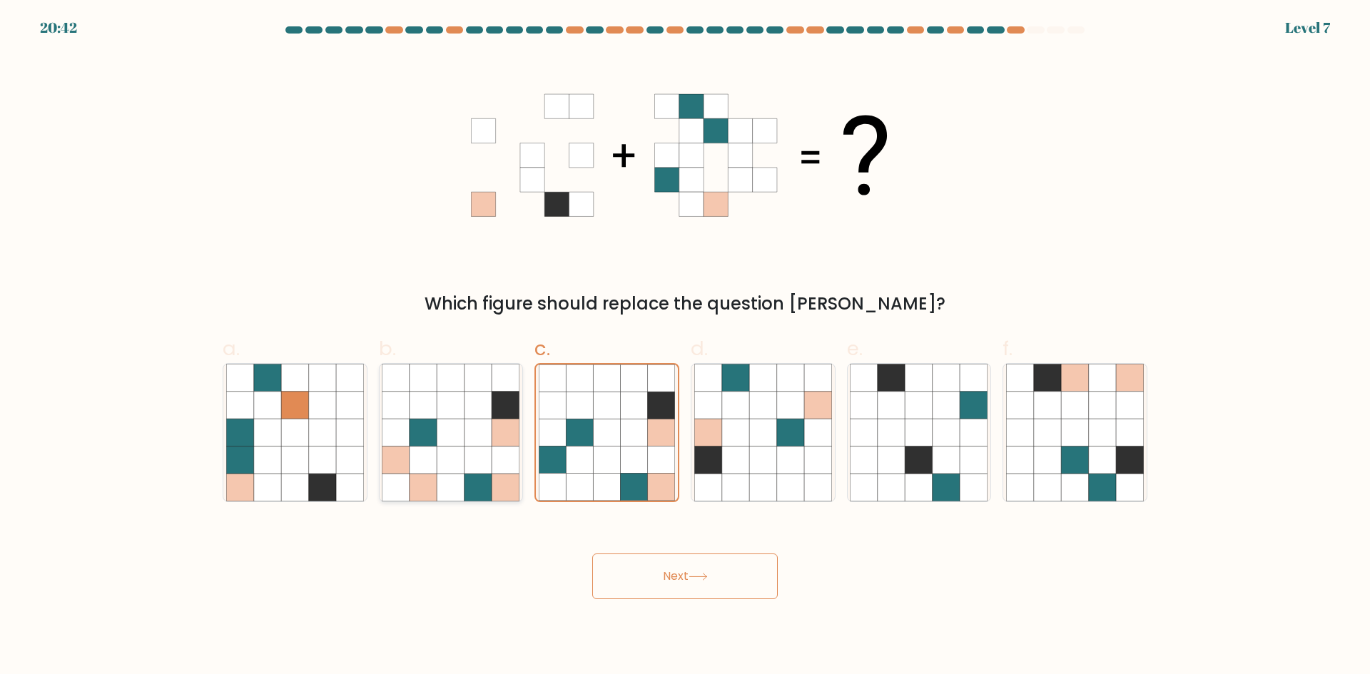
radio input "true"
click at [694, 576] on icon at bounding box center [697, 577] width 17 height 6
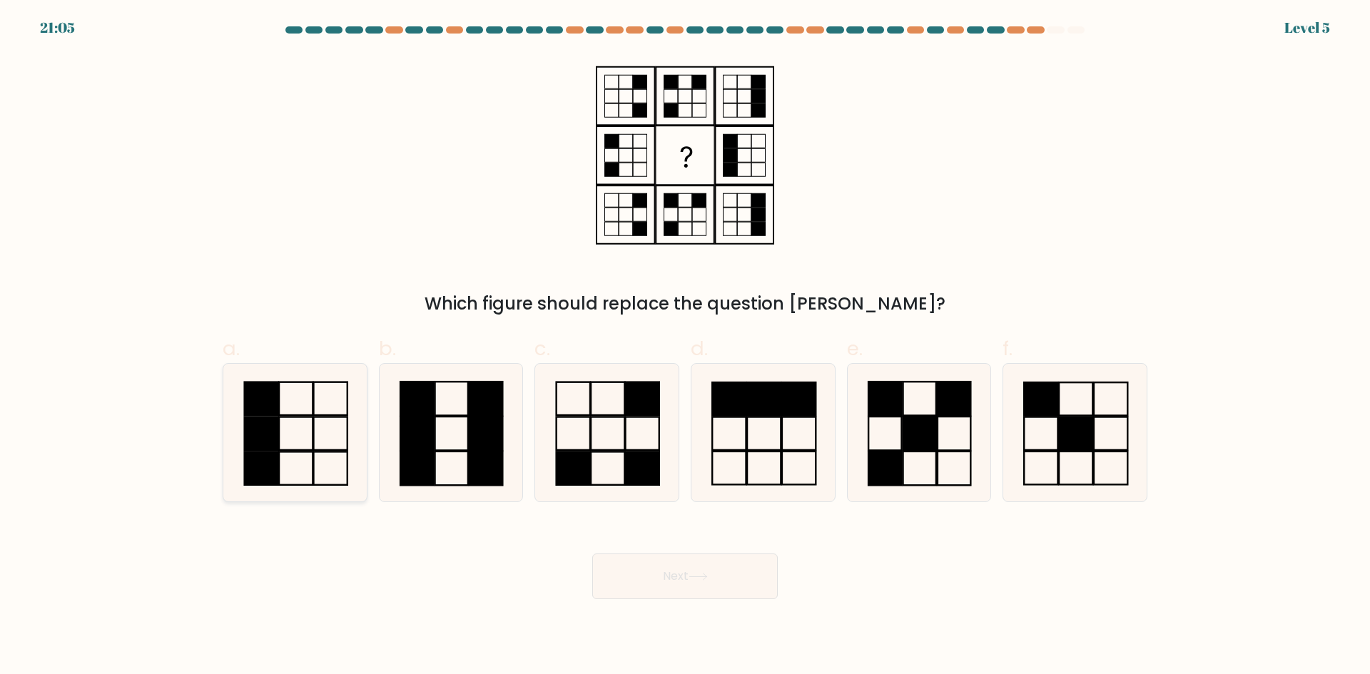
click at [323, 437] on icon at bounding box center [295, 433] width 138 height 138
click at [685, 347] on input "a." at bounding box center [685, 341] width 1 height 9
radio input "true"
click at [617, 455] on icon at bounding box center [607, 433] width 138 height 138
click at [685, 347] on input "c." at bounding box center [685, 341] width 1 height 9
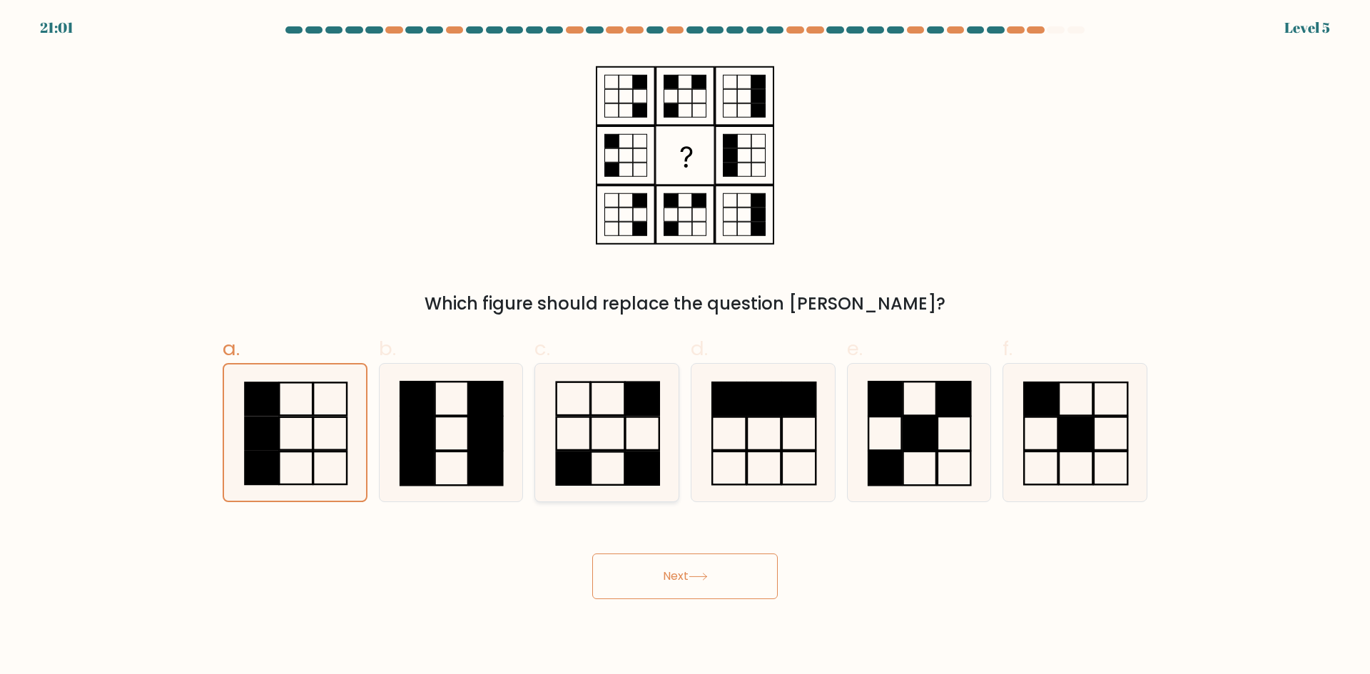
radio input "true"
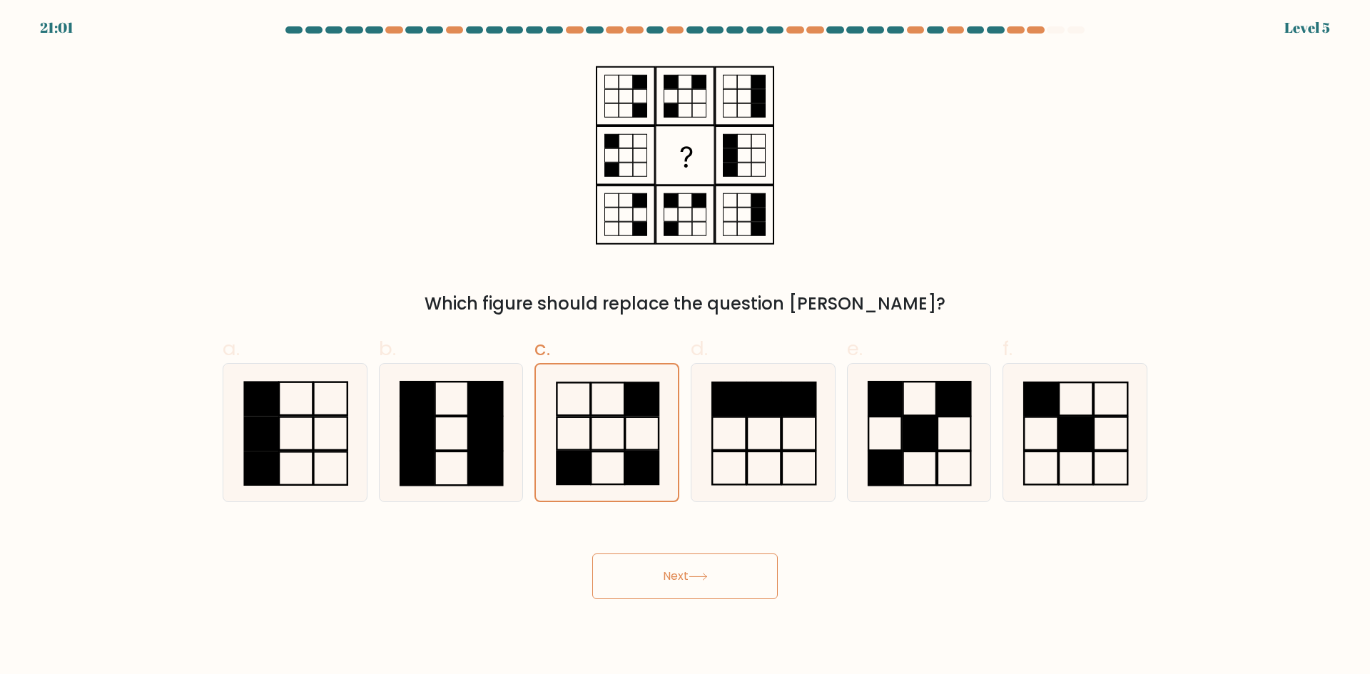
click at [643, 563] on button "Next" at bounding box center [684, 577] width 185 height 46
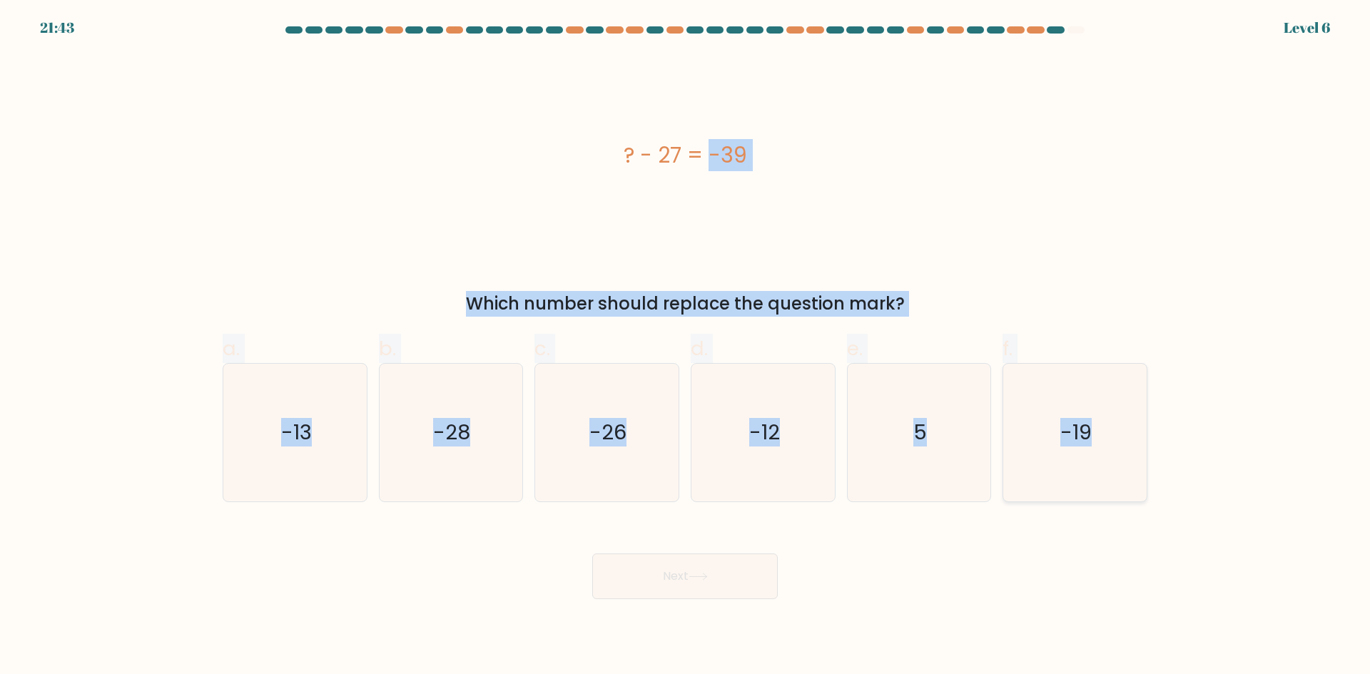
drag, startPoint x: 668, startPoint y: 146, endPoint x: 1112, endPoint y: 444, distance: 534.6
click at [1112, 444] on form "a. 5" at bounding box center [685, 312] width 1370 height 573
click at [721, 397] on icon "-12" at bounding box center [763, 433] width 138 height 138
click at [686, 347] on input "d. -12" at bounding box center [685, 341] width 1 height 9
radio input "true"
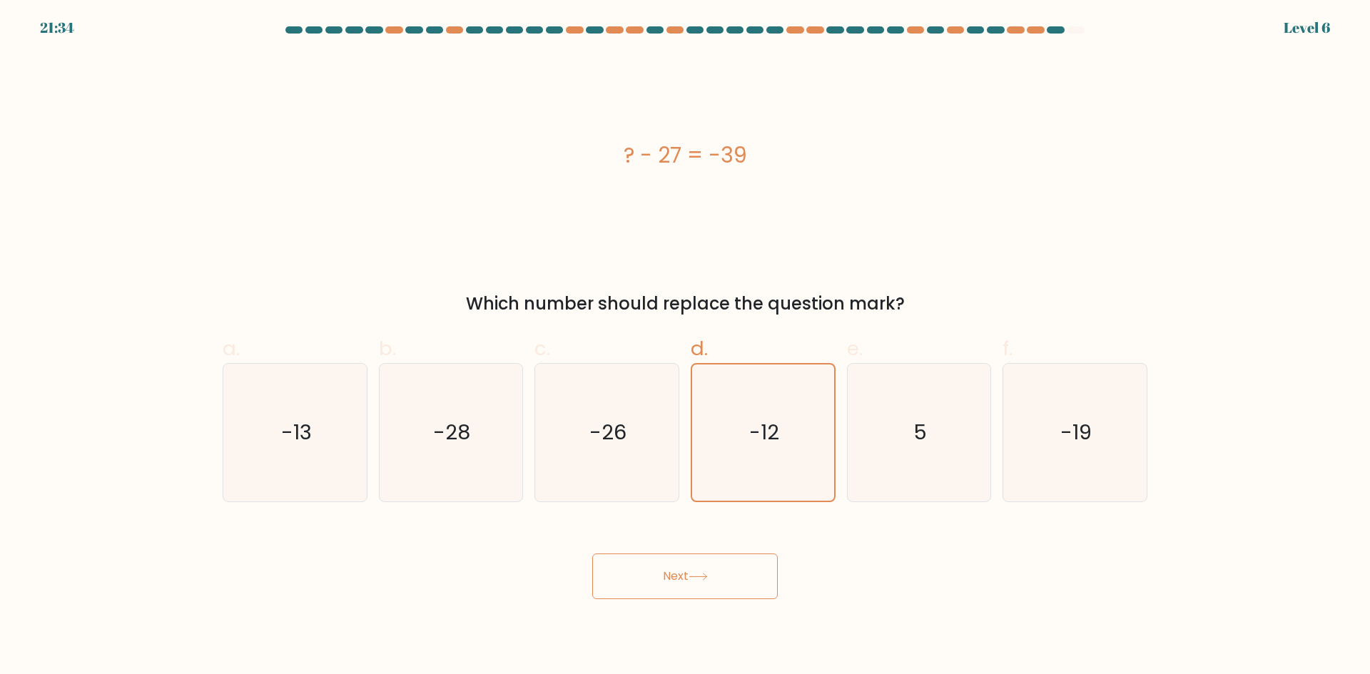
click at [723, 571] on button "Next" at bounding box center [684, 577] width 185 height 46
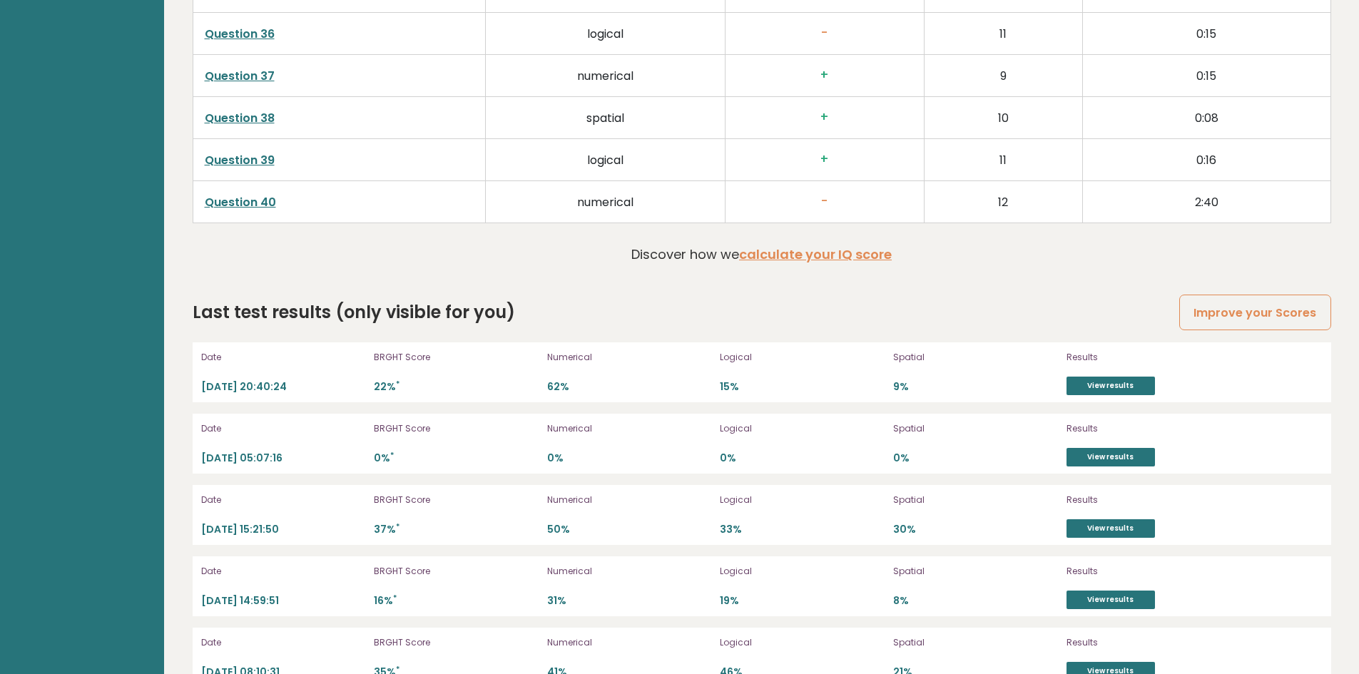
scroll to position [3907, 0]
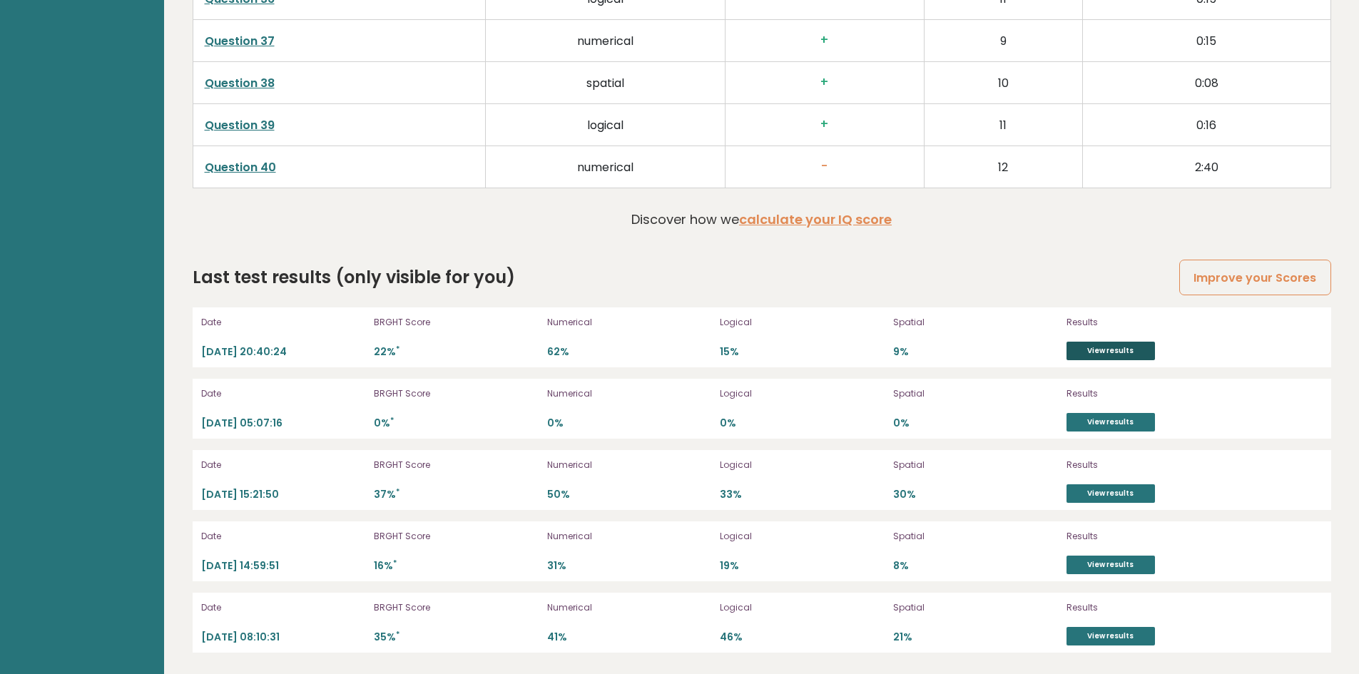
click at [1106, 353] on link "View results" at bounding box center [1111, 351] width 88 height 19
